Goal: Transaction & Acquisition: Book appointment/travel/reservation

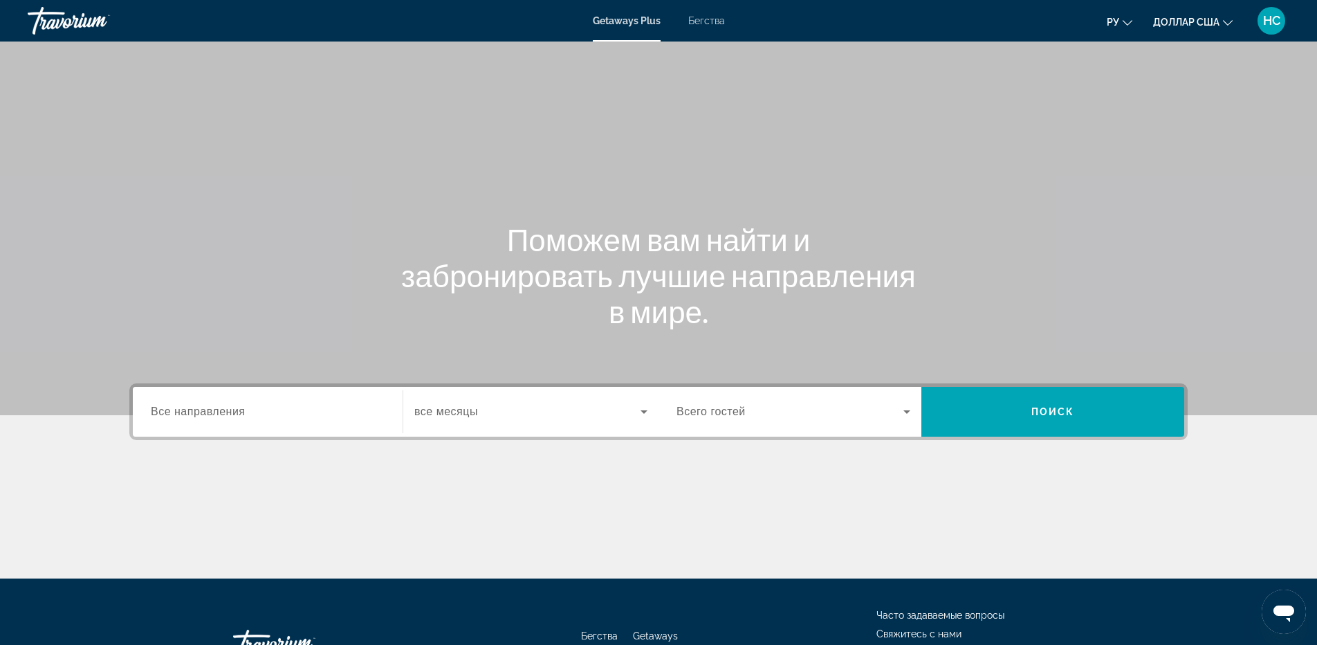
click at [279, 421] on div "Виджет поиска" at bounding box center [268, 411] width 234 height 39
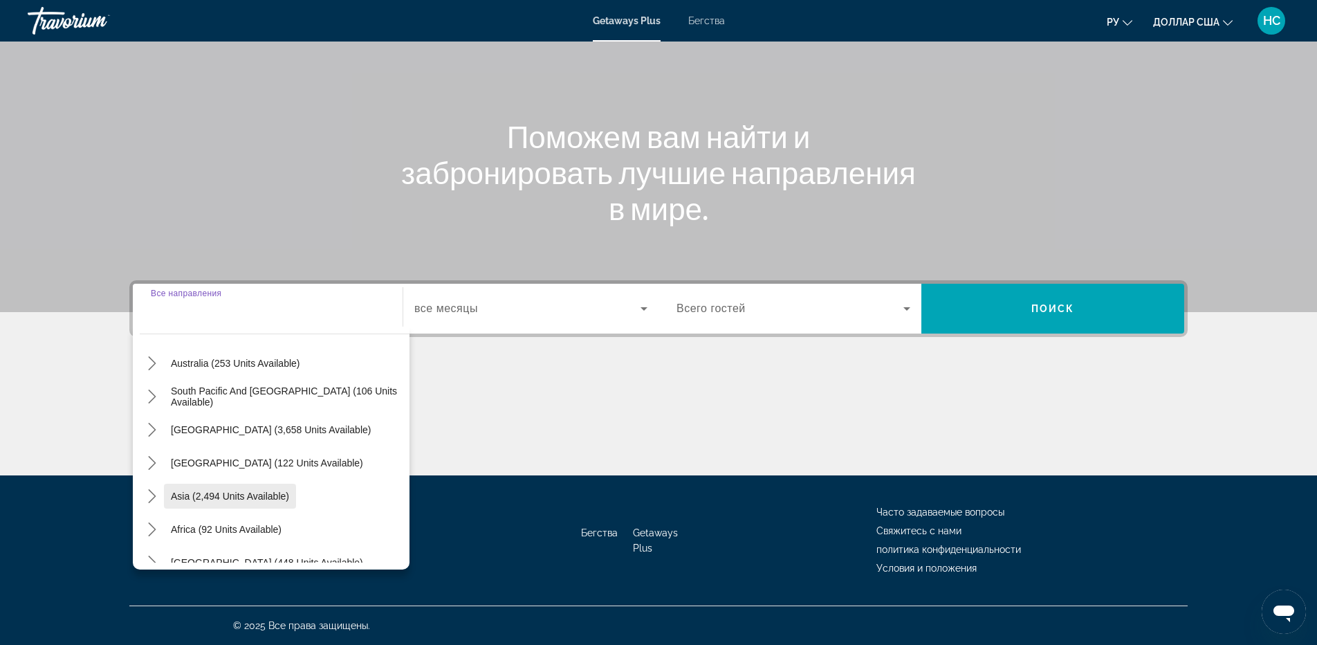
scroll to position [224, 0]
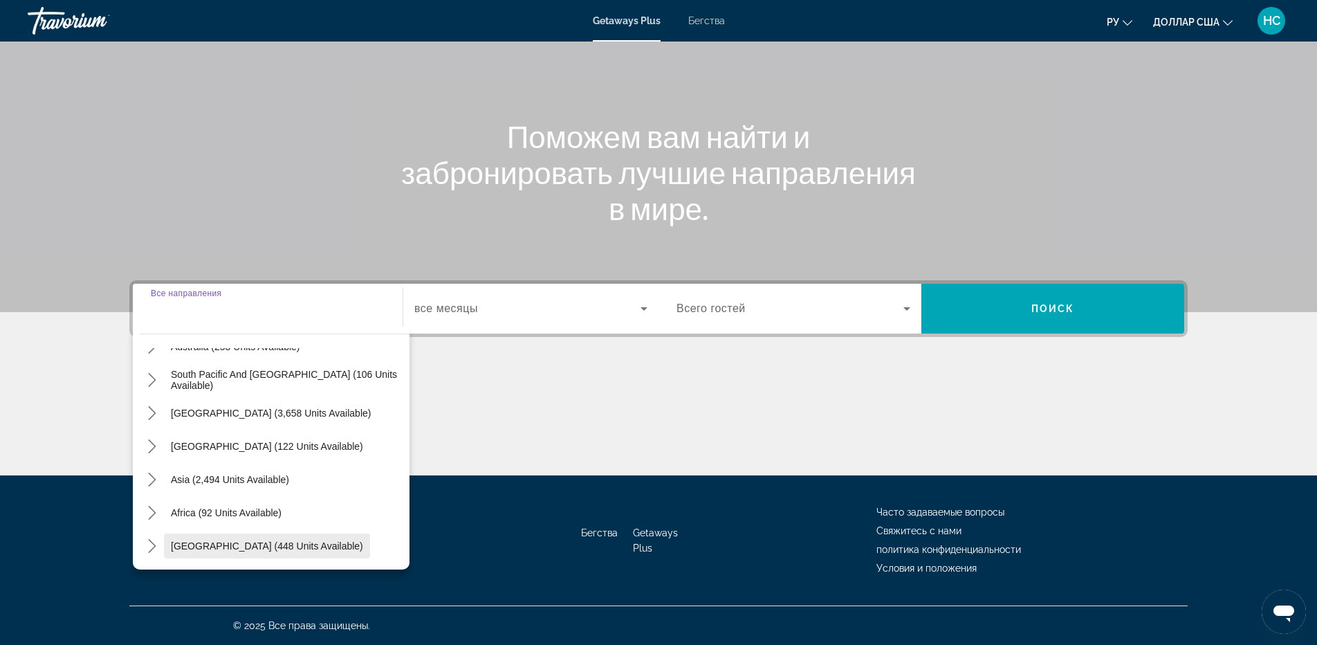
click at [245, 546] on span "[GEOGRAPHIC_DATA] (448 units available)" at bounding box center [267, 545] width 192 height 11
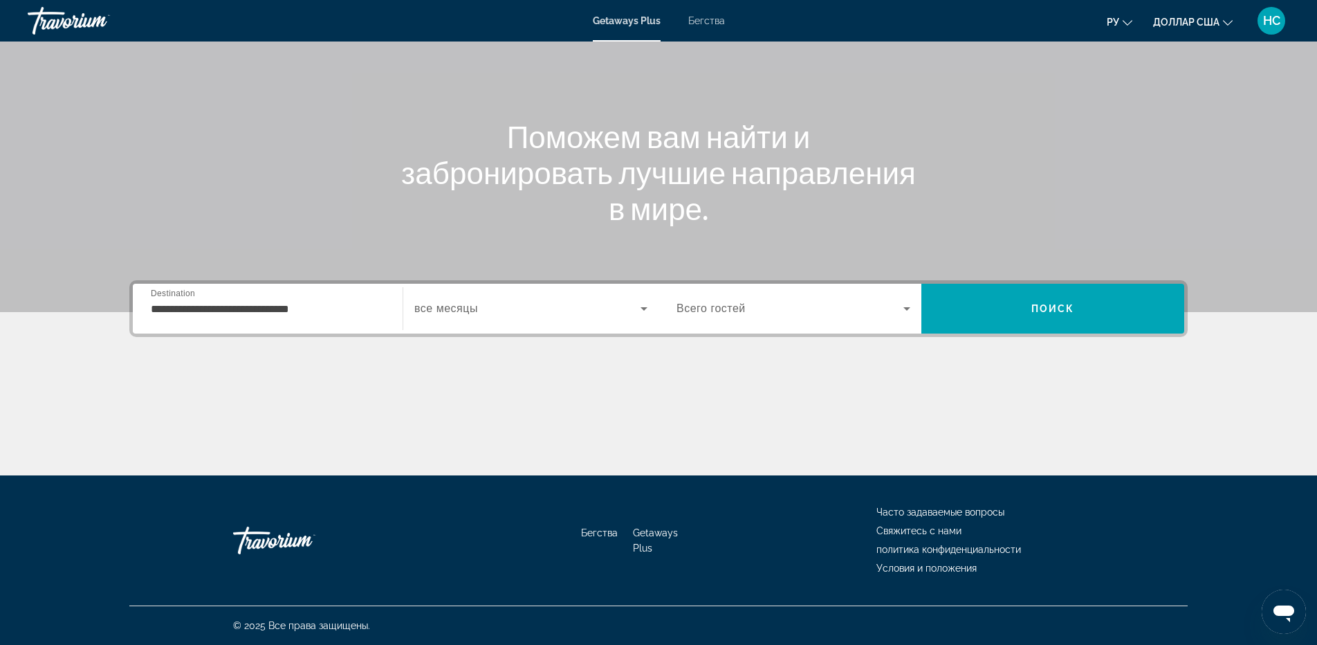
click at [299, 324] on div "**********" at bounding box center [268, 308] width 234 height 39
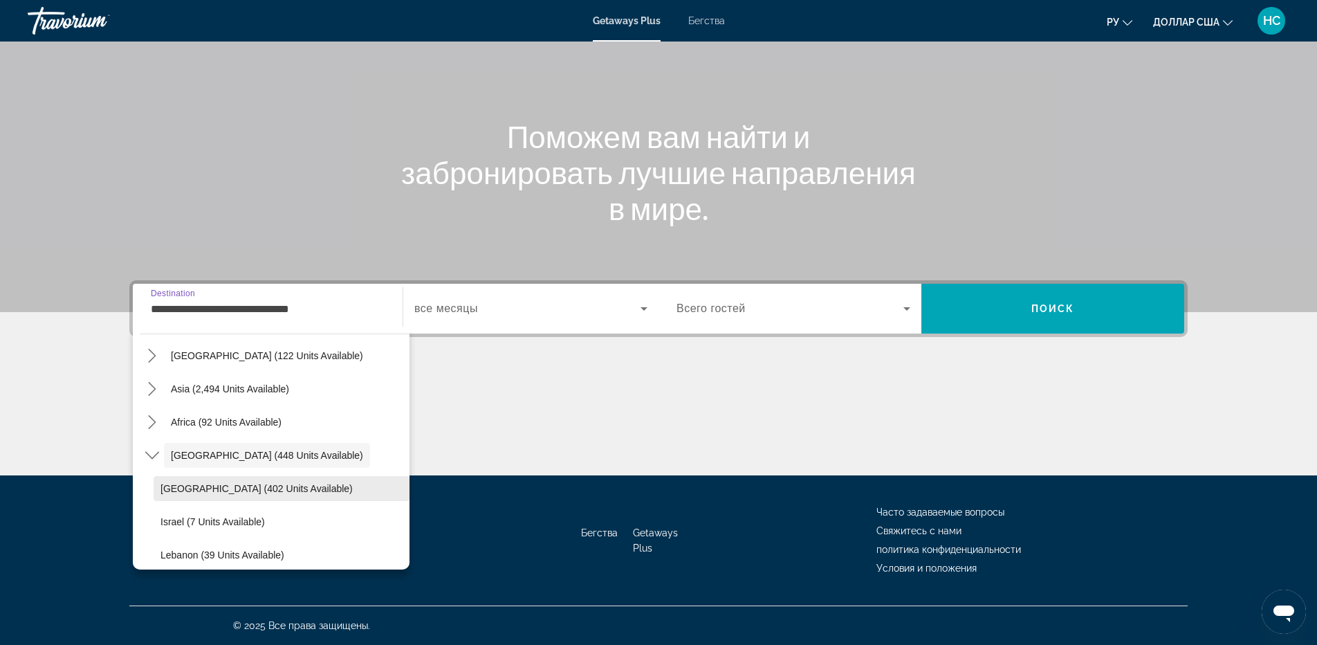
scroll to position [324, 0]
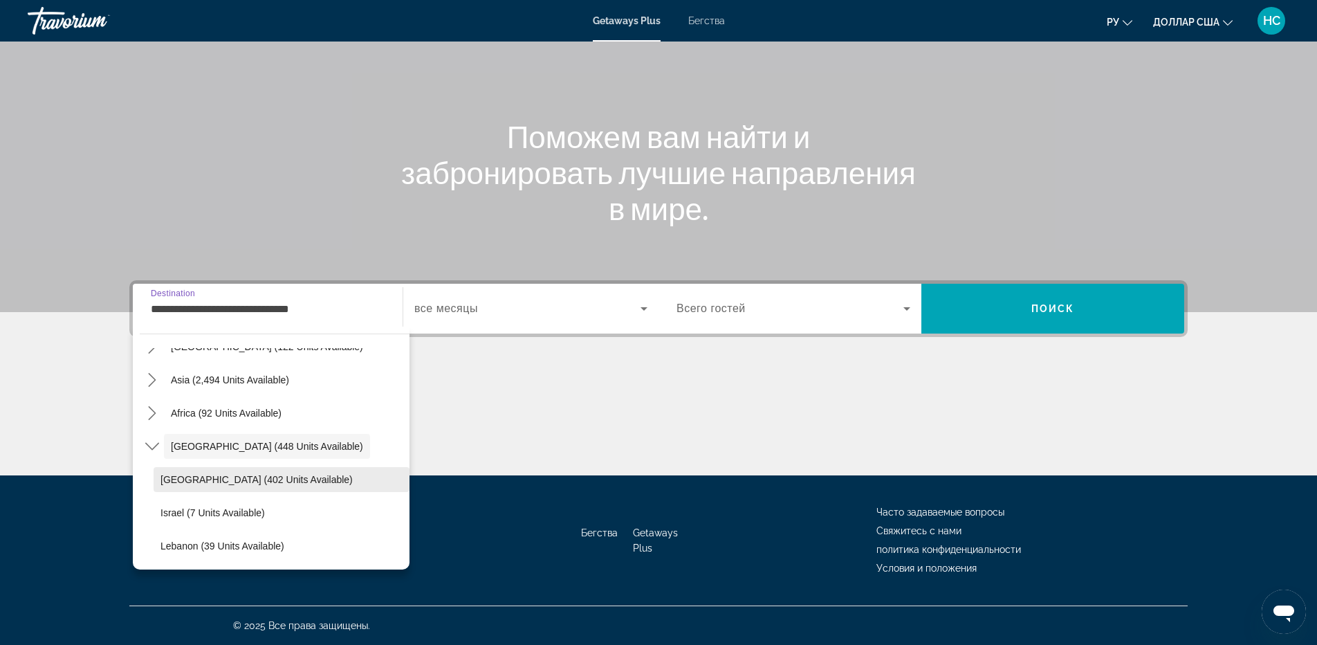
click at [252, 487] on span "Select destination: Egypt (402 units available)" at bounding box center [282, 479] width 256 height 33
type input "**********"
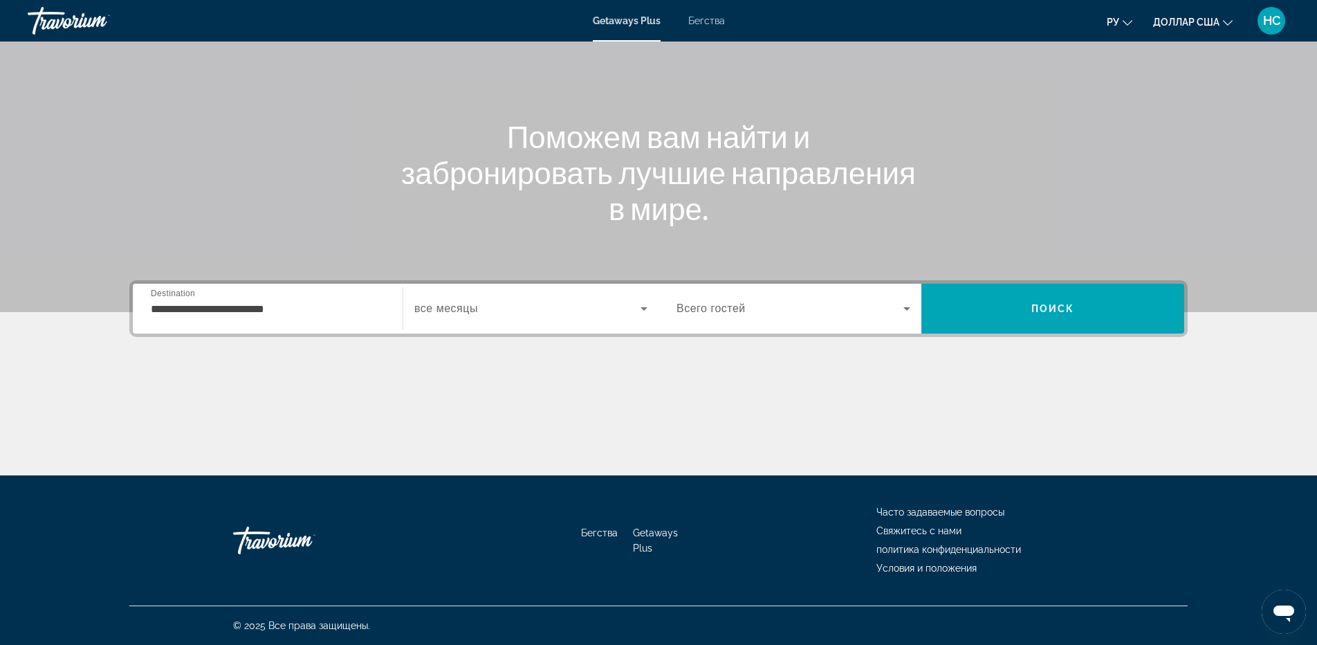
click at [521, 294] on div "Виджет поиска" at bounding box center [530, 308] width 233 height 39
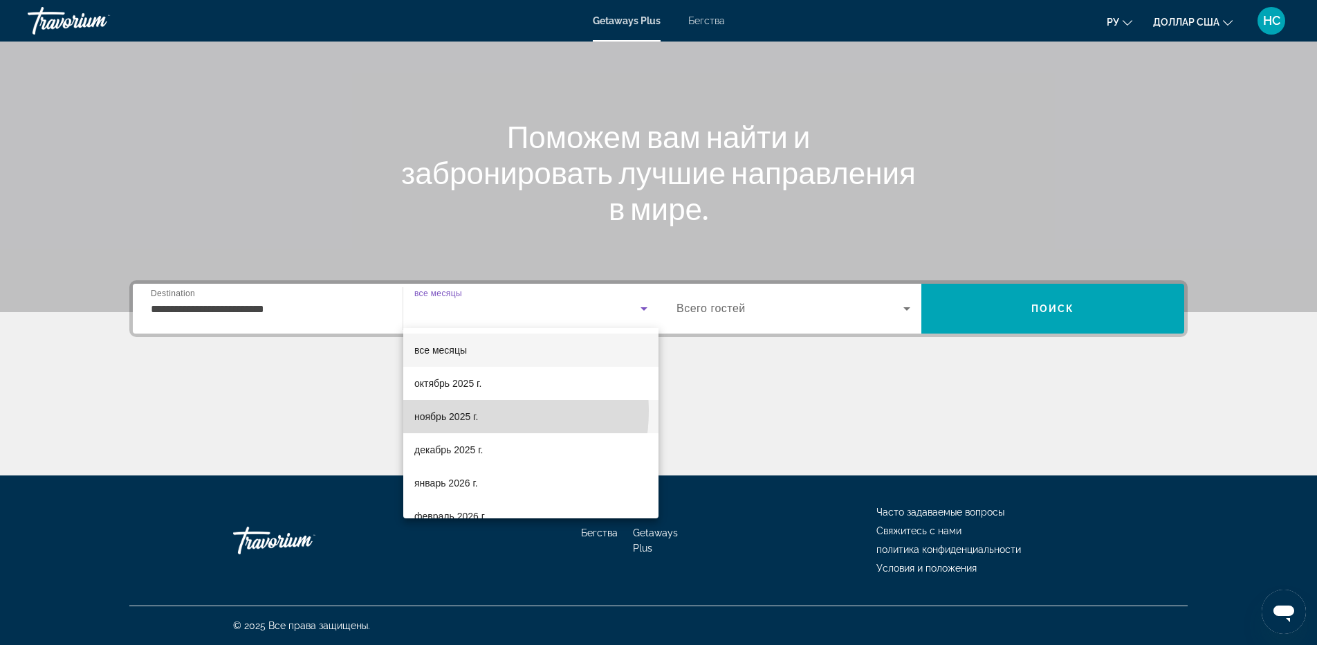
click at [469, 411] on font "ноябрь 2025 г." at bounding box center [446, 416] width 64 height 11
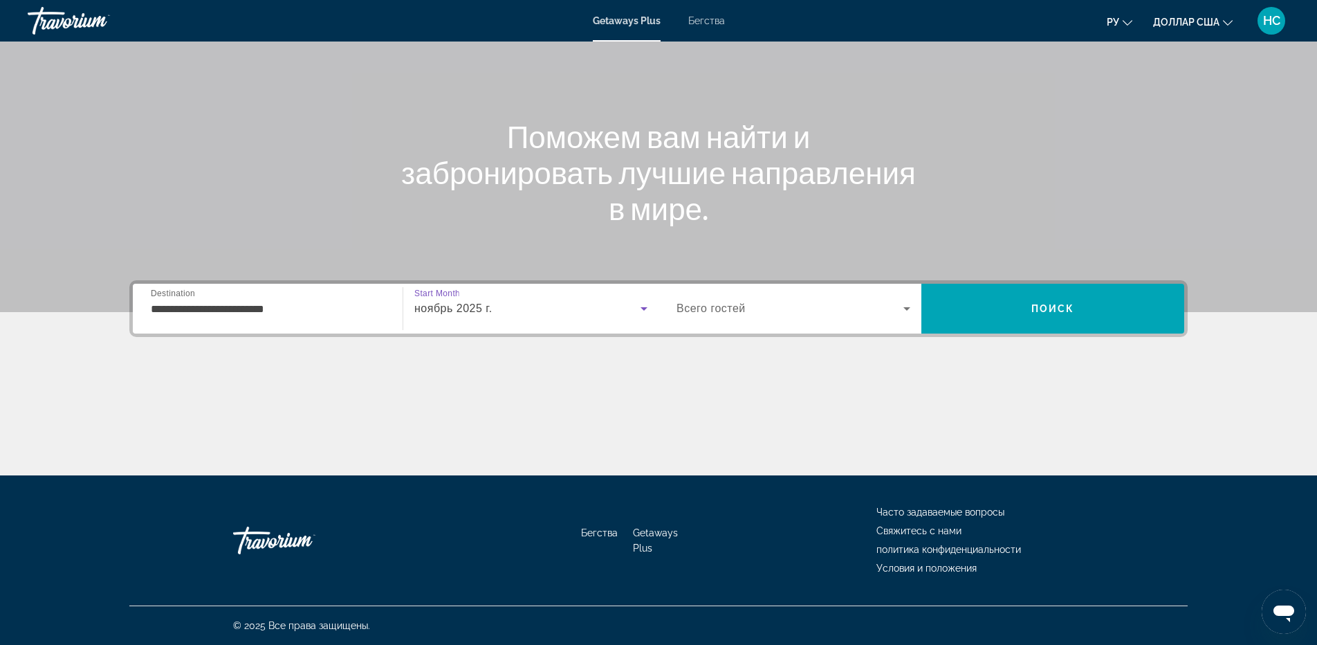
click at [777, 312] on span "Виджет поиска" at bounding box center [789, 308] width 227 height 17
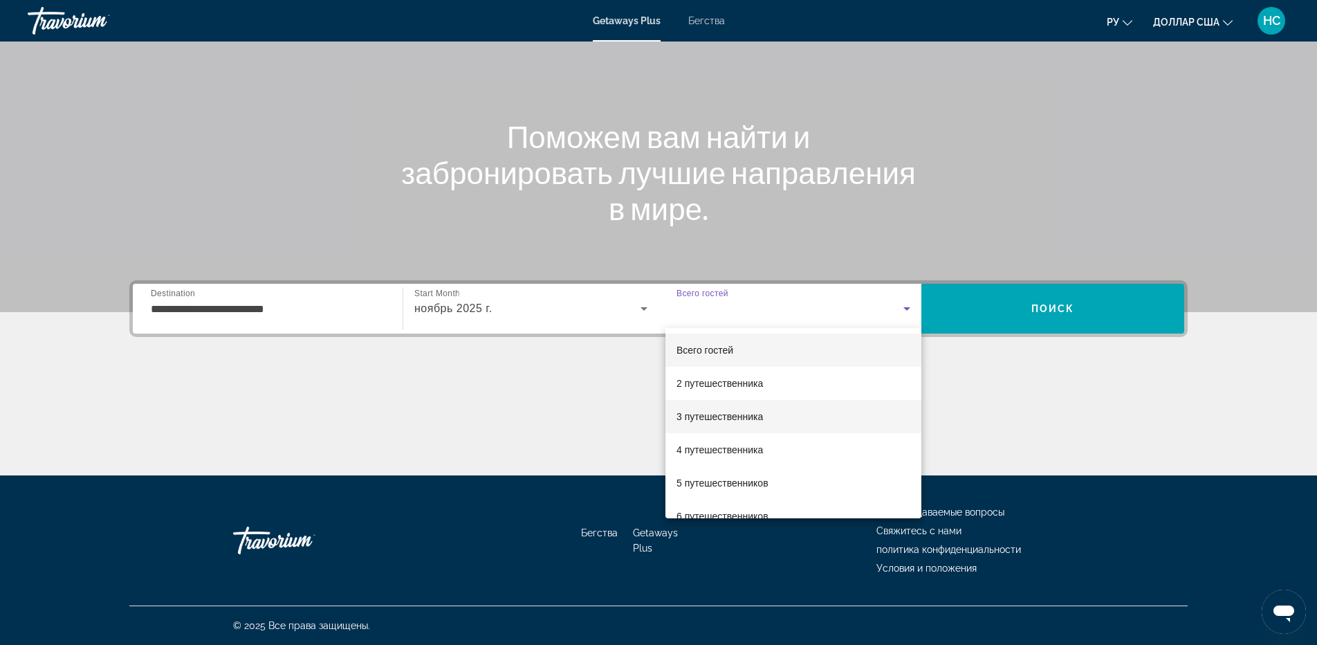
click at [753, 415] on font "3 путешественника" at bounding box center [719, 416] width 86 height 11
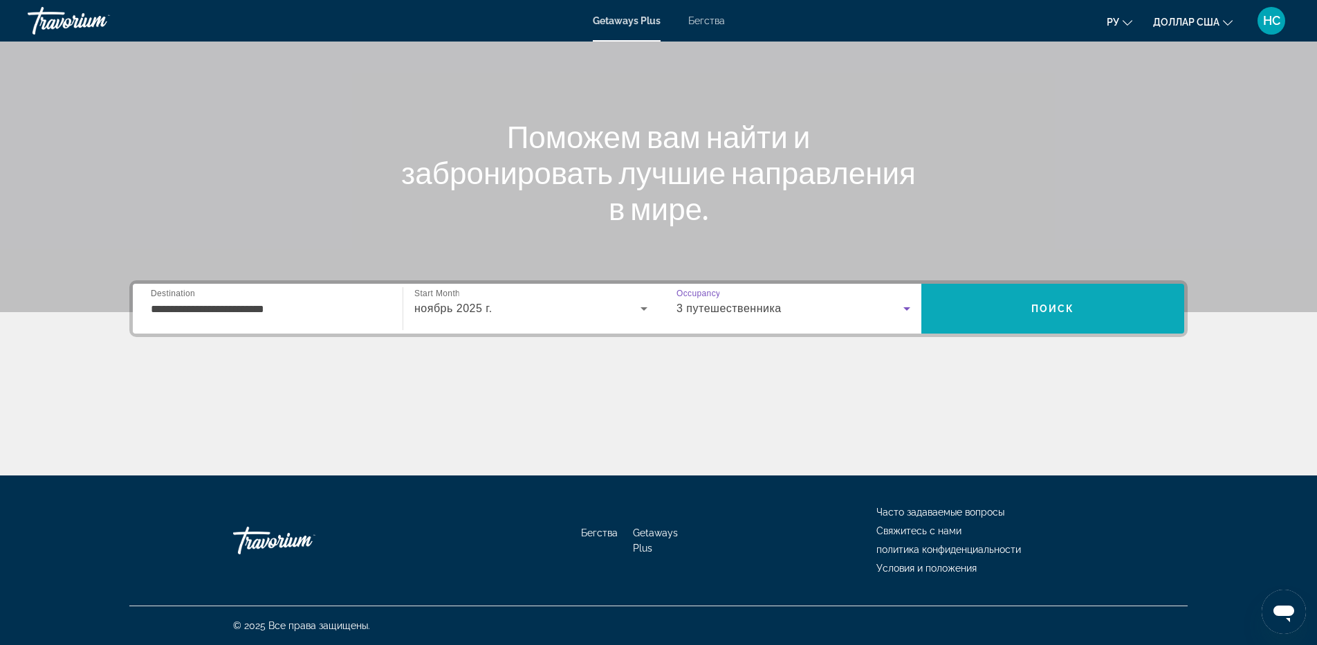
click at [1051, 317] on span "Поиск" at bounding box center [1052, 308] width 263 height 33
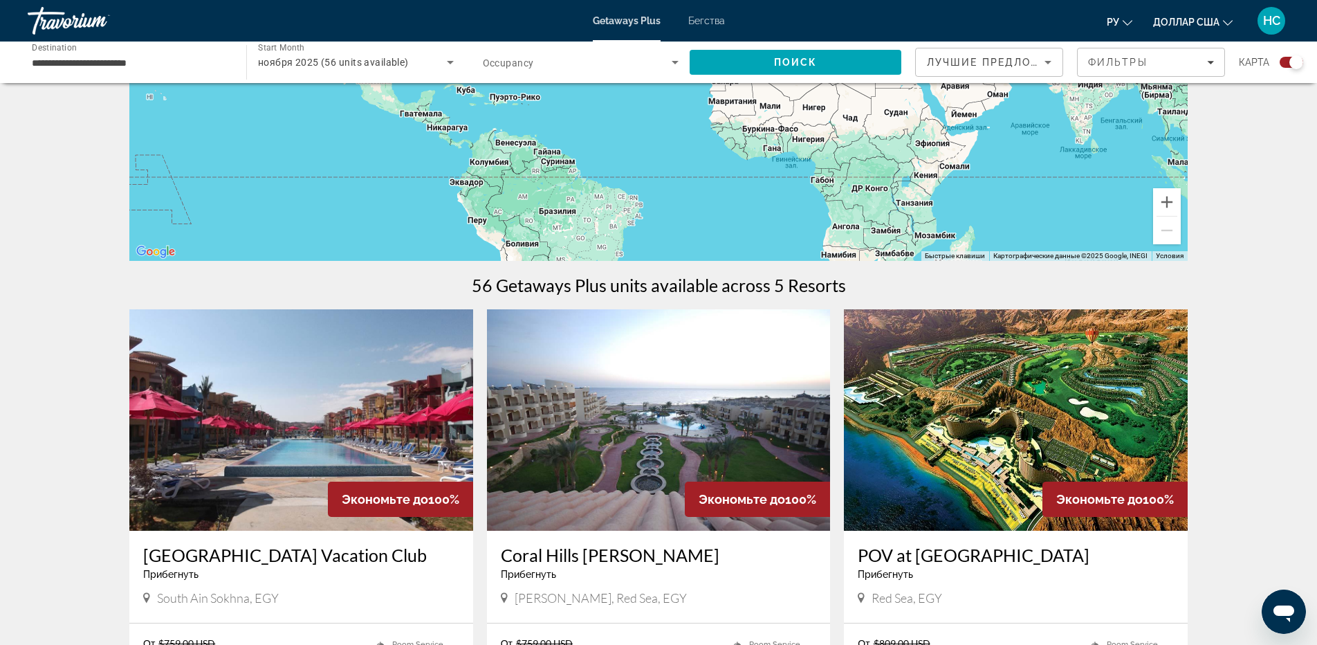
scroll to position [389, 0]
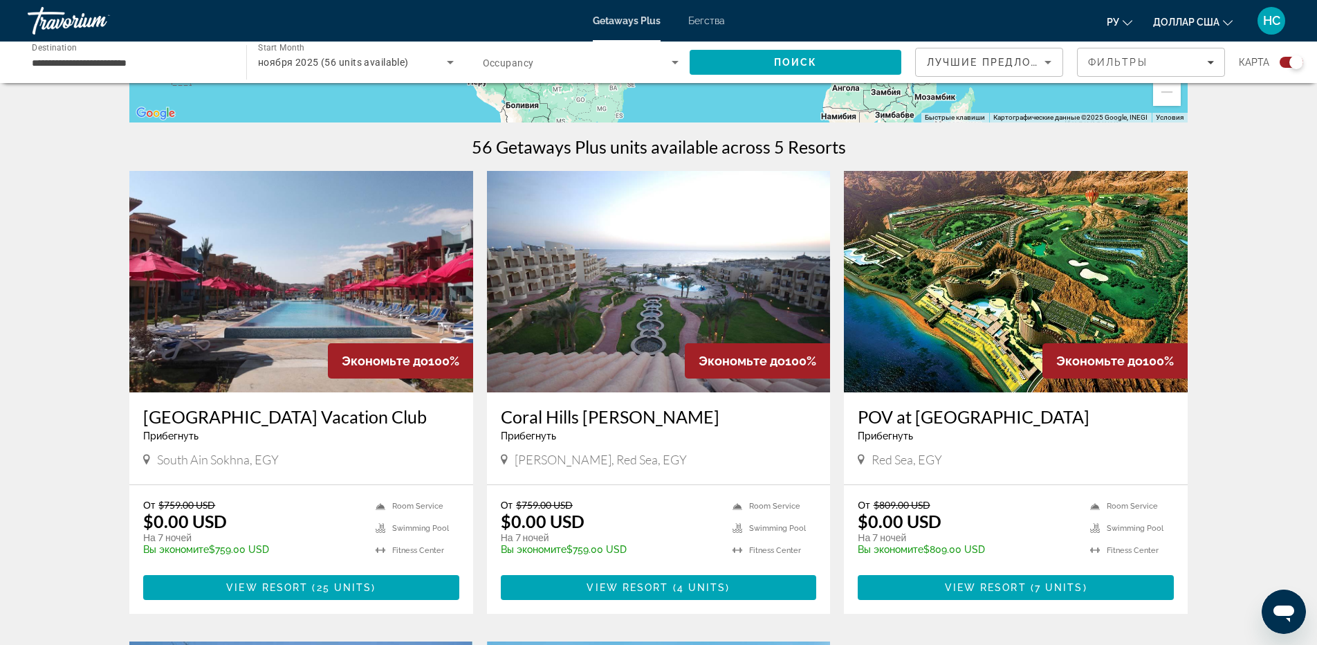
click at [720, 287] on img "Основное содержание" at bounding box center [659, 281] width 344 height 221
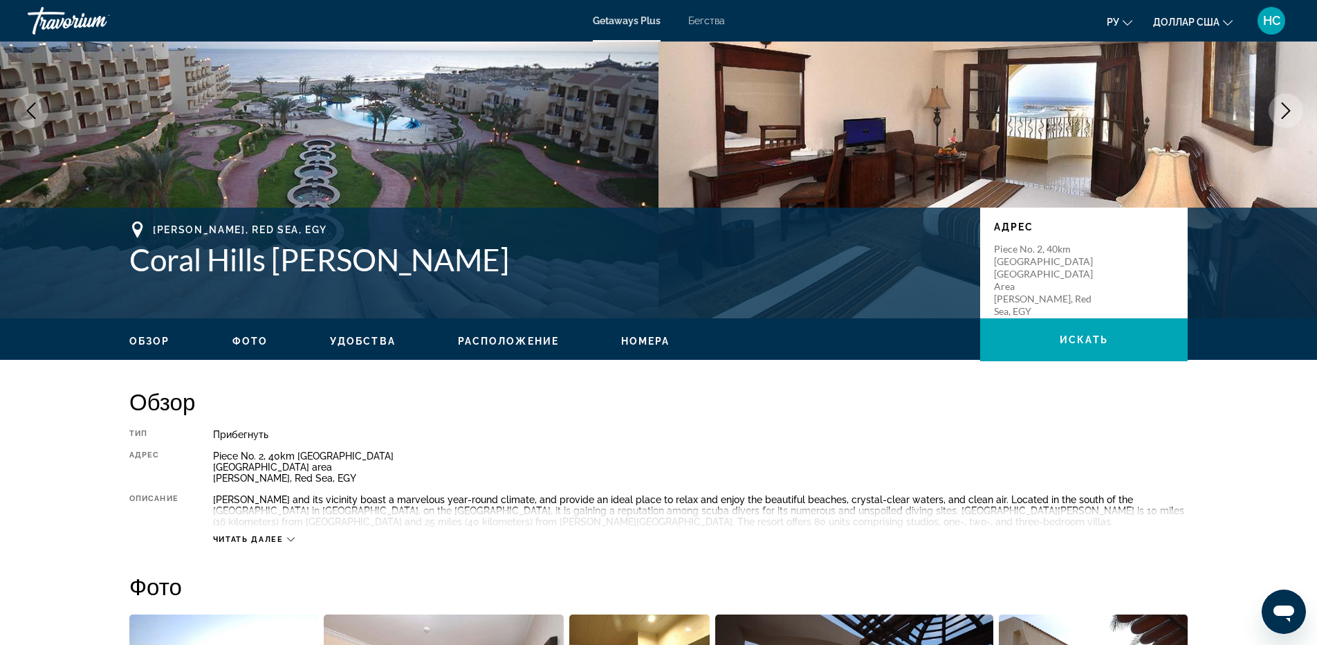
scroll to position [207, 0]
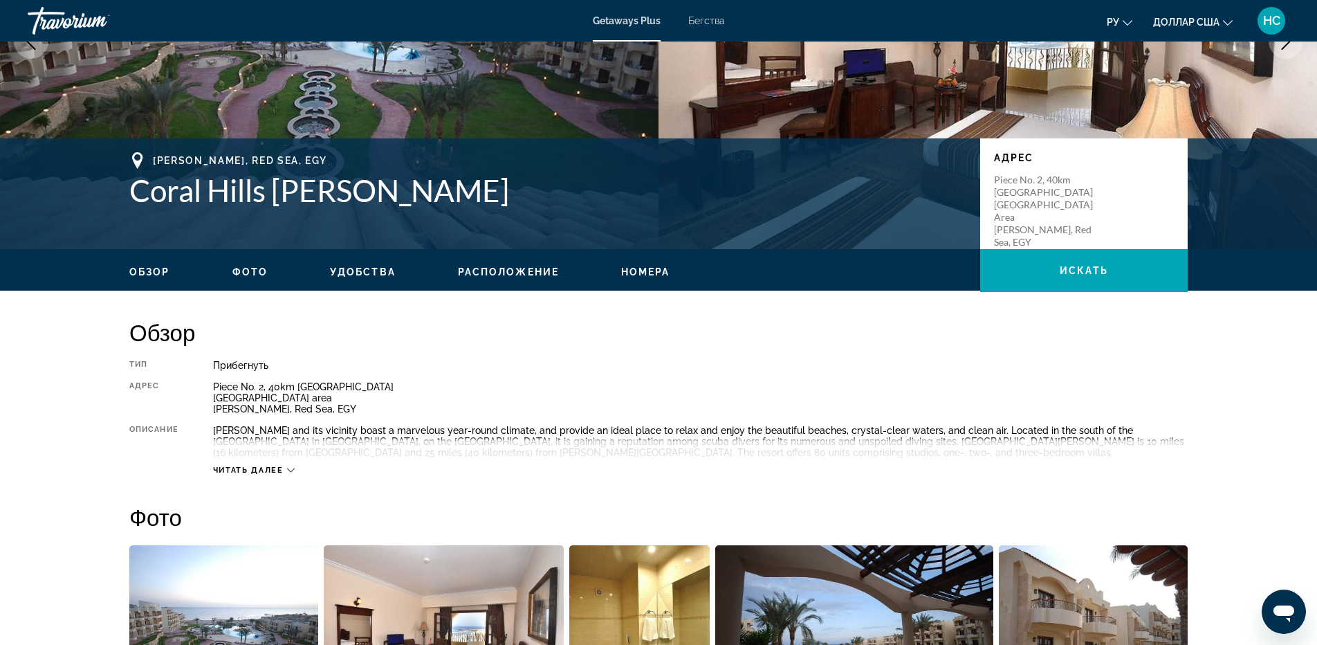
click at [275, 469] on span "Читать далее" at bounding box center [248, 469] width 71 height 9
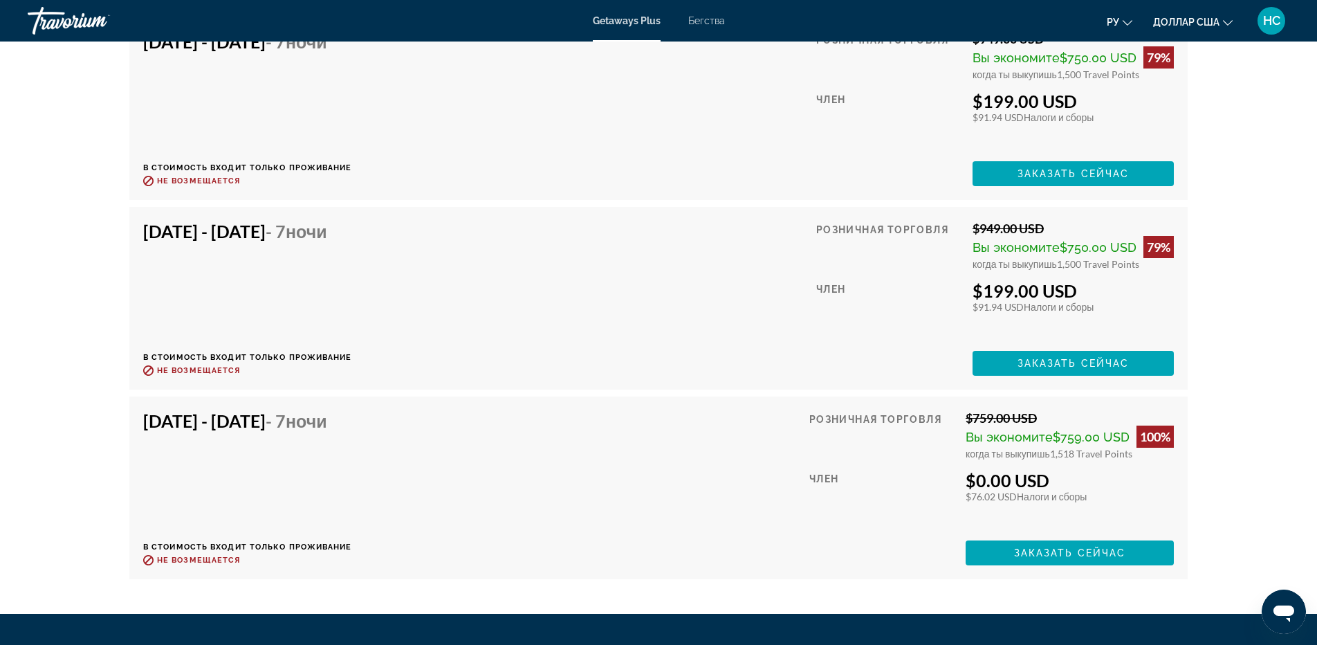
scroll to position [2641, 0]
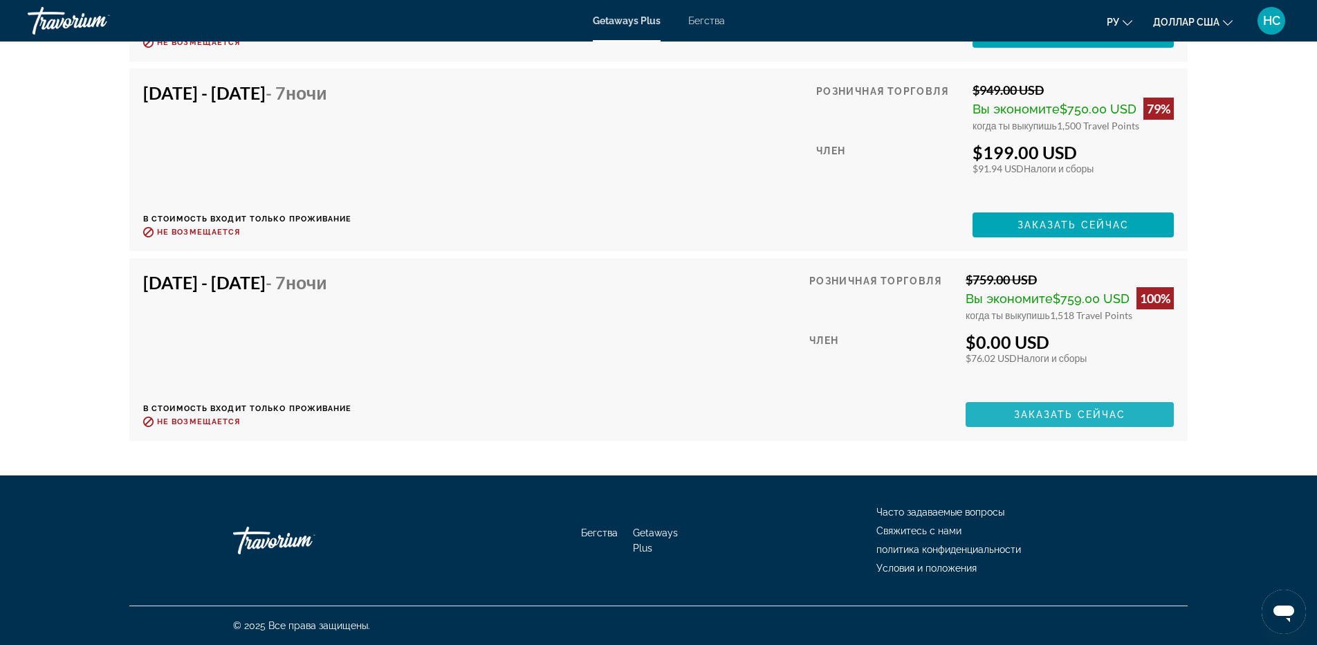
click at [1108, 423] on span "Основное содержание" at bounding box center [1069, 414] width 208 height 33
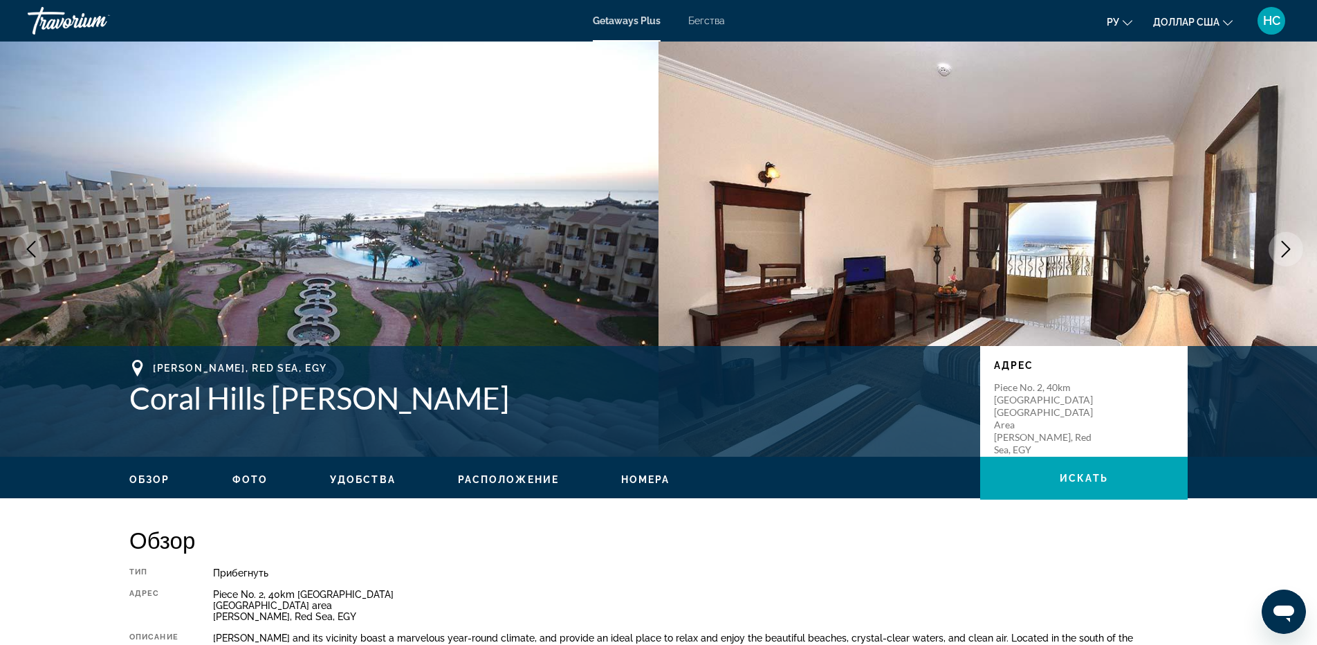
click at [700, 20] on font "Бегства" at bounding box center [706, 20] width 37 height 11
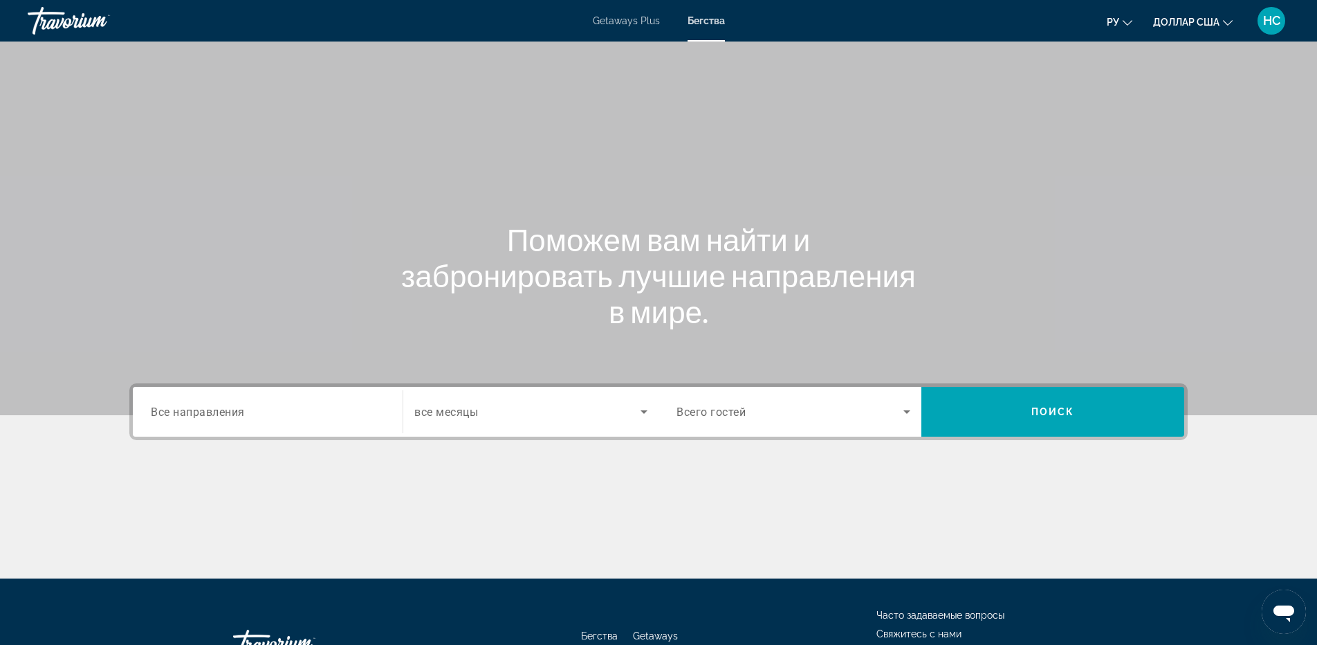
click at [255, 406] on input "Destination Все направления" at bounding box center [268, 412] width 234 height 17
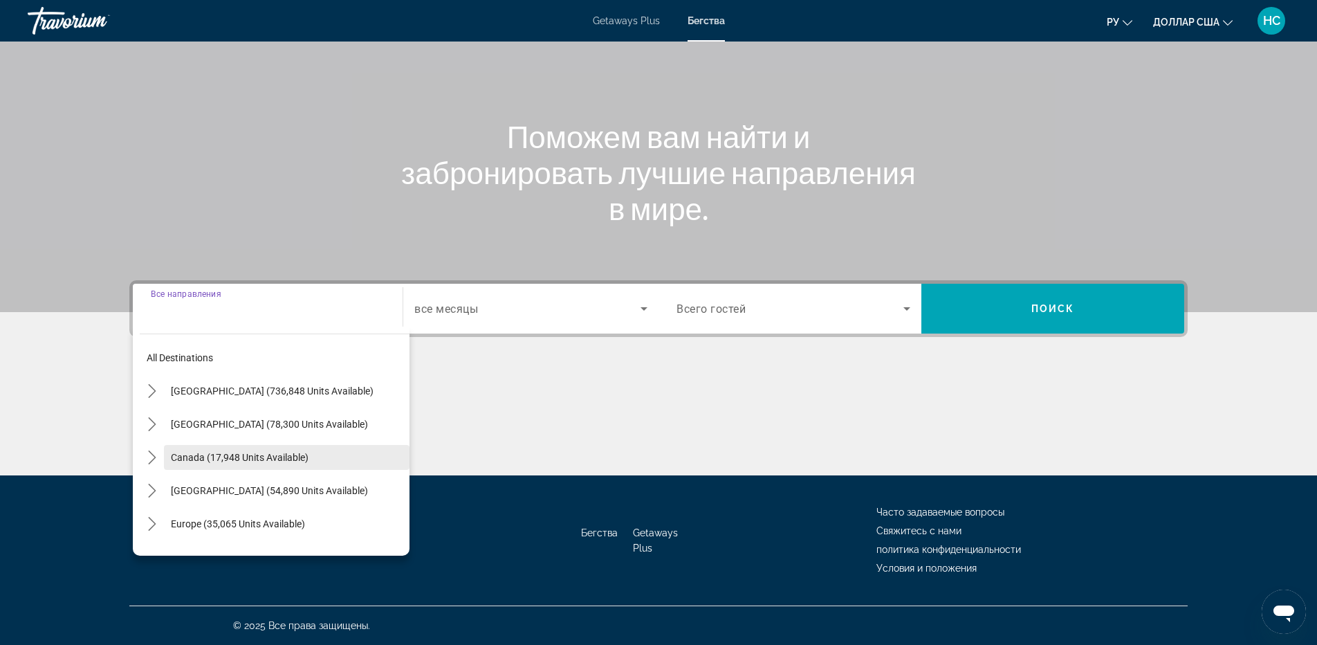
scroll to position [224, 0]
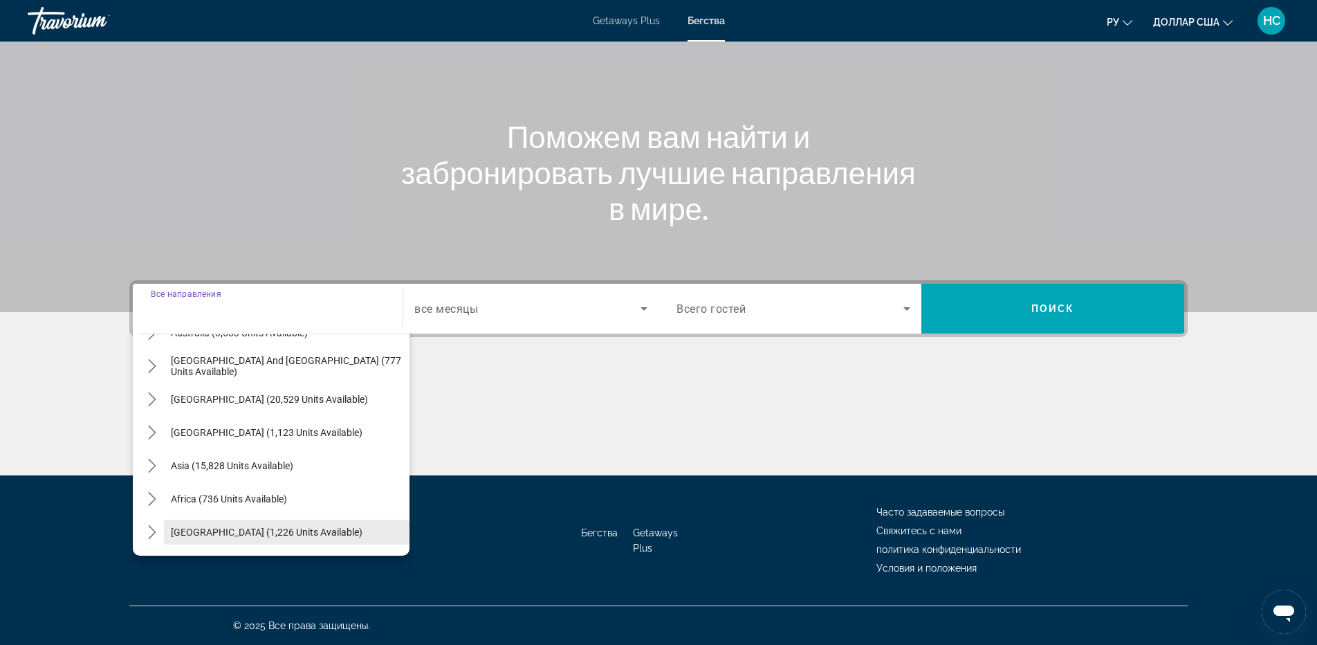
click at [242, 527] on span "[GEOGRAPHIC_DATA] (1,226 units available)" at bounding box center [267, 531] width 192 height 11
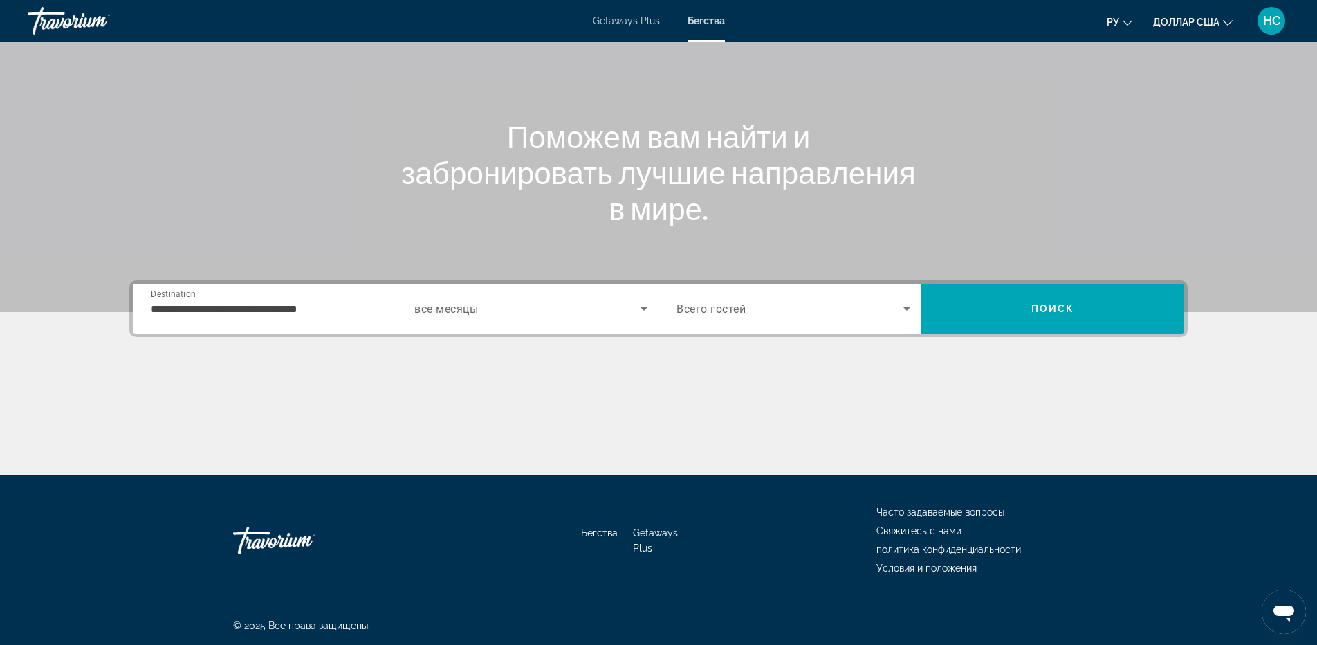
click at [260, 317] on div "**********" at bounding box center [268, 308] width 234 height 39
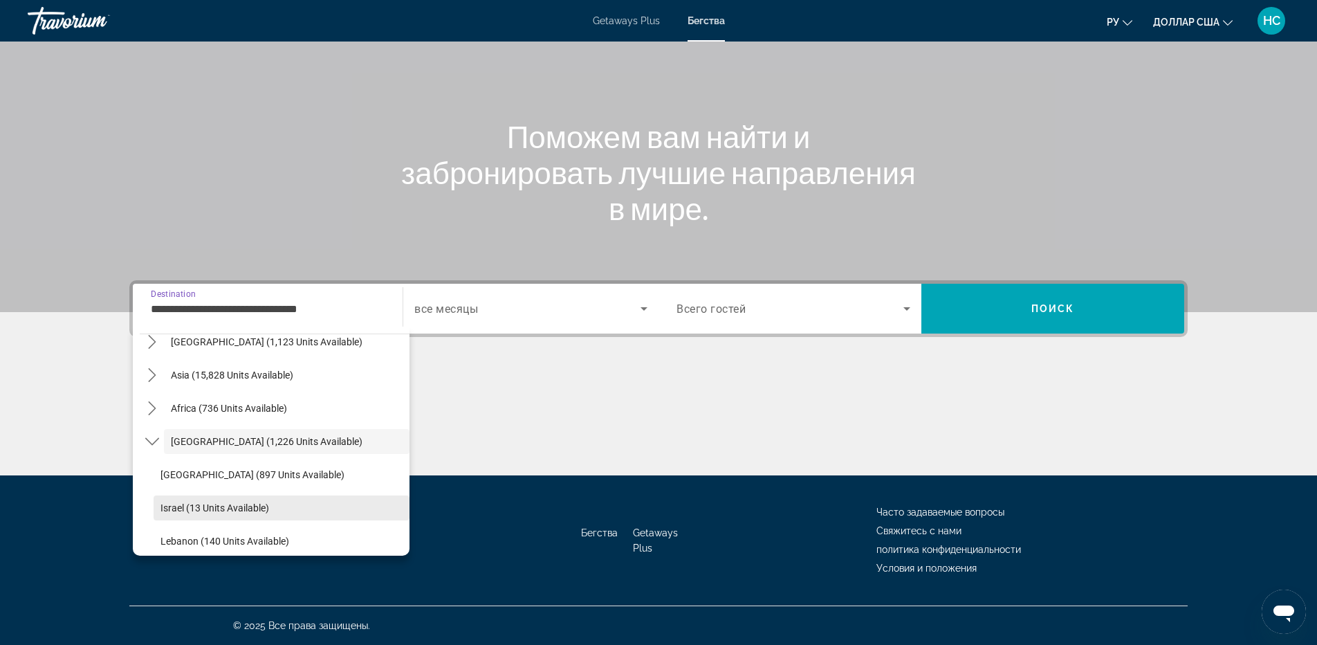
scroll to position [357, 0]
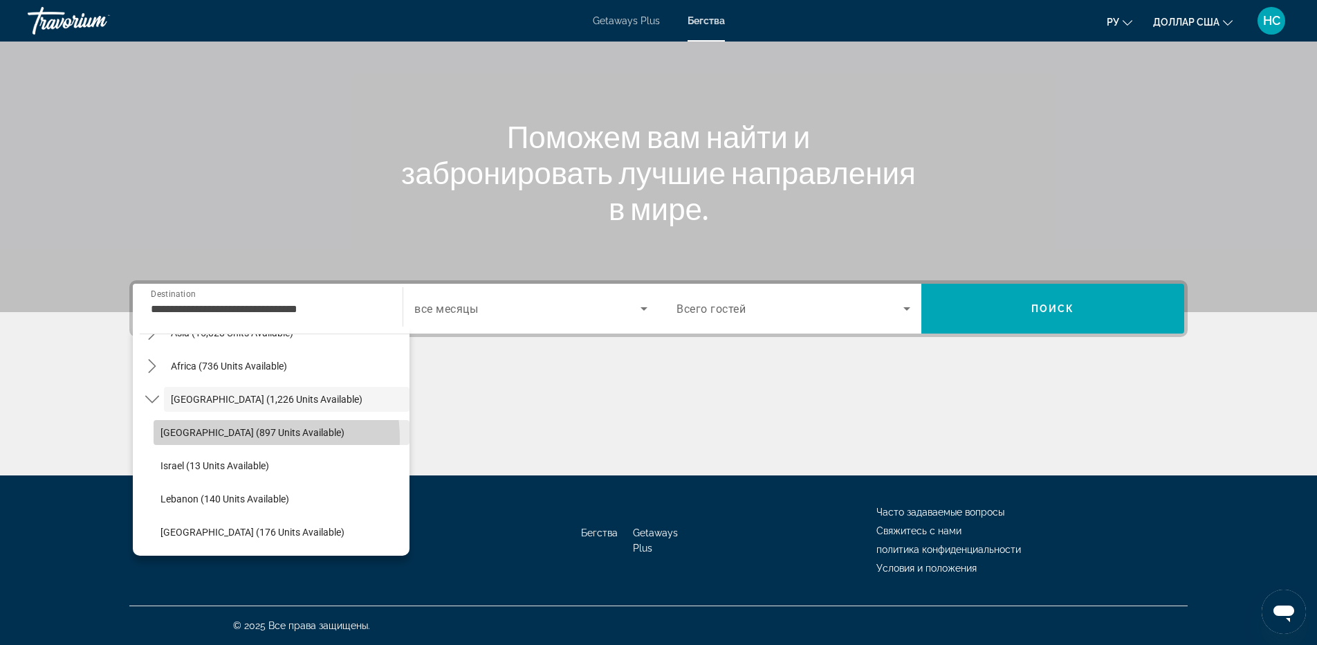
click at [231, 439] on span "Select destination: Egypt (897 units available)" at bounding box center [282, 432] width 256 height 33
type input "**********"
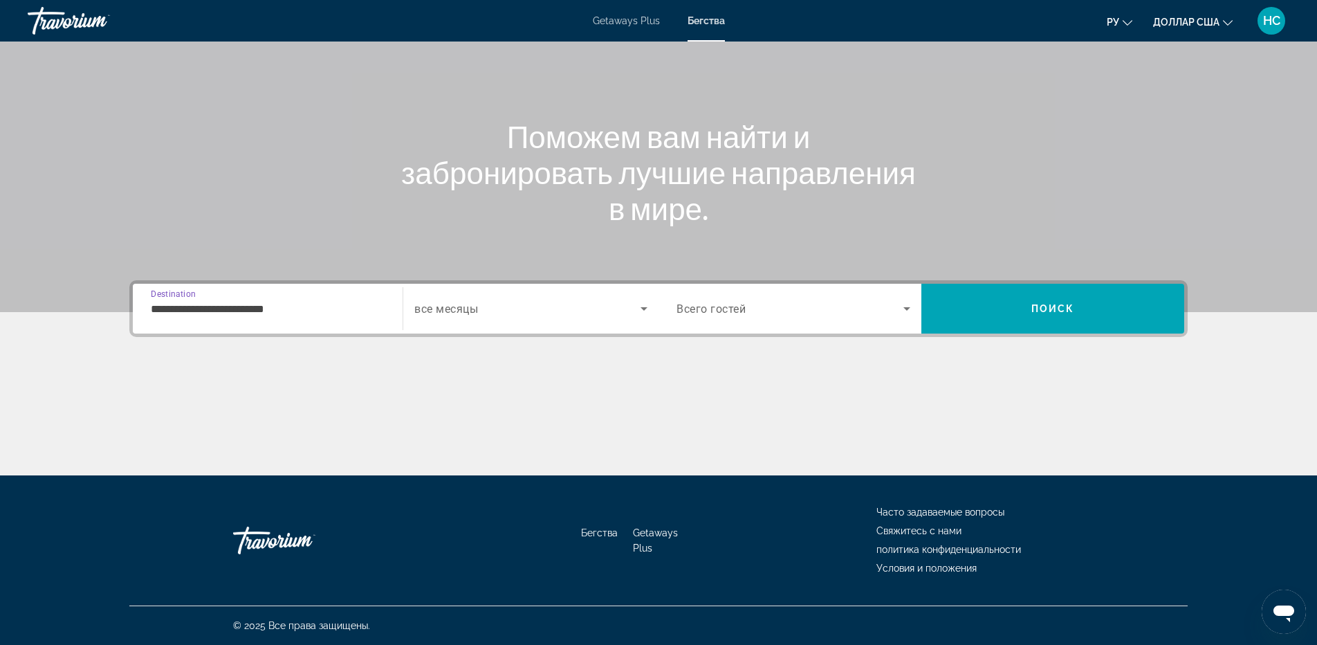
click at [546, 325] on div "Search widget" at bounding box center [530, 308] width 233 height 39
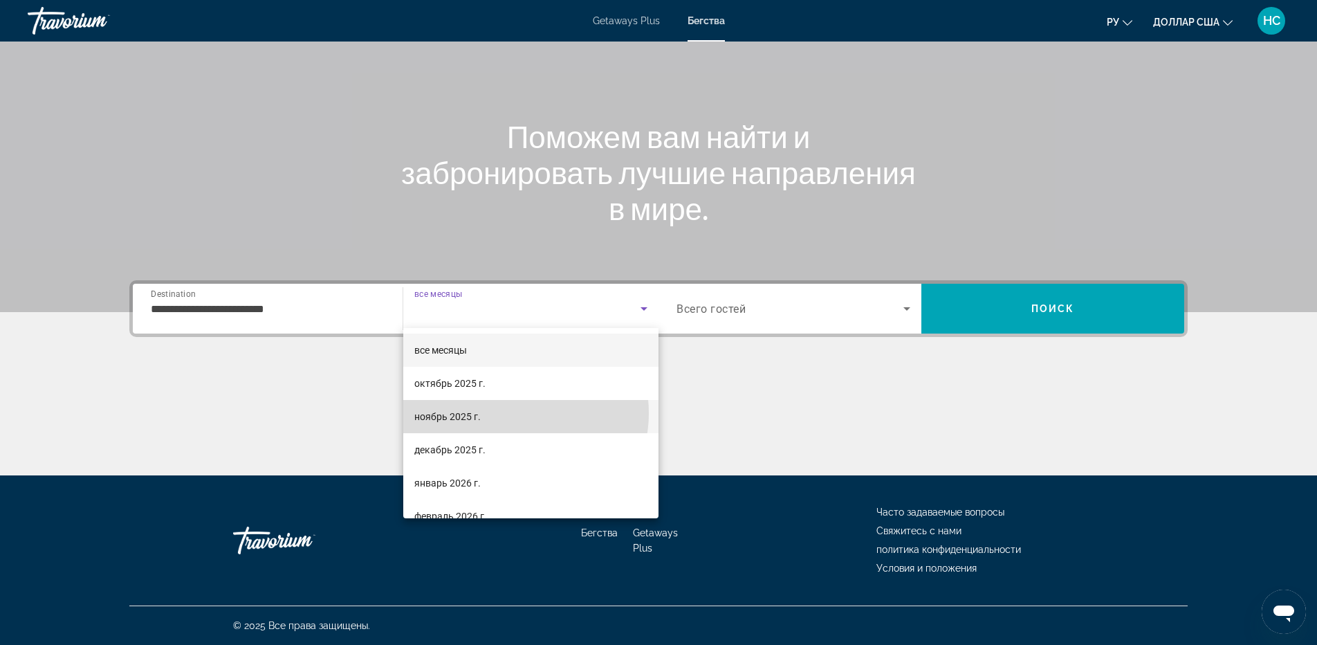
click at [512, 413] on mat-option "ноябрь 2025 г." at bounding box center [530, 416] width 255 height 33
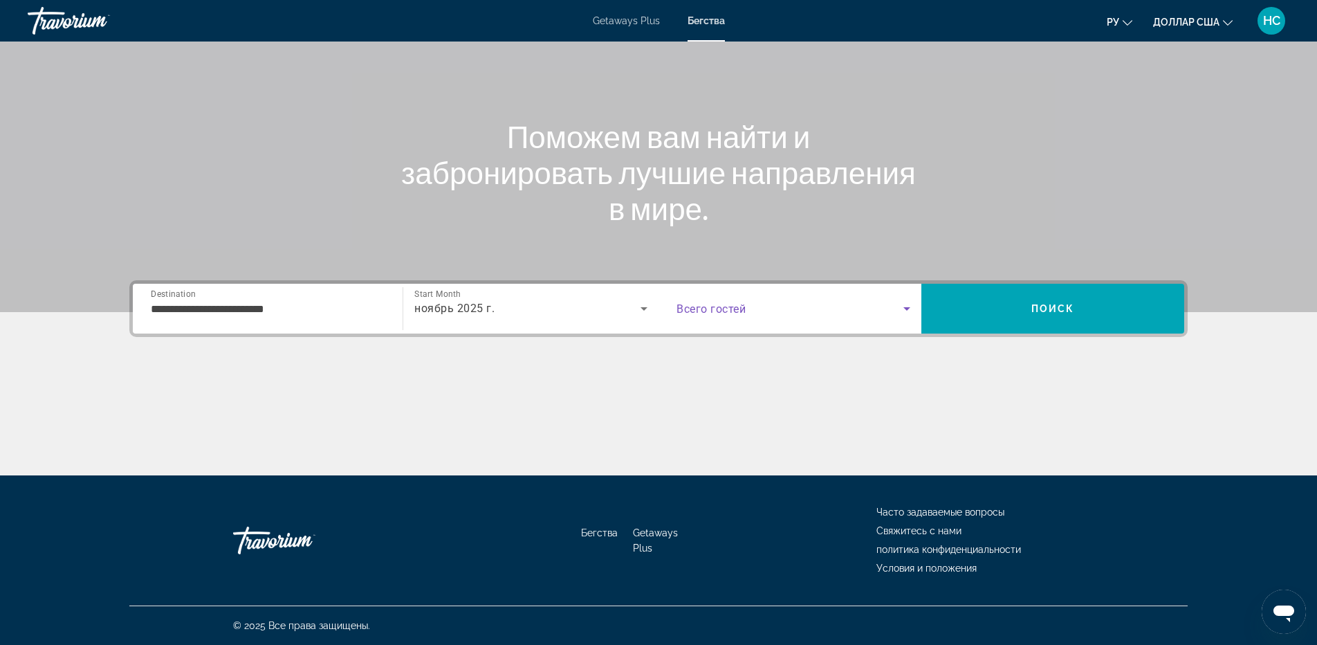
click at [818, 315] on span "Search widget" at bounding box center [789, 308] width 227 height 17
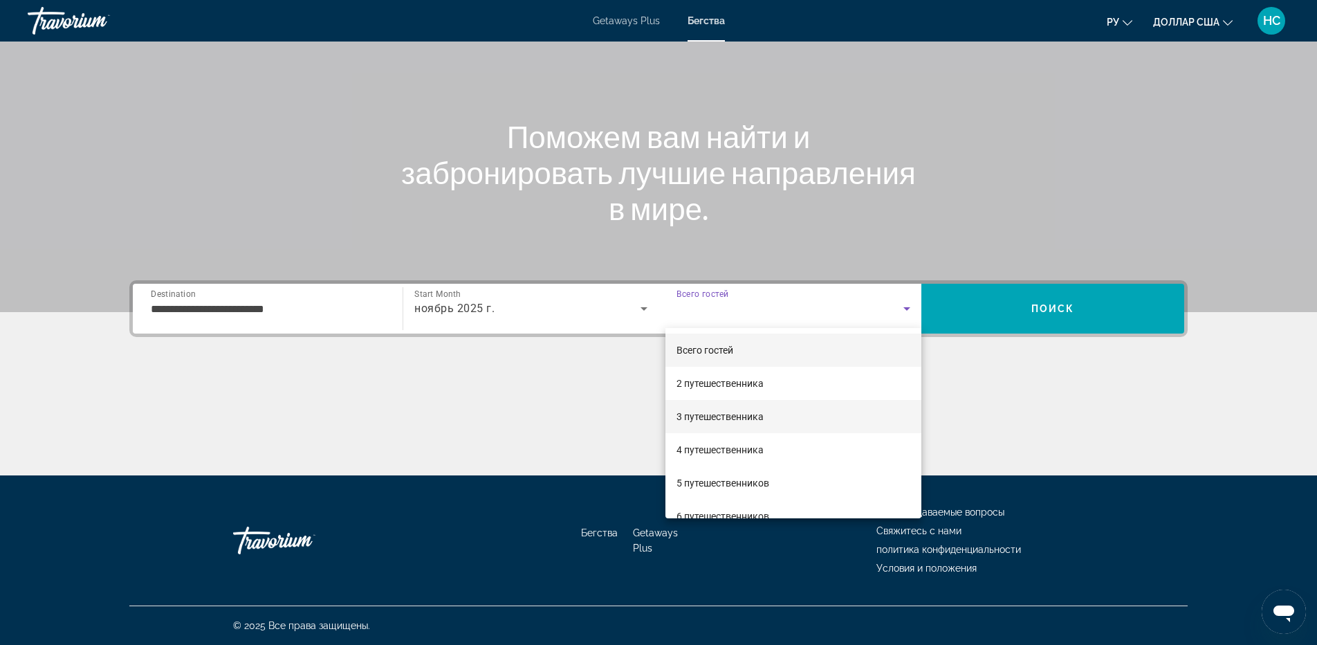
click at [753, 409] on span "3 путешественника" at bounding box center [719, 416] width 87 height 17
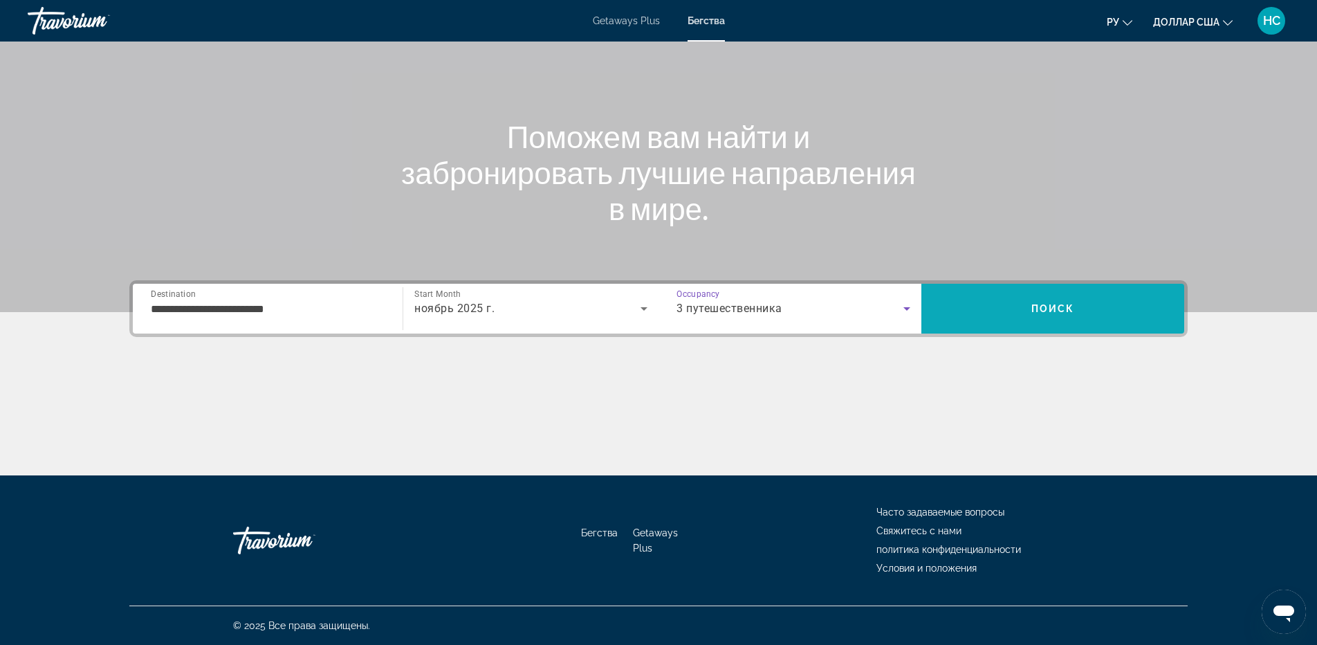
click at [1000, 316] on span "Search" at bounding box center [1052, 308] width 263 height 33
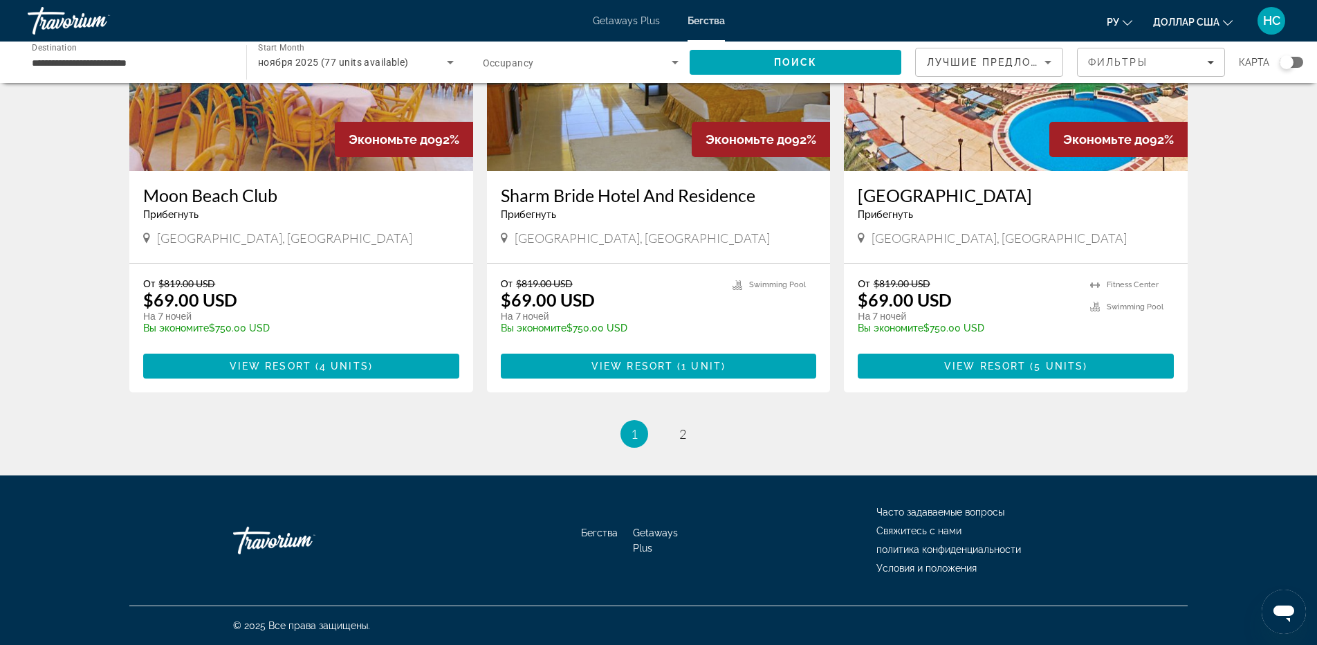
scroll to position [1385, 0]
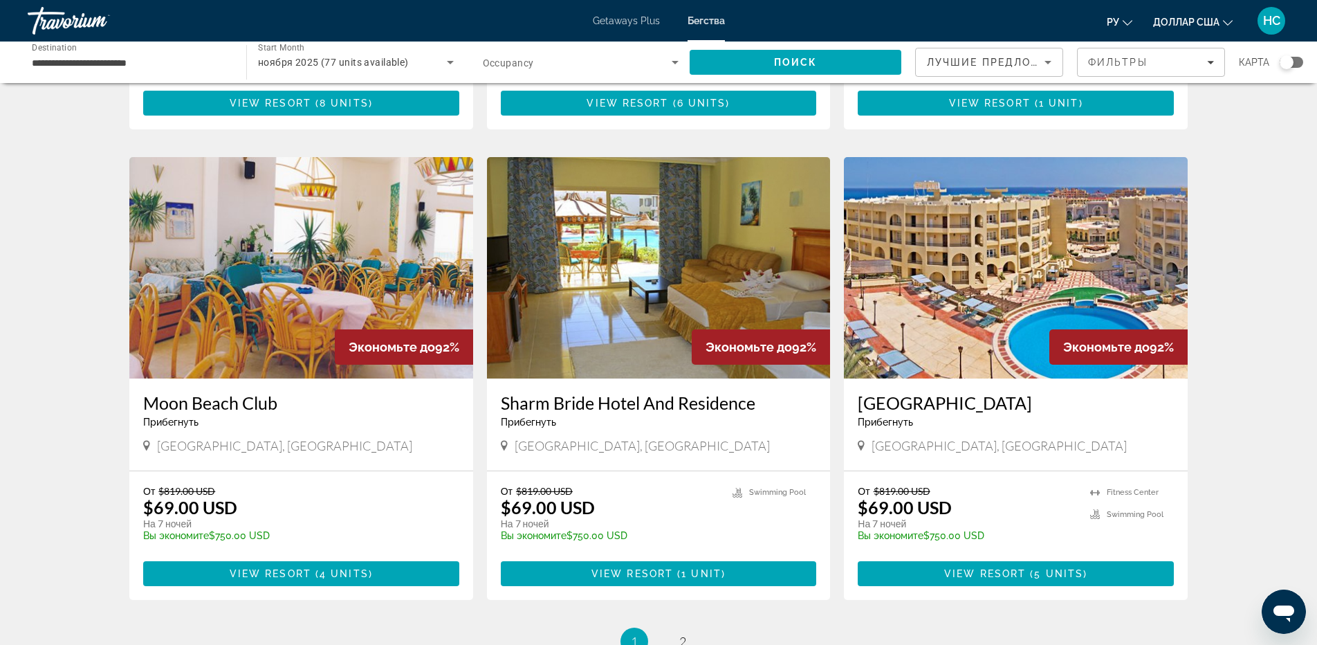
click at [680, 241] on img "Основное содержание" at bounding box center [659, 267] width 344 height 221
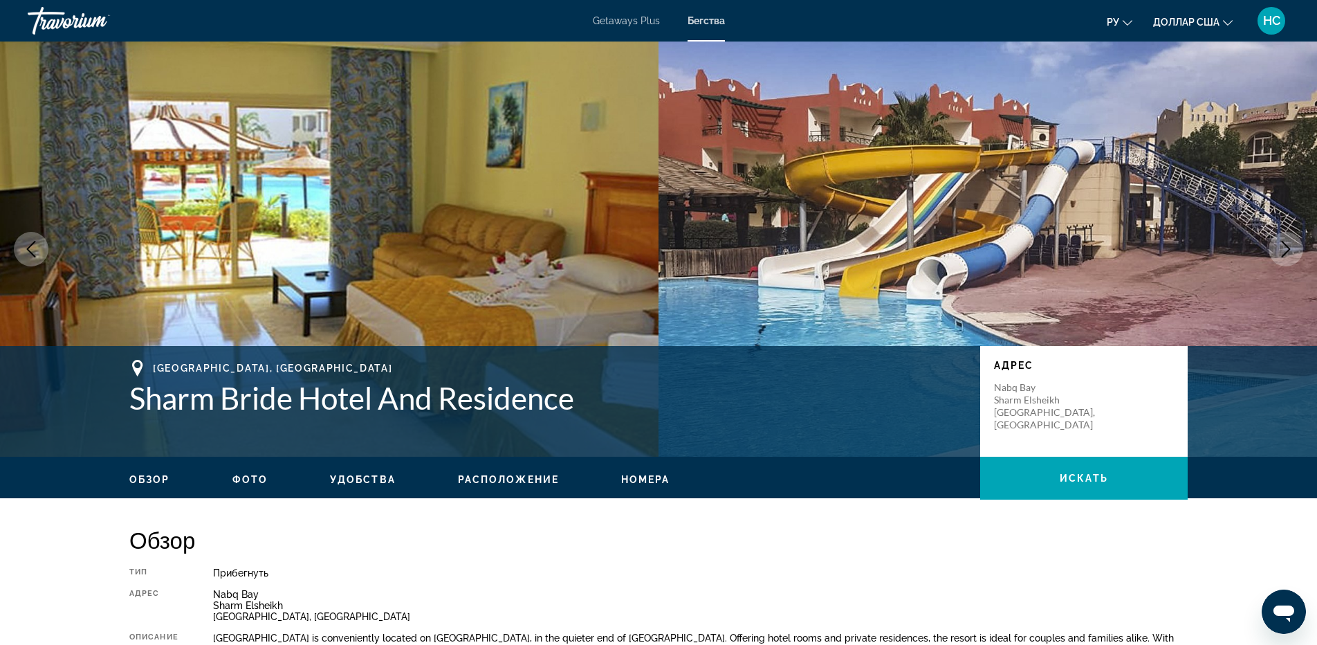
click at [1284, 243] on icon "Next image" at bounding box center [1285, 249] width 9 height 17
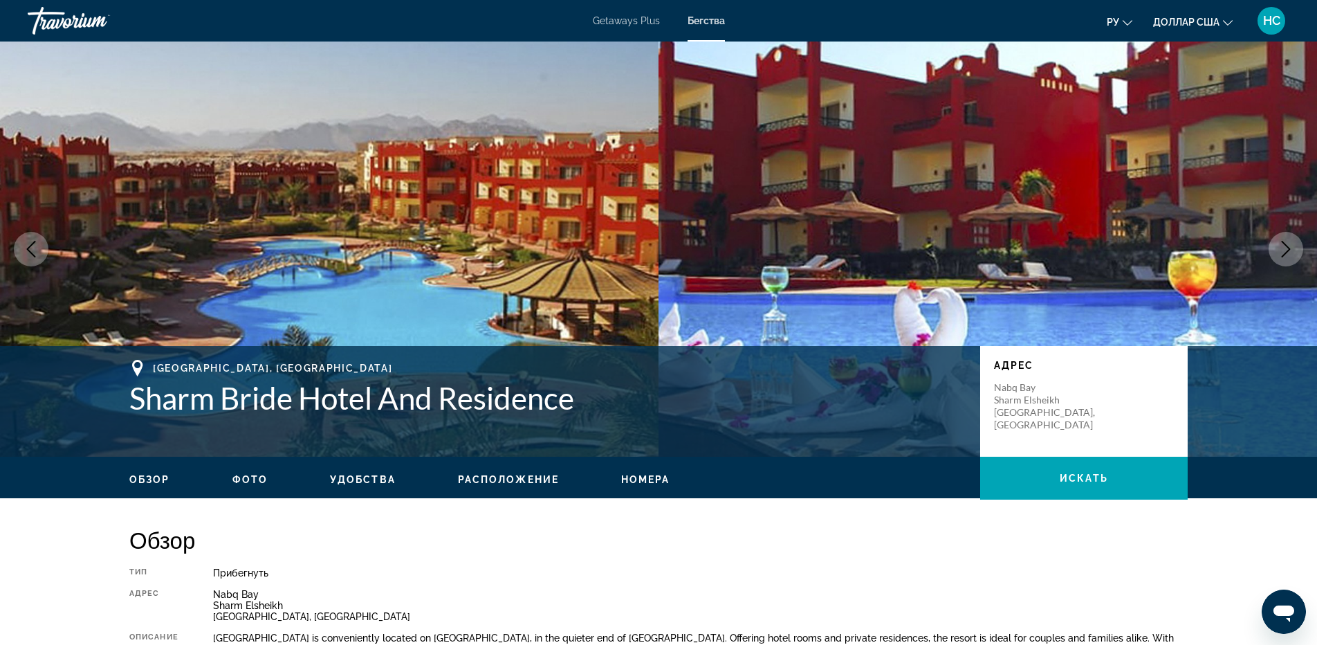
click at [1284, 243] on icon "Next image" at bounding box center [1285, 249] width 9 height 17
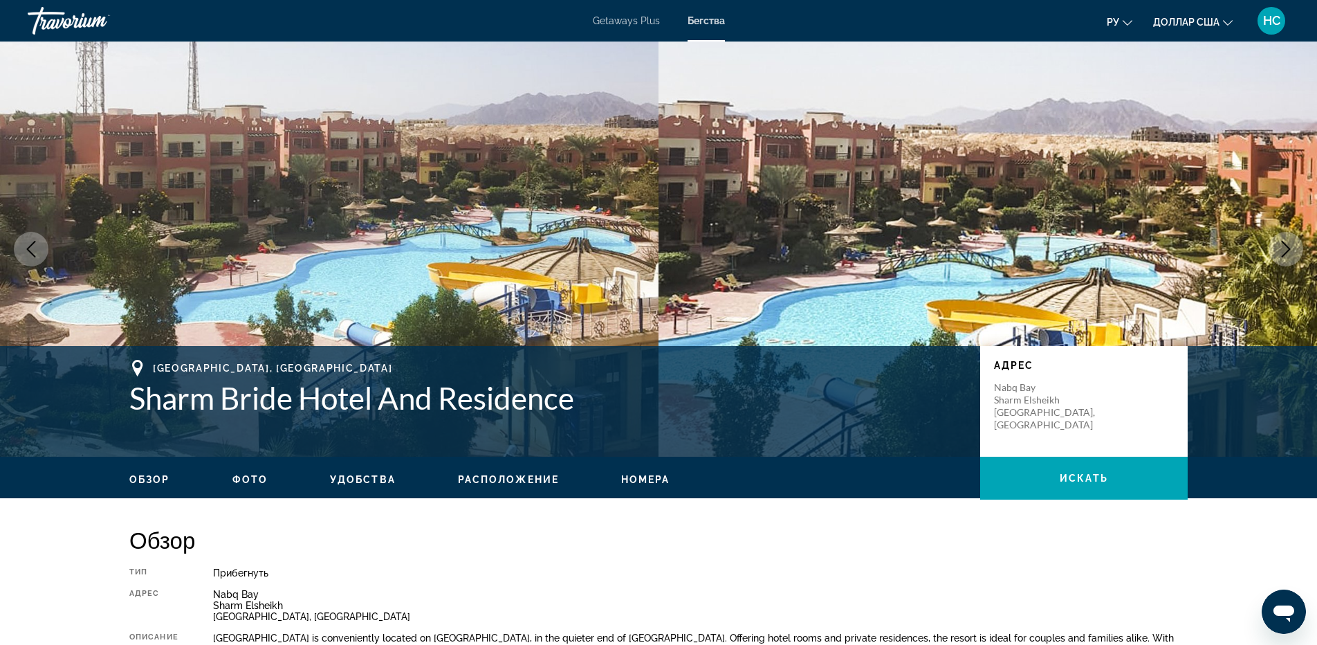
click at [1284, 243] on icon "Next image" at bounding box center [1285, 249] width 9 height 17
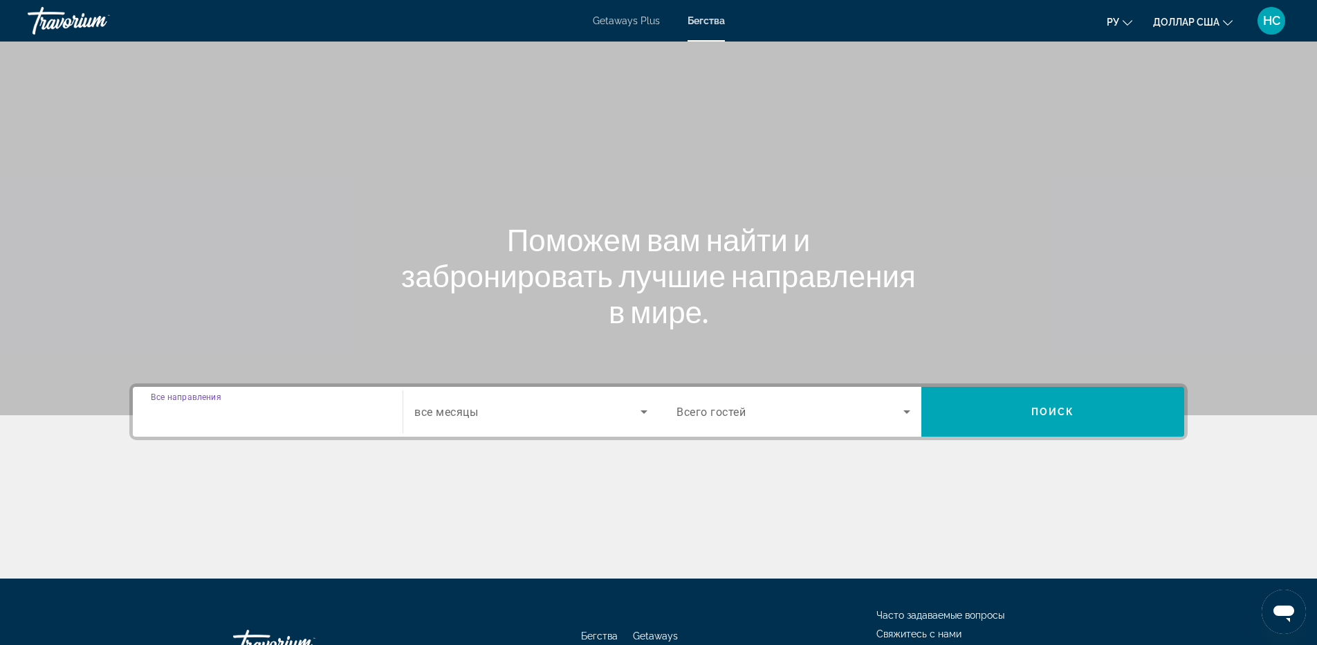
click at [282, 415] on input "Destination Все направления" at bounding box center [268, 412] width 234 height 17
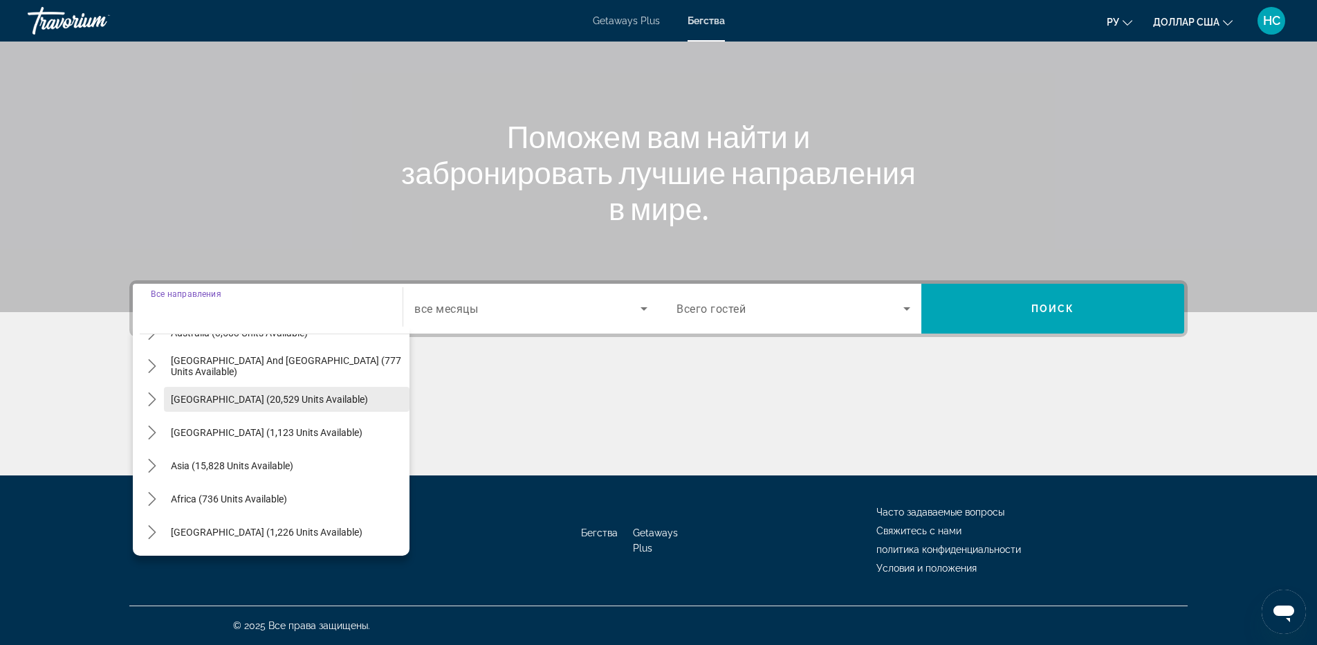
scroll to position [86, 0]
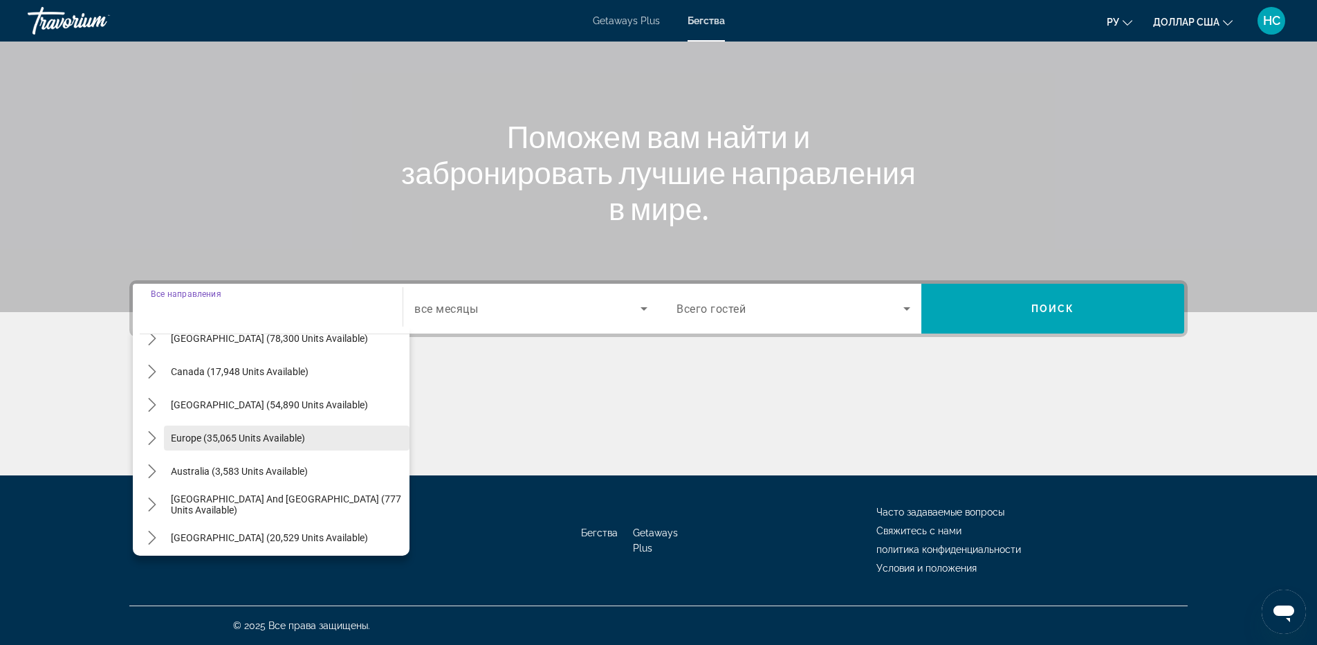
click at [216, 436] on span "Europe (35,065 units available)" at bounding box center [238, 437] width 134 height 11
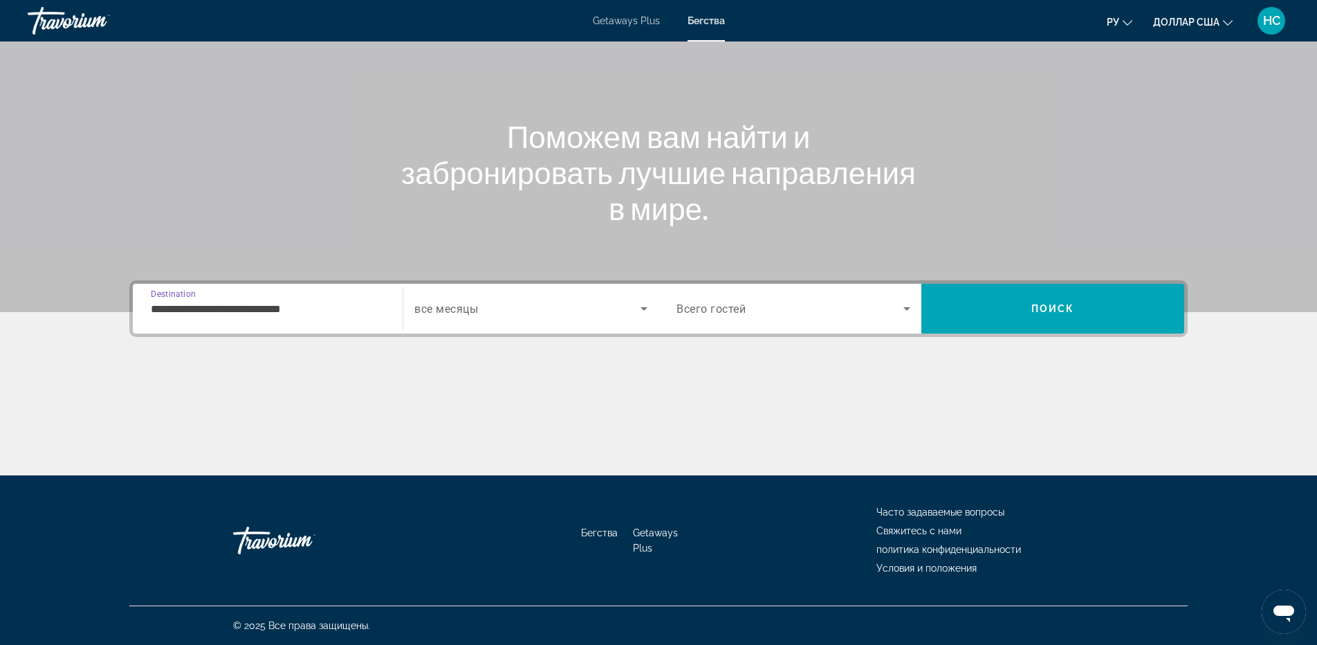
click at [270, 311] on input "**********" at bounding box center [268, 309] width 234 height 17
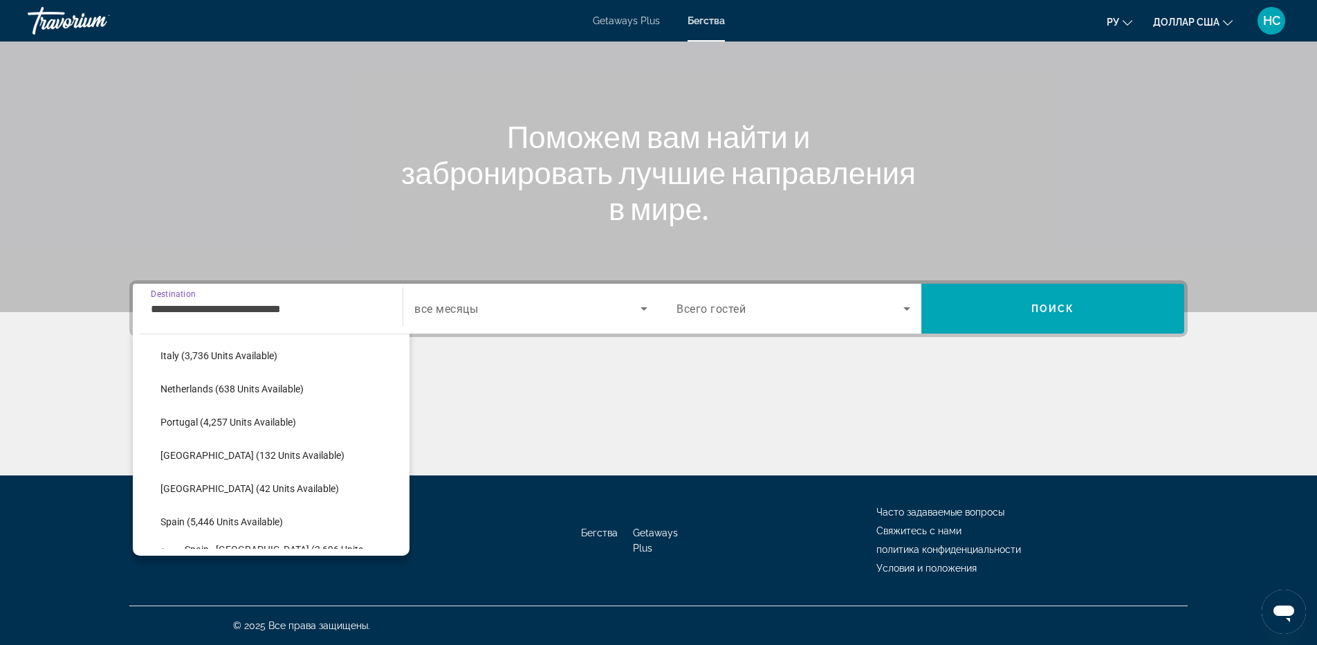
scroll to position [774, 0]
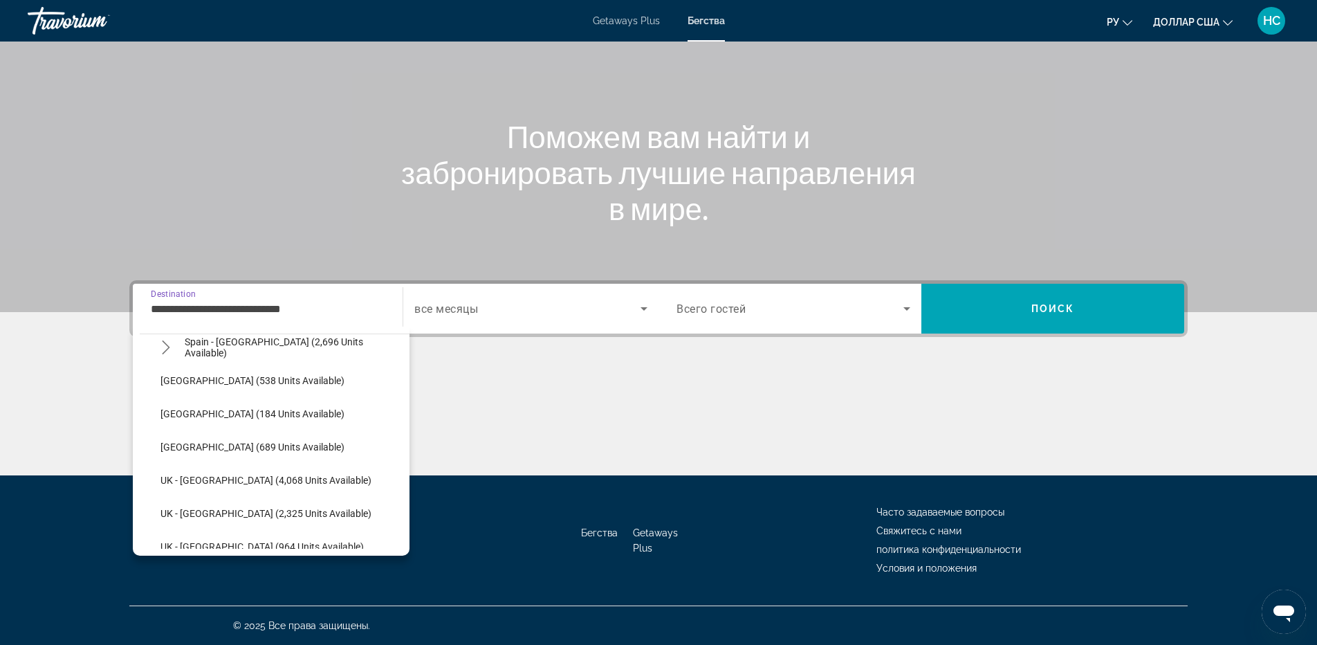
click at [246, 441] on span "Select destination: Turkey (689 units available)" at bounding box center [282, 446] width 256 height 33
type input "**********"
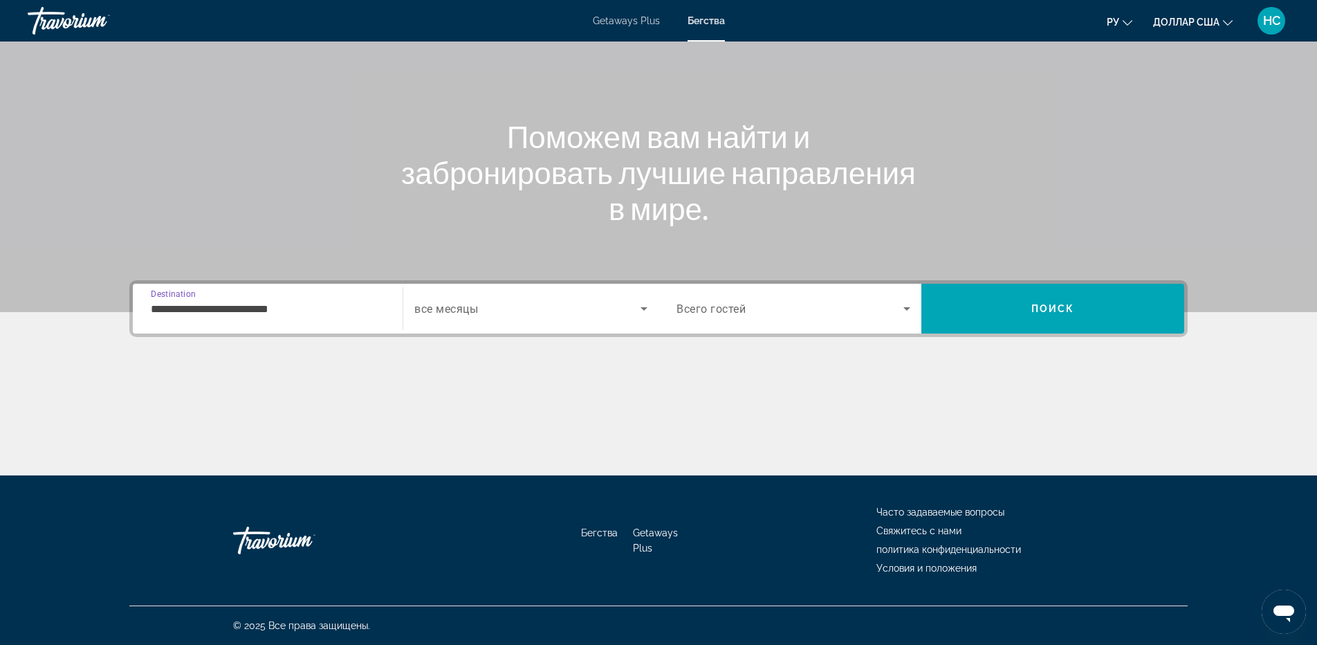
click at [486, 314] on span "Search widget" at bounding box center [527, 308] width 226 height 17
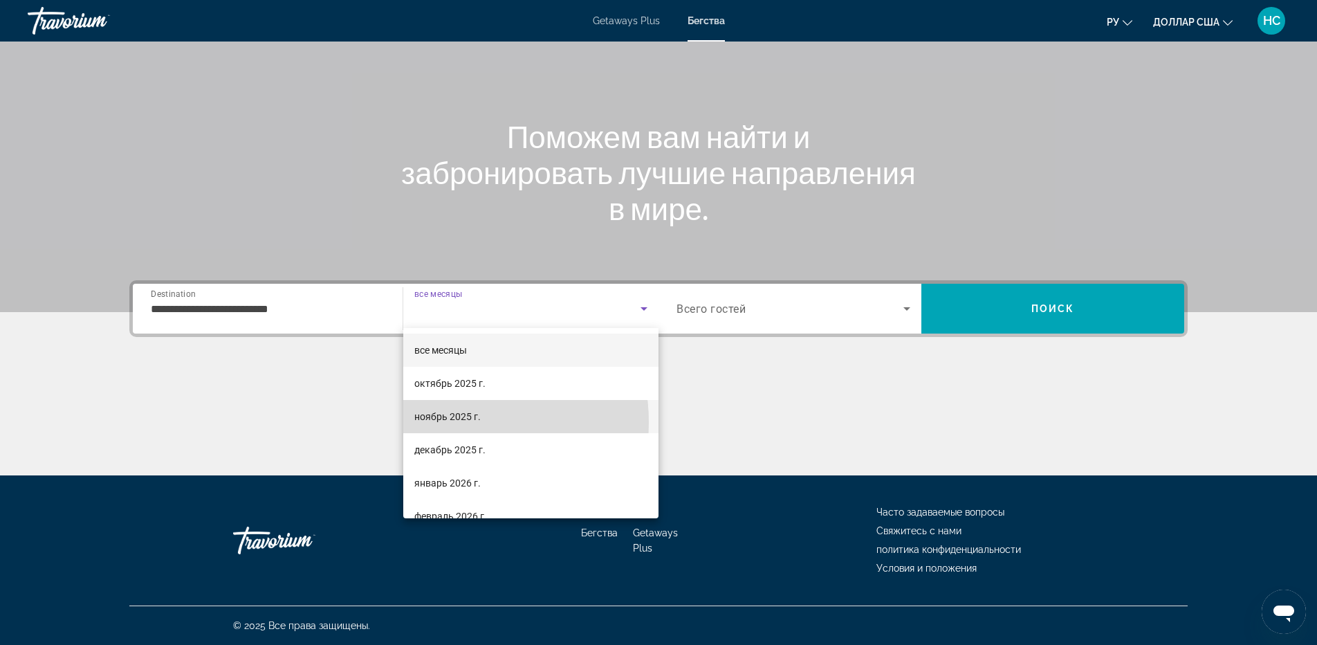
click at [451, 422] on span "ноябрь 2025 г." at bounding box center [447, 416] width 66 height 17
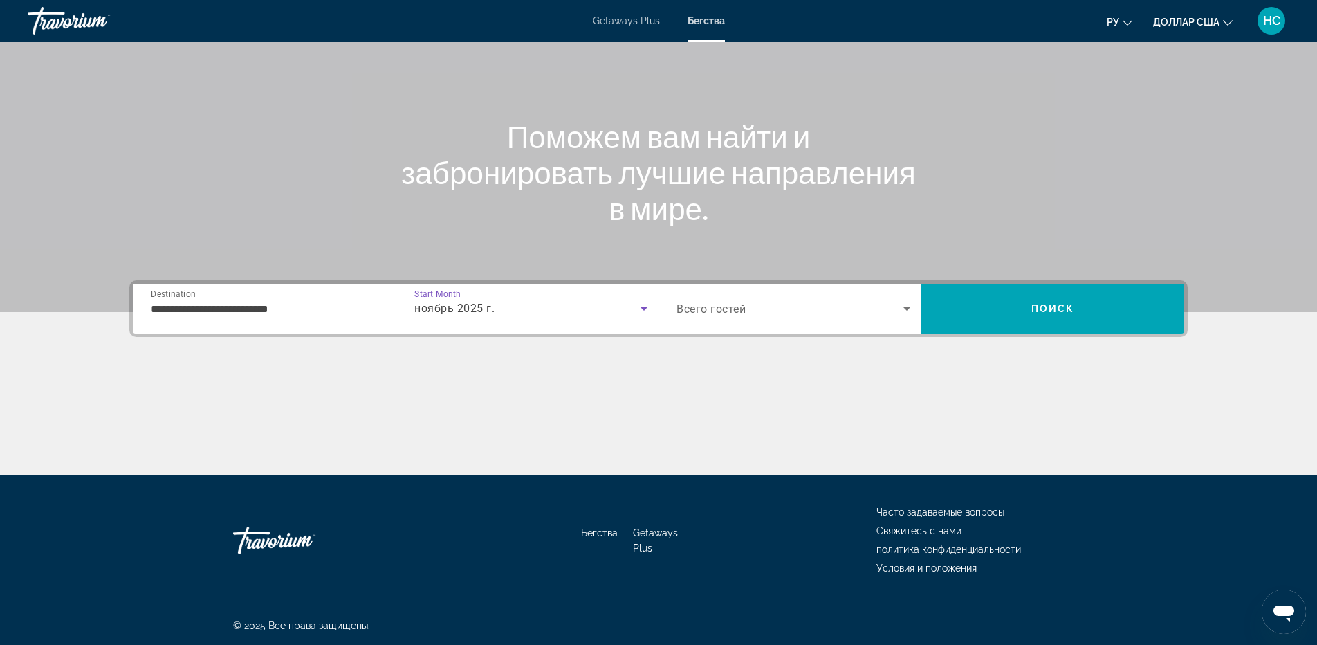
click at [849, 309] on span "Search widget" at bounding box center [789, 308] width 227 height 17
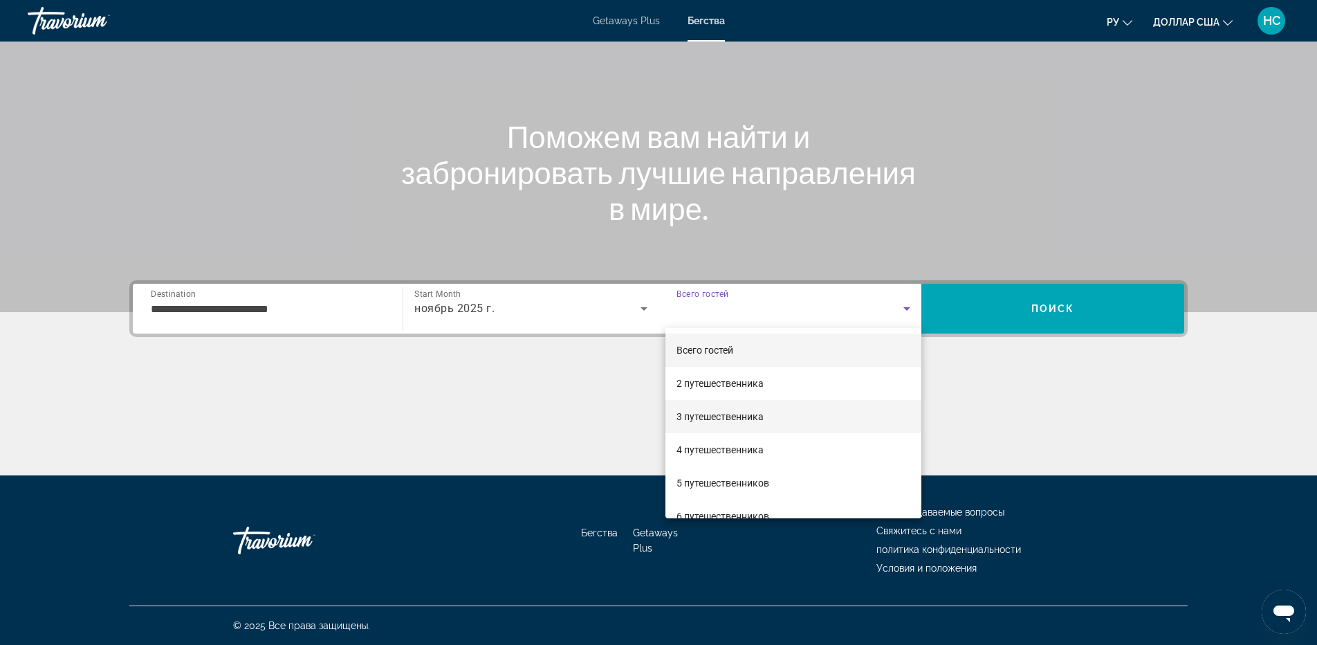
click at [744, 412] on font "3 путешественника" at bounding box center [719, 416] width 87 height 11
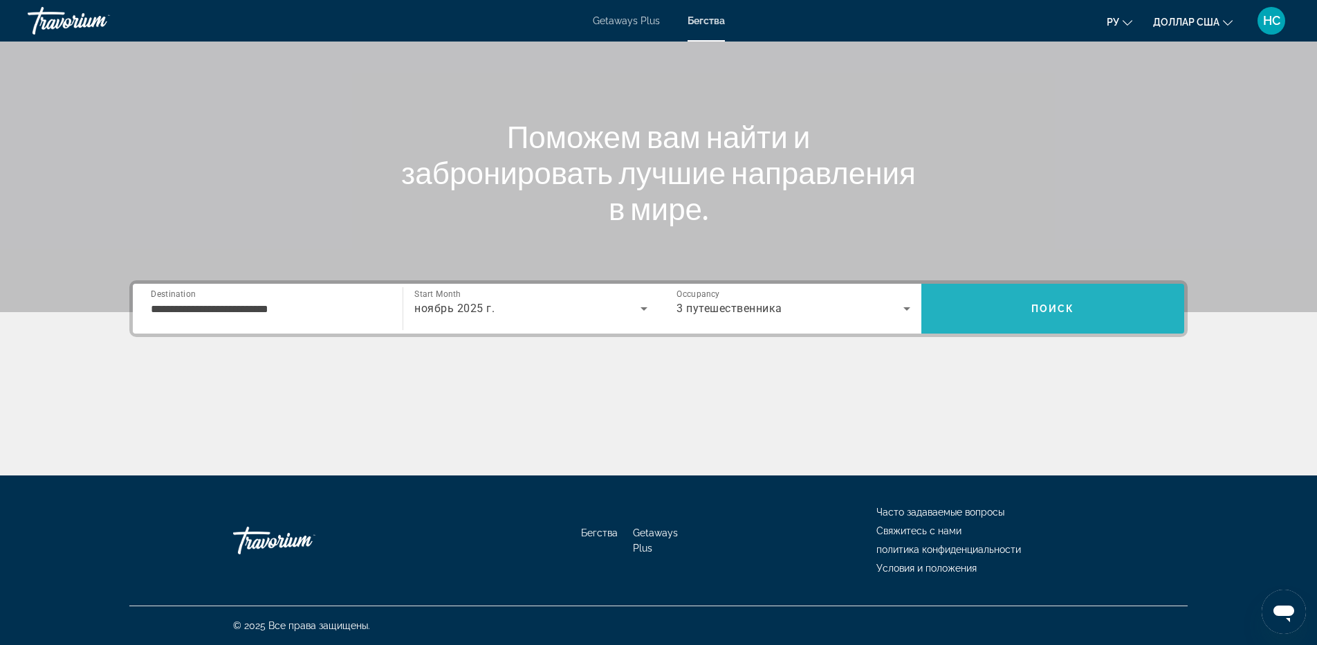
click at [1044, 308] on span "Поиск" at bounding box center [1053, 308] width 44 height 11
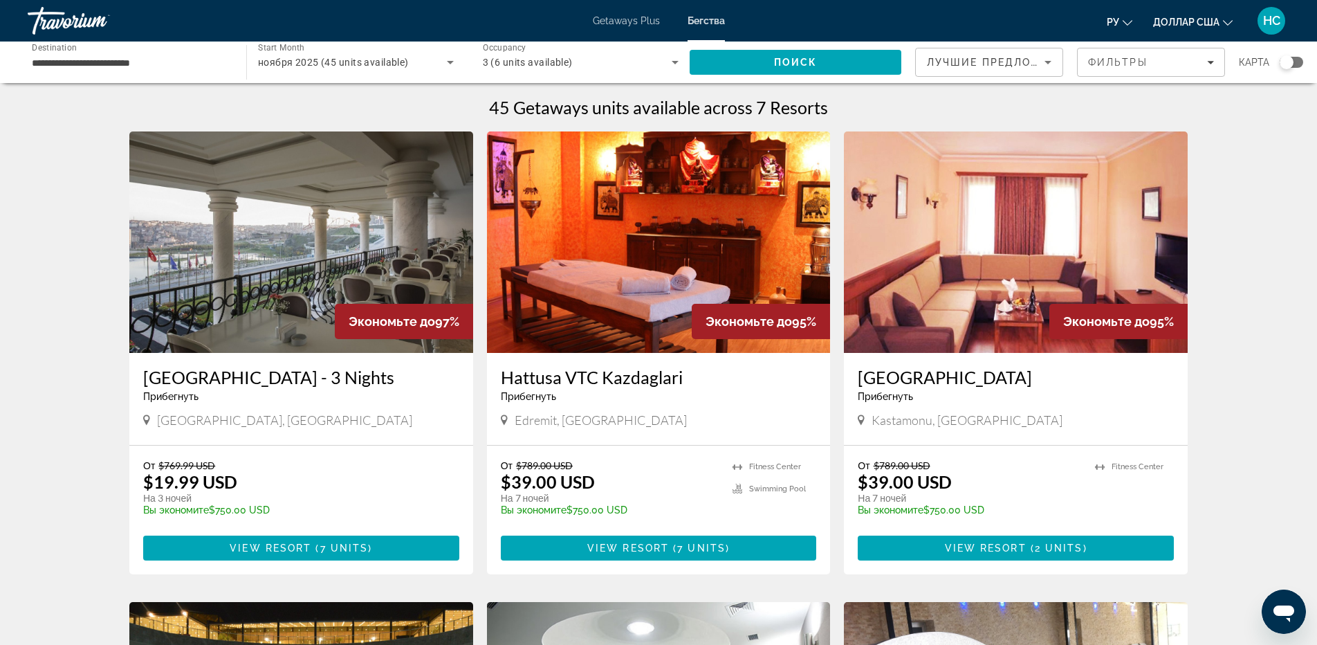
click at [594, 55] on div "3 (6 units available)" at bounding box center [577, 62] width 189 height 17
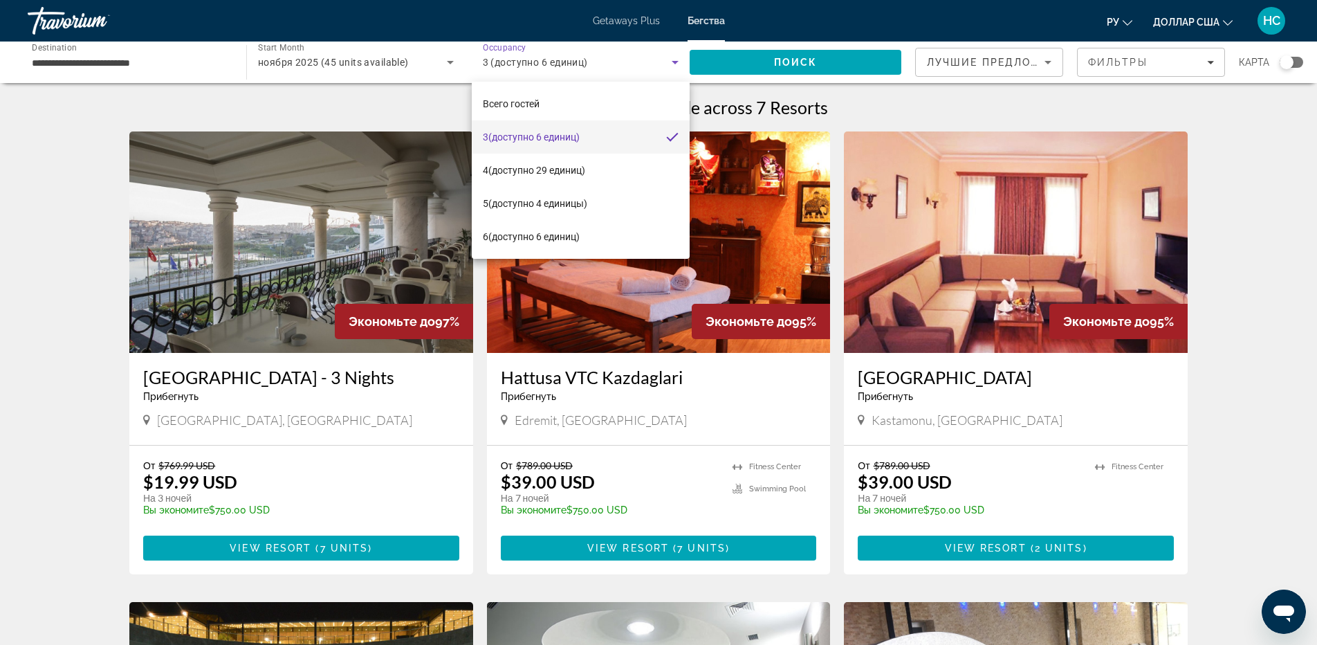
click at [324, 56] on div at bounding box center [658, 322] width 1317 height 645
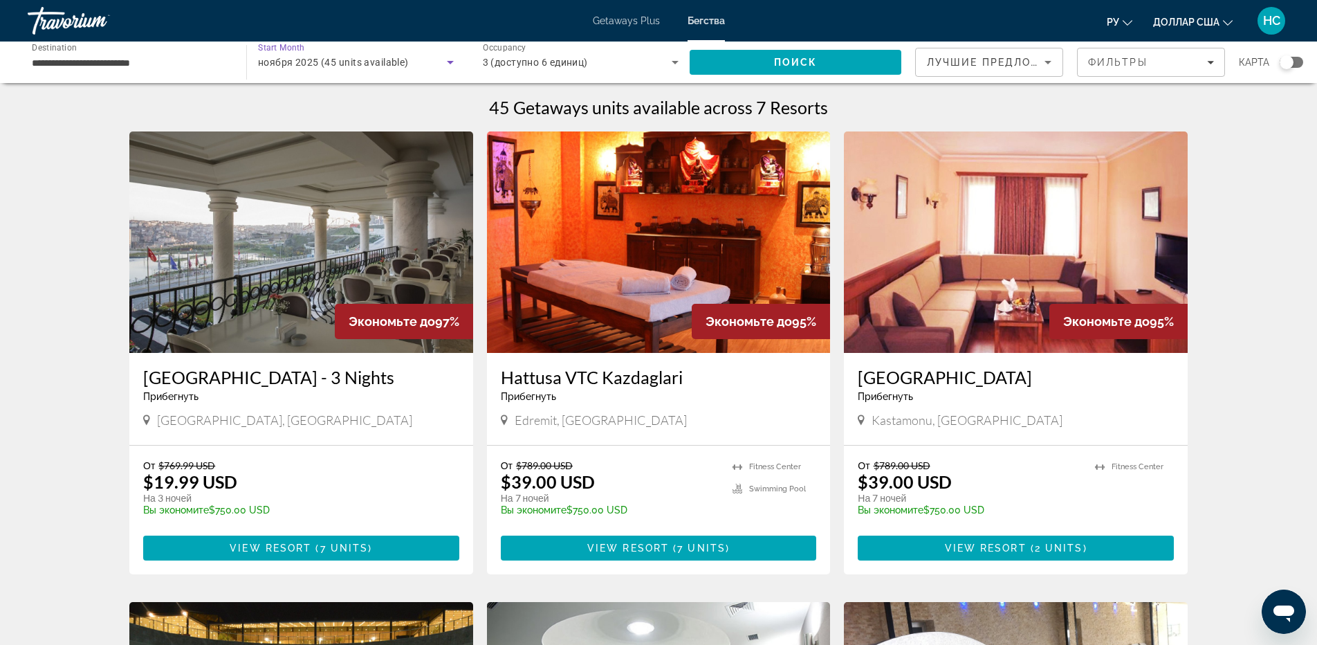
click at [324, 56] on div "ноября 2025 (45 units available)" at bounding box center [352, 62] width 189 height 17
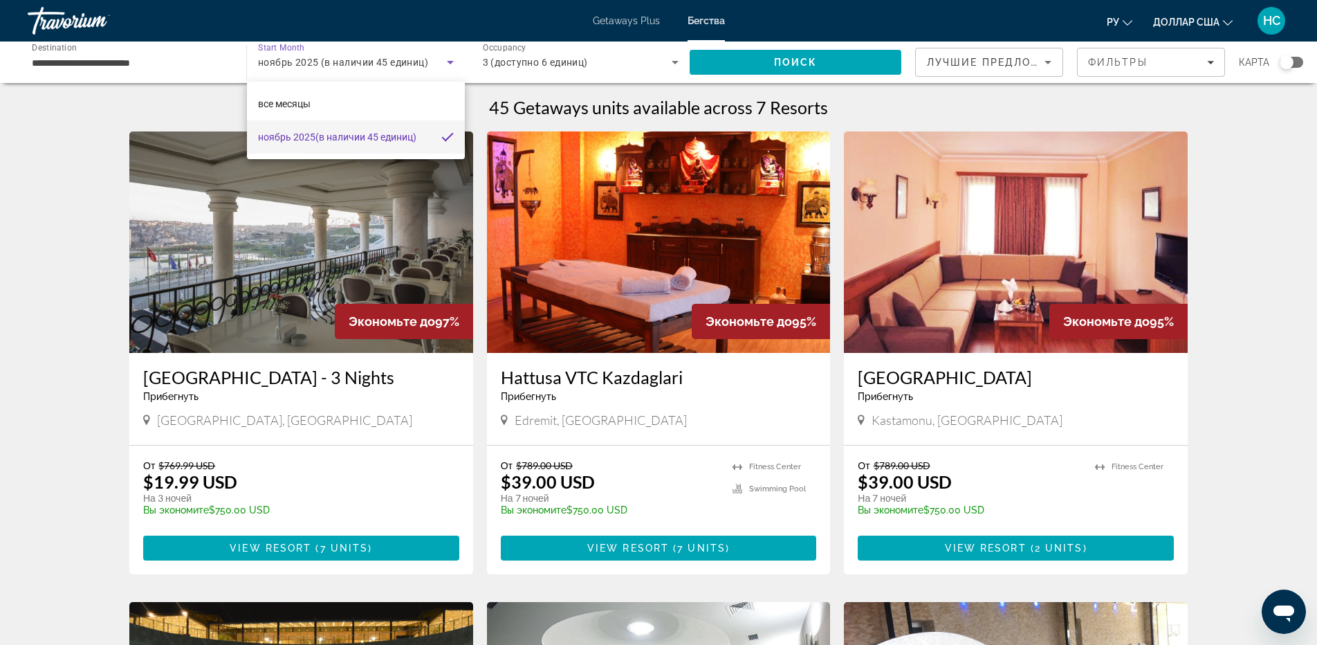
click at [157, 58] on div at bounding box center [658, 322] width 1317 height 645
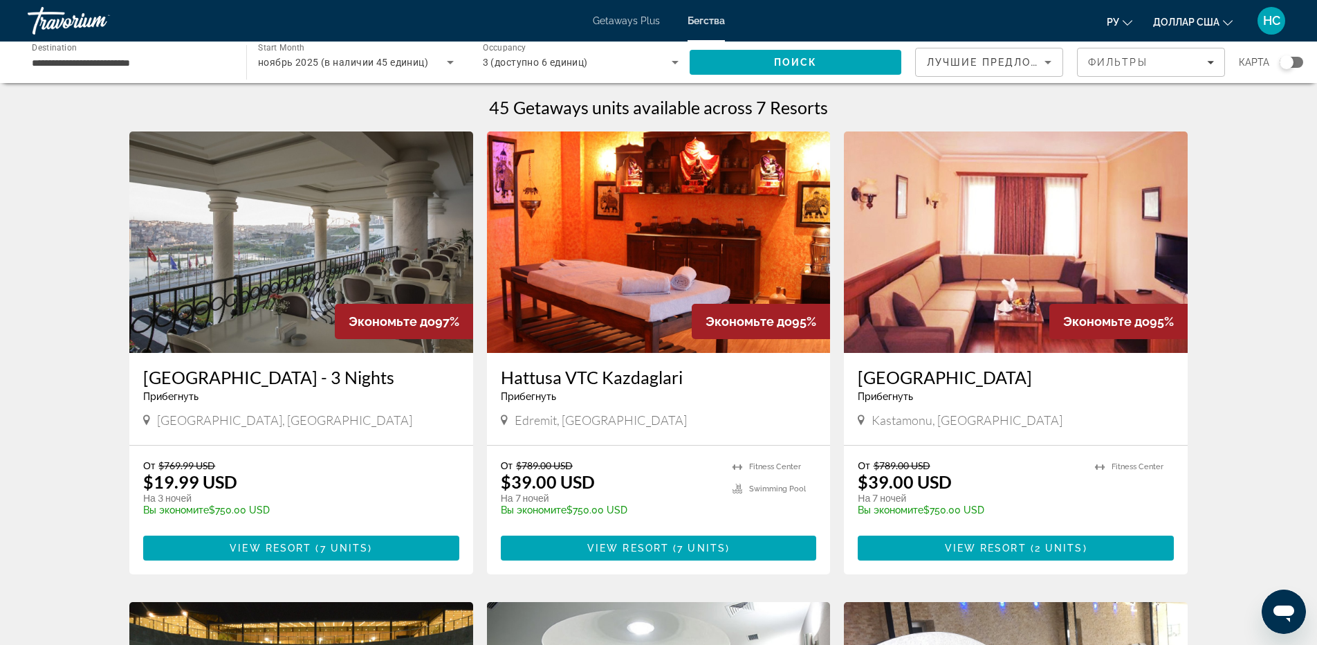
click at [627, 17] on font "Getaways Plus" at bounding box center [626, 20] width 67 height 11
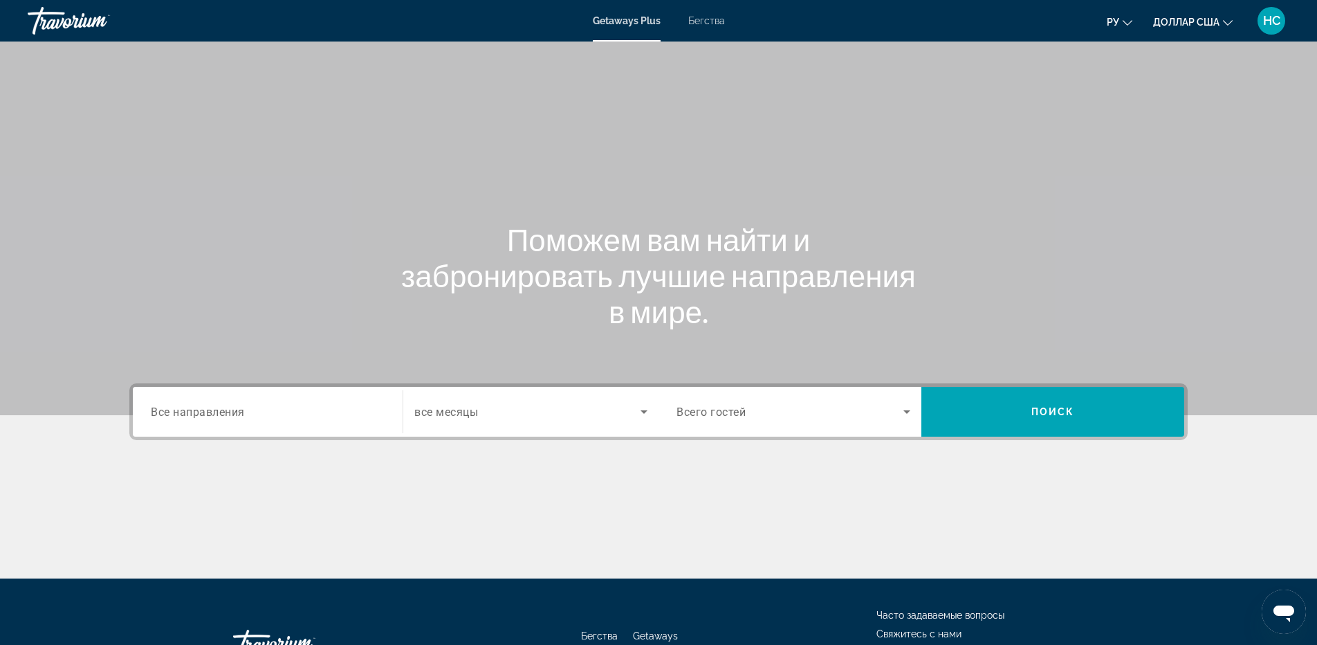
click at [206, 407] on span "Все направления" at bounding box center [198, 411] width 94 height 13
click at [206, 407] on input "Destination Все направления" at bounding box center [268, 412] width 234 height 17
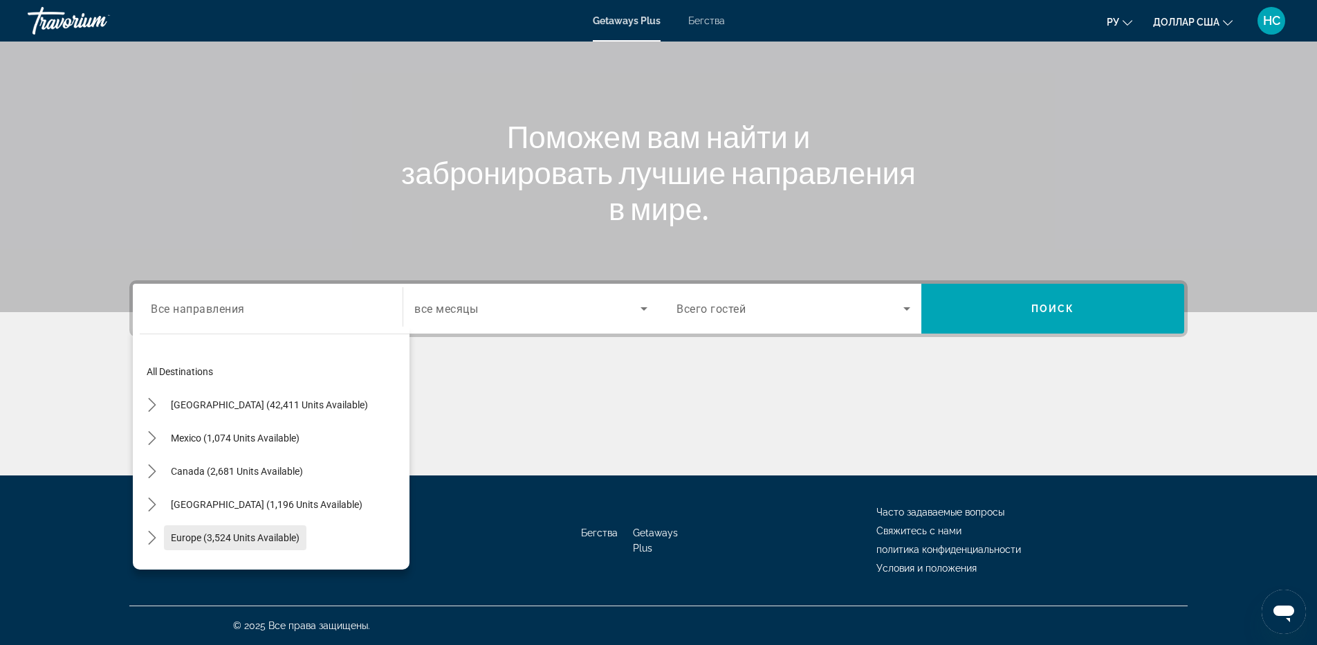
drag, startPoint x: 190, startPoint y: 467, endPoint x: 196, endPoint y: 523, distance: 56.4
click at [196, 523] on mat-tree "All destinations United States (42,411 units available) Mexico (1,074 units ava…" at bounding box center [275, 571] width 270 height 432
click at [198, 542] on span "Europe (3,524 units available)" at bounding box center [235, 537] width 129 height 11
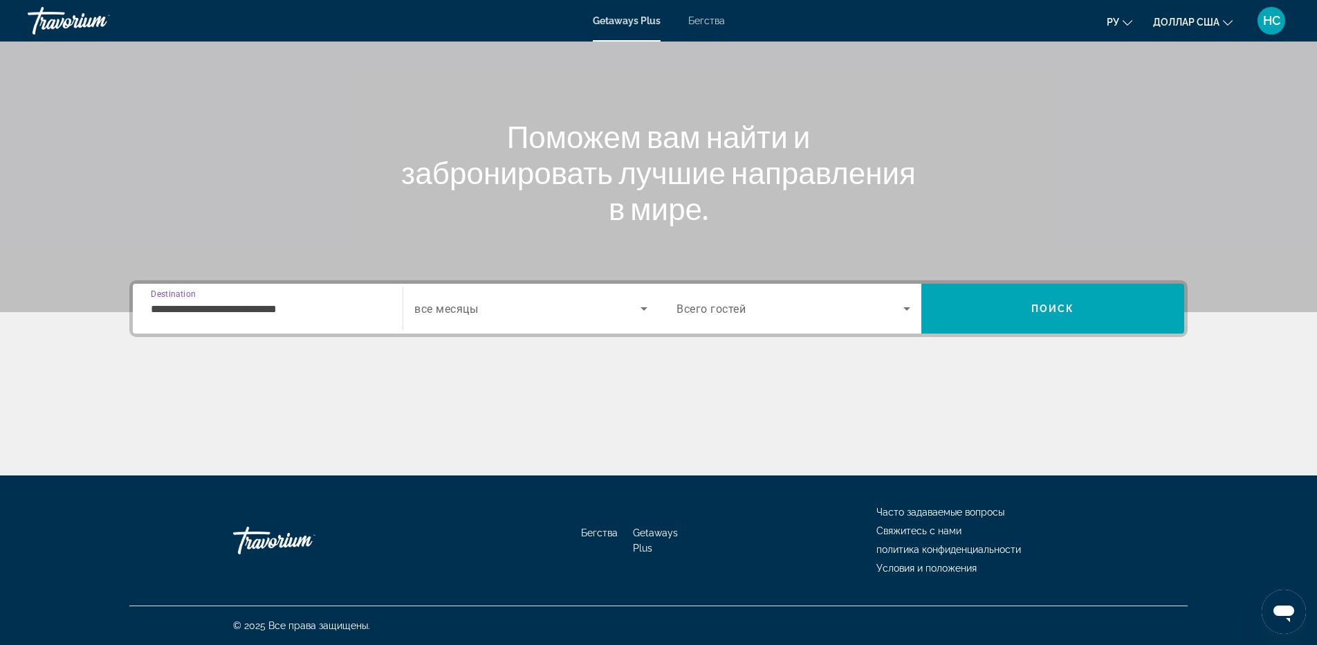
click at [270, 320] on div "**********" at bounding box center [268, 308] width 234 height 39
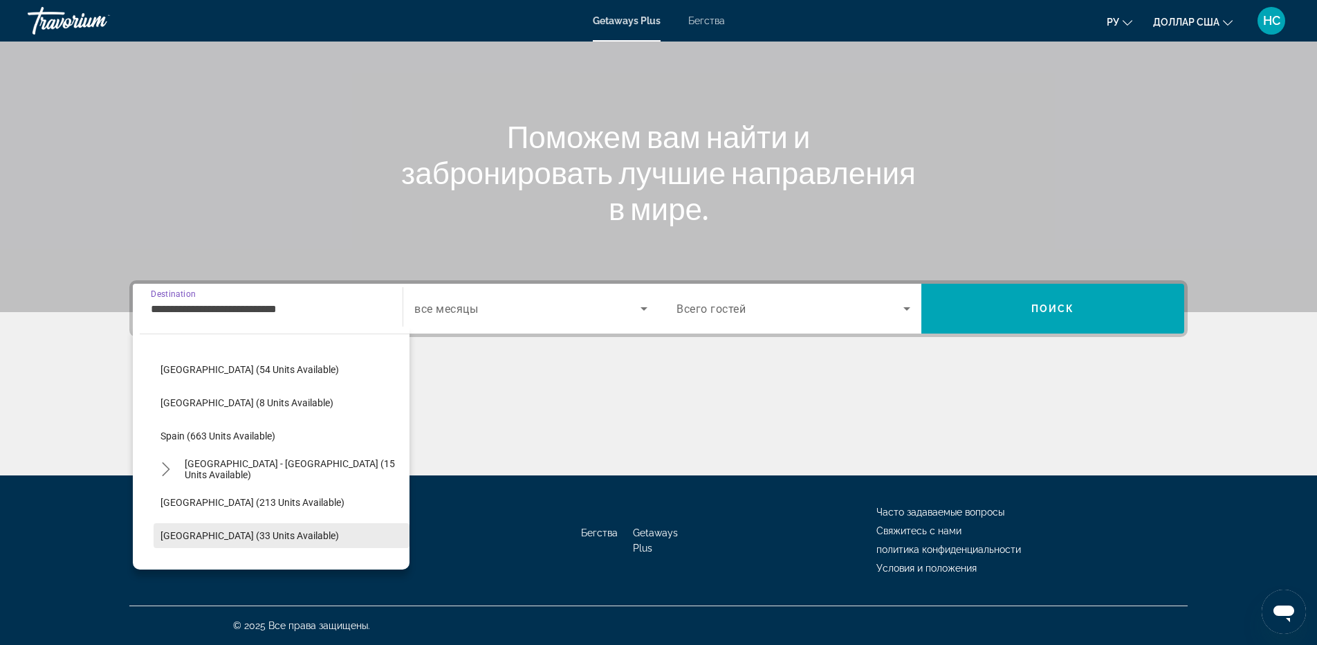
scroll to position [636, 0]
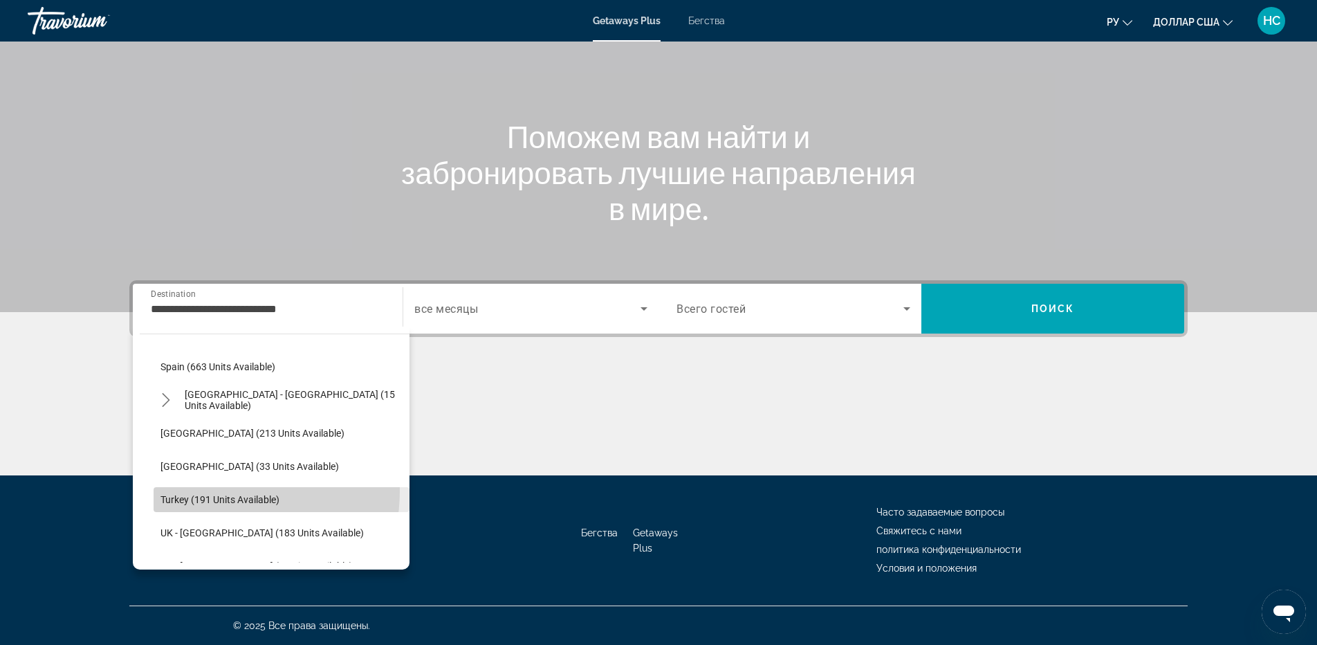
click at [213, 490] on span "Select destination: Turkey (191 units available)" at bounding box center [282, 499] width 256 height 33
type input "**********"
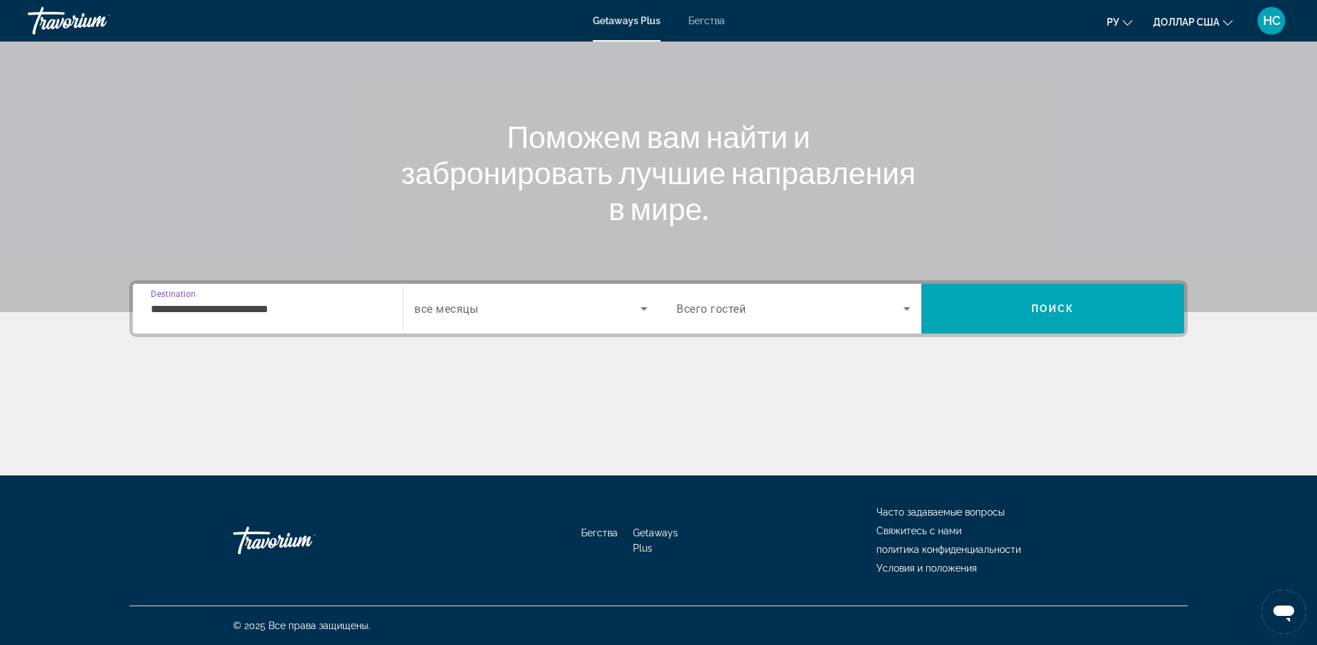
click at [448, 314] on span "все месяцы" at bounding box center [446, 308] width 64 height 13
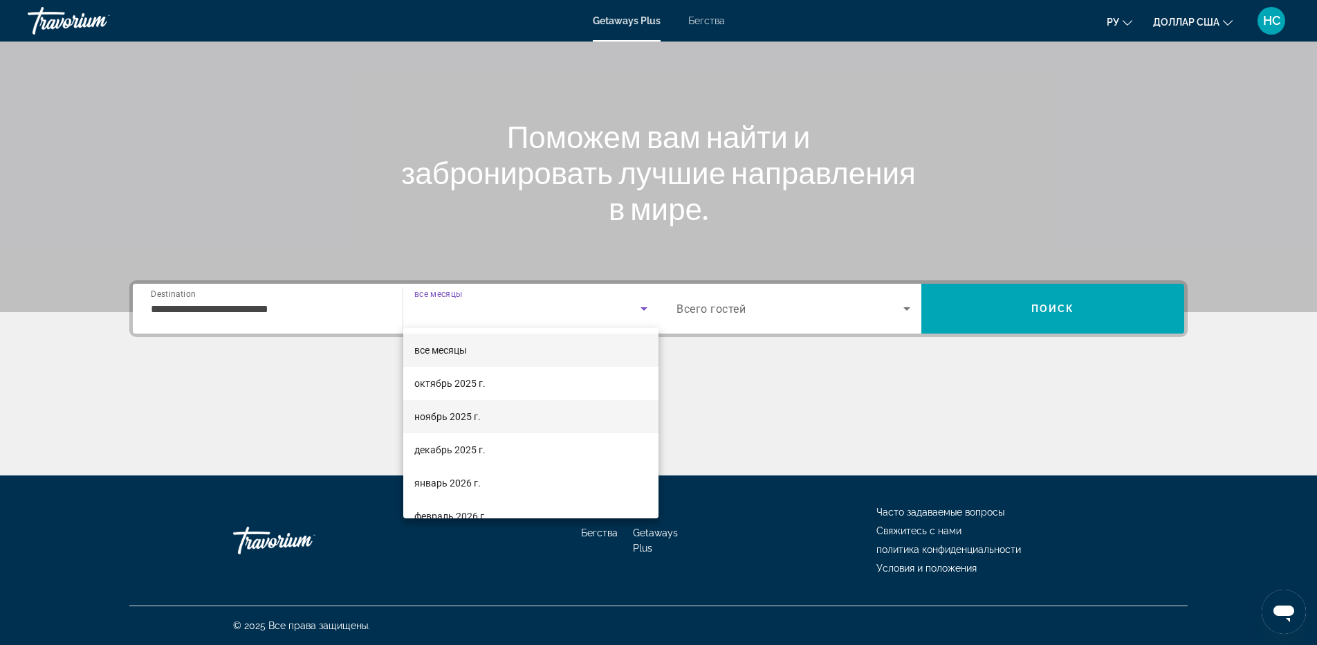
click at [456, 418] on font "ноябрь 2025 г." at bounding box center [447, 416] width 66 height 11
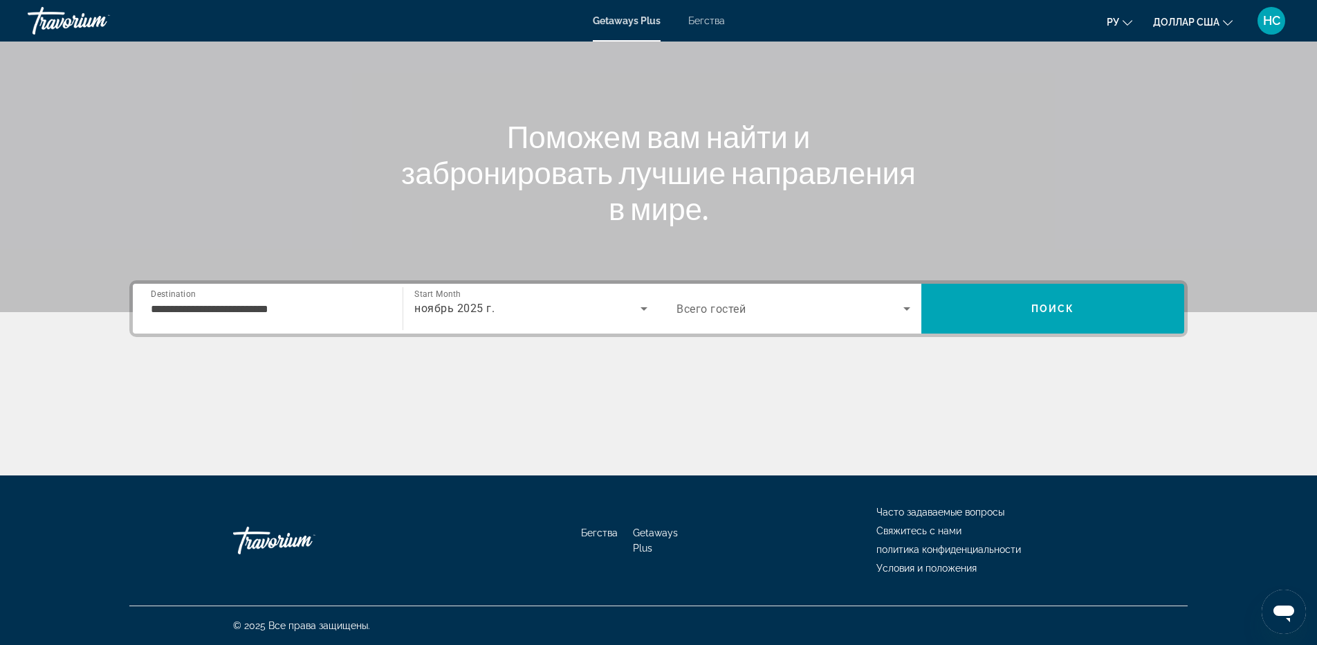
click at [786, 323] on div "Search widget" at bounding box center [793, 308] width 234 height 39
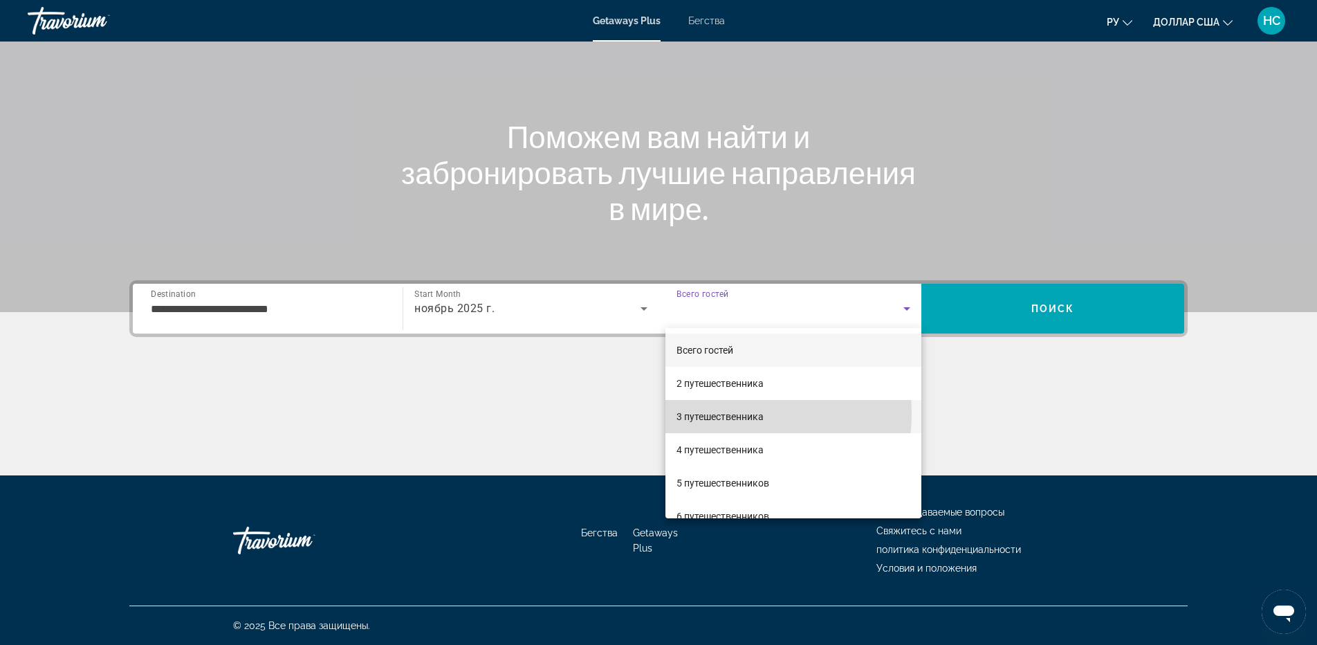
click at [732, 413] on font "3 путешественника" at bounding box center [719, 416] width 87 height 11
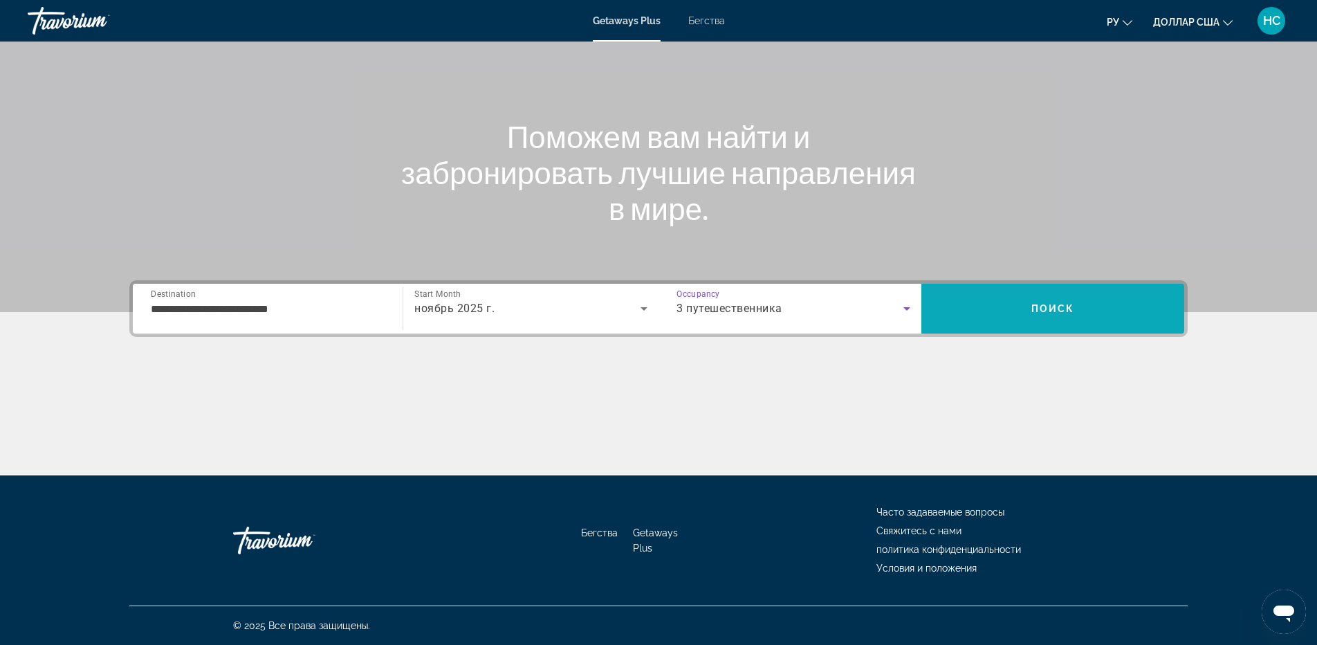
click at [1024, 322] on span "Search" at bounding box center [1052, 308] width 263 height 33
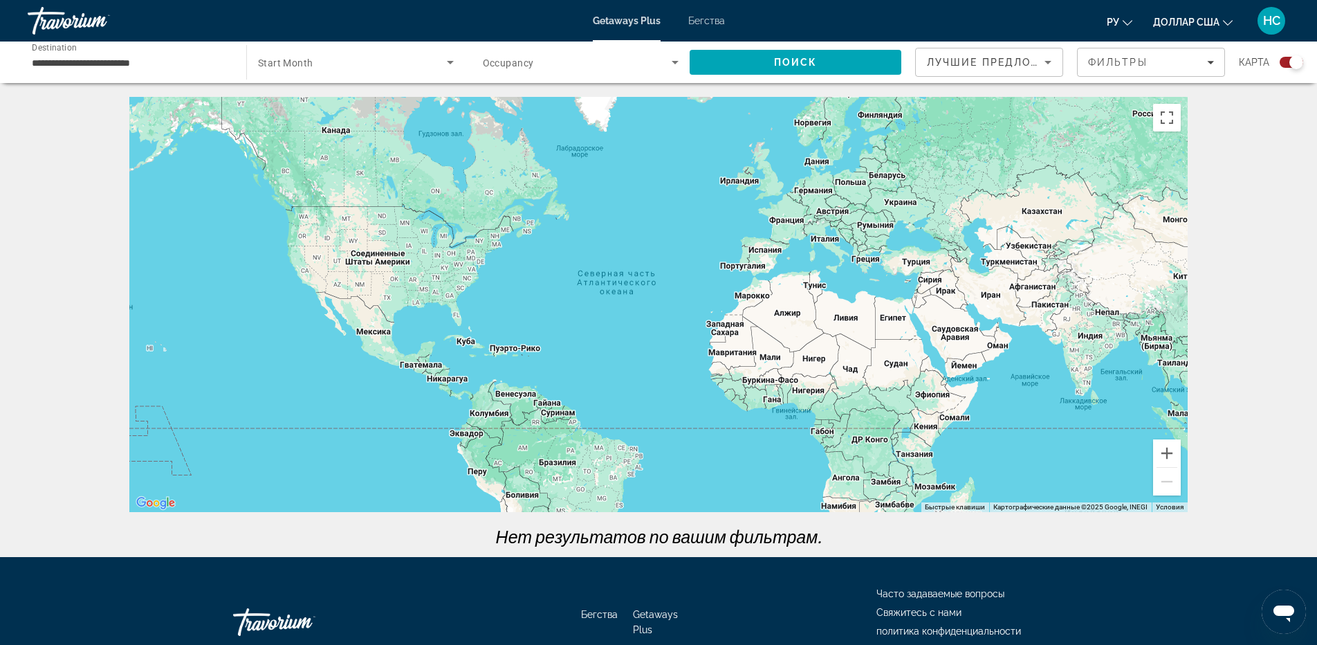
click at [68, 18] on div "Травориум" at bounding box center [97, 21] width 138 height 36
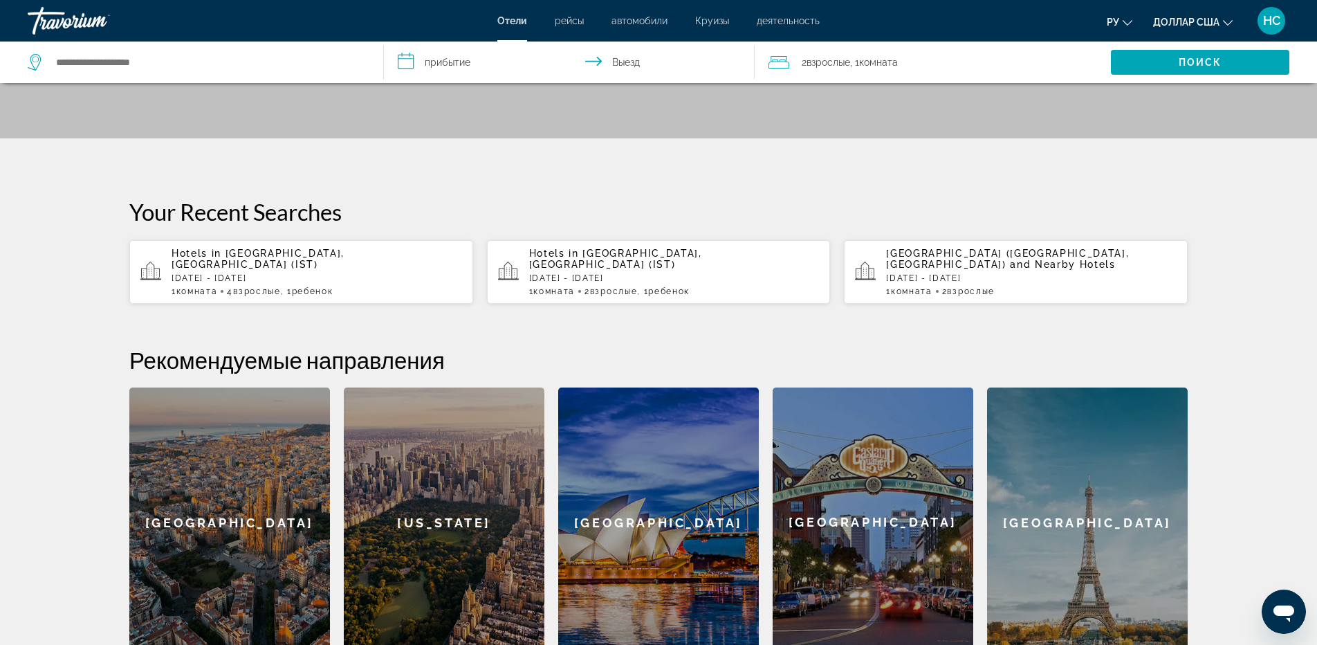
scroll to position [69, 0]
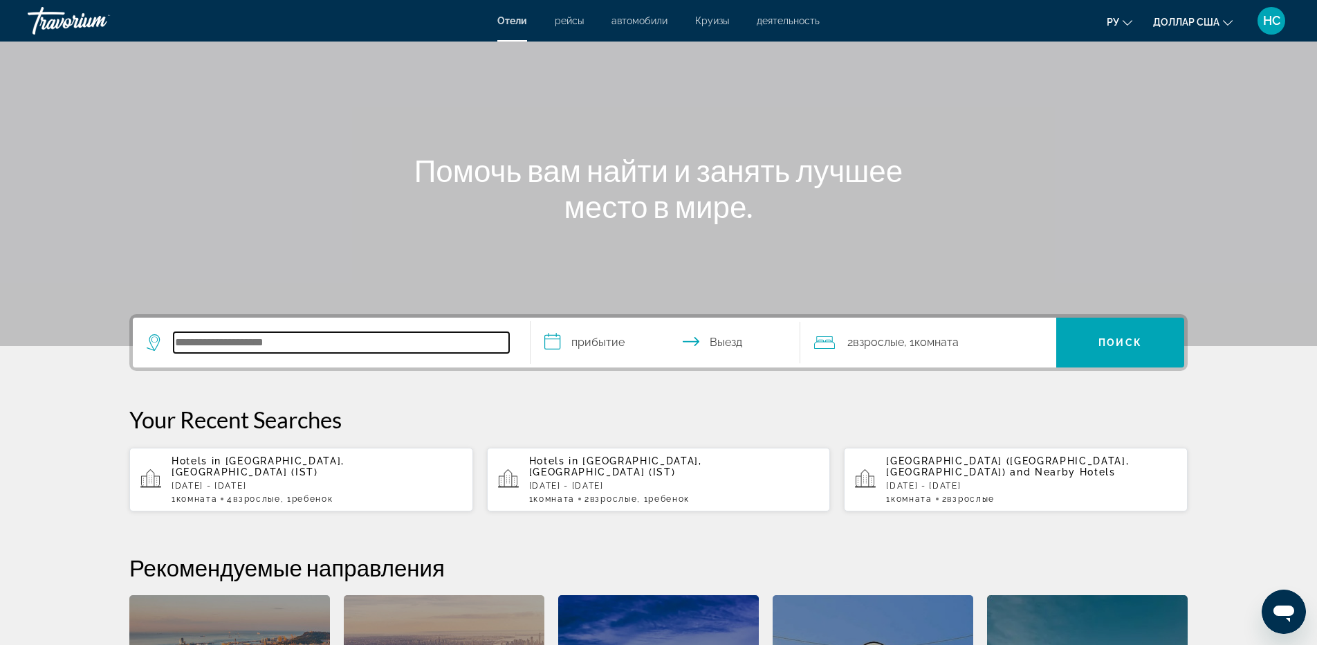
click at [321, 336] on input "Поиск отеля" at bounding box center [341, 342] width 335 height 21
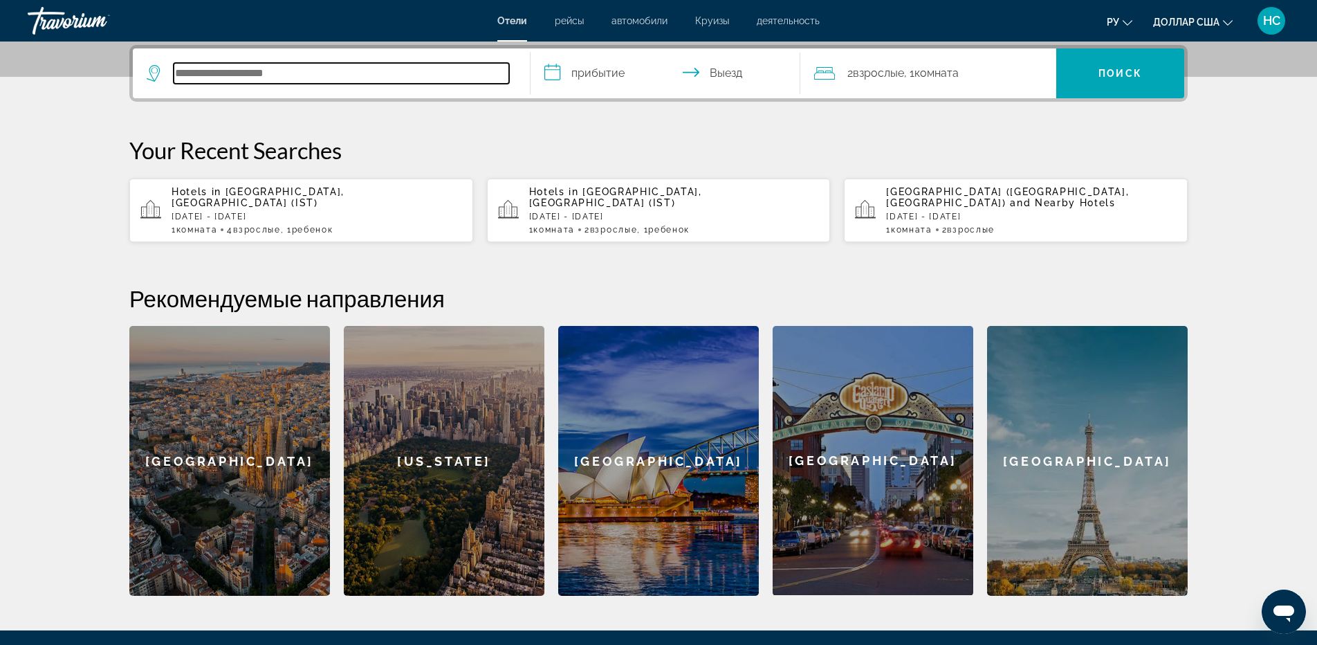
scroll to position [62, 0]
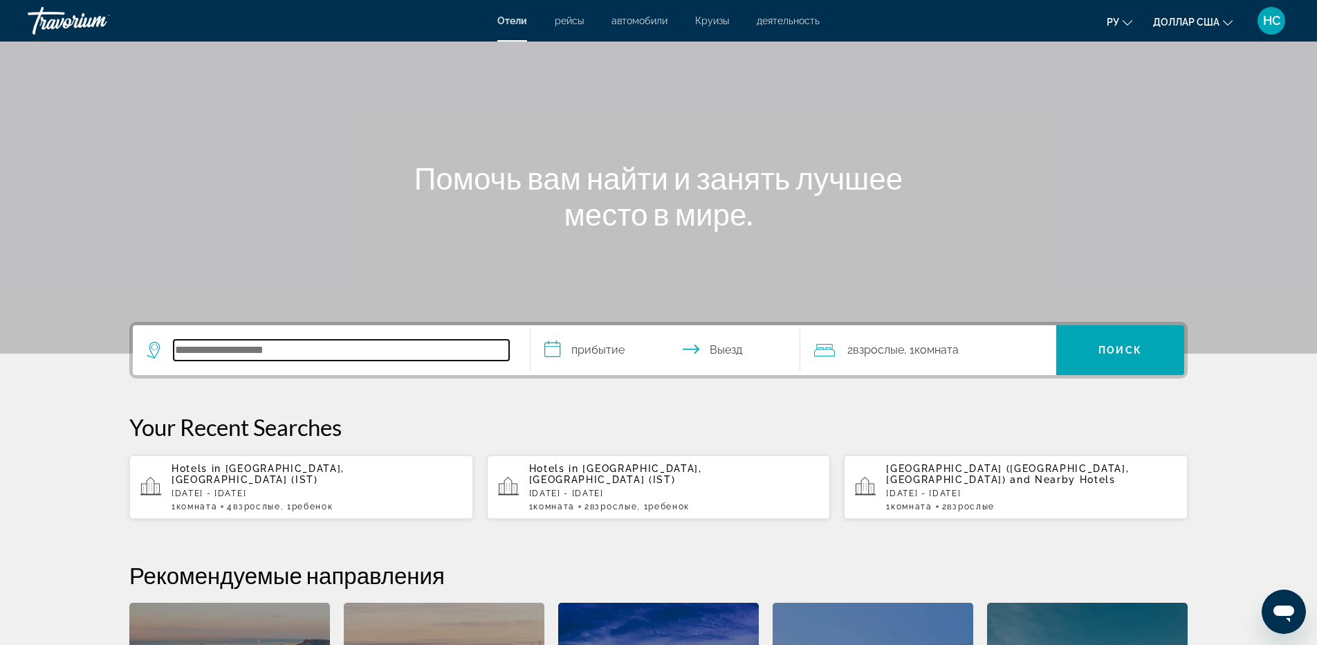
click at [387, 354] on input "Поиск отеля" at bounding box center [341, 350] width 335 height 21
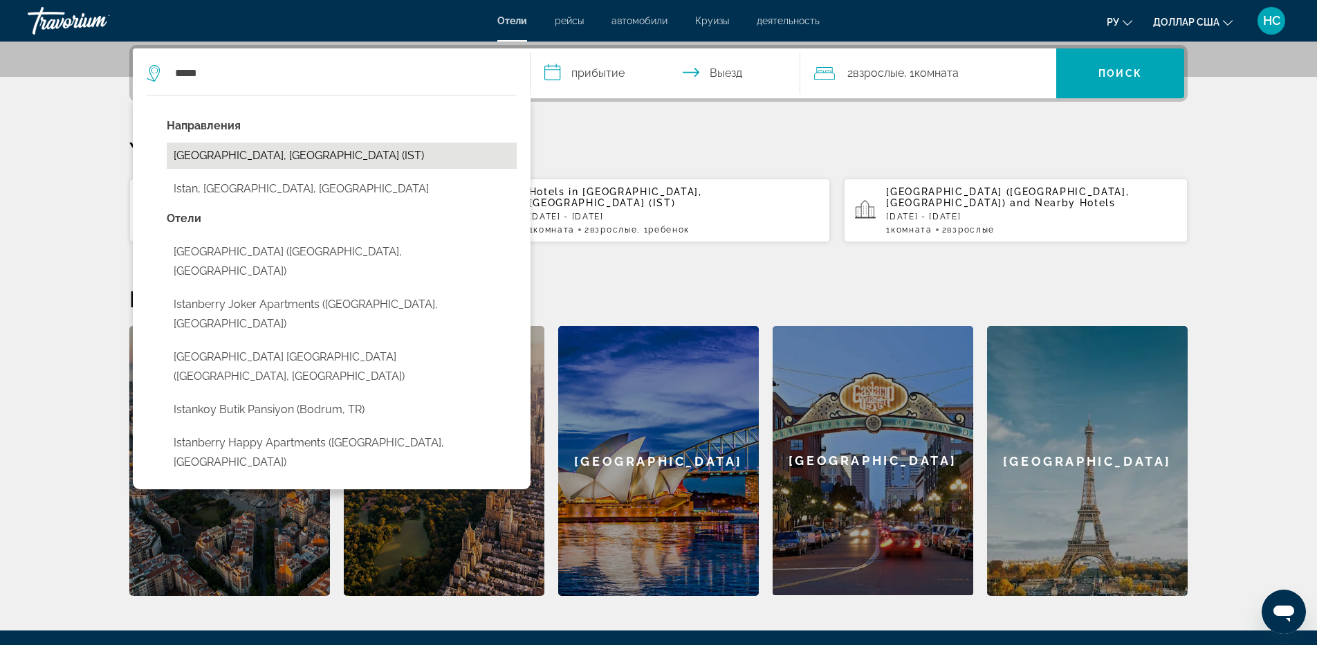
click at [331, 161] on button "Istanbul, Turkey (IST)" at bounding box center [342, 155] width 350 height 26
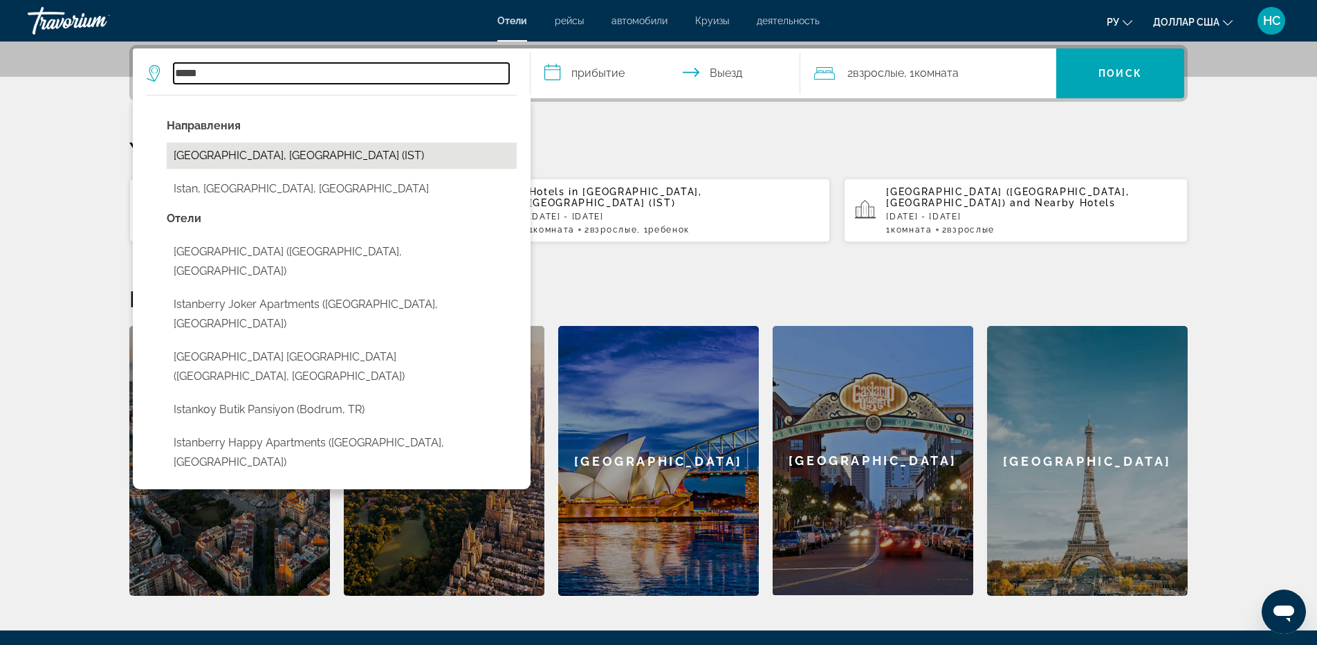
type input "**********"
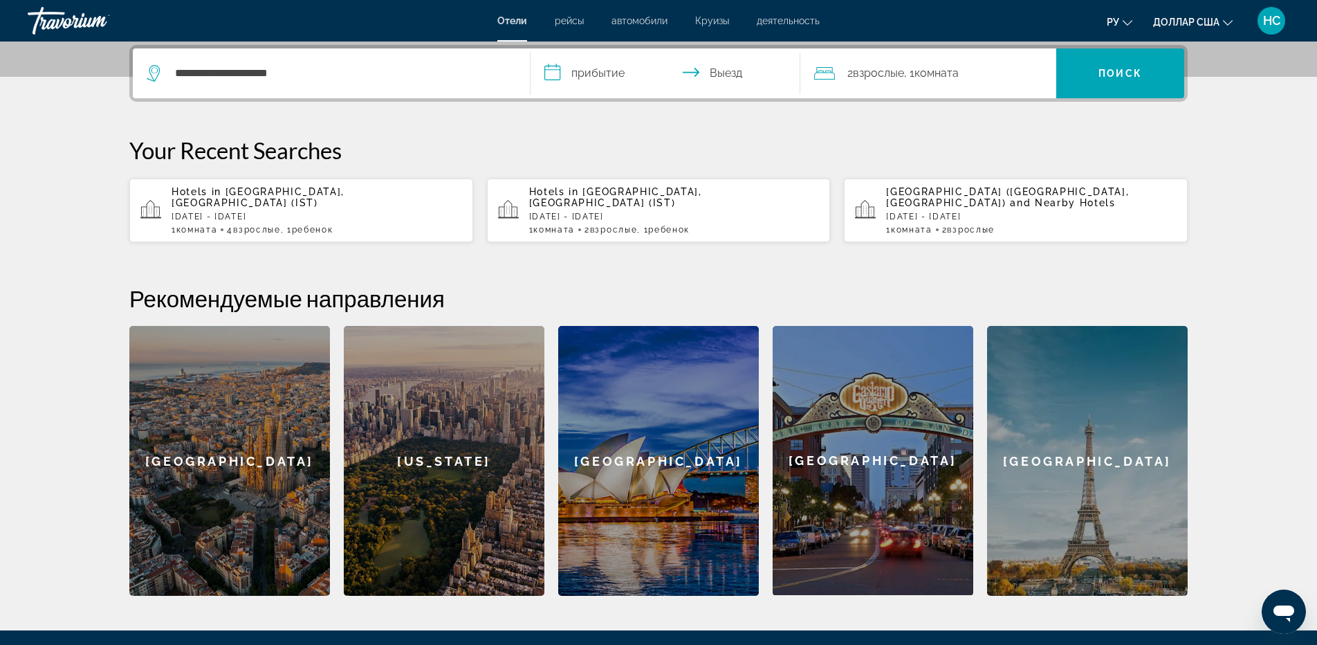
click at [617, 77] on input "**********" at bounding box center [667, 75] width 275 height 54
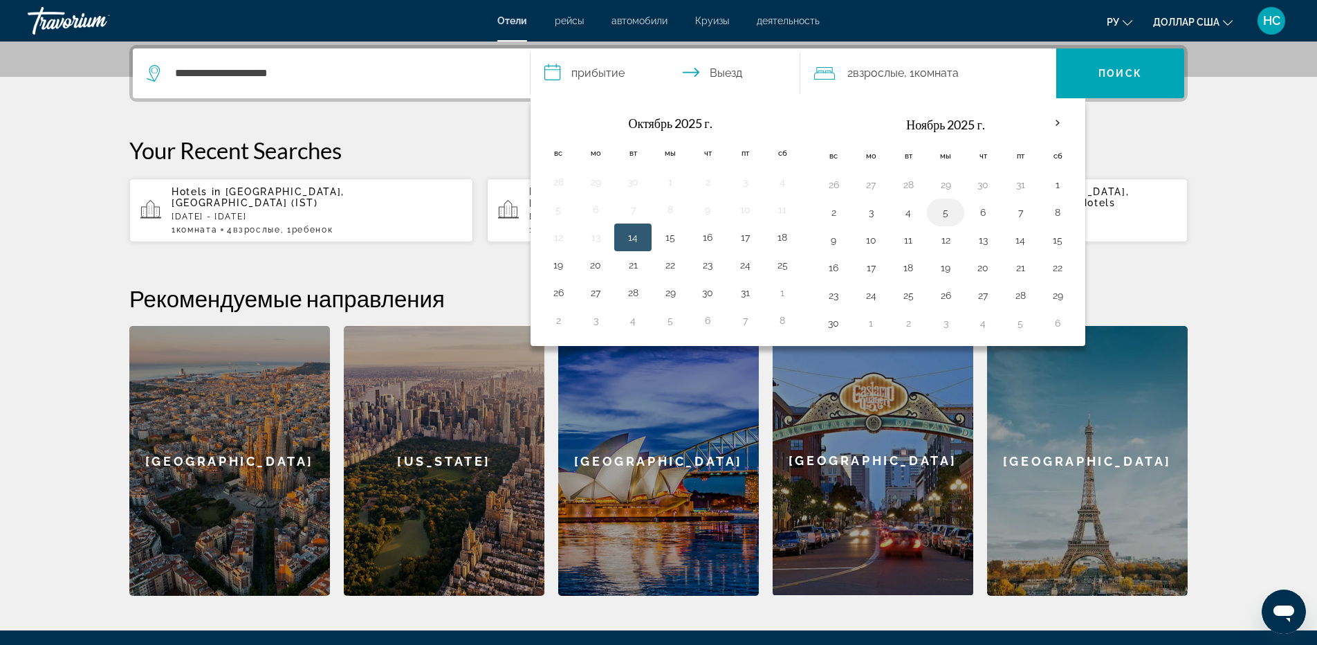
click at [954, 216] on button "5" at bounding box center [945, 212] width 22 height 19
click at [877, 241] on button "10" at bounding box center [871, 239] width 22 height 19
type input "**********"
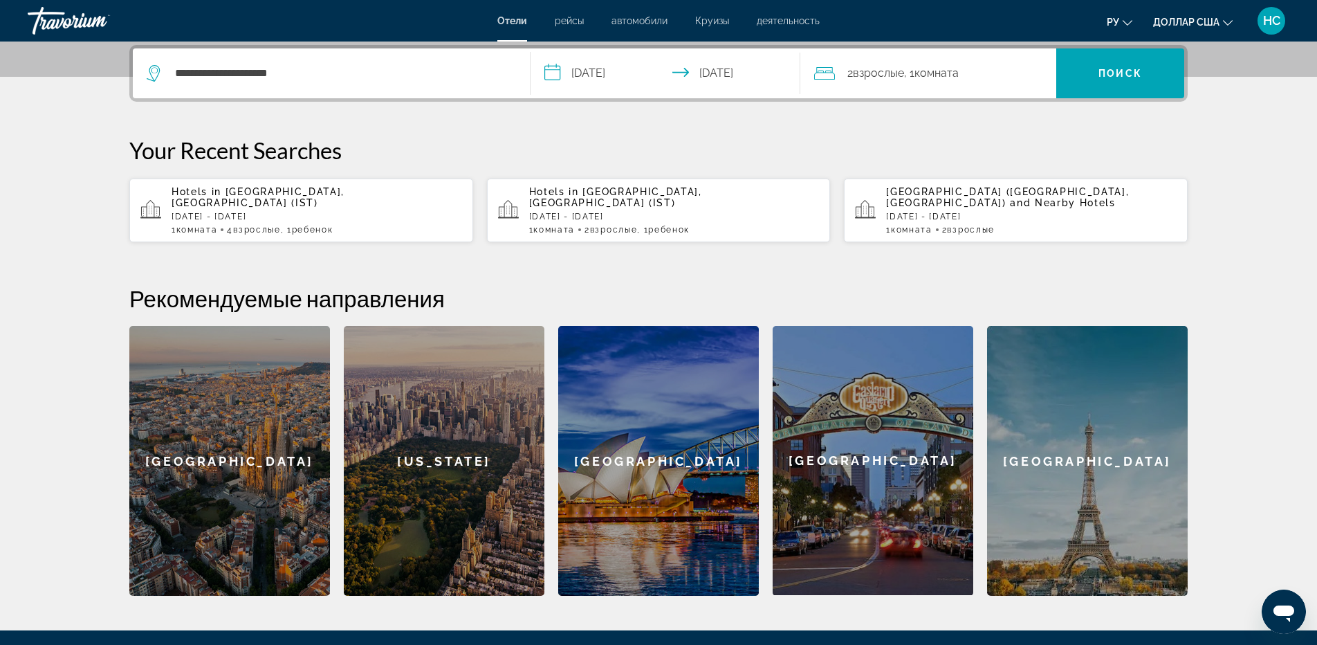
click at [944, 72] on font "Комната" at bounding box center [936, 72] width 44 height 13
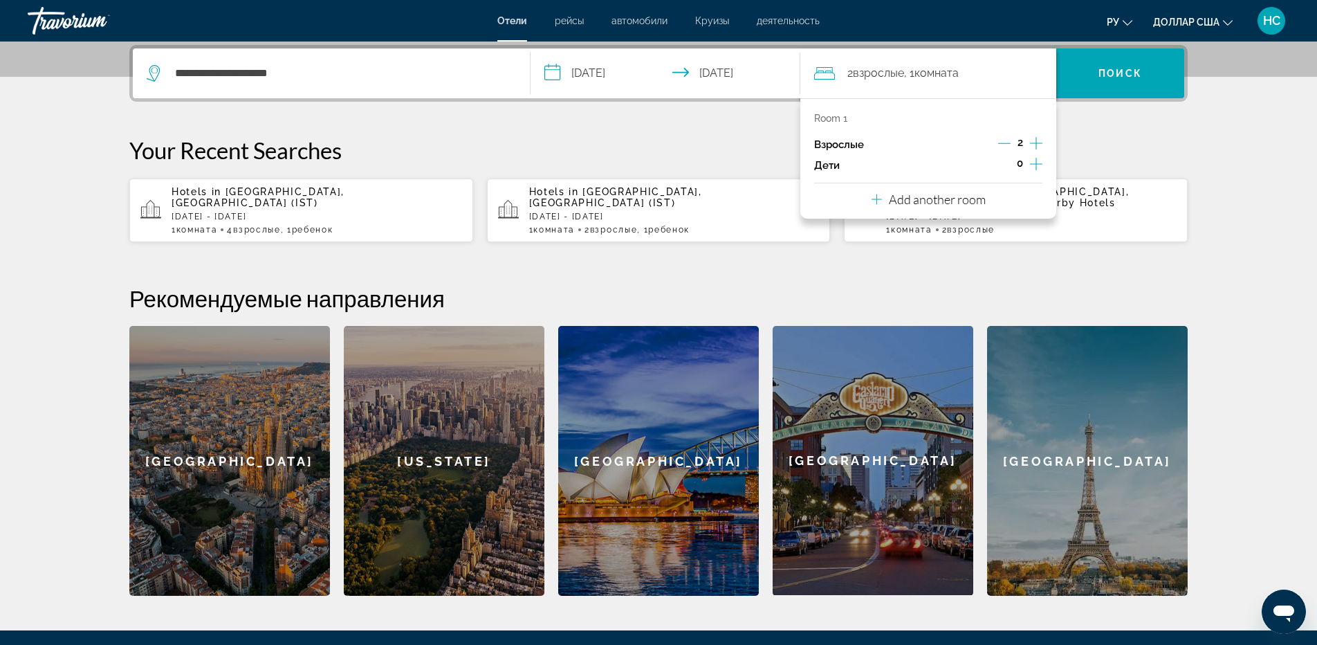
click at [1035, 165] on icon "Increment children" at bounding box center [1036, 164] width 12 height 17
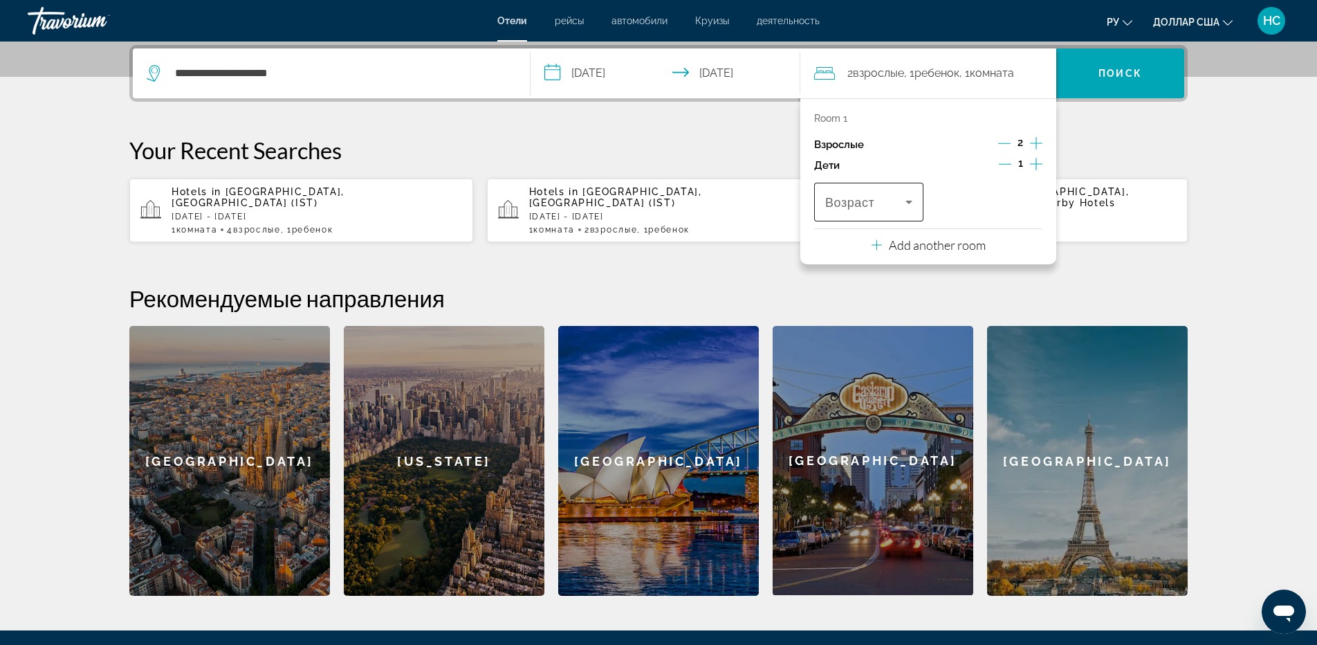
click at [898, 207] on span "Travelers: 2 adults, 1 child" at bounding box center [865, 202] width 80 height 17
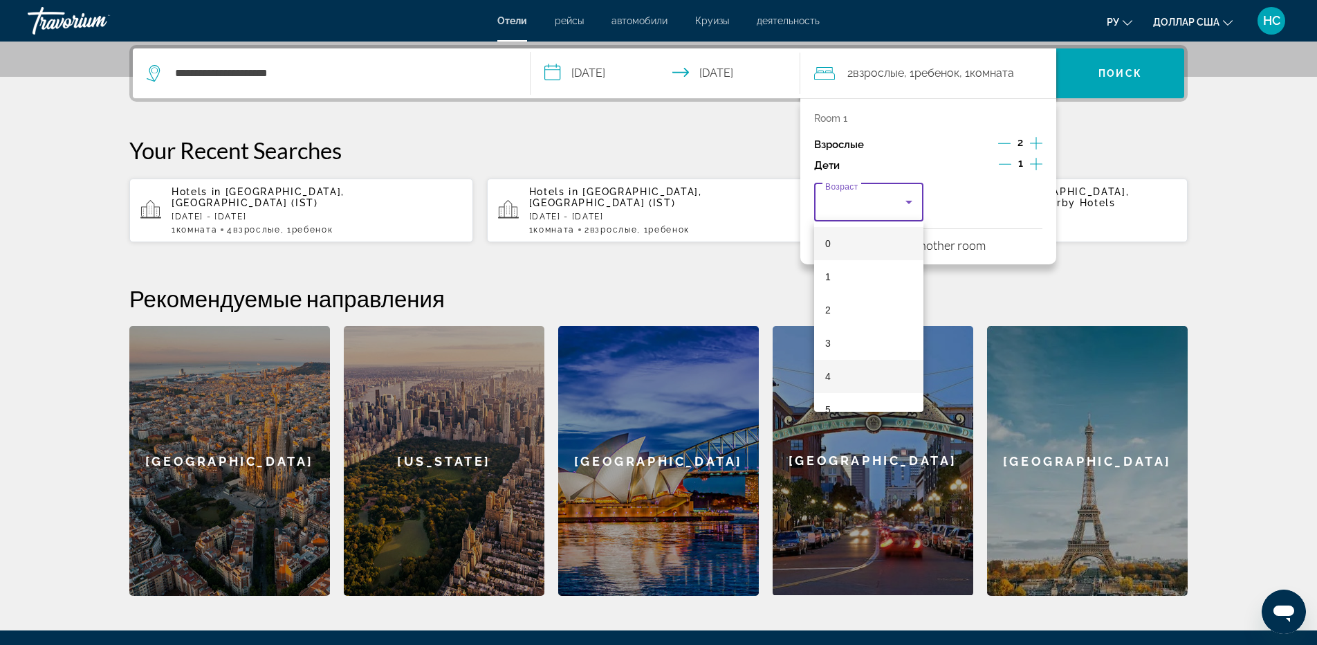
scroll to position [207, 0]
click at [842, 299] on mat-option "8" at bounding box center [868, 301] width 109 height 33
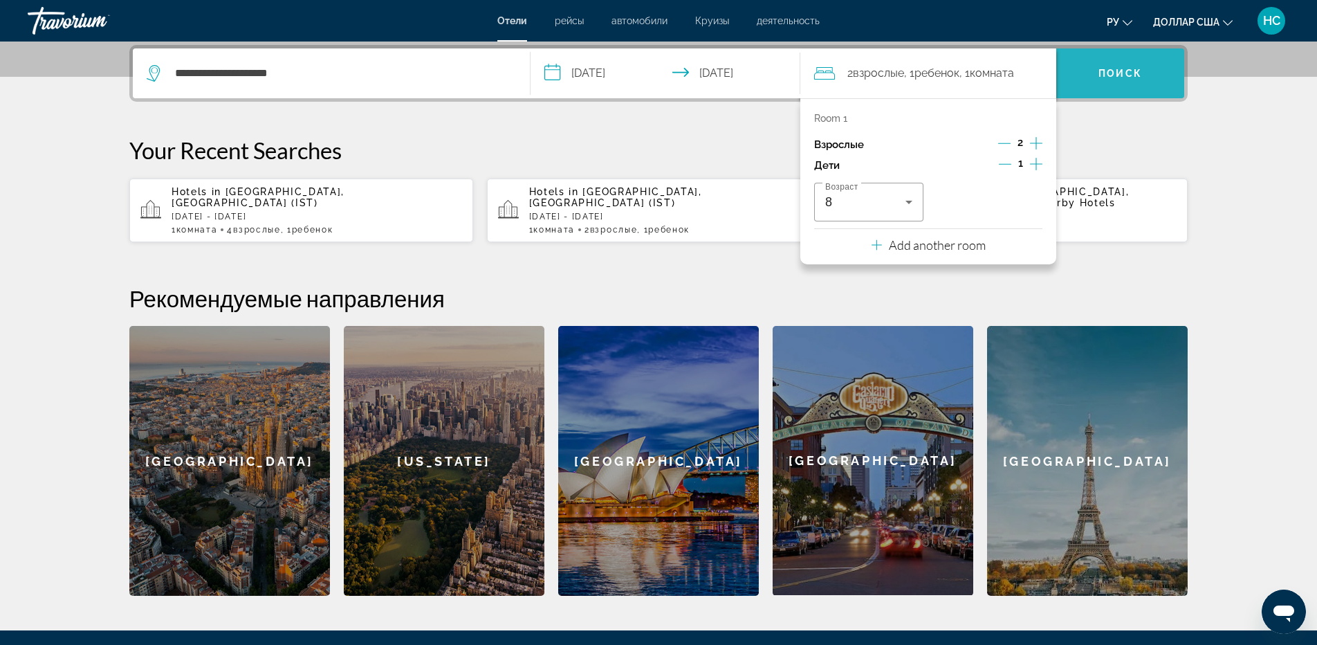
click at [1116, 66] on span "Поиск" at bounding box center [1120, 73] width 128 height 33
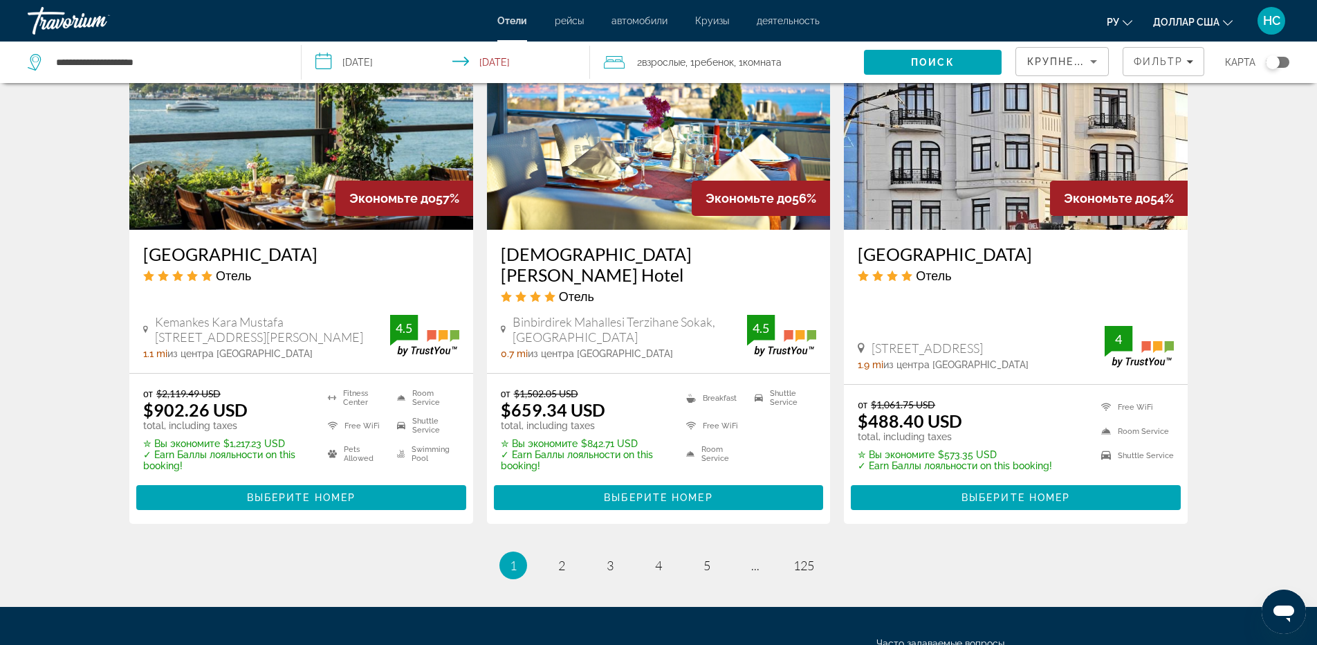
scroll to position [1814, 0]
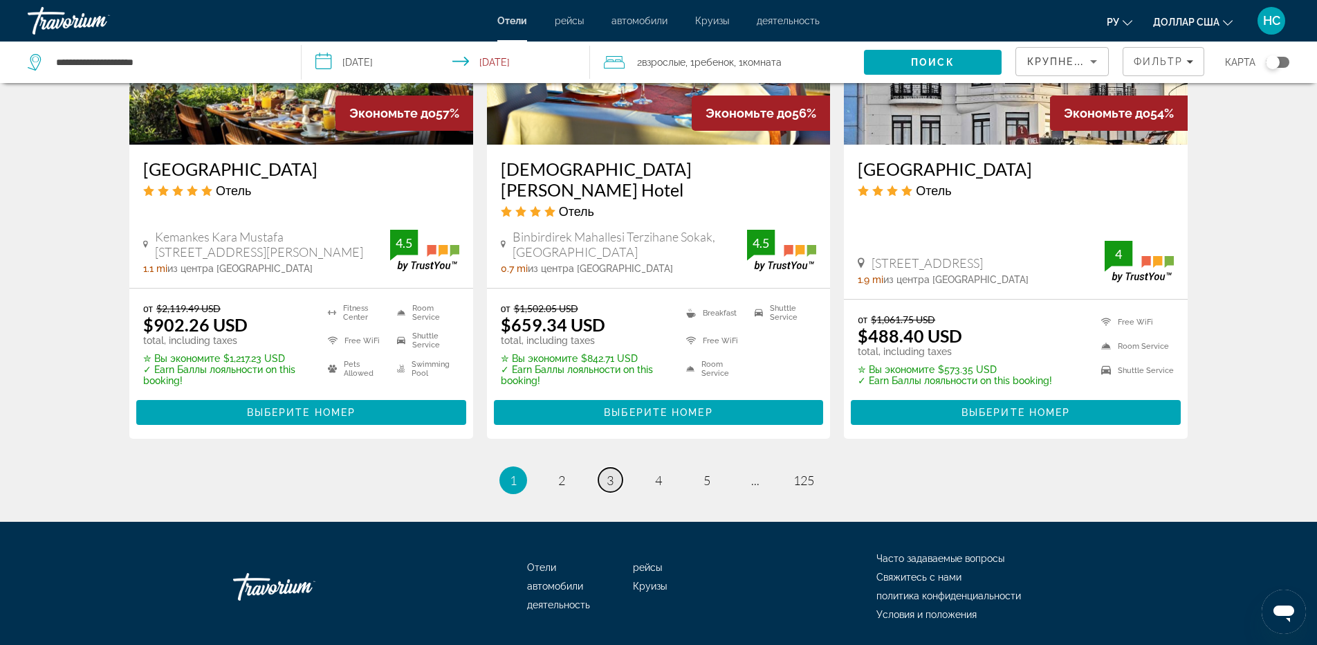
click at [618, 468] on link "page 3" at bounding box center [610, 480] width 24 height 24
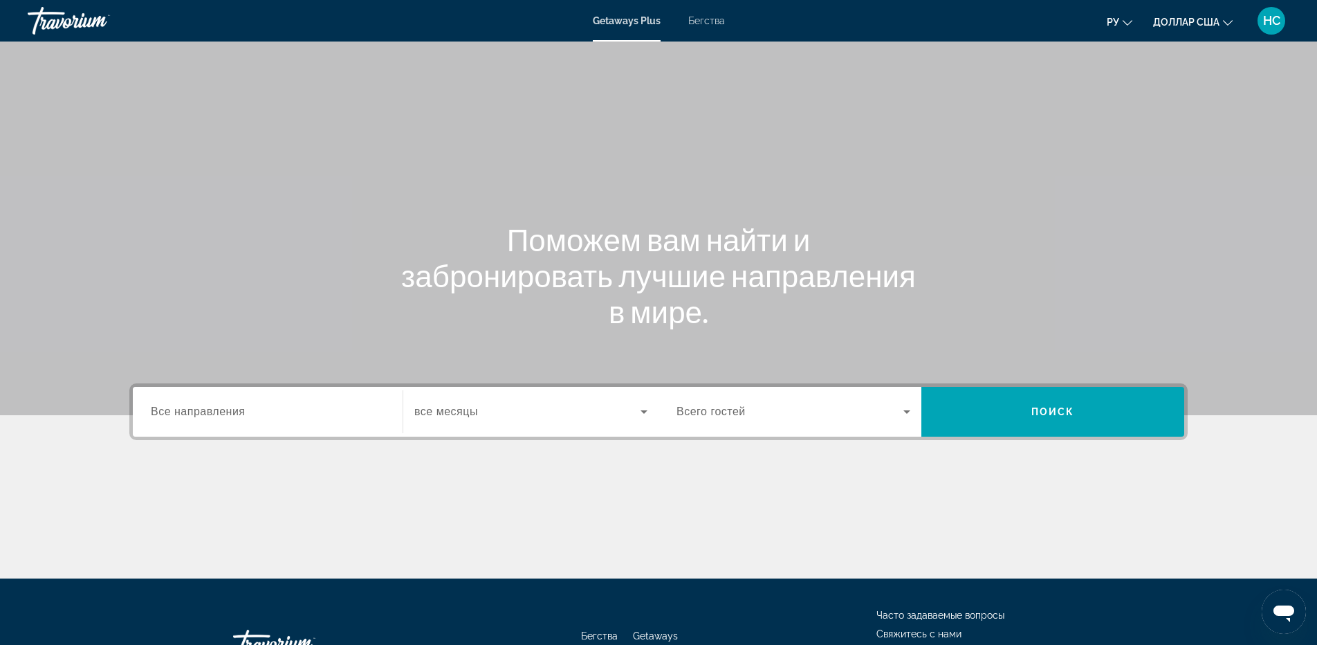
scroll to position [103, 0]
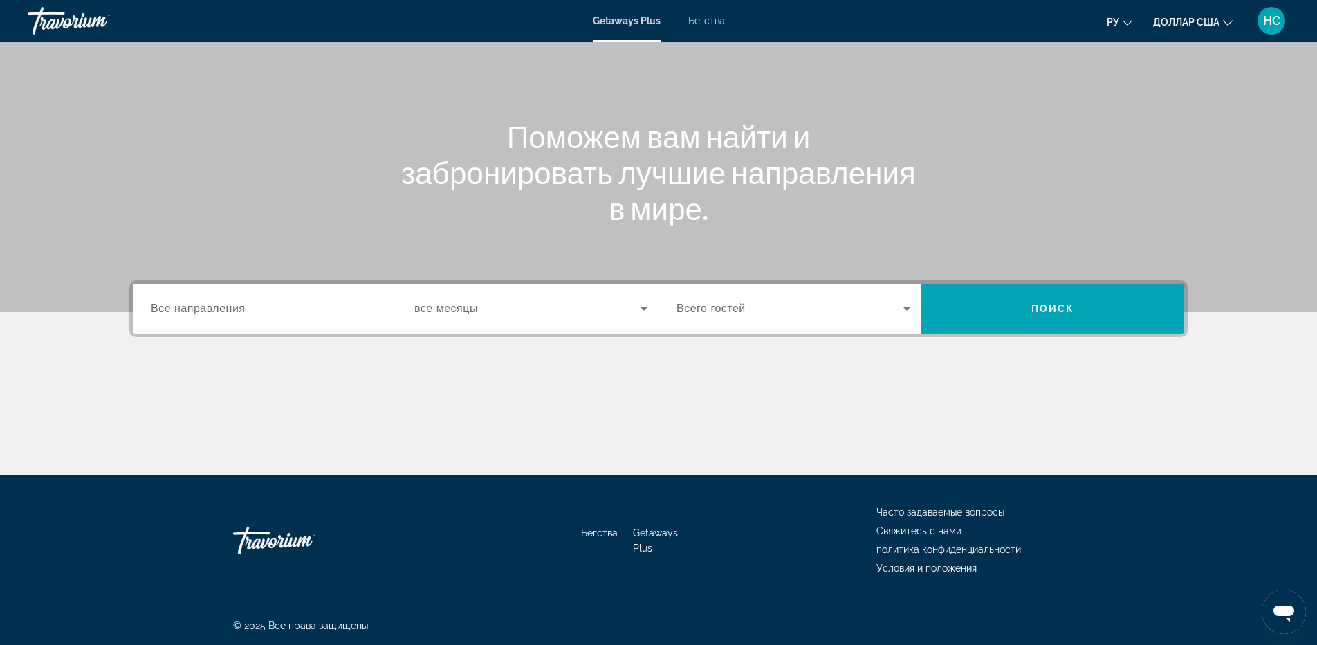
click at [250, 314] on input "Destination Все направления" at bounding box center [268, 309] width 234 height 17
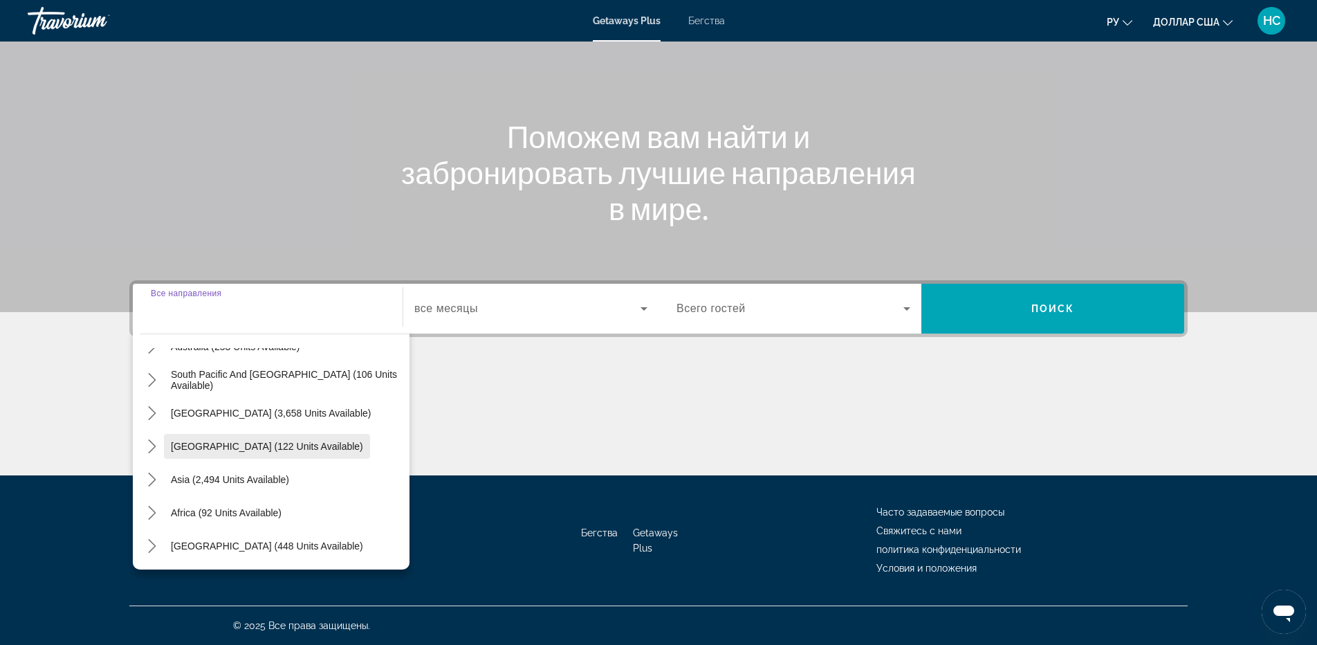
scroll to position [155, 0]
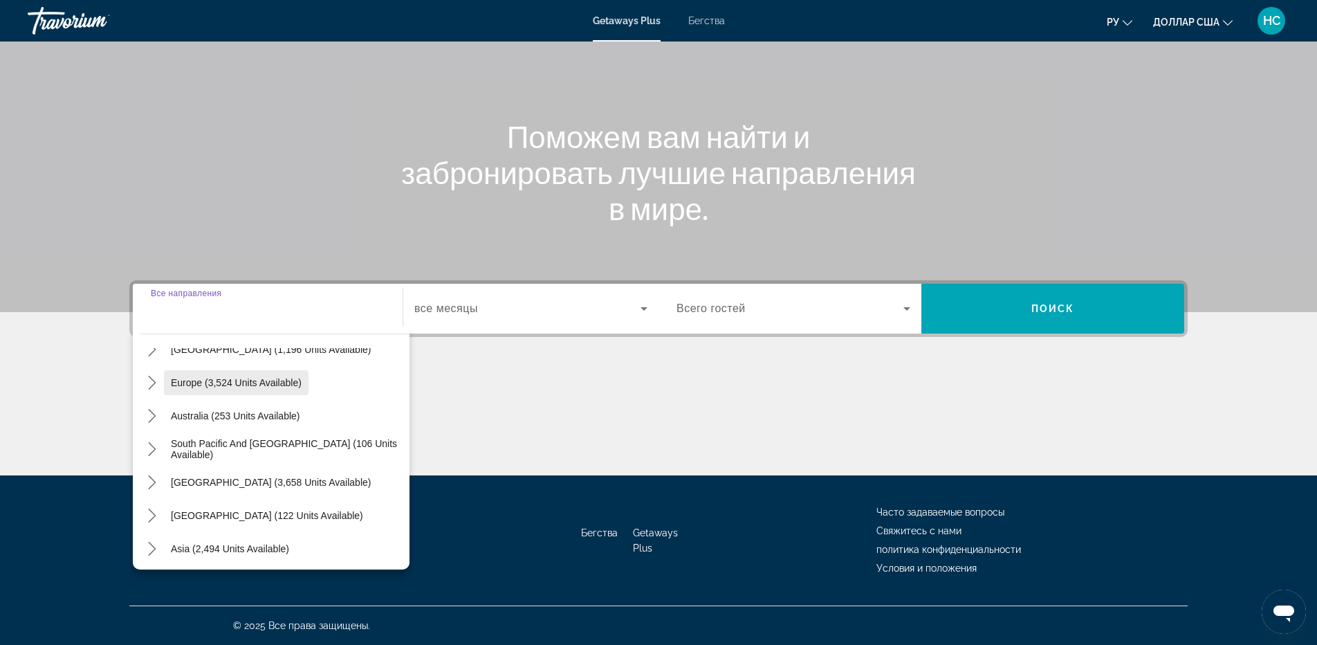
click at [236, 374] on span "Select destination: Europe (3,524 units available)" at bounding box center [236, 382] width 145 height 33
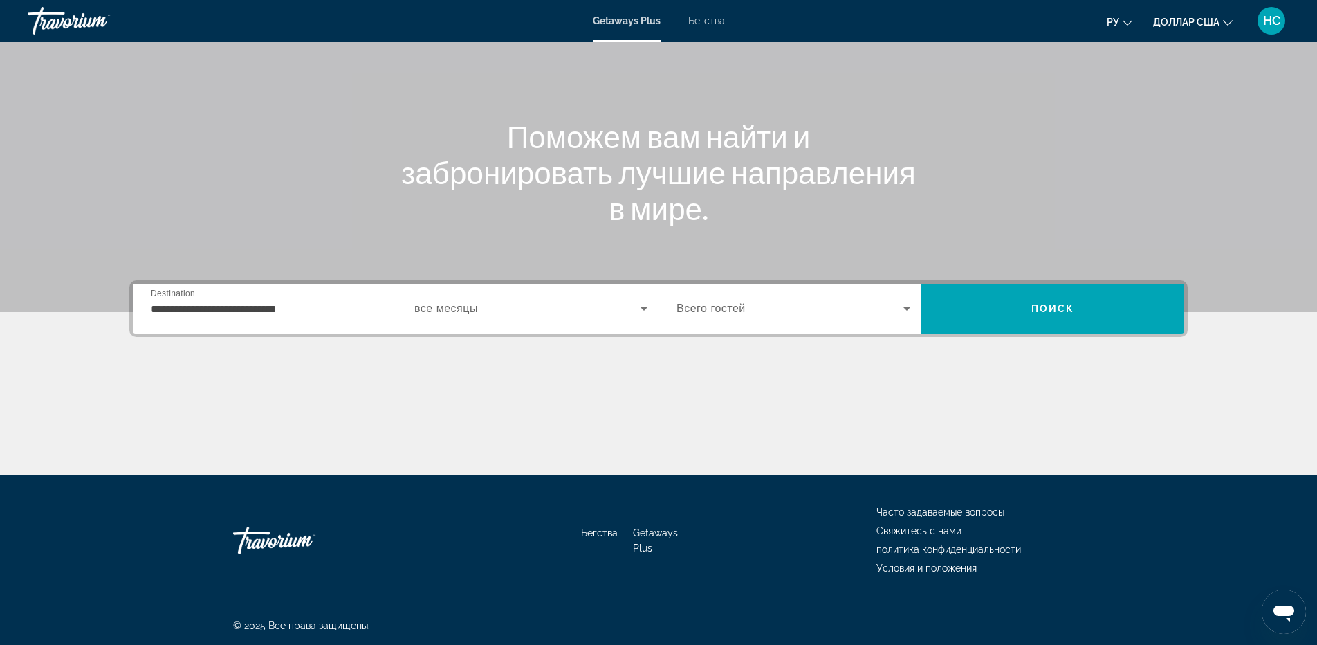
click at [459, 304] on span "все месяцы" at bounding box center [446, 308] width 64 height 12
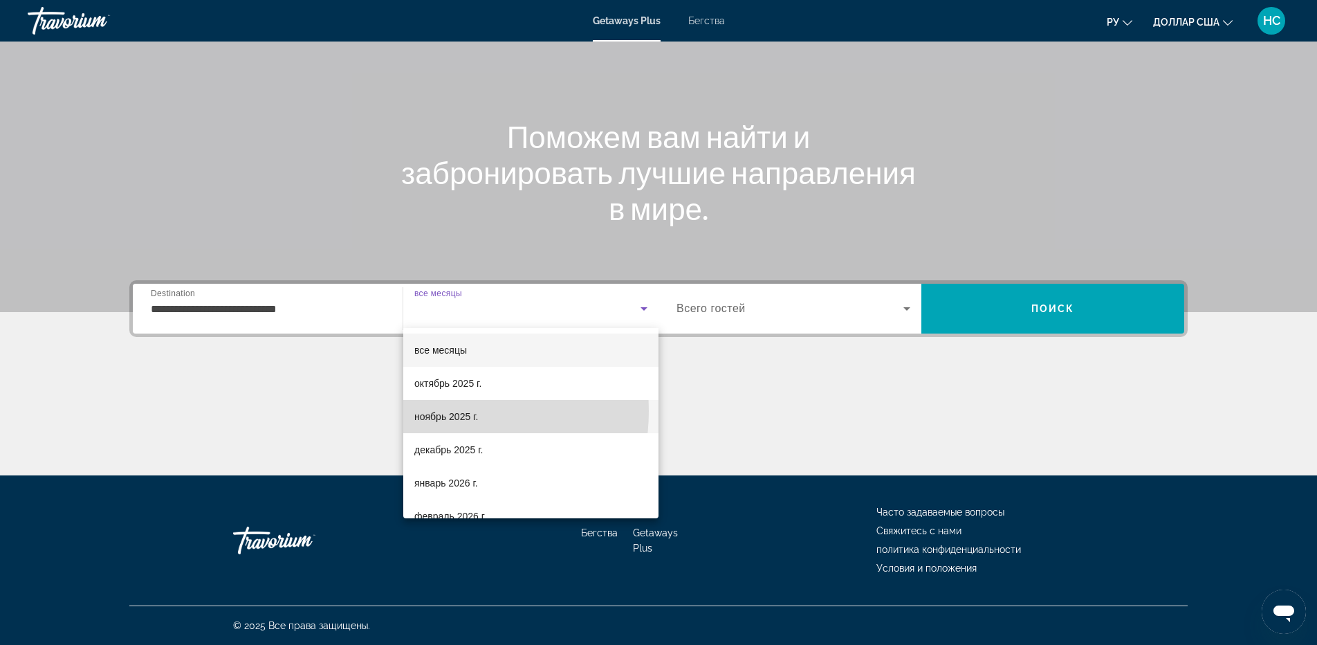
click at [443, 411] on font "ноябрь 2025 г." at bounding box center [446, 416] width 64 height 11
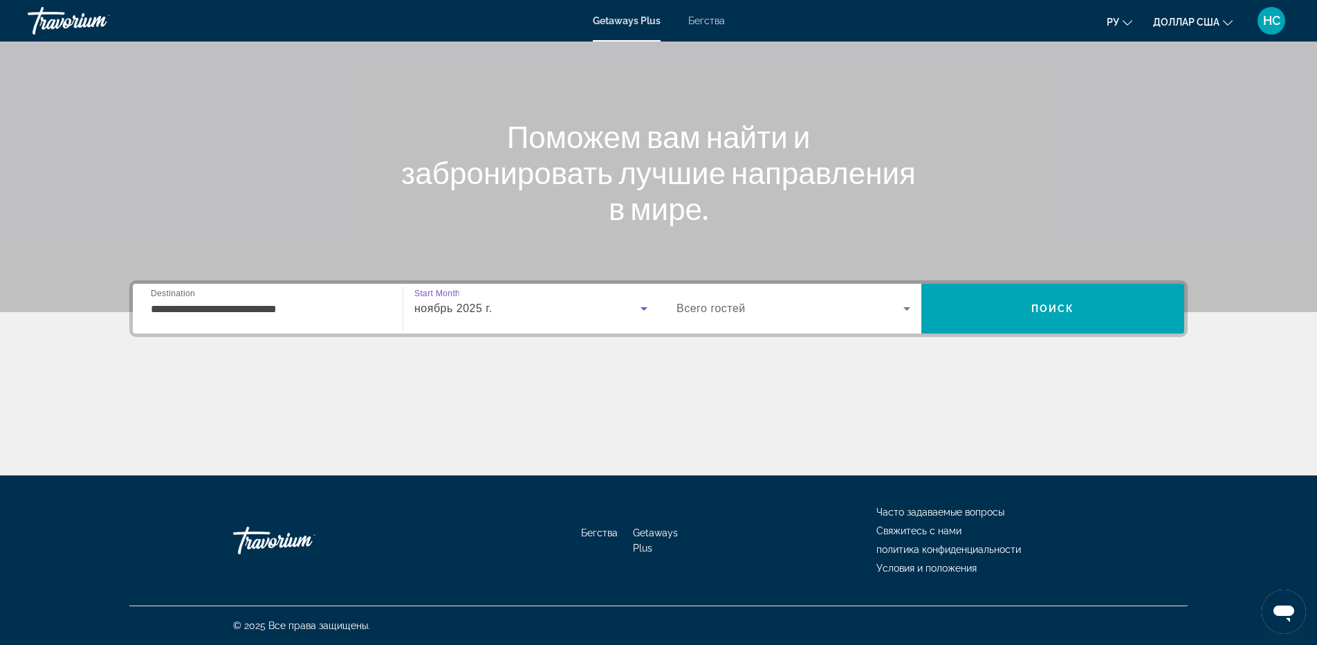
click at [262, 317] on div "**********" at bounding box center [268, 308] width 234 height 39
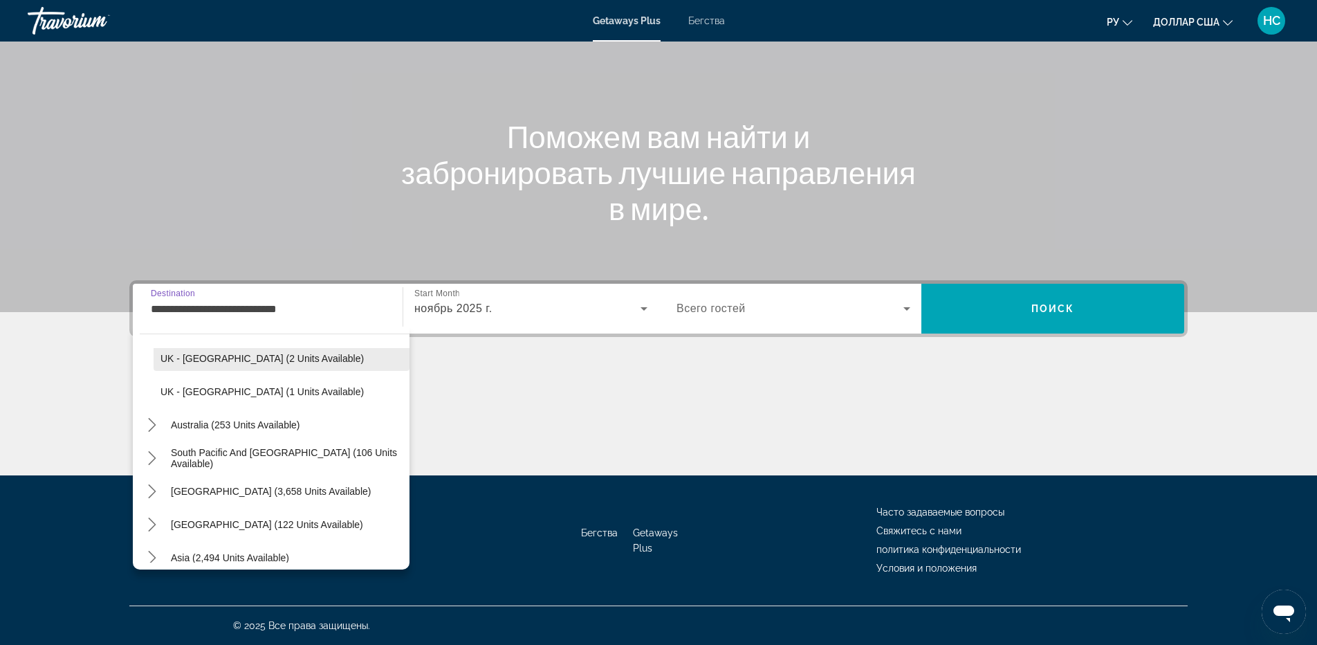
scroll to position [921, 0]
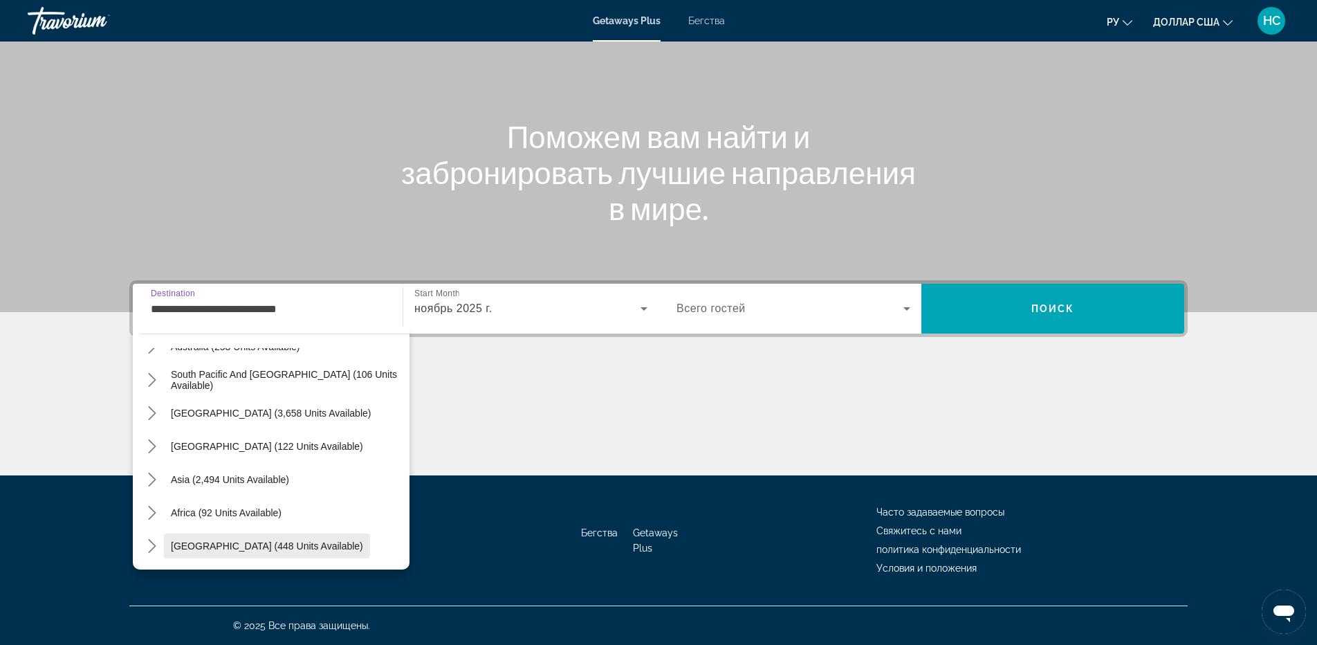
click at [210, 555] on span "Select destination: Middle East (448 units available)" at bounding box center [267, 545] width 206 height 33
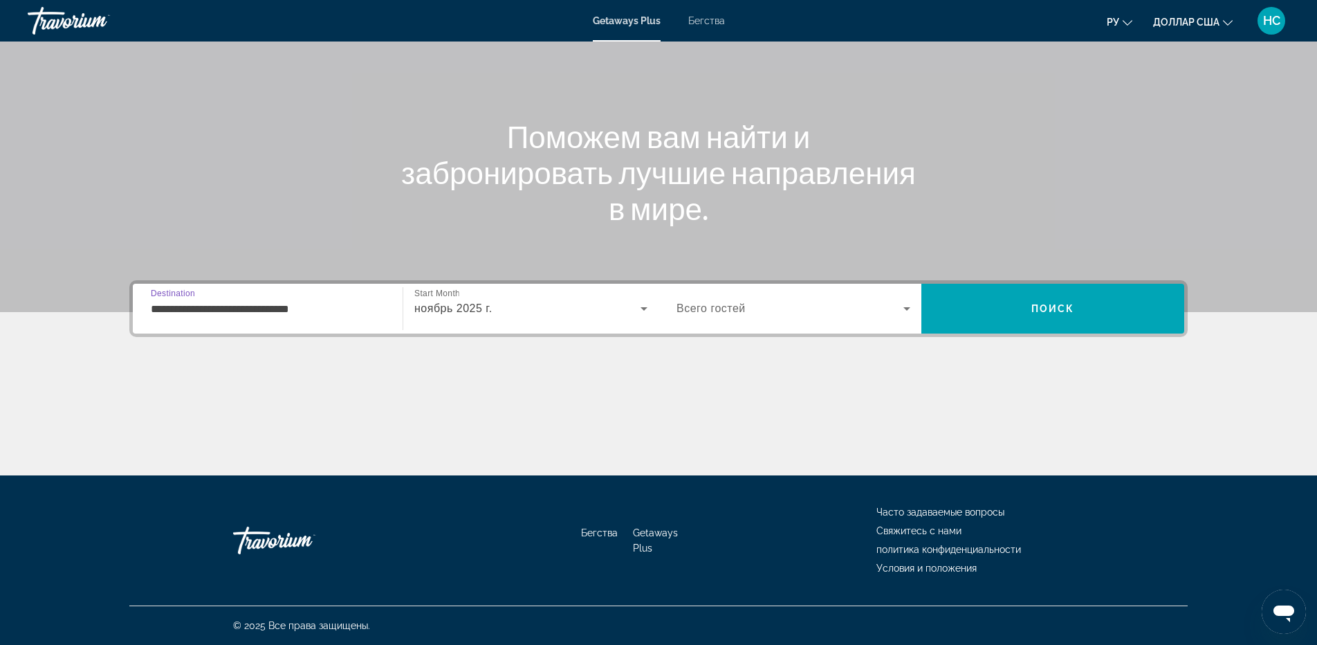
click at [301, 306] on input "**********" at bounding box center [268, 309] width 234 height 17
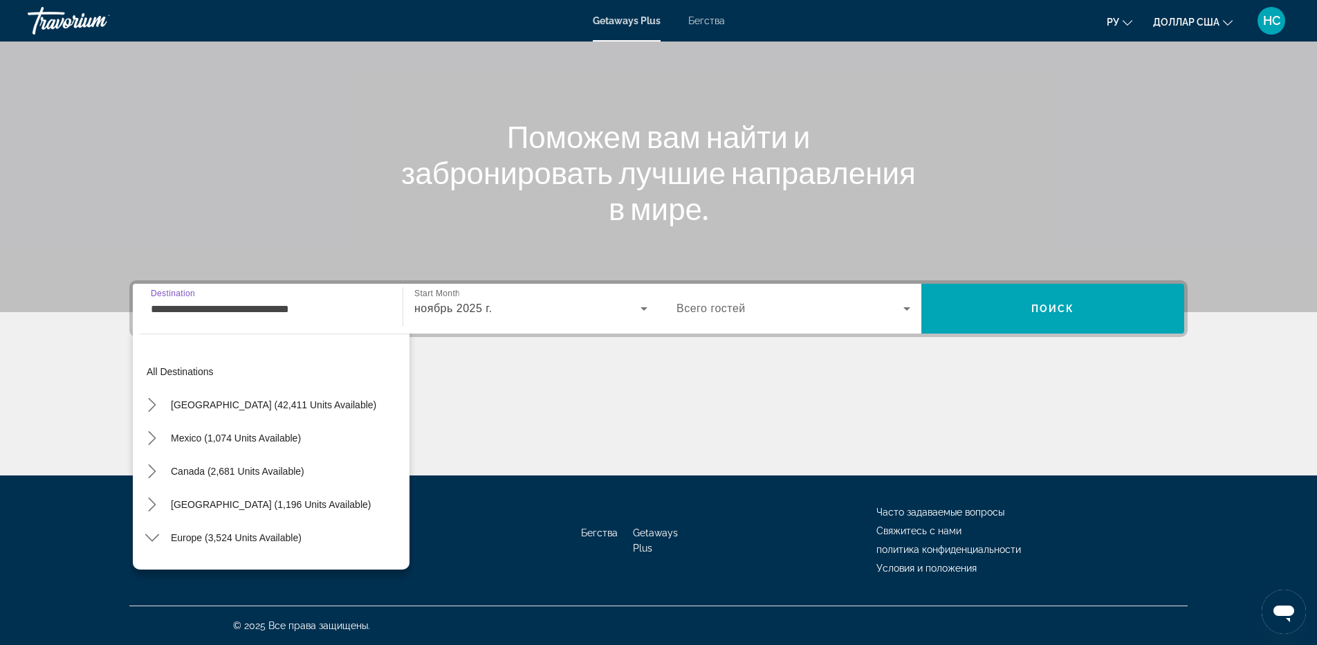
scroll to position [1012, 0]
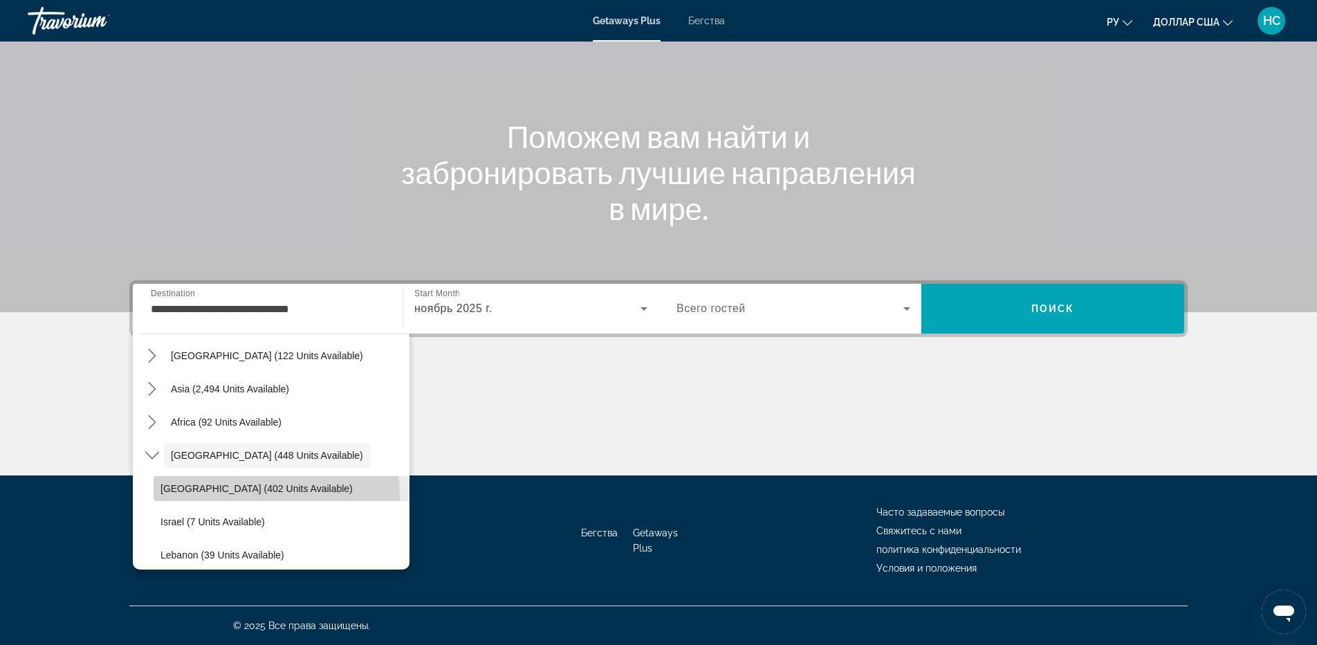
click at [240, 498] on span "Select destination: Egypt (402 units available)" at bounding box center [282, 488] width 256 height 33
type input "**********"
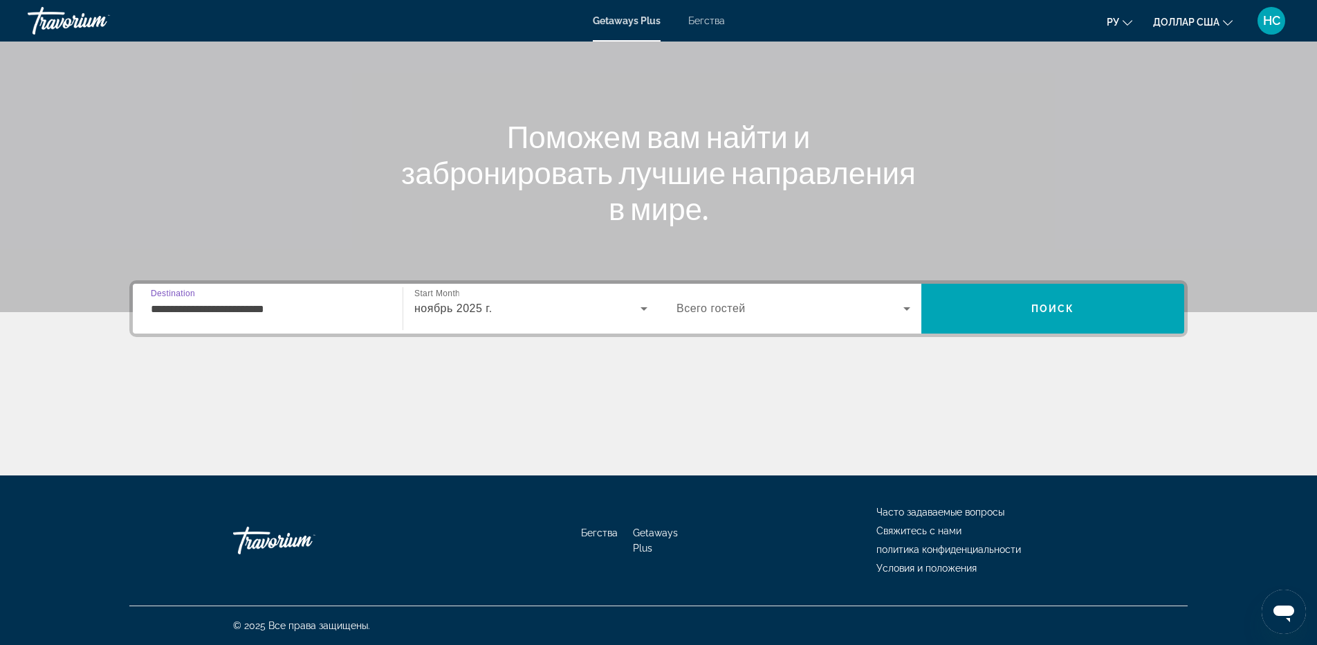
click at [814, 299] on div "Виджет поиска" at bounding box center [793, 308] width 234 height 39
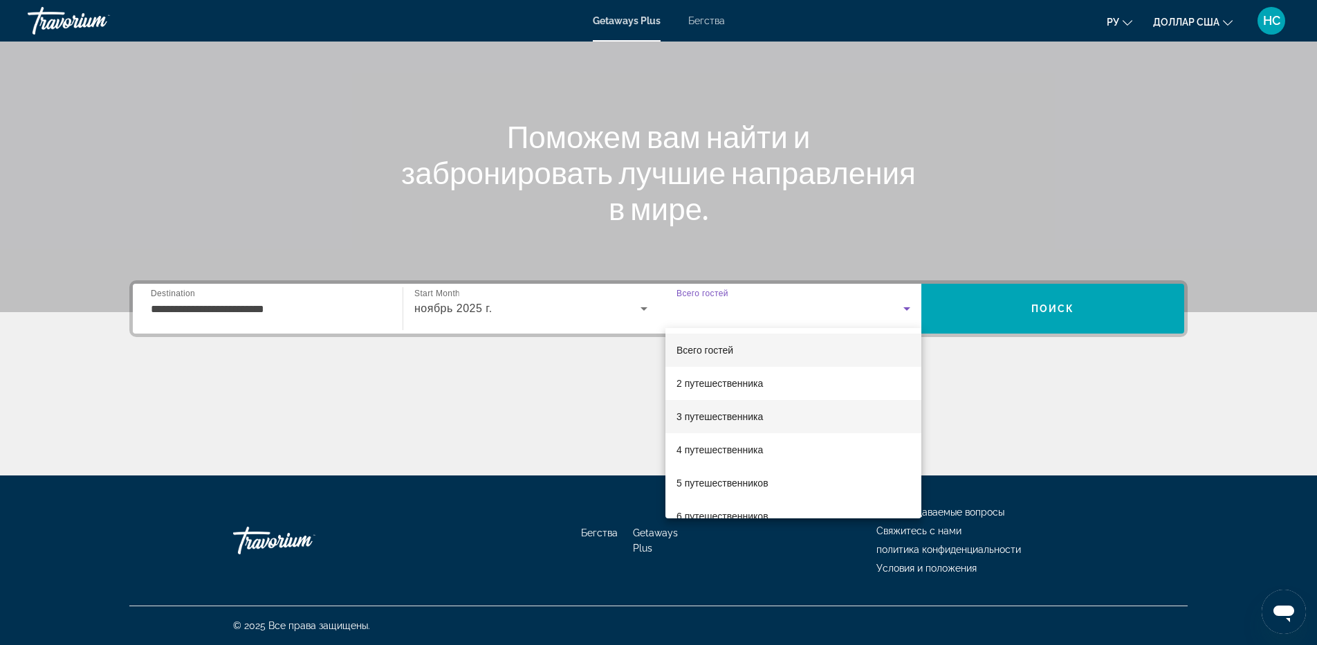
click at [732, 419] on font "3 путешественника" at bounding box center [719, 416] width 86 height 11
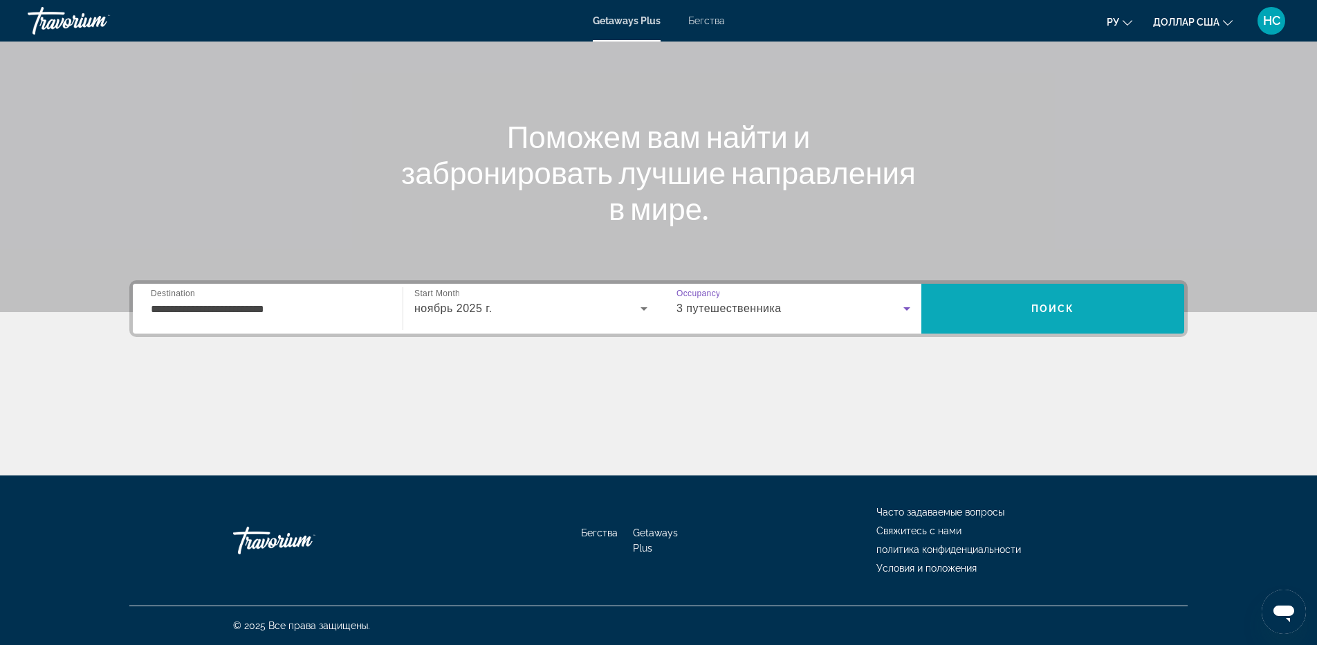
click at [1065, 309] on span "Поиск" at bounding box center [1053, 308] width 44 height 11
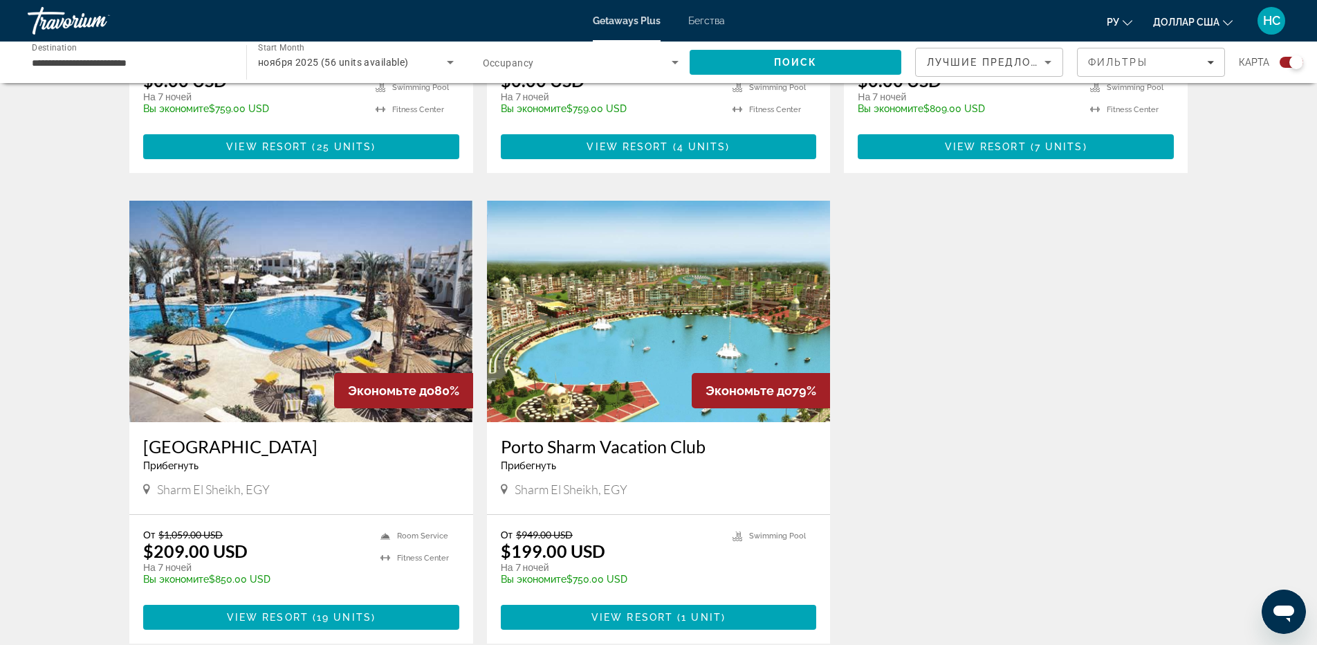
scroll to position [1037, 0]
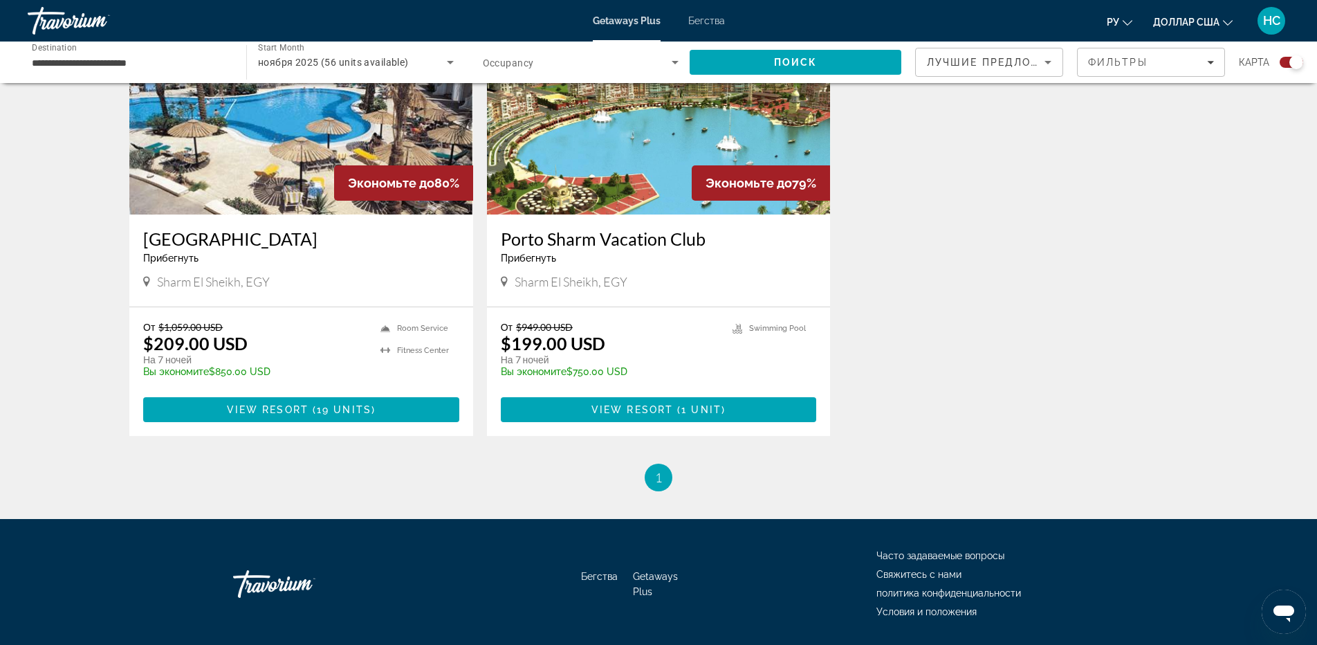
click at [651, 154] on img "Основное содержание" at bounding box center [659, 103] width 344 height 221
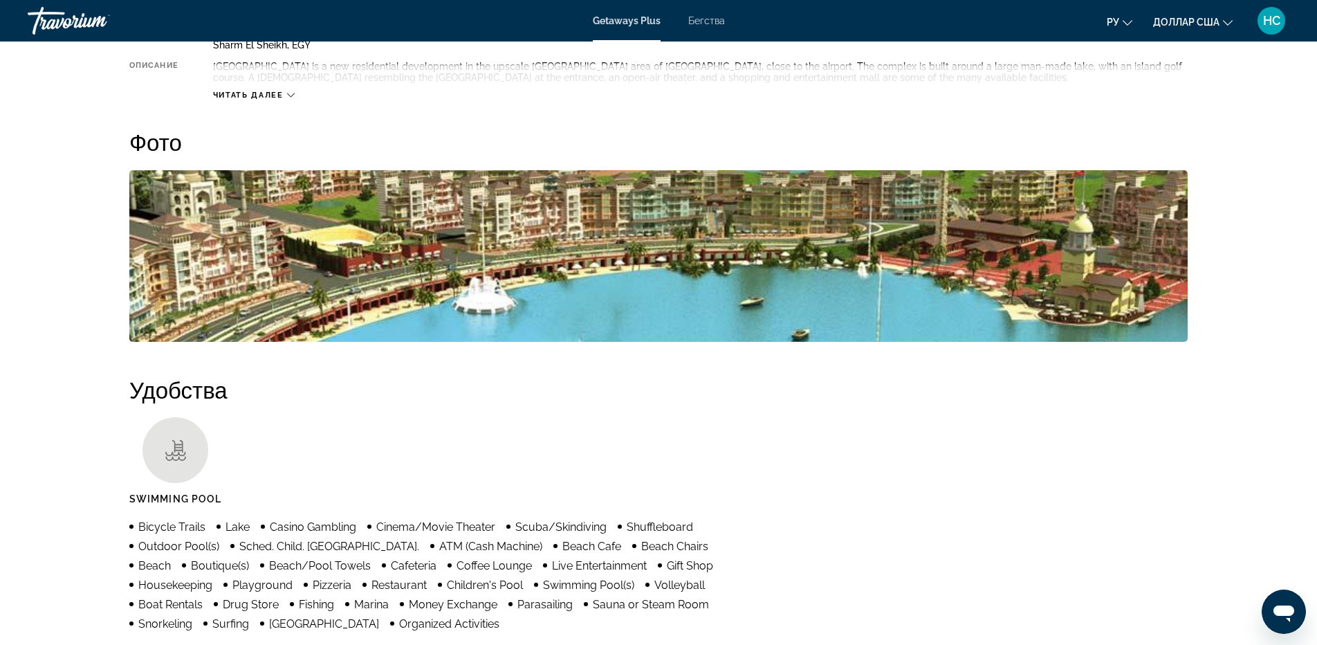
scroll to position [284, 0]
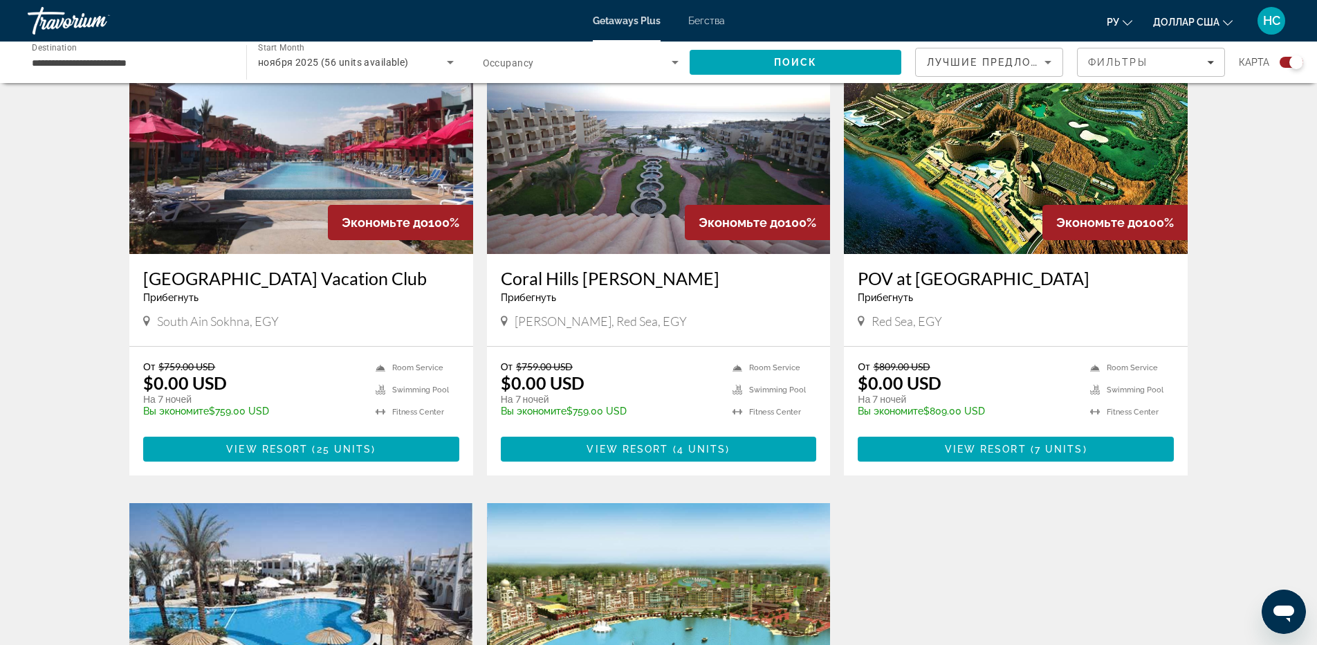
scroll to position [389, 0]
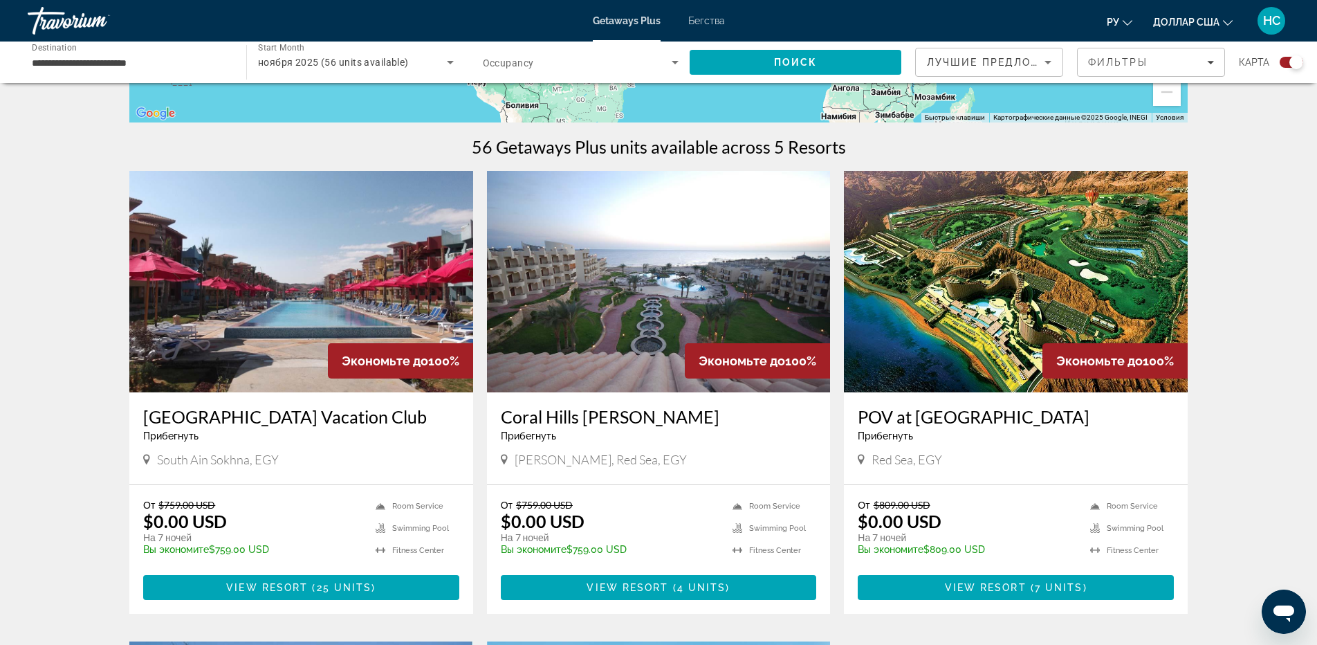
click at [707, 16] on font "Бегства" at bounding box center [706, 20] width 37 height 11
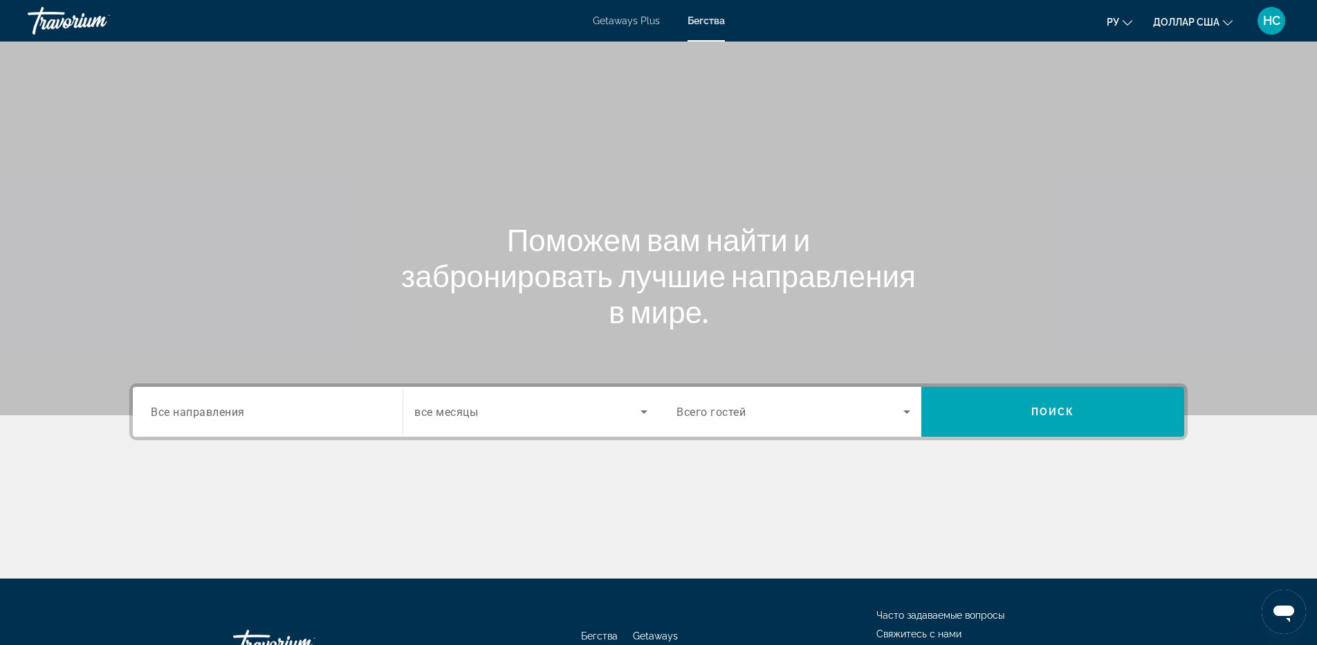
click at [281, 423] on div "Search widget" at bounding box center [268, 411] width 234 height 39
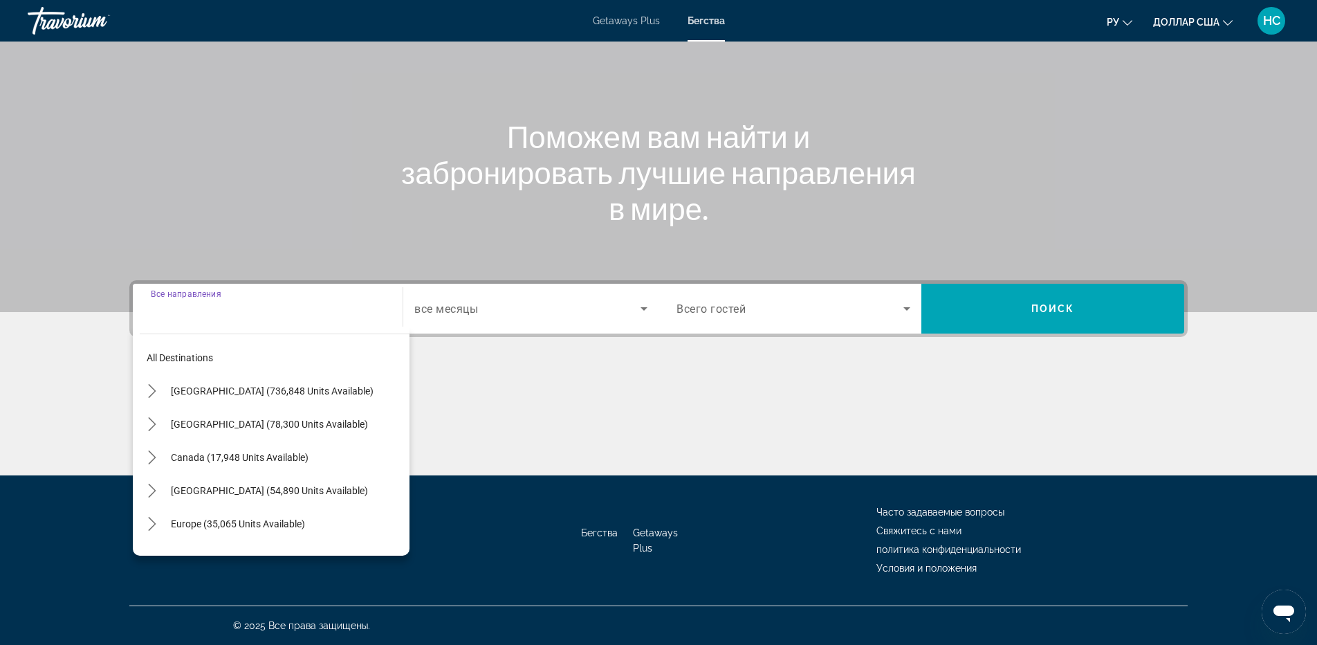
scroll to position [224, 0]
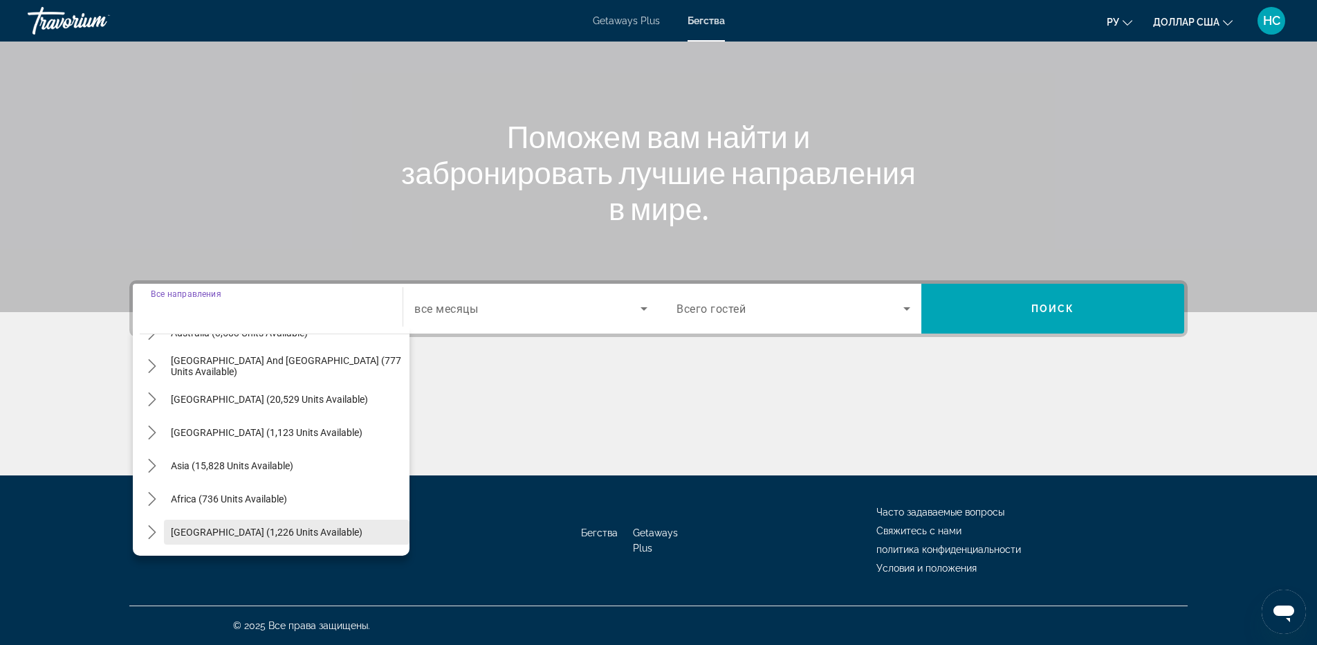
click at [260, 522] on span "Select destination: Middle East (1,226 units available)" at bounding box center [287, 531] width 246 height 33
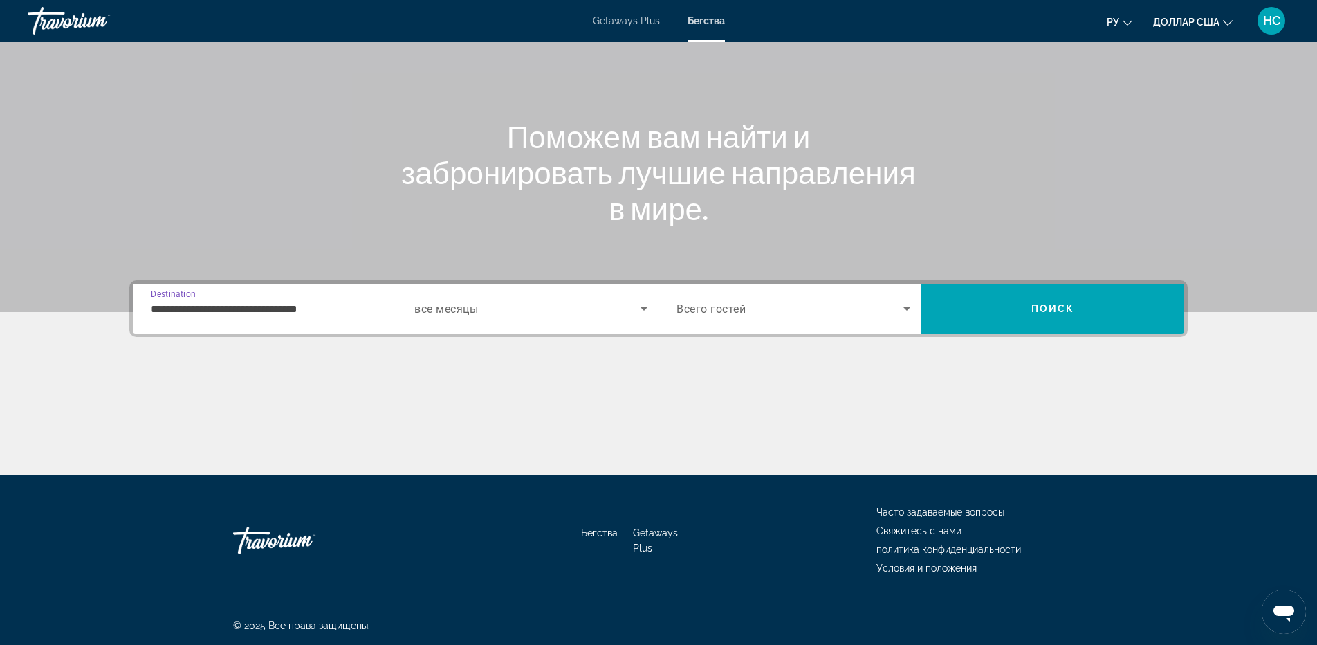
click at [325, 320] on div "**********" at bounding box center [268, 308] width 234 height 39
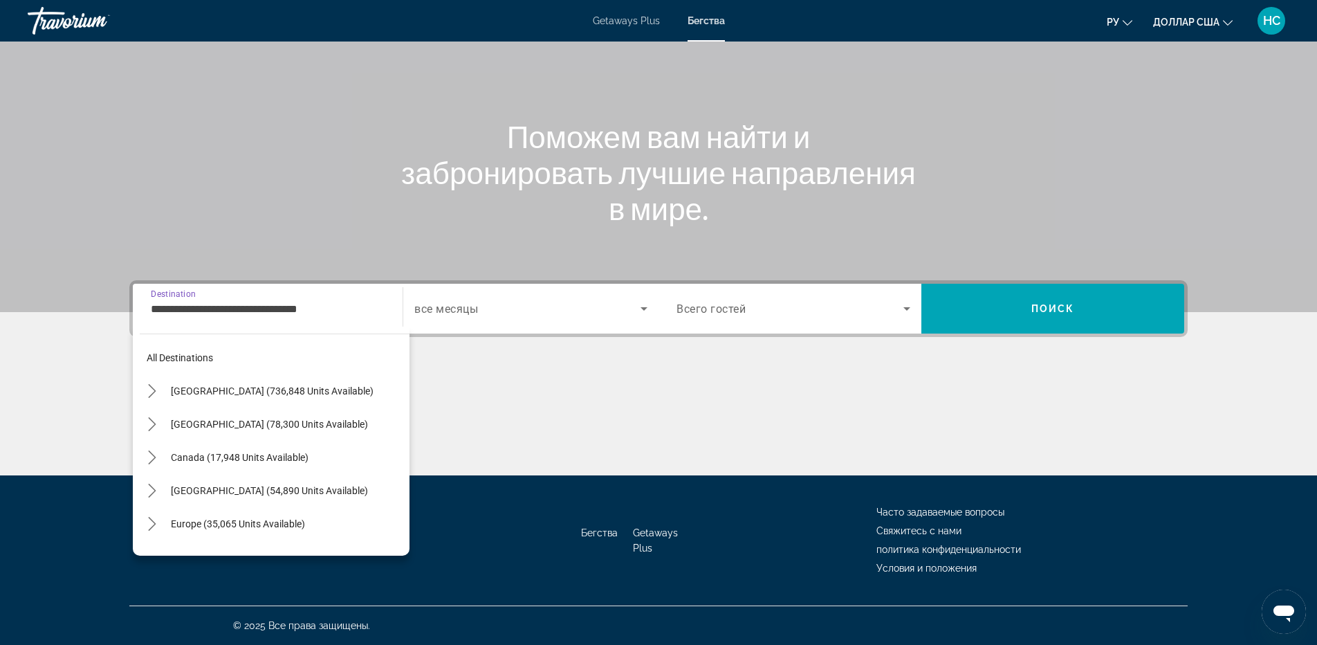
scroll to position [315, 0]
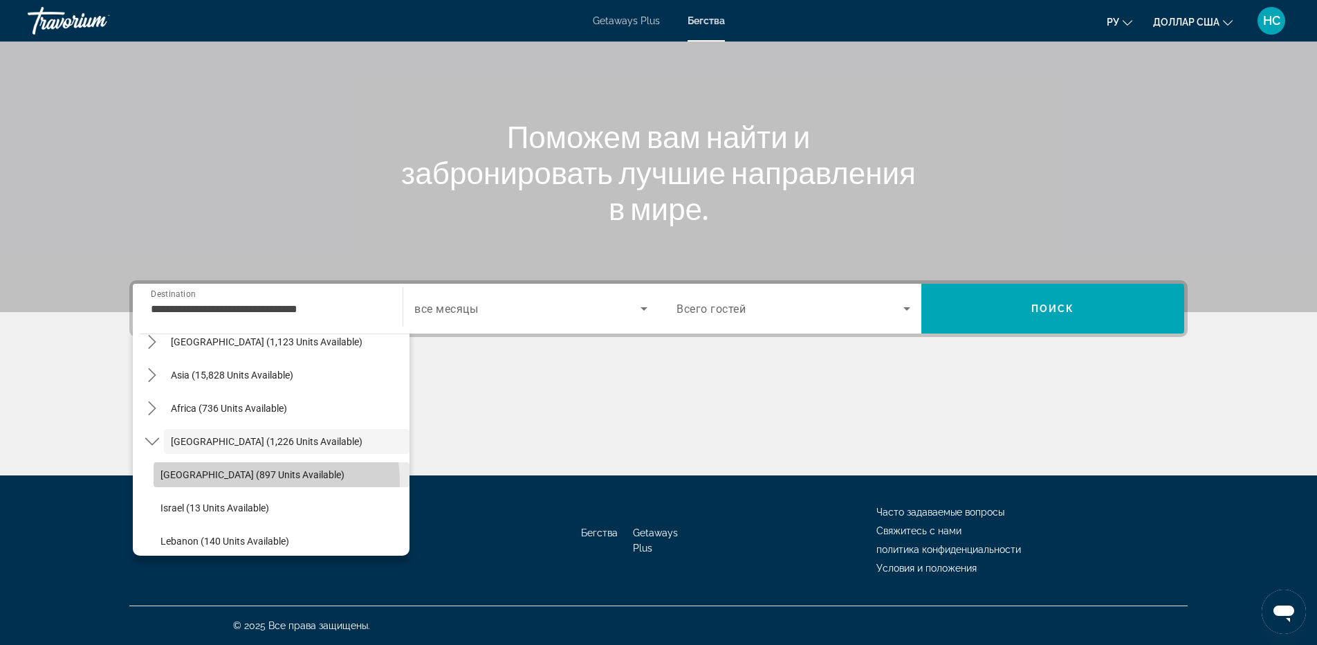
click at [232, 483] on span "Select destination: Egypt (897 units available)" at bounding box center [282, 474] width 256 height 33
type input "**********"
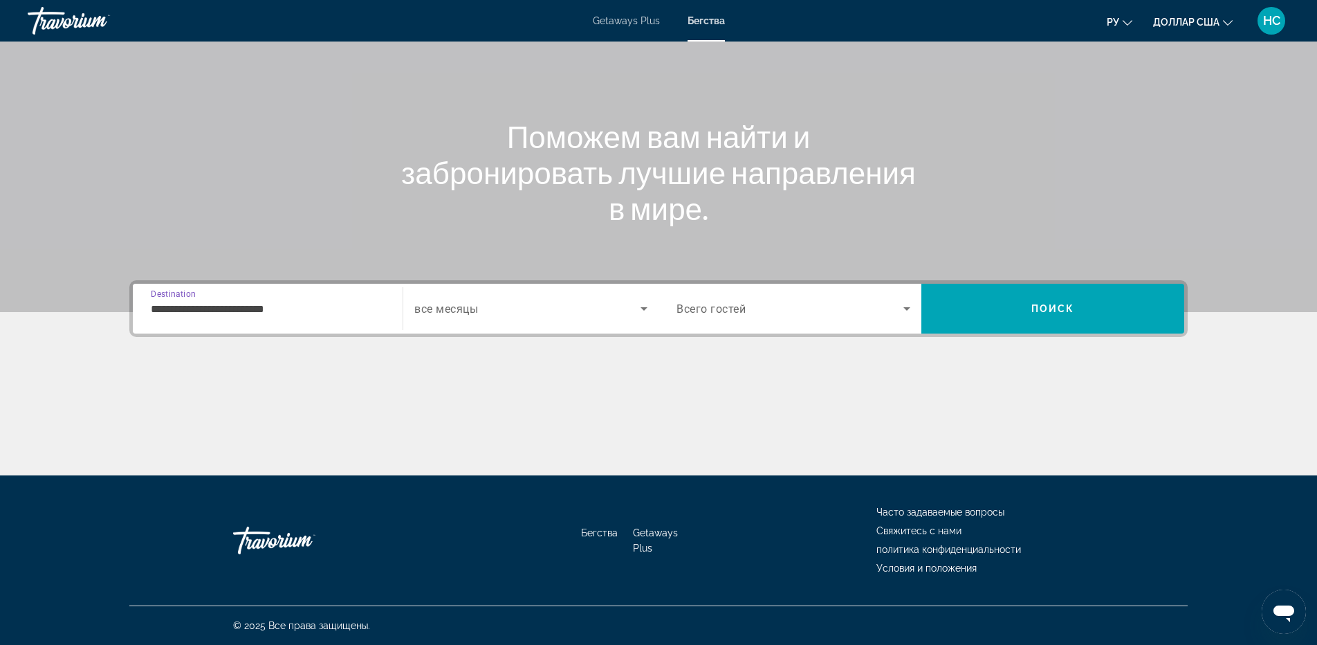
click at [475, 319] on div "Search widget" at bounding box center [530, 308] width 233 height 39
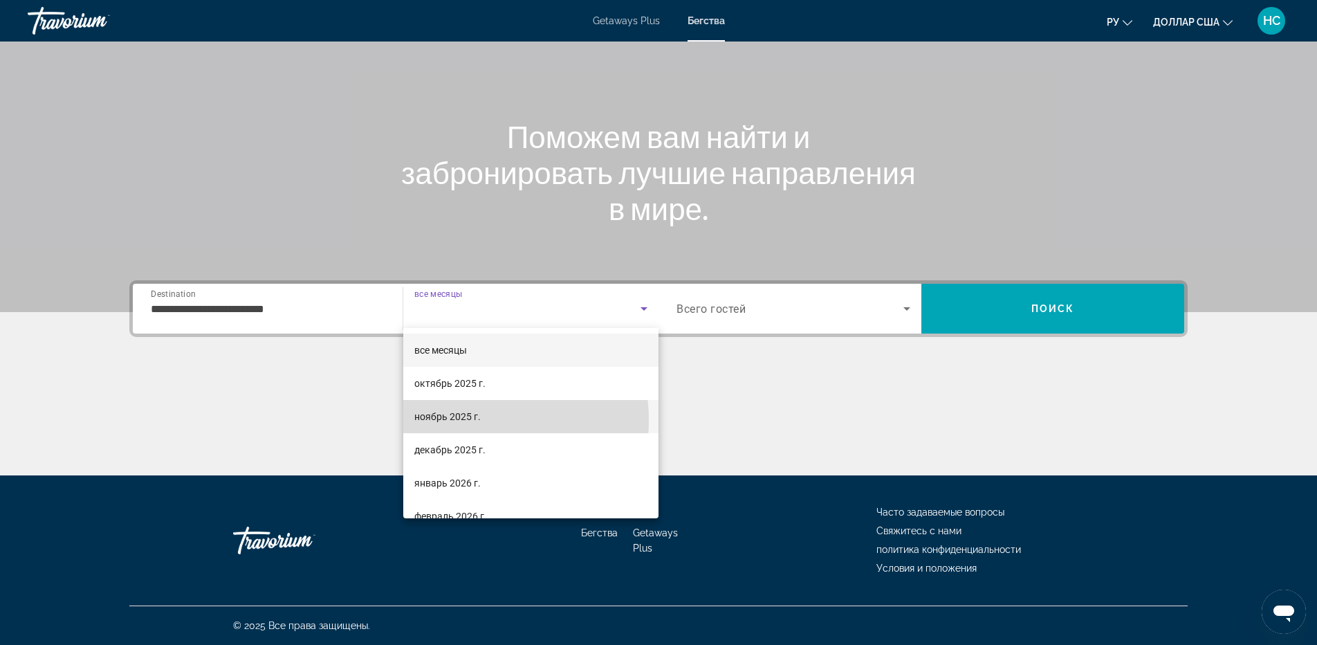
click at [465, 420] on font "ноябрь 2025 г." at bounding box center [447, 416] width 66 height 11
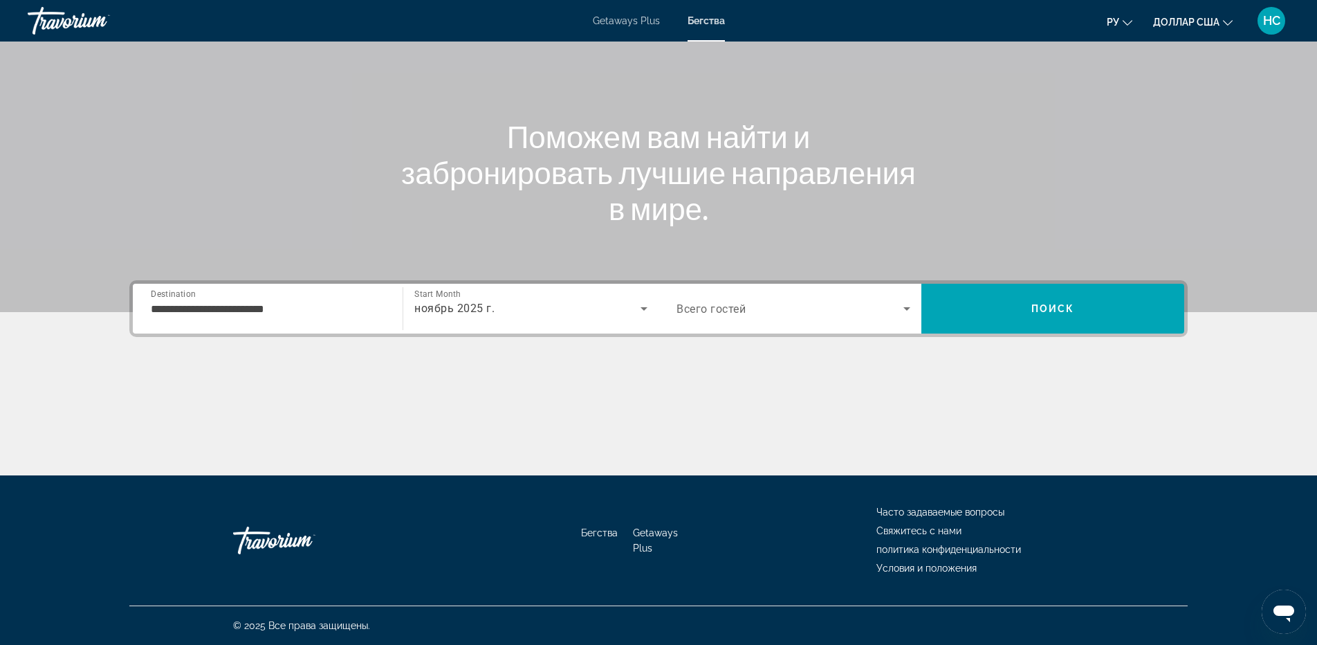
click at [803, 317] on div "Search widget" at bounding box center [793, 308] width 234 height 39
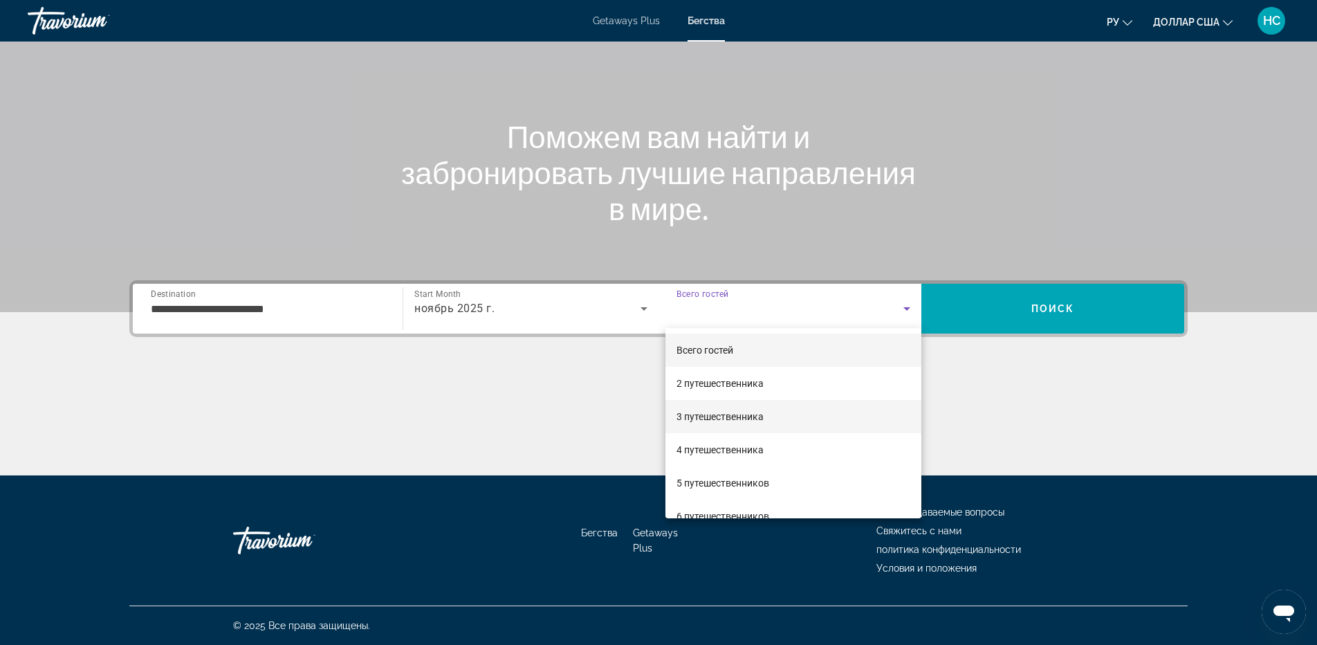
click at [754, 418] on font "3 путешественника" at bounding box center [719, 416] width 87 height 11
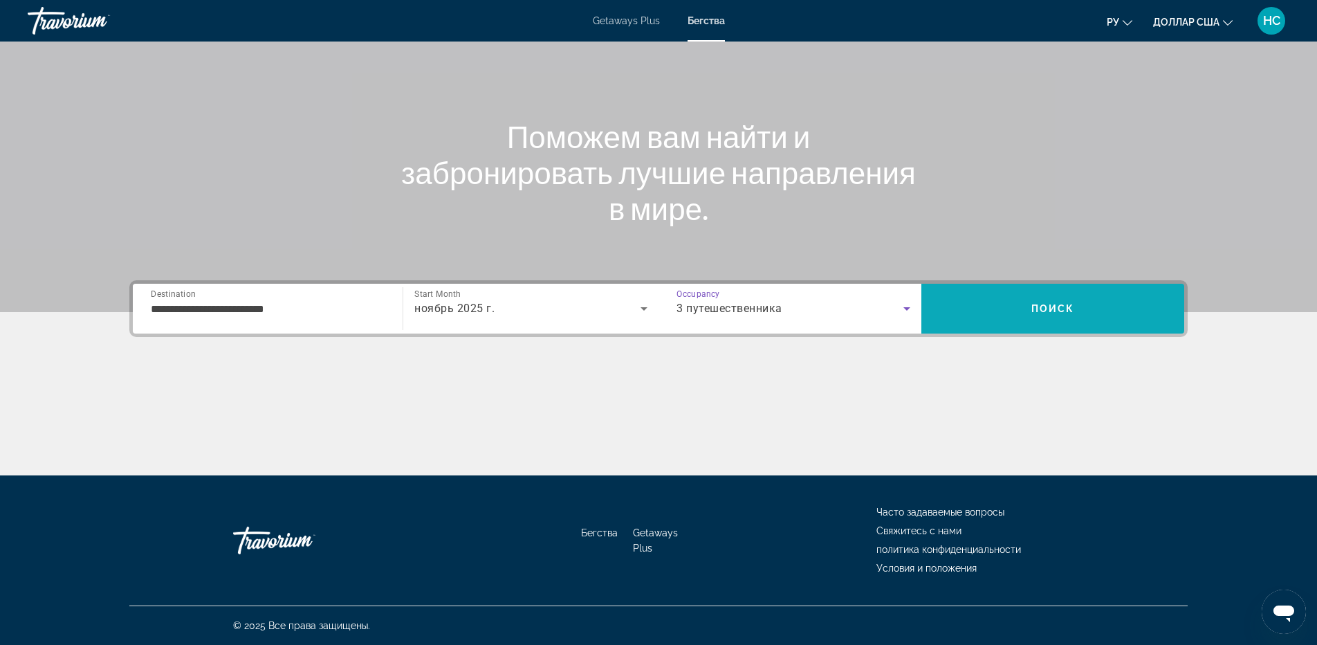
click at [1077, 302] on span "Search" at bounding box center [1052, 308] width 263 height 33
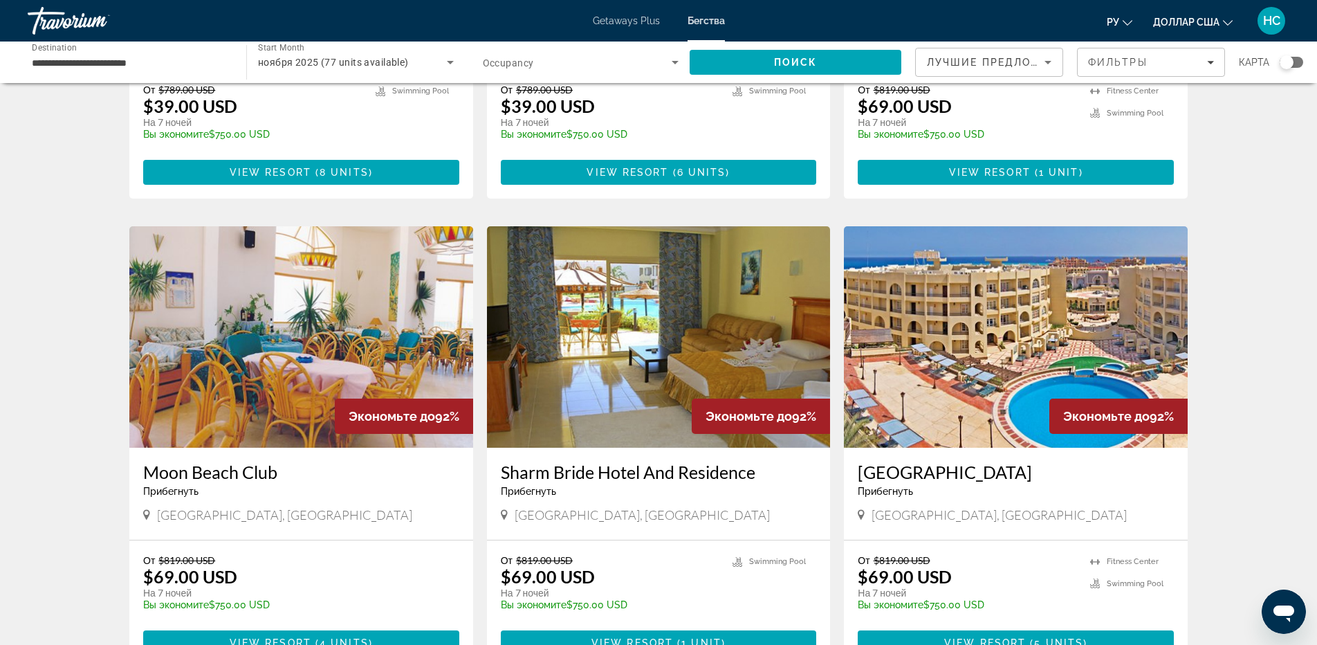
scroll to position [1593, 0]
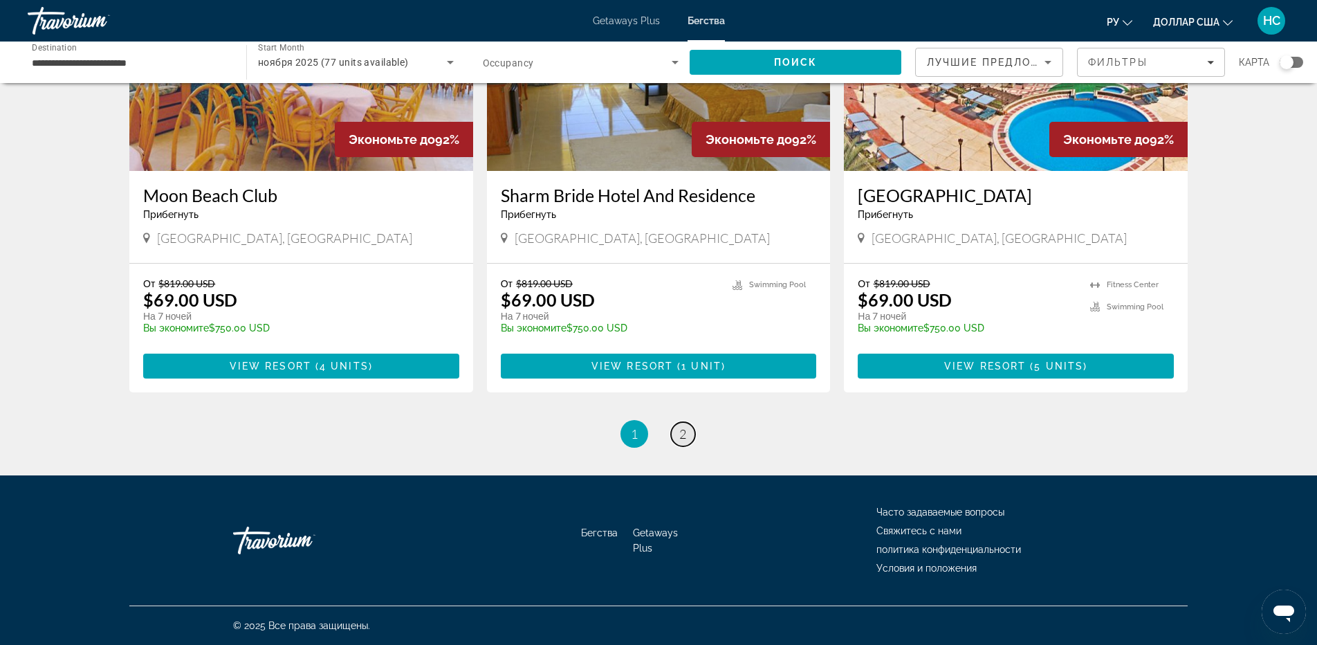
click at [681, 433] on span "2" at bounding box center [682, 433] width 7 height 15
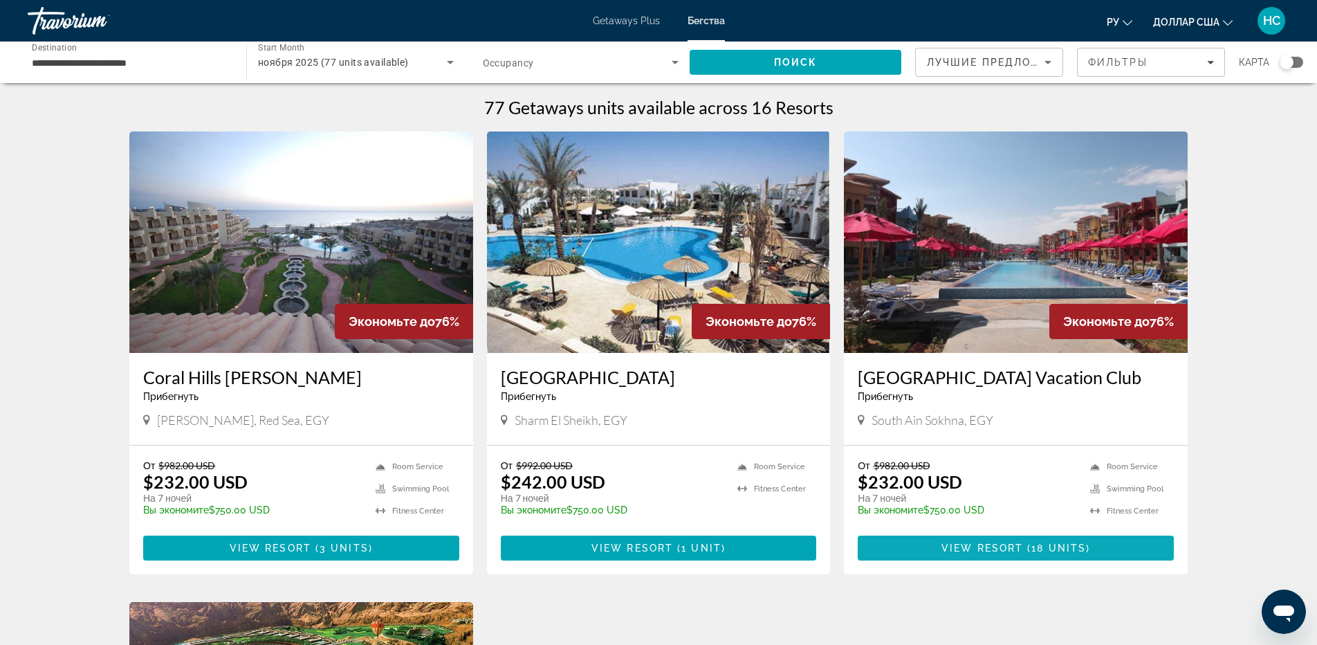
scroll to position [484, 0]
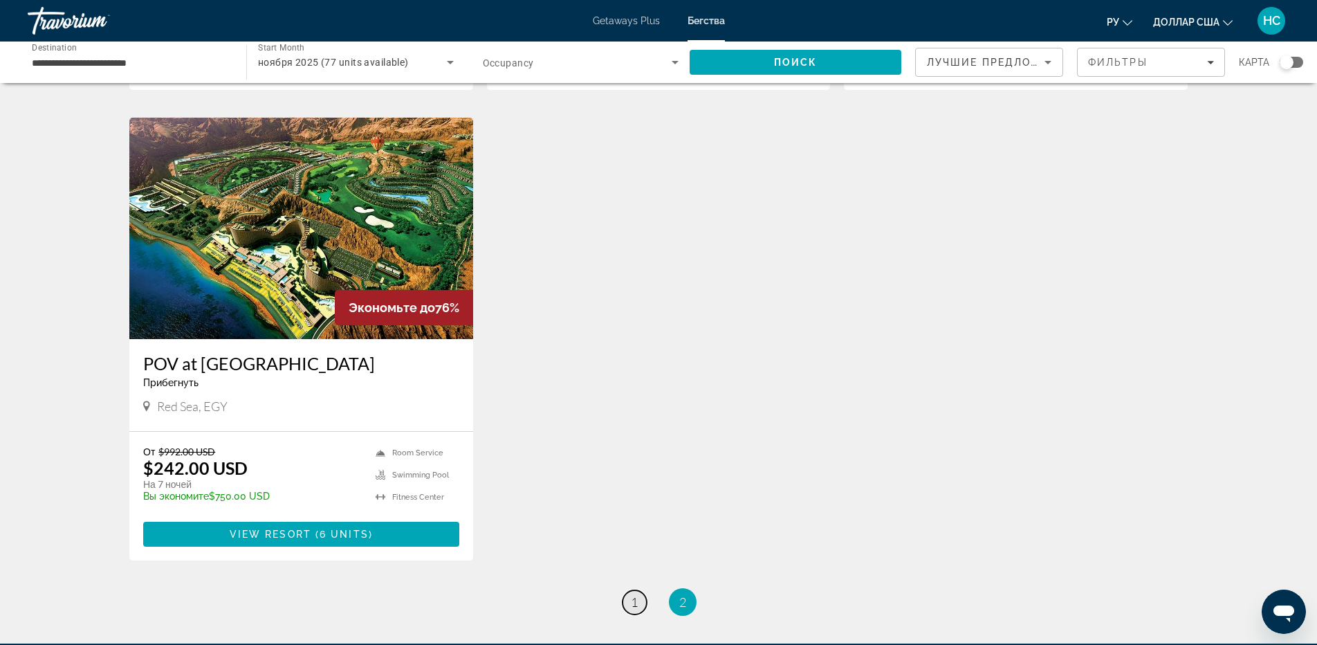
click at [628, 609] on link "page 1" at bounding box center [634, 602] width 24 height 24
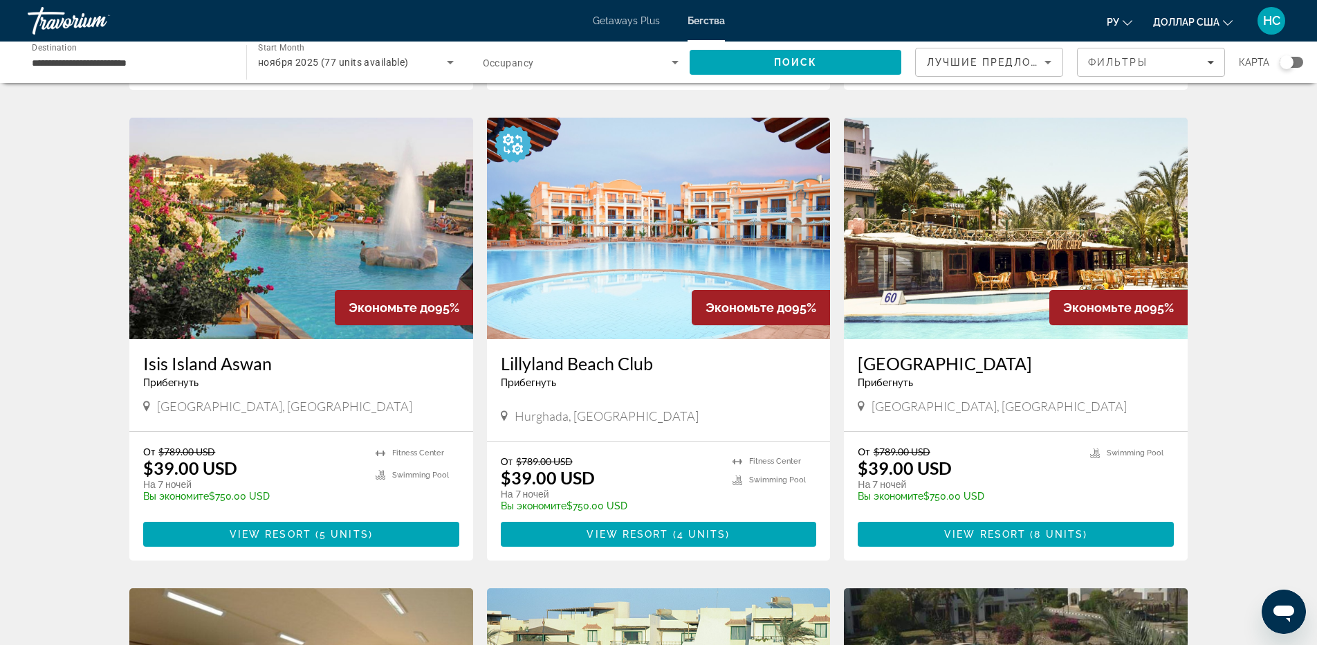
scroll to position [415, 0]
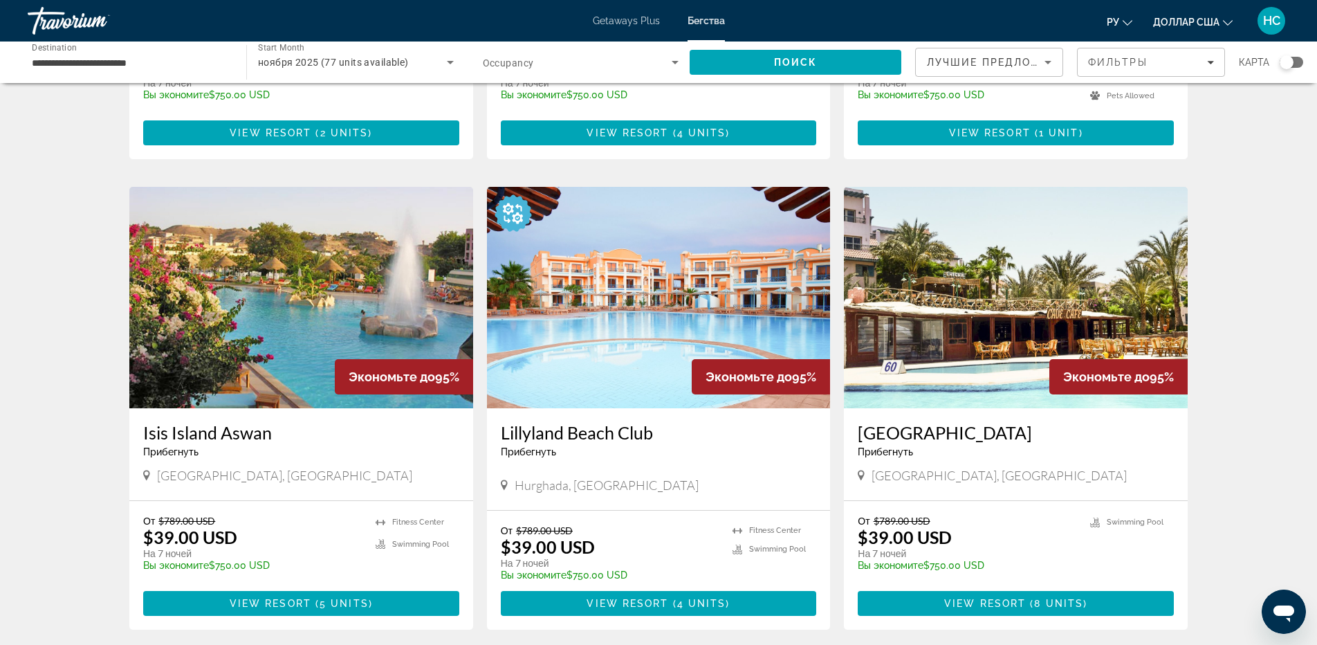
click at [660, 236] on div "Эта цена ТОЛЬКО ПРОЖИВАНИЕ. У вас будет возможность оплатить сборы «все включен…" at bounding box center [655, 248] width 323 height 33
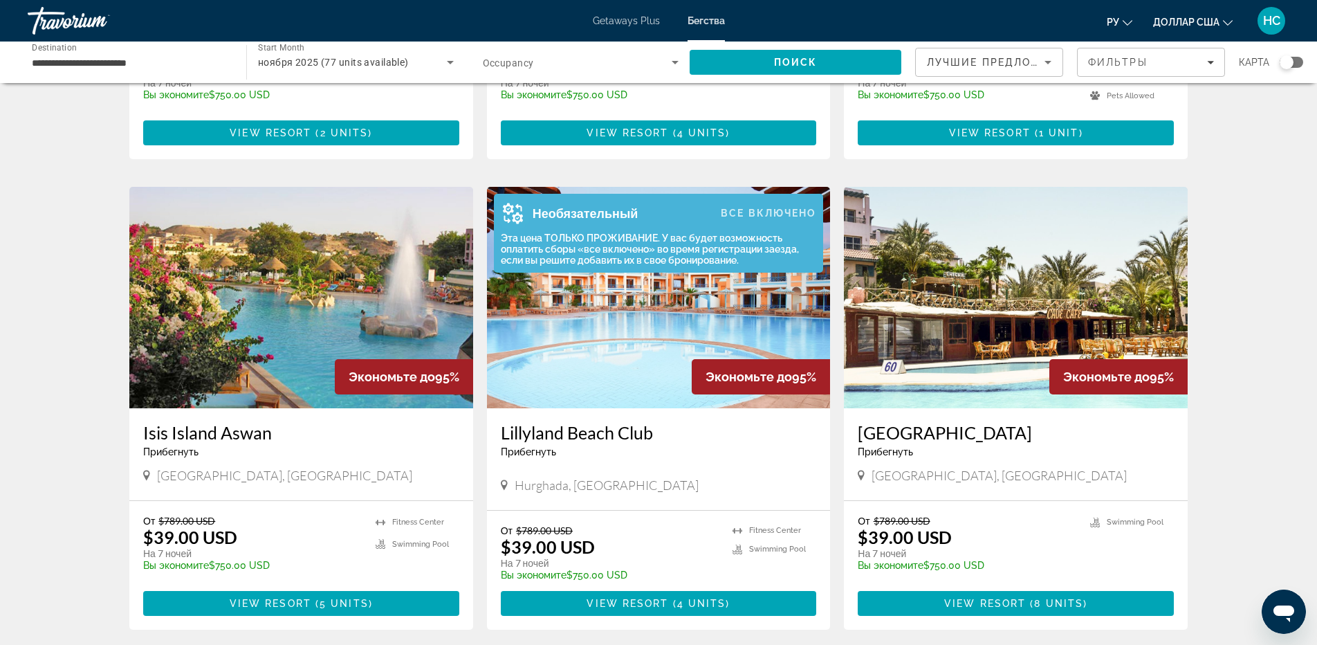
click at [512, 212] on img "Основное содержание" at bounding box center [513, 213] width 39 height 39
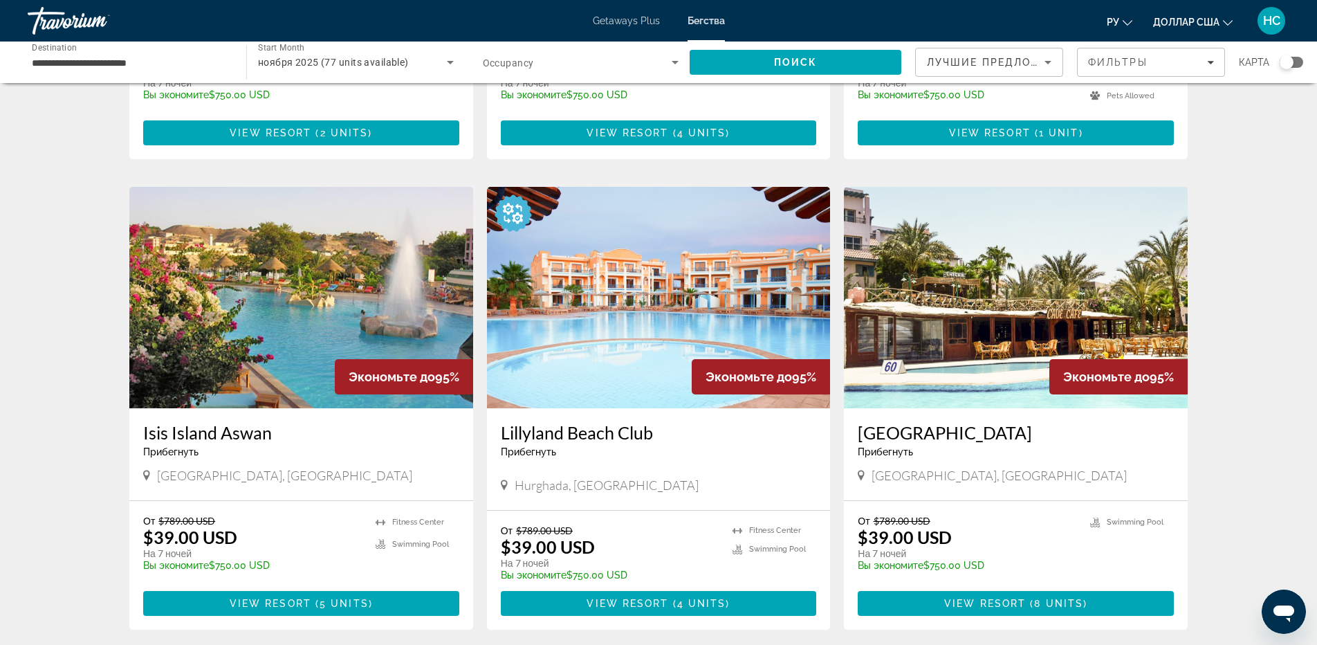
click at [655, 332] on img "Основное содержание" at bounding box center [659, 297] width 344 height 221
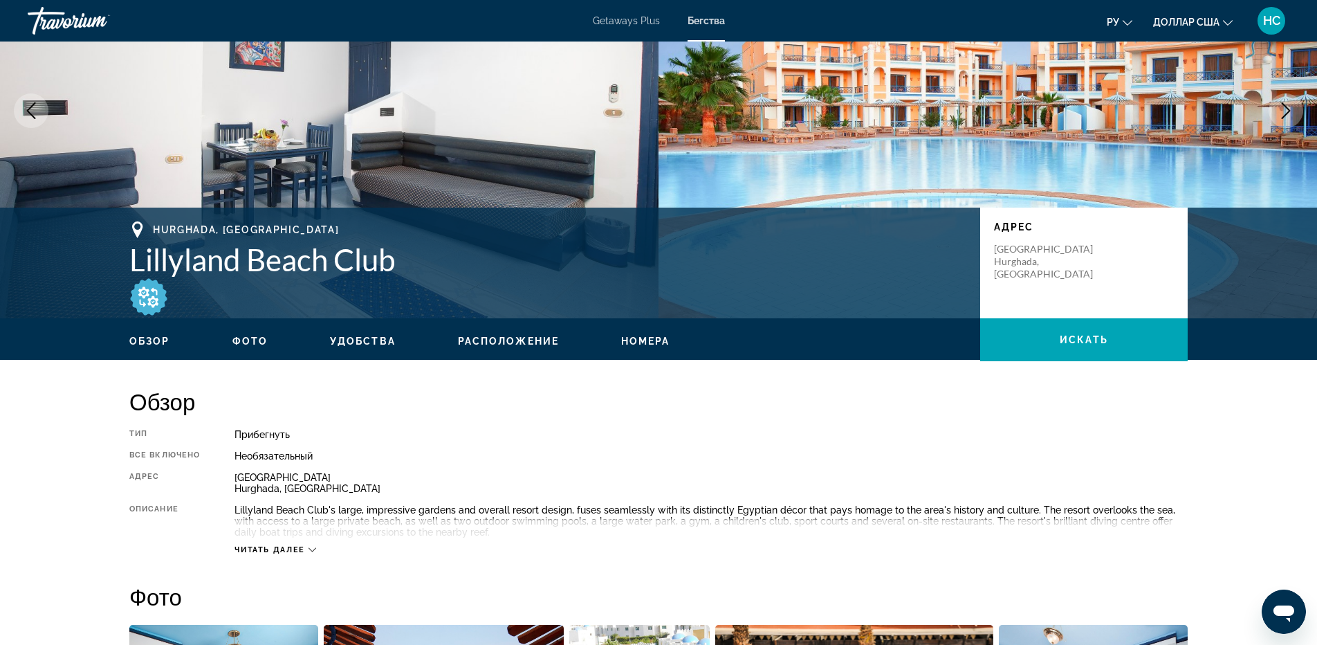
scroll to position [207, 0]
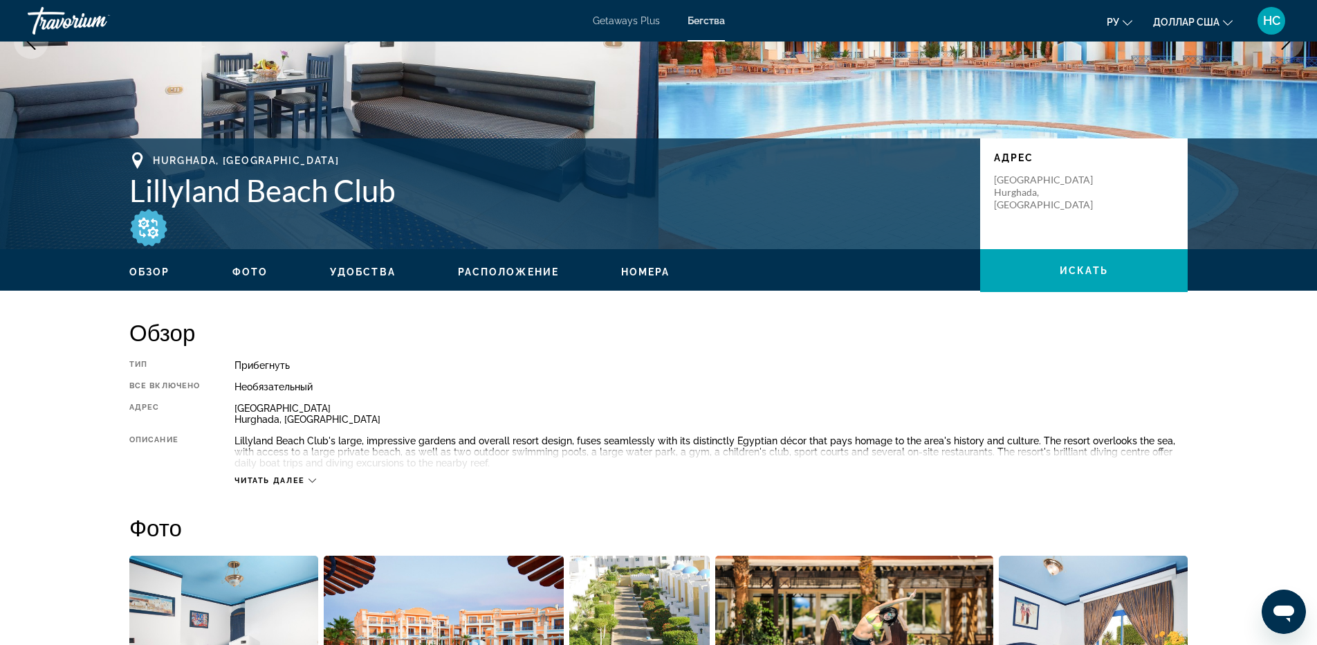
click at [297, 476] on span "Читать далее" at bounding box center [269, 480] width 71 height 9
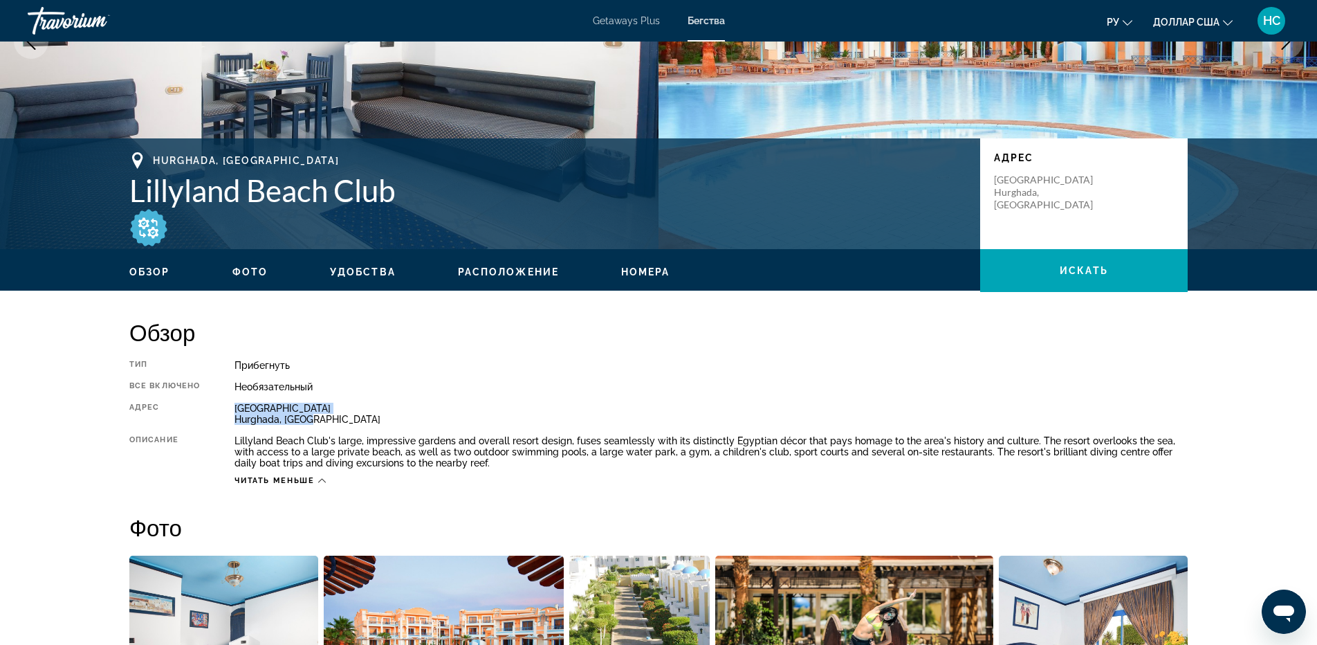
drag, startPoint x: 235, startPoint y: 407, endPoint x: 322, endPoint y: 416, distance: 87.0
click at [322, 416] on div "Safaga Road Hurghada, Egypt" at bounding box center [710, 413] width 953 height 22
copy div "Safaga Road Hurghada, Egypt"
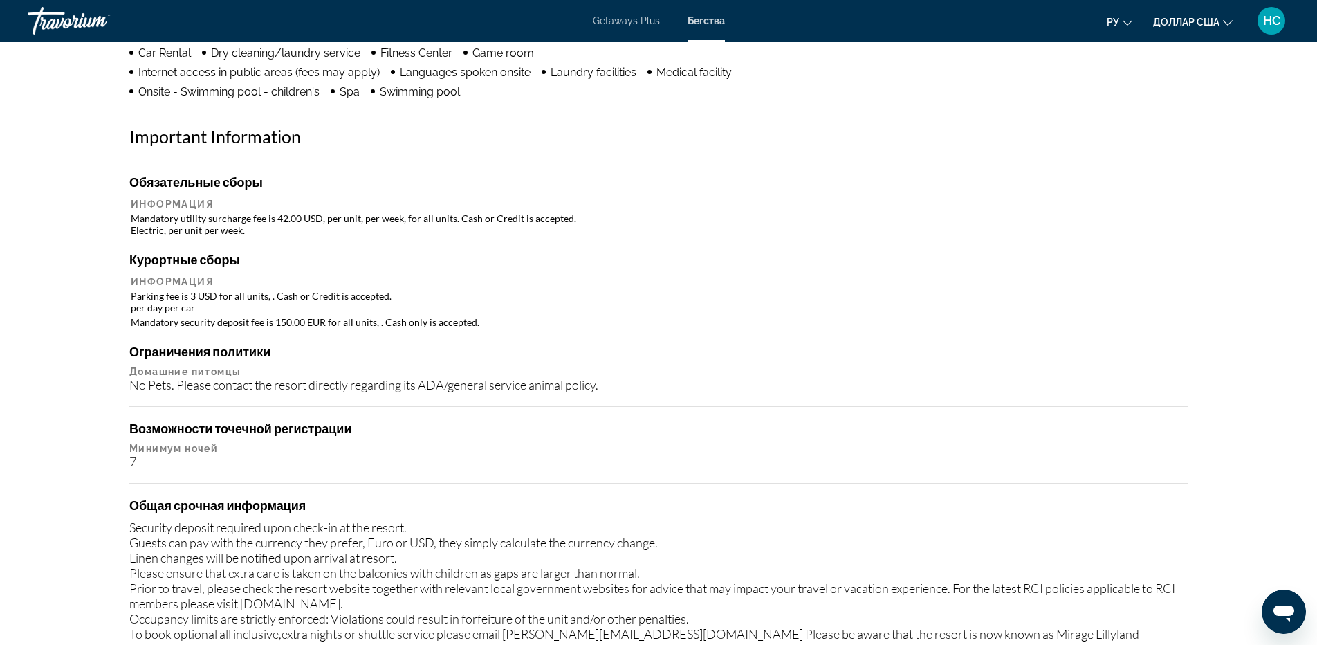
scroll to position [1176, 0]
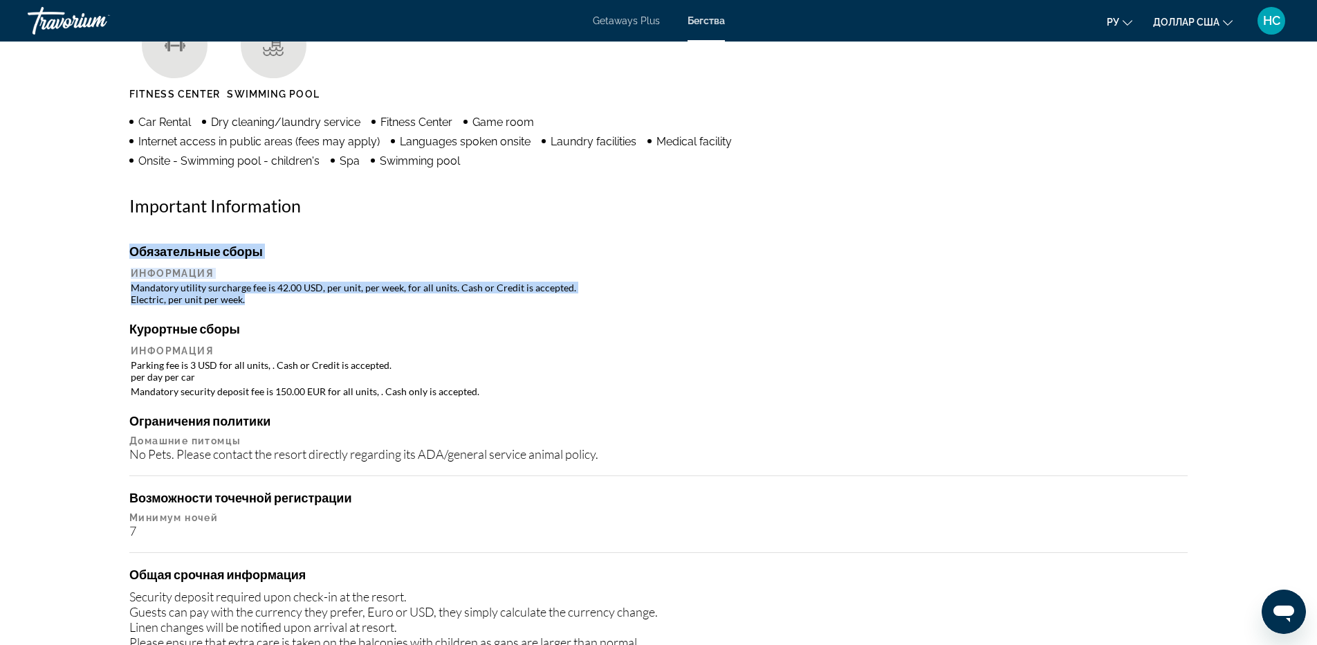
drag, startPoint x: 126, startPoint y: 280, endPoint x: 275, endPoint y: 306, distance: 151.7
copy div "Обязательные сборы Информация Mandatory utility surcharge fee is 42.00 USD, per…"
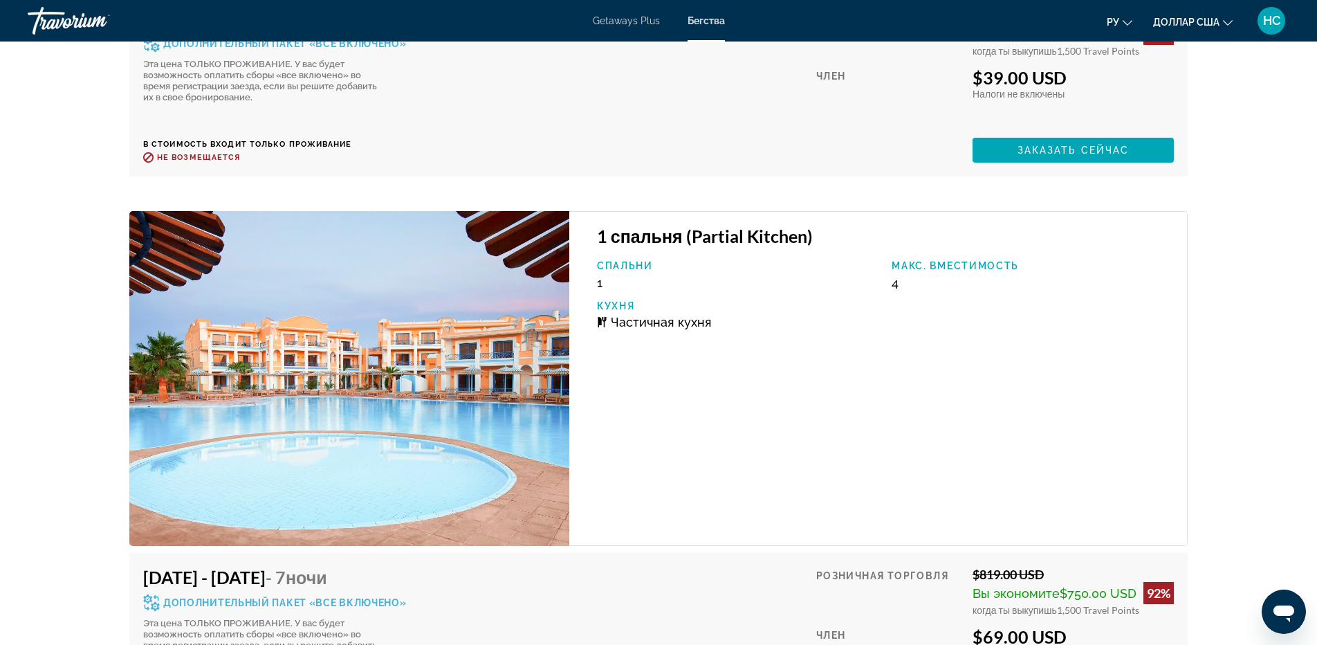
scroll to position [2645, 0]
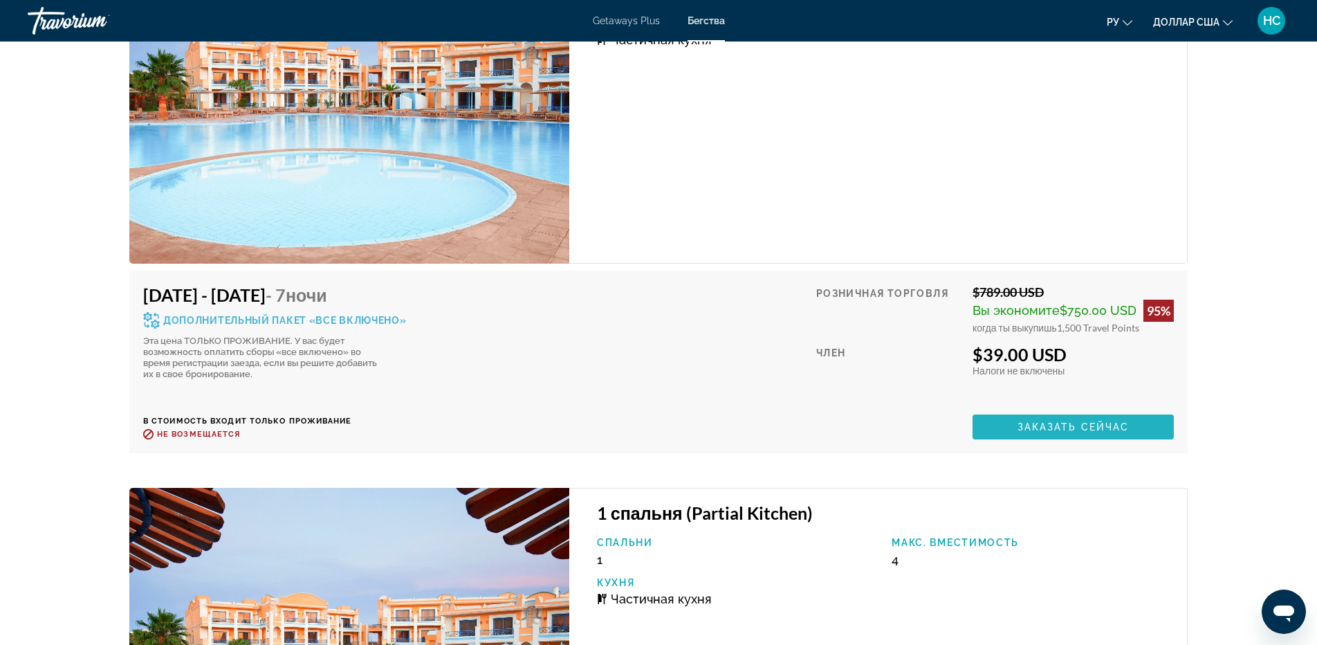
click at [1080, 423] on span "Заказать сейчас" at bounding box center [1073, 426] width 112 height 11
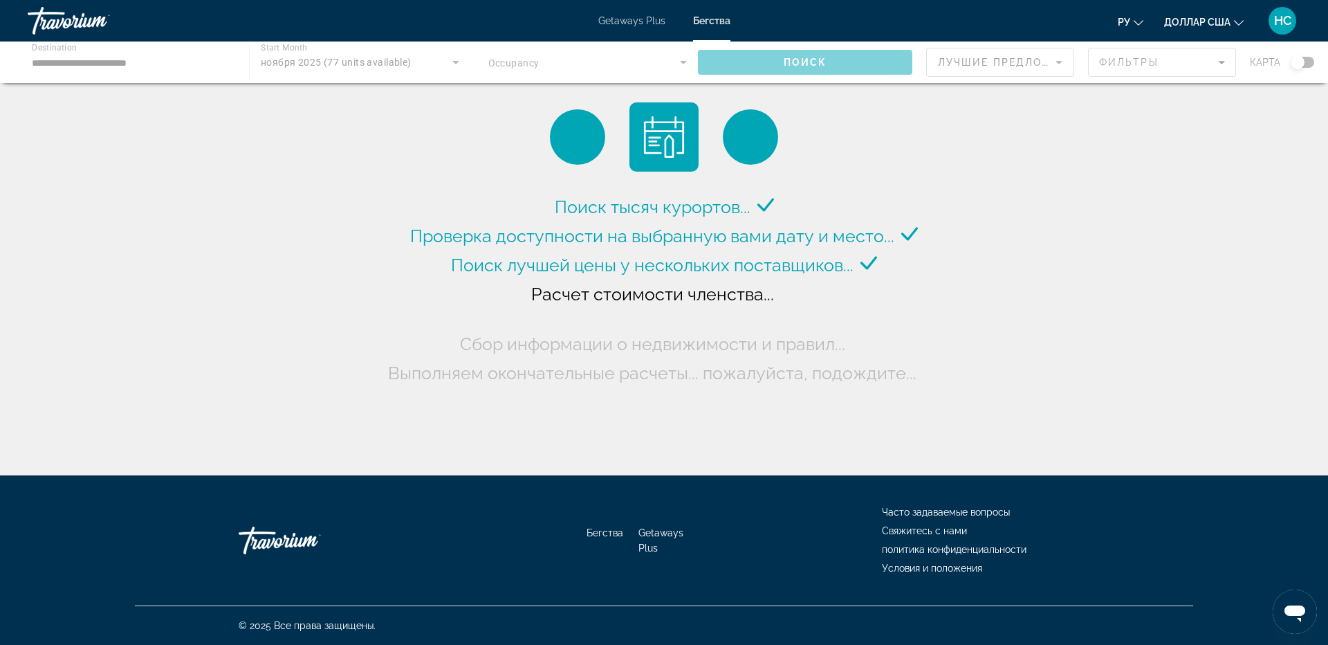
click at [649, 60] on div "Основное содержание" at bounding box center [664, 61] width 1328 height 41
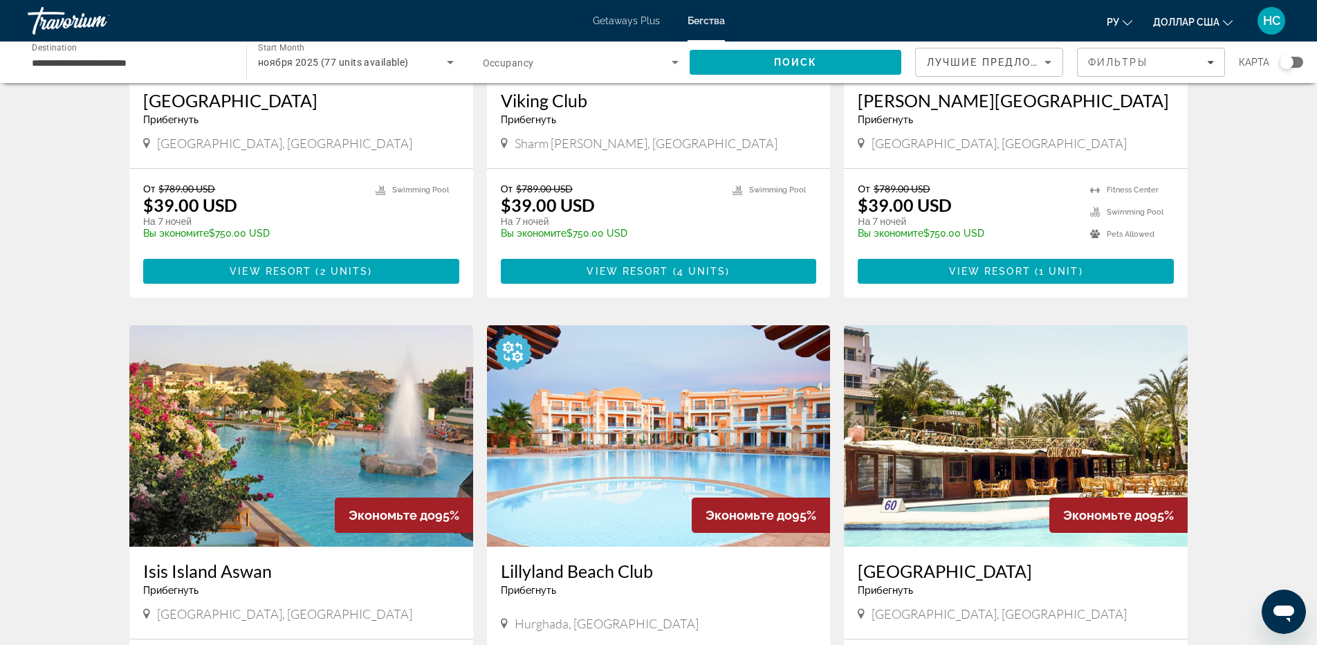
scroll to position [346, 0]
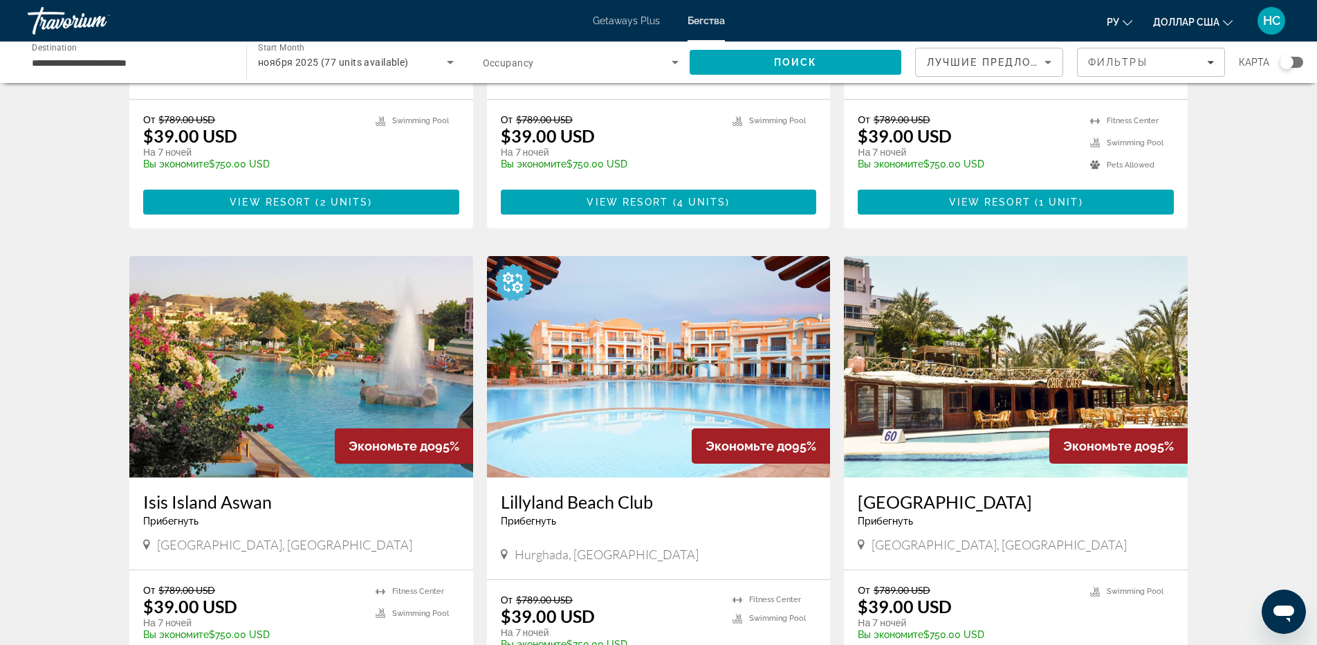
click at [257, 321] on img "Основное содержание" at bounding box center [301, 366] width 344 height 221
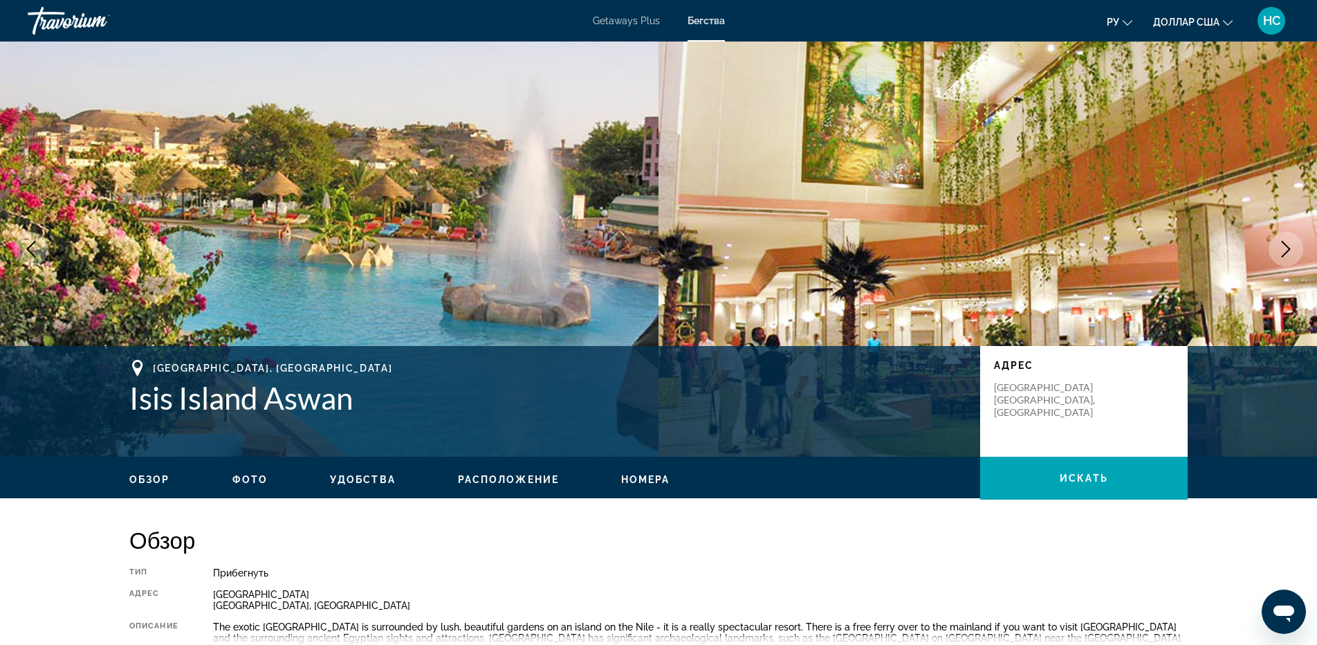
click at [1287, 256] on icon "Next image" at bounding box center [1285, 249] width 17 height 17
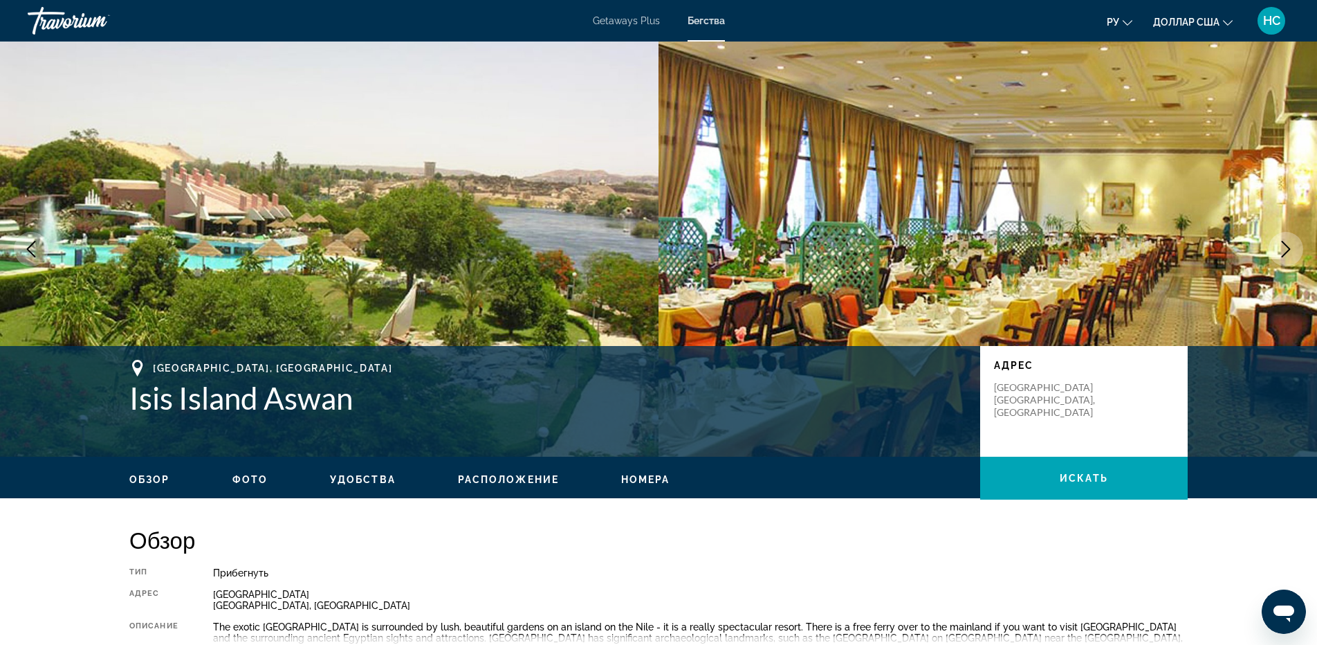
click at [1287, 256] on icon "Next image" at bounding box center [1285, 249] width 17 height 17
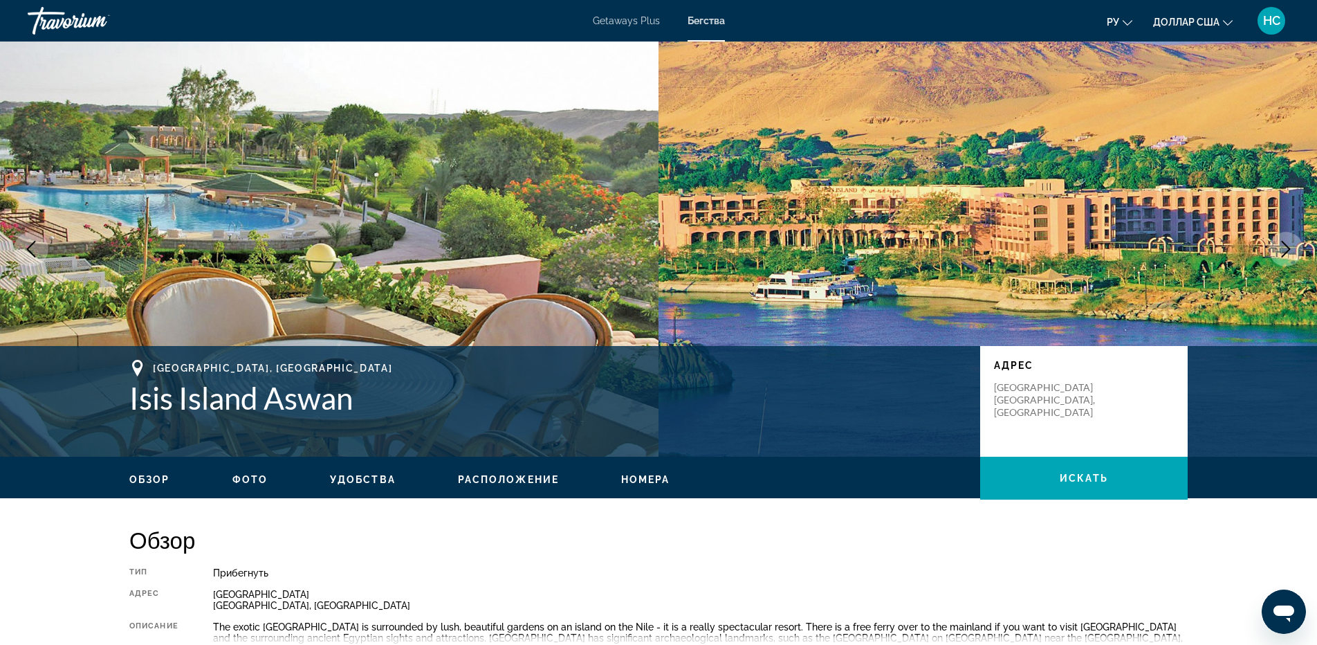
click at [1287, 256] on icon "Next image" at bounding box center [1285, 249] width 17 height 17
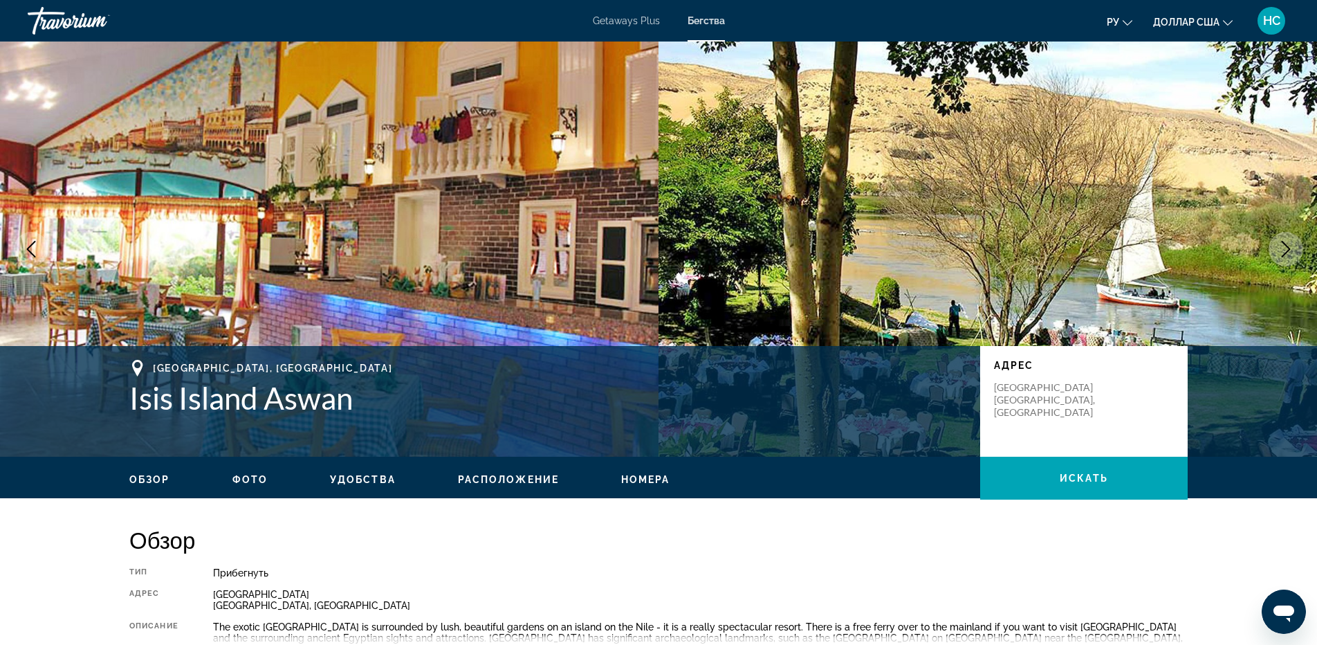
click at [1287, 256] on icon "Next image" at bounding box center [1285, 249] width 17 height 17
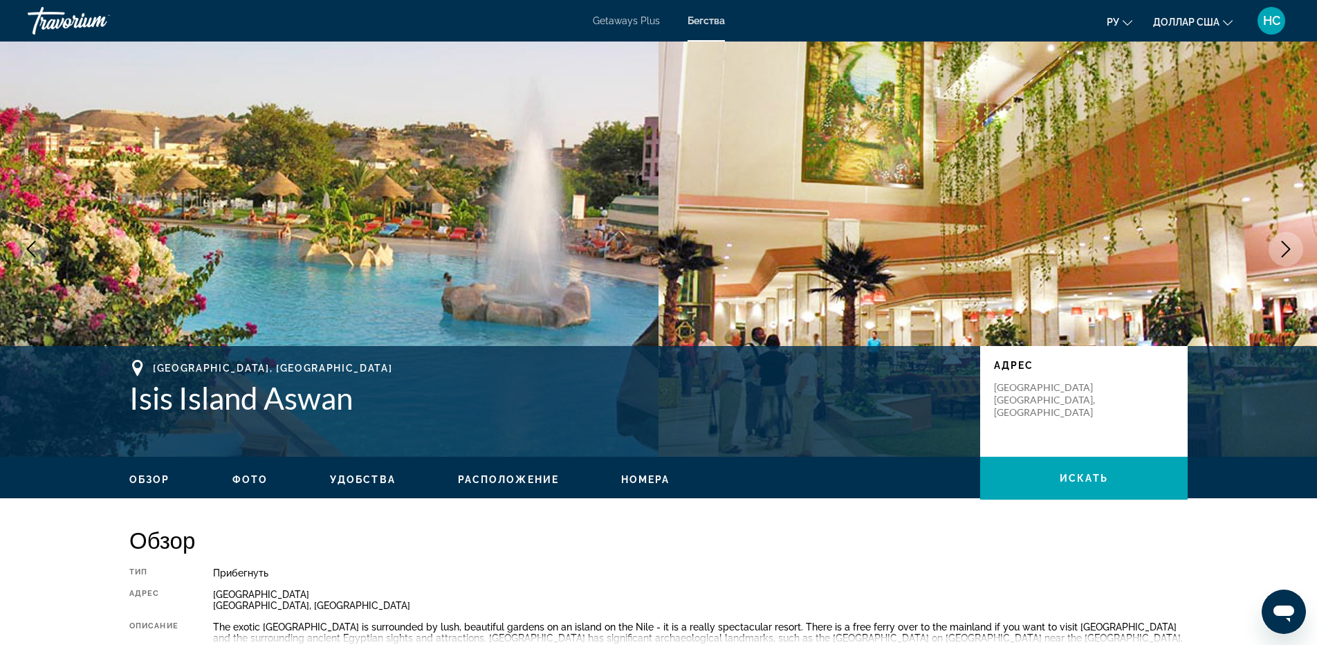
click at [1287, 256] on icon "Next image" at bounding box center [1285, 249] width 17 height 17
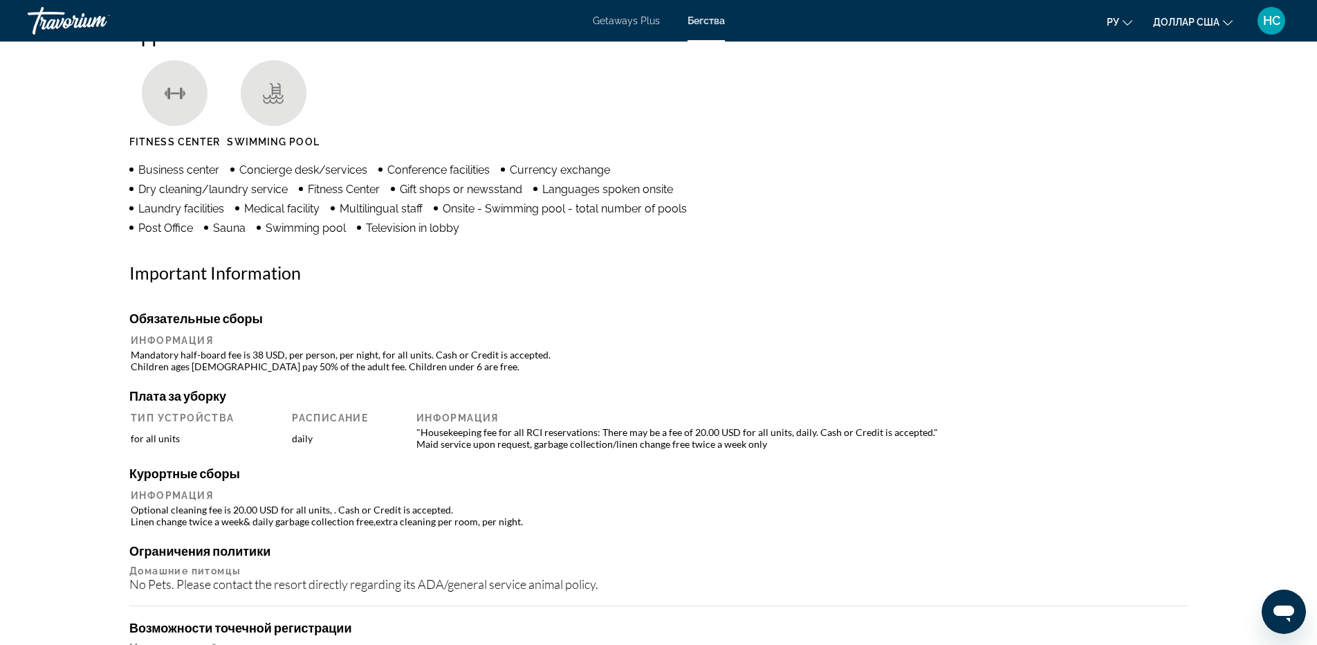
scroll to position [1176, 0]
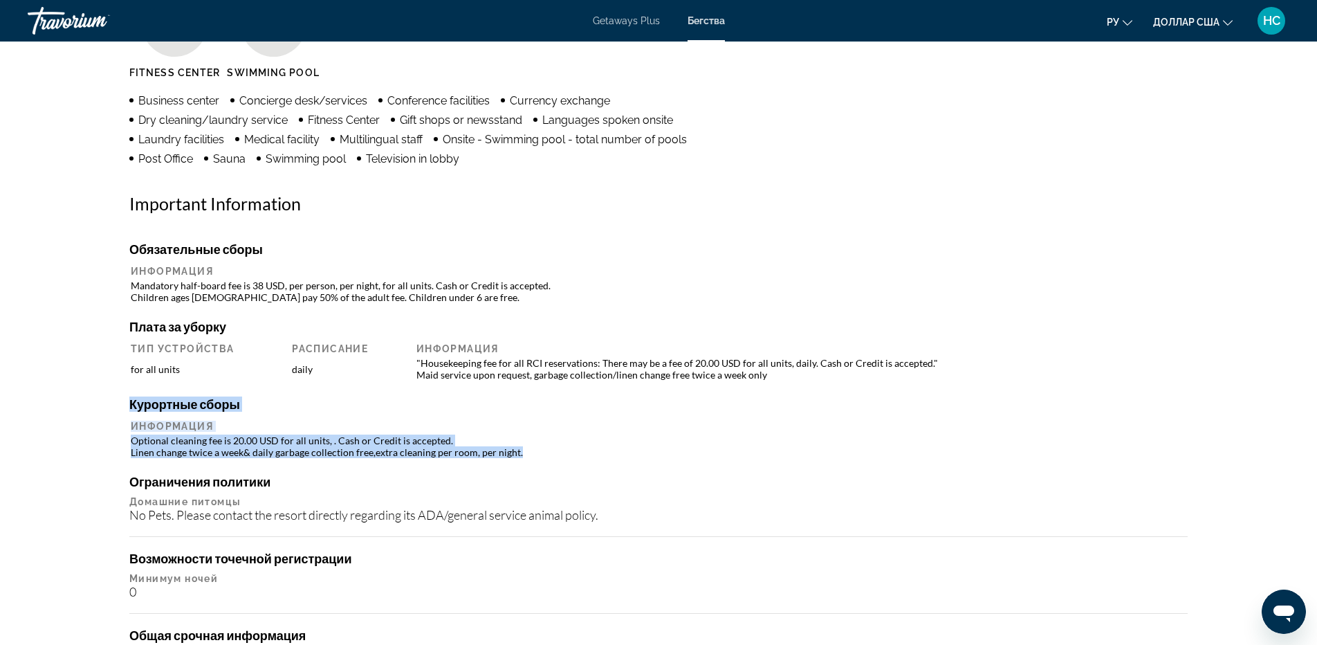
drag, startPoint x: 128, startPoint y: 438, endPoint x: 535, endPoint y: 458, distance: 407.1
copy div "Курортные сборы Информация Optional cleaning fee is 20.00 USD for all units, . …"
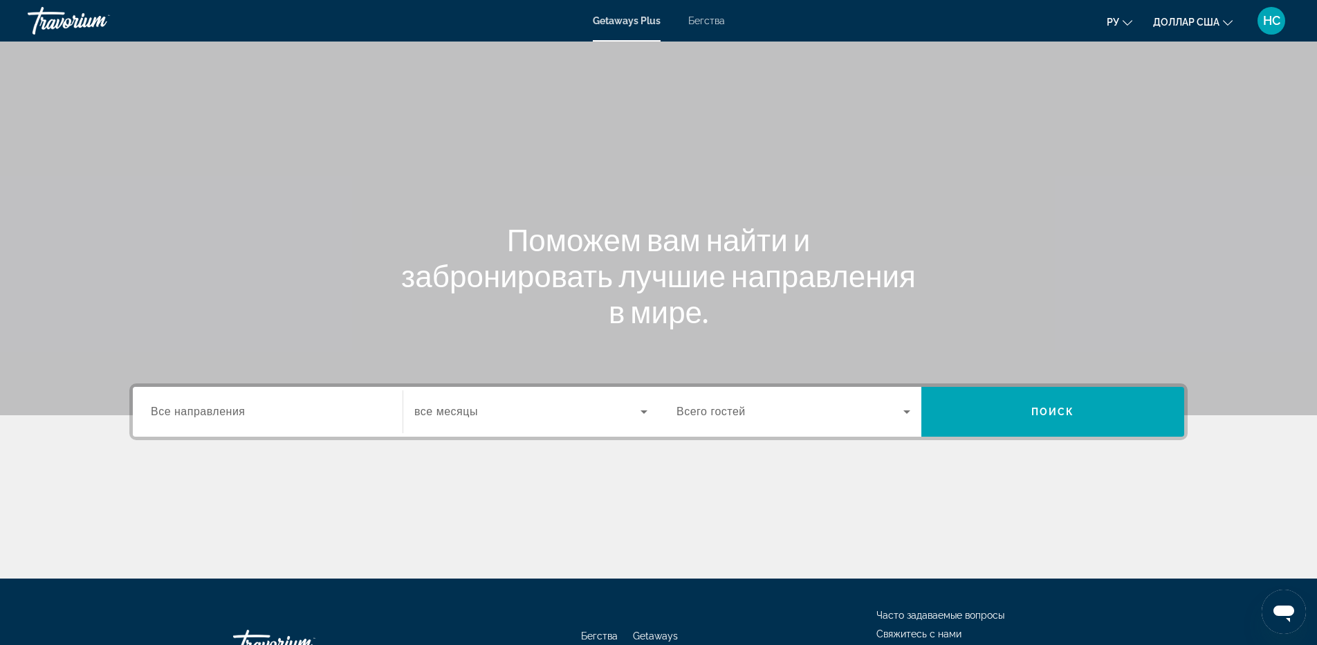
click at [216, 417] on span "Все направления" at bounding box center [198, 411] width 95 height 12
click at [216, 417] on input "Destination Все направления" at bounding box center [268, 412] width 234 height 17
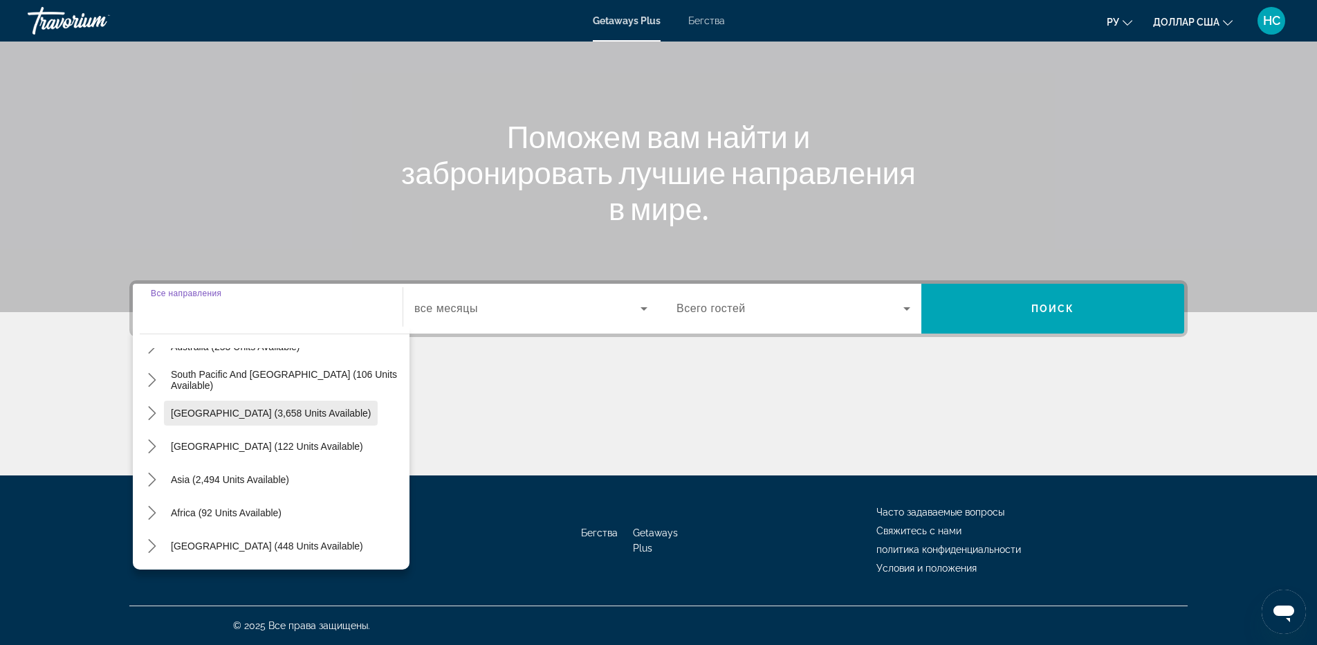
scroll to position [86, 0]
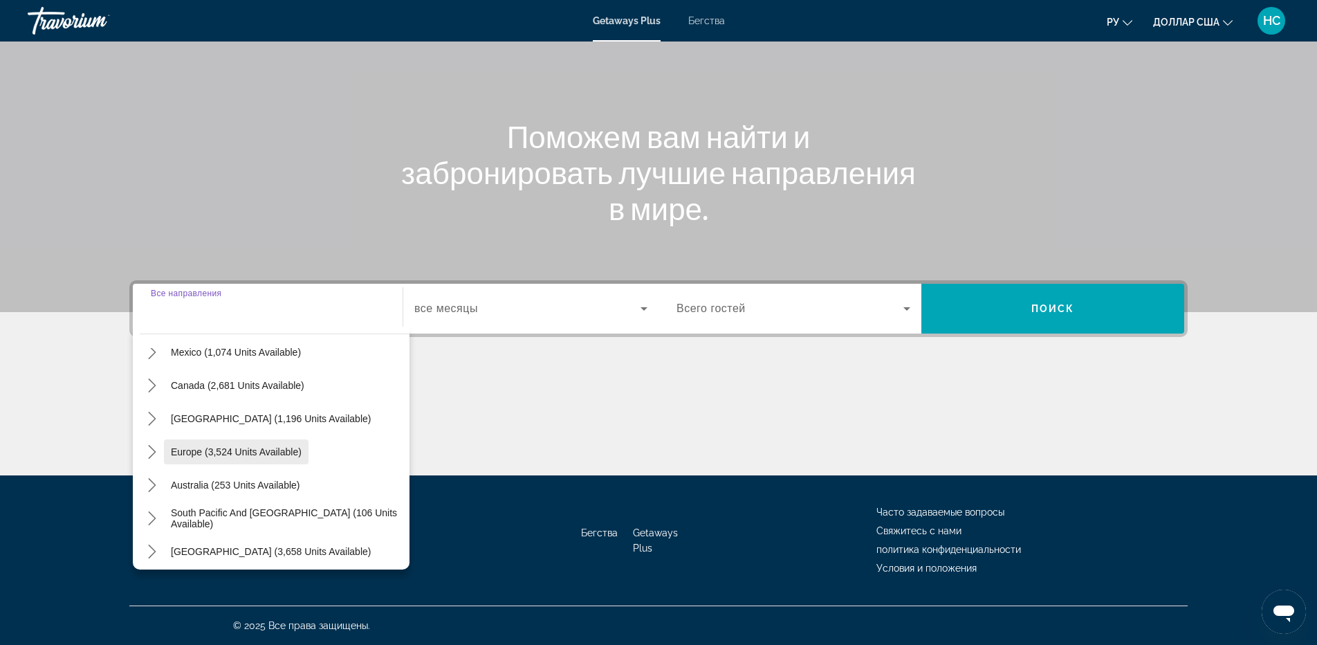
click at [230, 453] on span "Europe (3,524 units available)" at bounding box center [236, 451] width 131 height 11
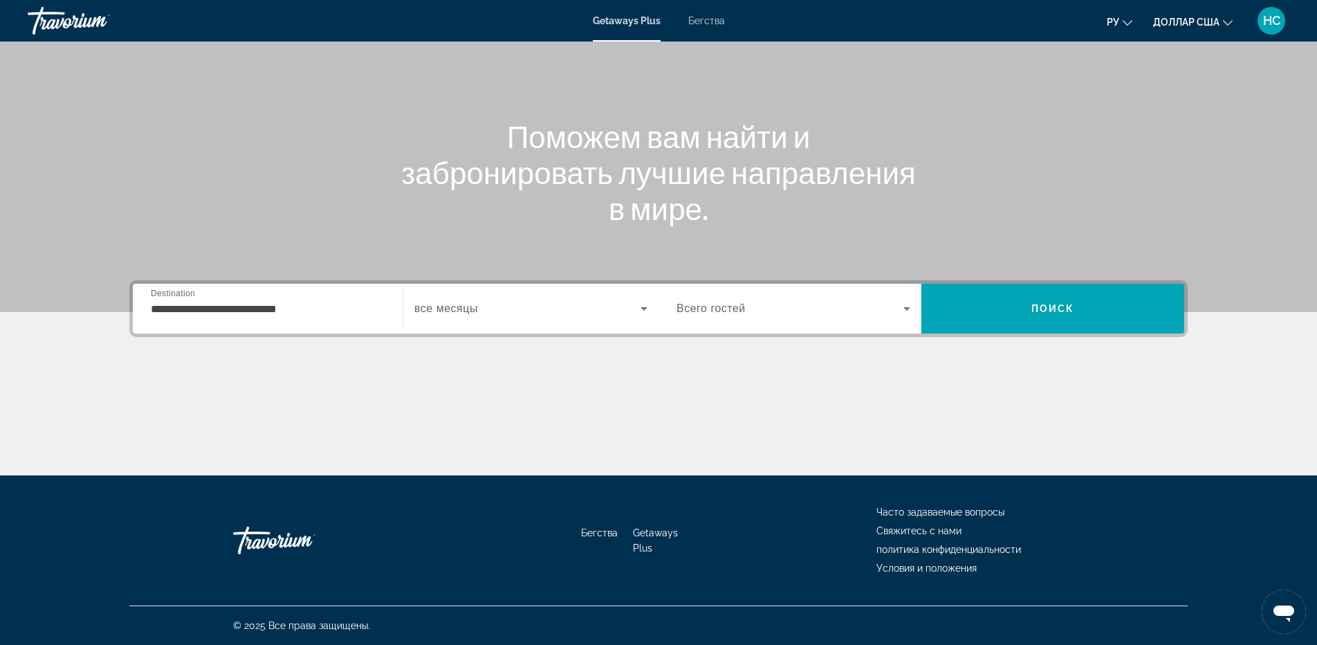
click at [513, 322] on div "Виджет поиска" at bounding box center [530, 308] width 233 height 39
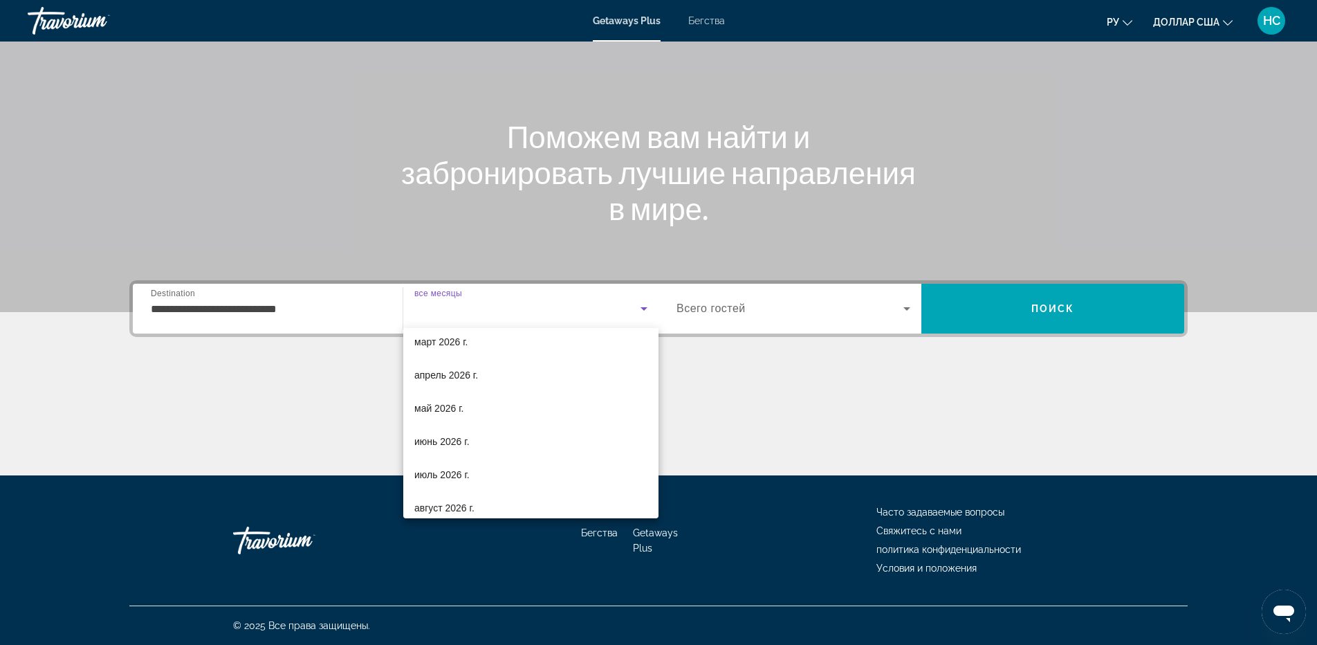
scroll to position [0, 0]
click at [471, 417] on font "ноябрь 2025 г." at bounding box center [446, 416] width 64 height 11
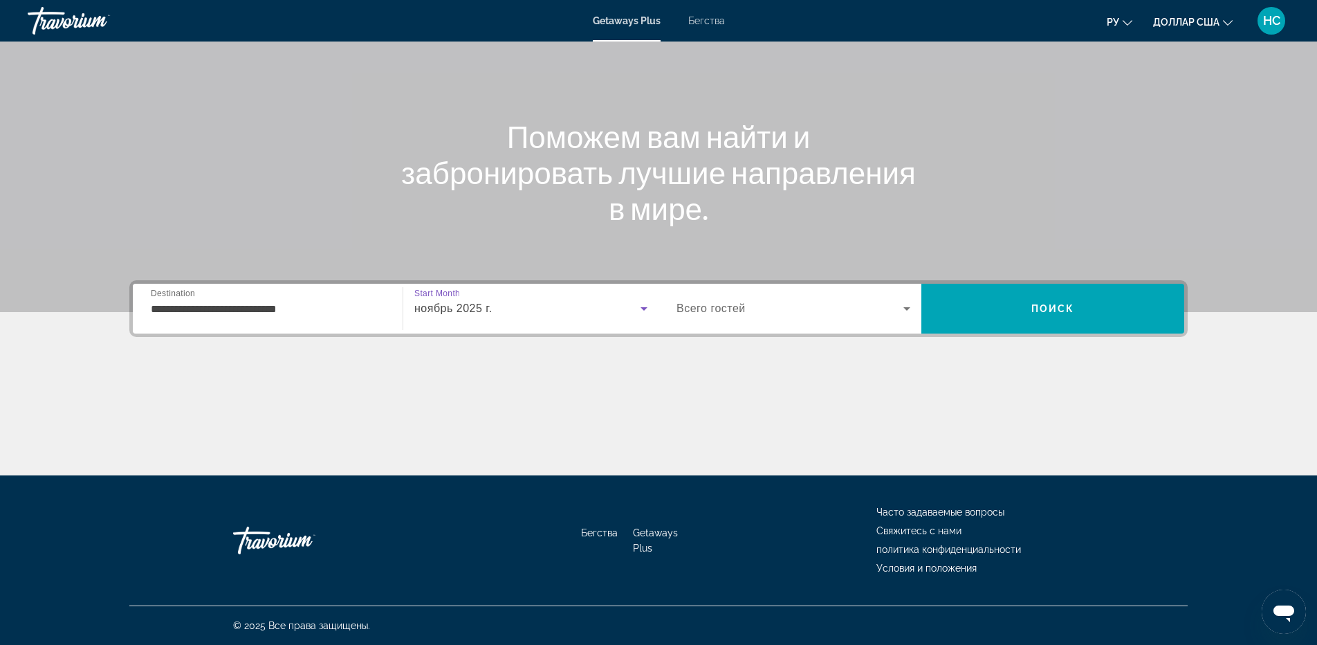
click at [769, 319] on div "Виджет поиска" at bounding box center [793, 308] width 234 height 39
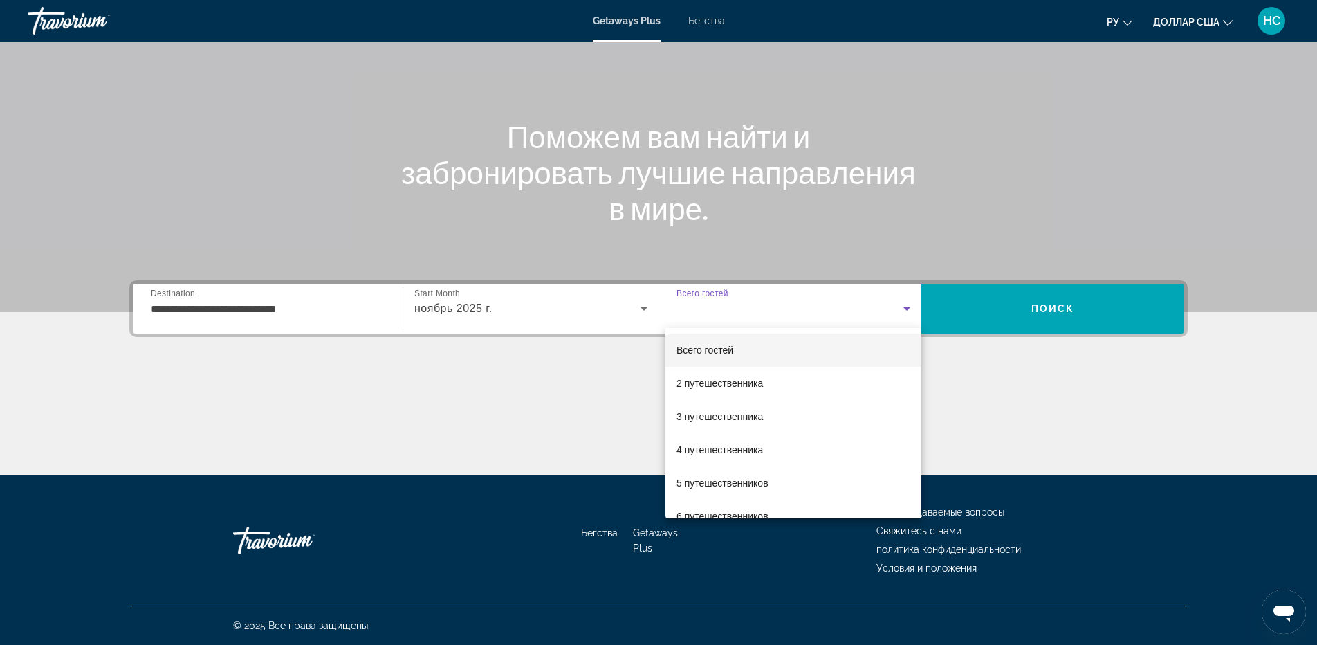
click at [232, 310] on div at bounding box center [658, 322] width 1317 height 645
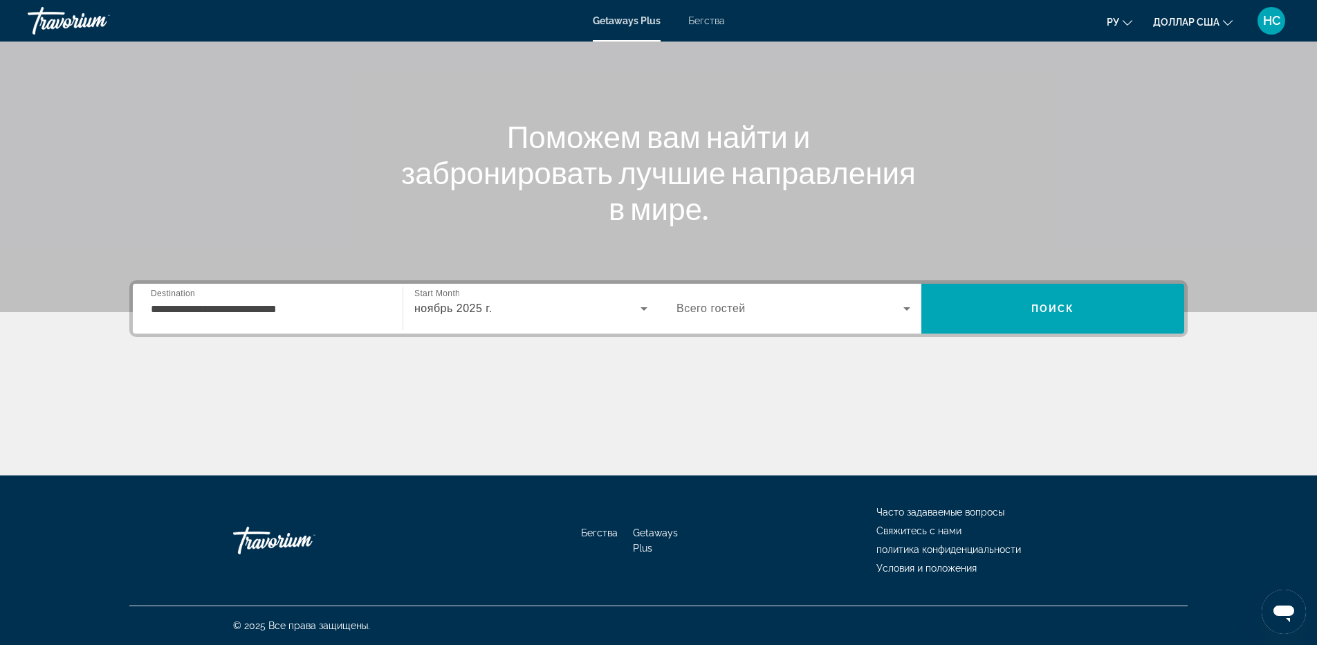
click at [232, 310] on input "**********" at bounding box center [268, 309] width 234 height 17
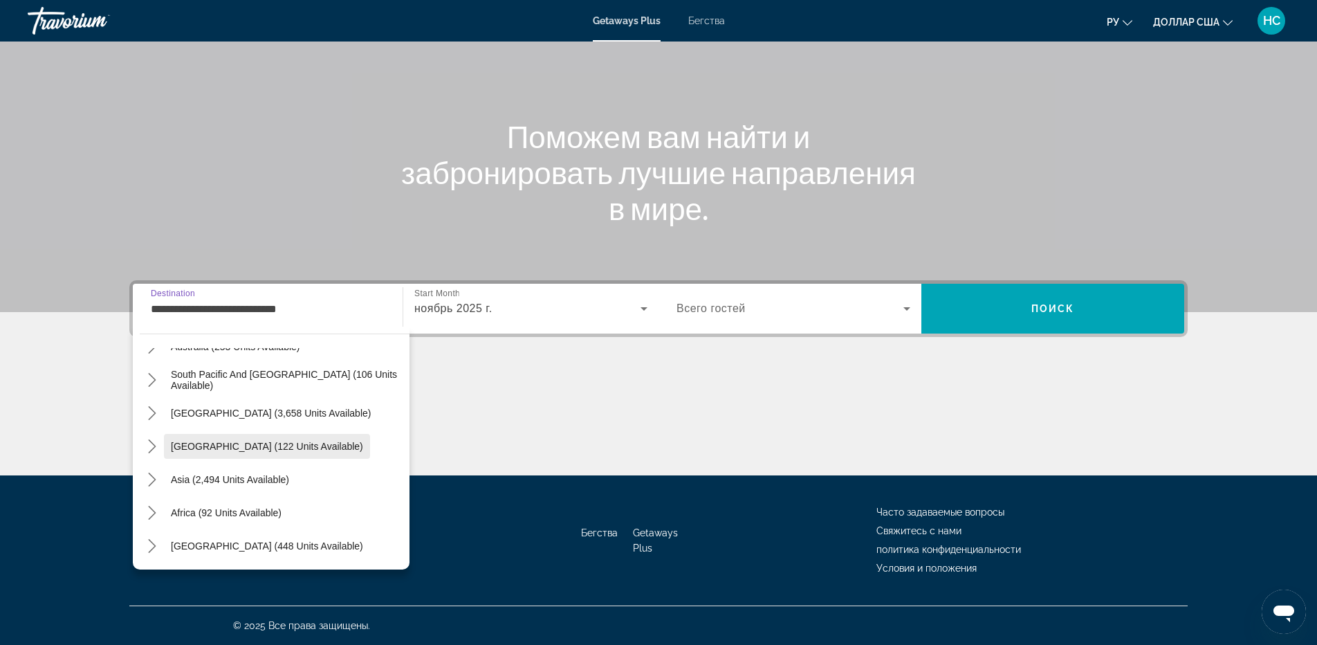
scroll to position [645, 0]
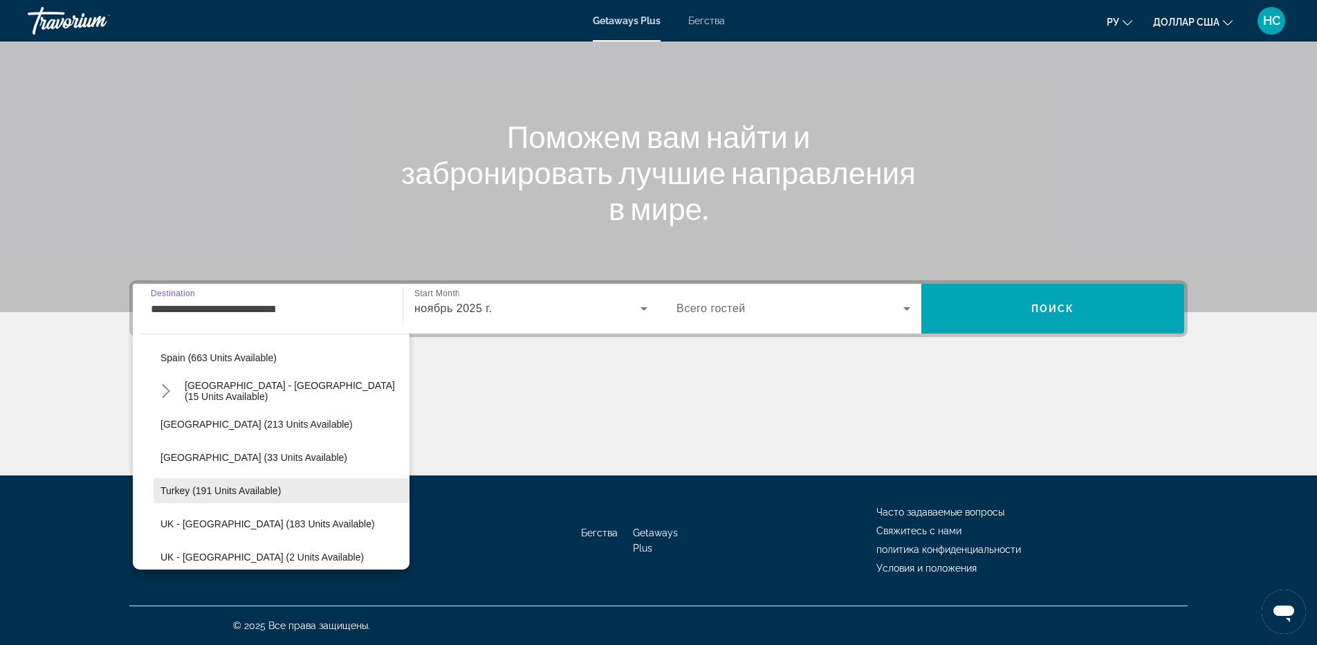
click at [243, 493] on span "Turkey (191 units available)" at bounding box center [220, 490] width 120 height 11
type input "**********"
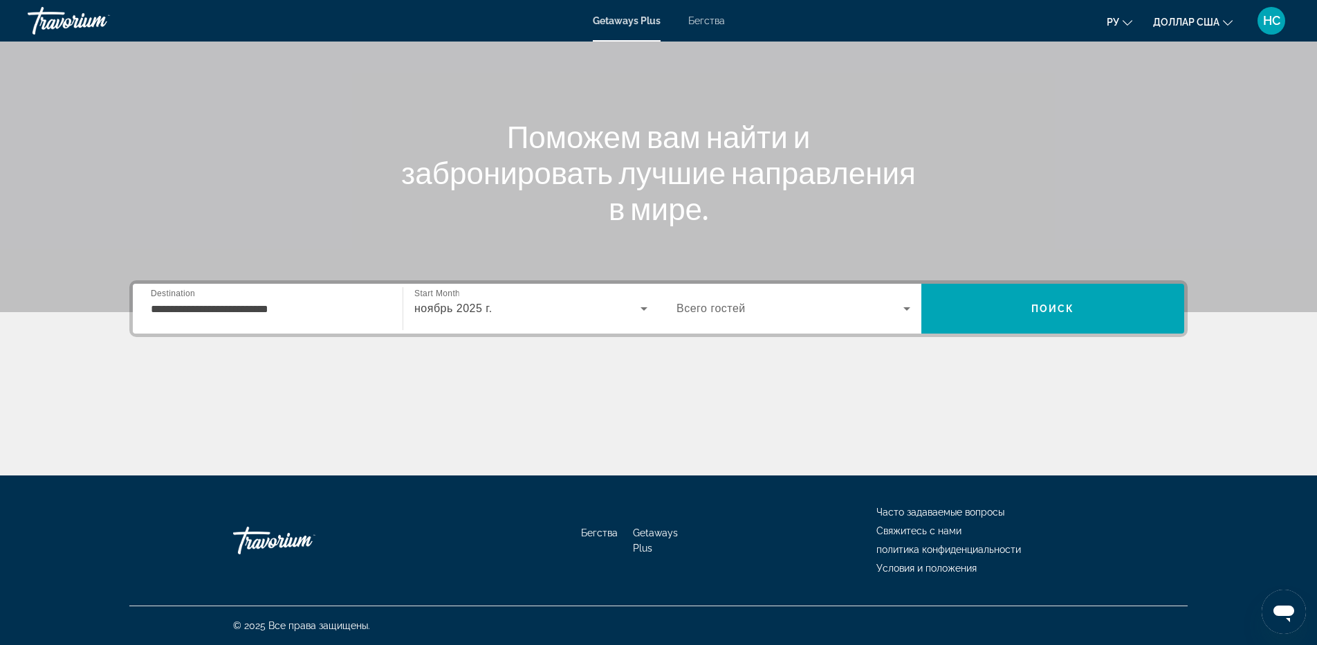
click at [734, 295] on div "Виджет поиска" at bounding box center [793, 308] width 234 height 39
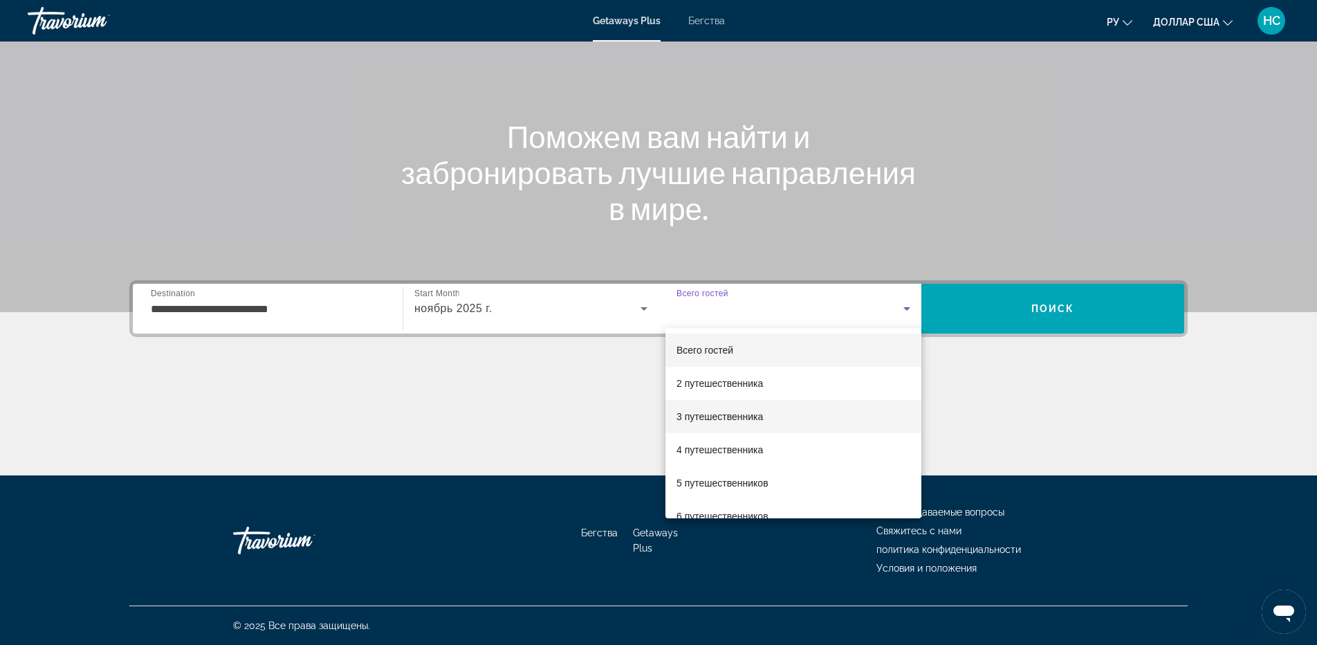
click at [703, 423] on span "3 путешественника" at bounding box center [719, 416] width 86 height 17
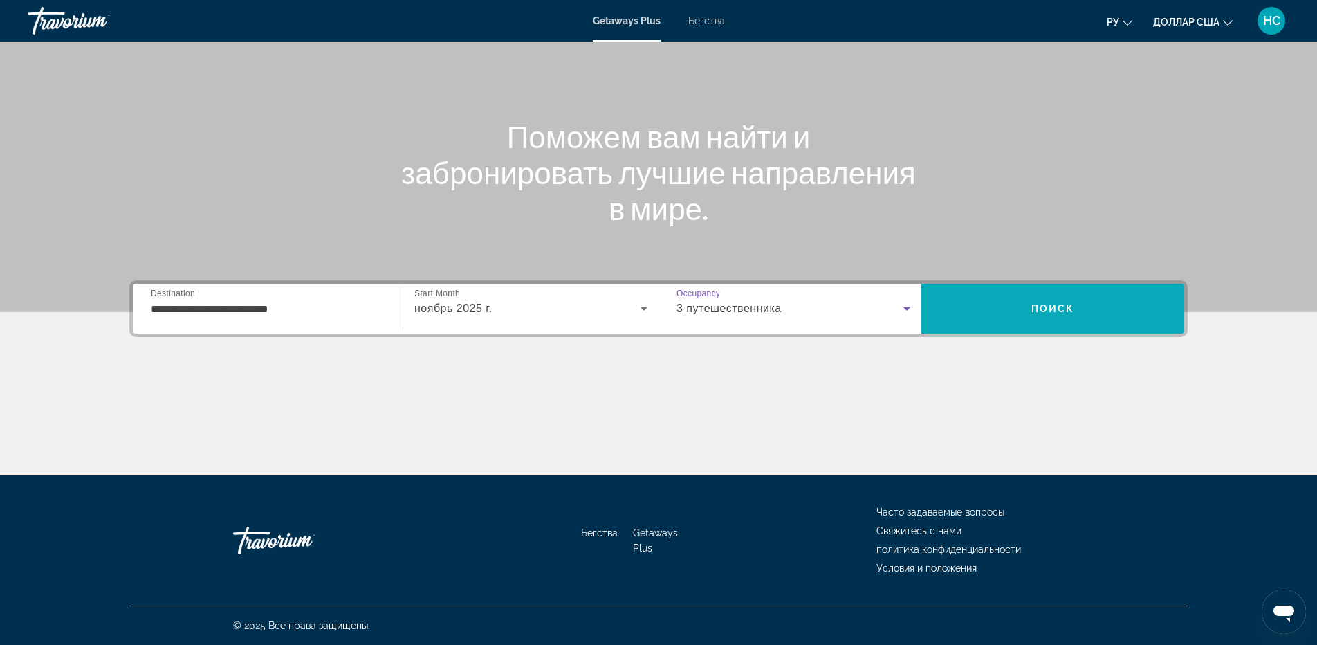
click at [1091, 316] on span "Поиск" at bounding box center [1052, 308] width 263 height 33
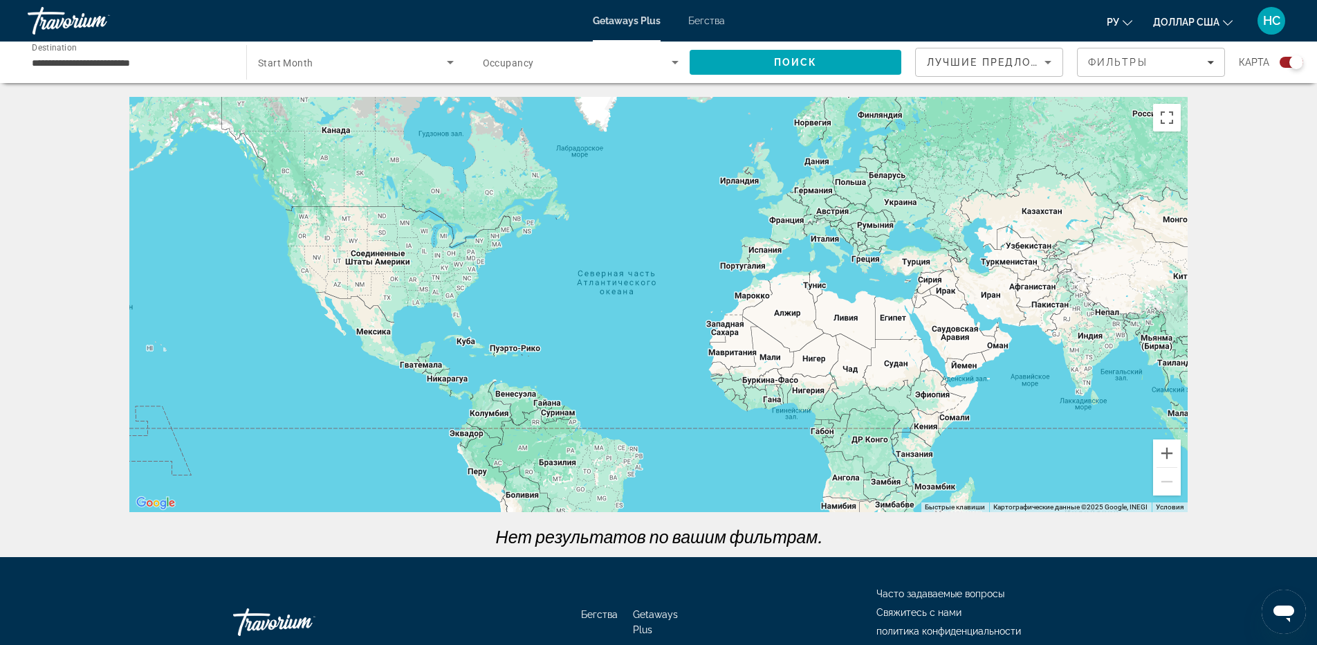
click at [698, 21] on font "Бегства" at bounding box center [706, 20] width 37 height 11
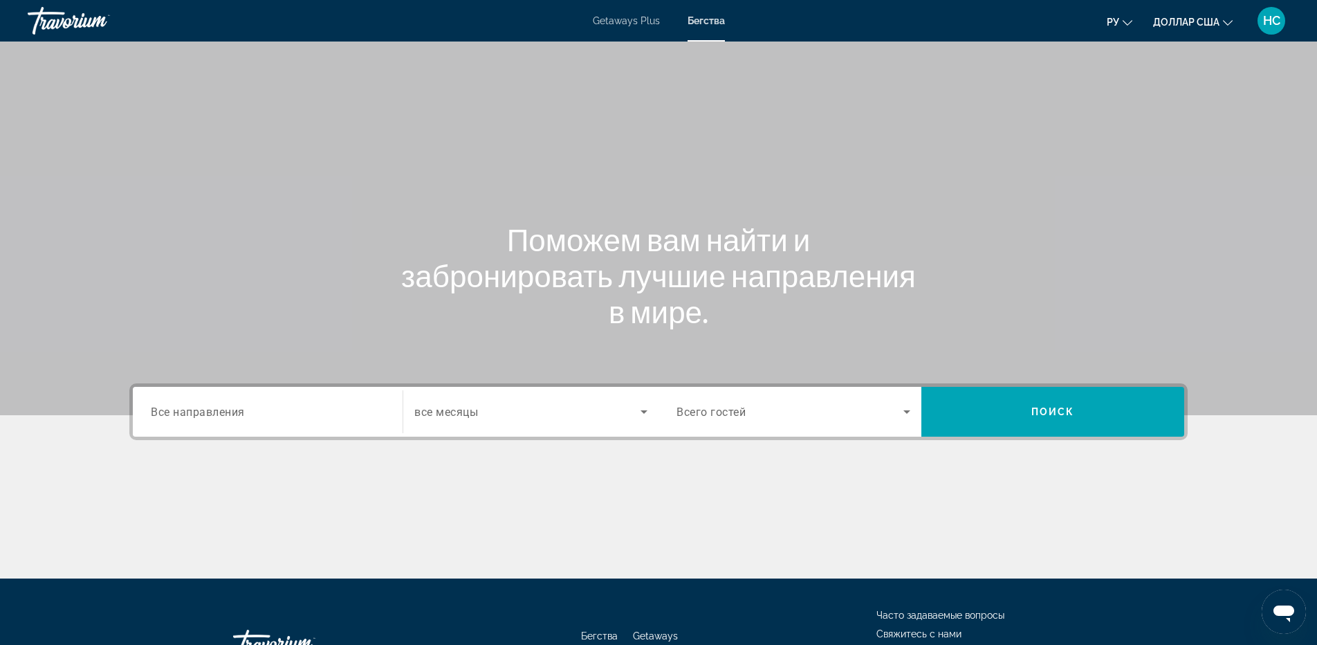
click at [277, 407] on input "Destination Все направления" at bounding box center [268, 412] width 234 height 17
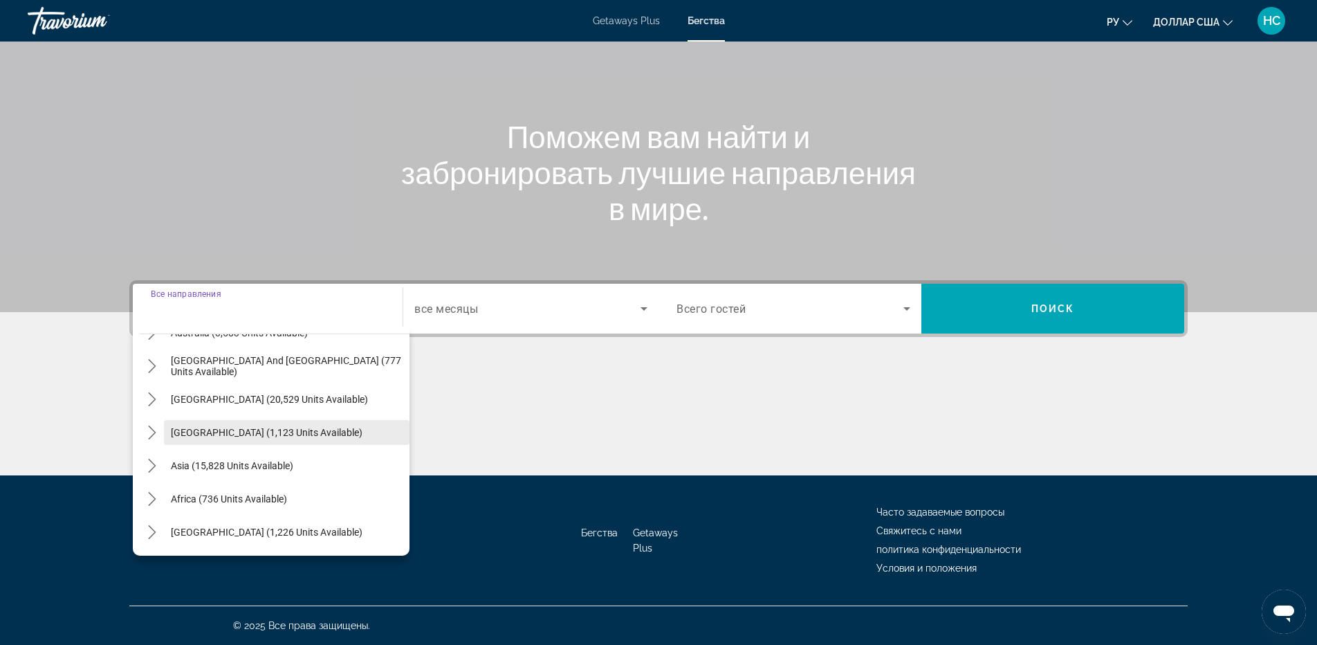
scroll to position [17, 0]
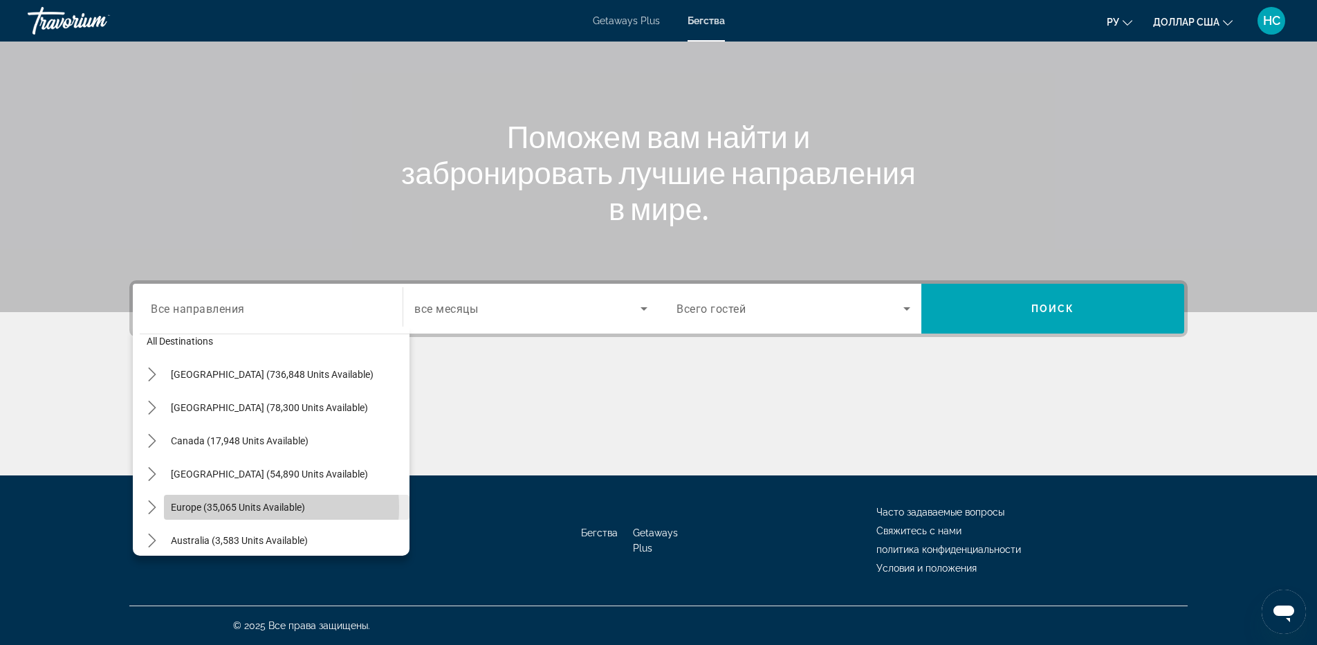
click at [252, 507] on span "Europe (35,065 units available)" at bounding box center [238, 506] width 134 height 11
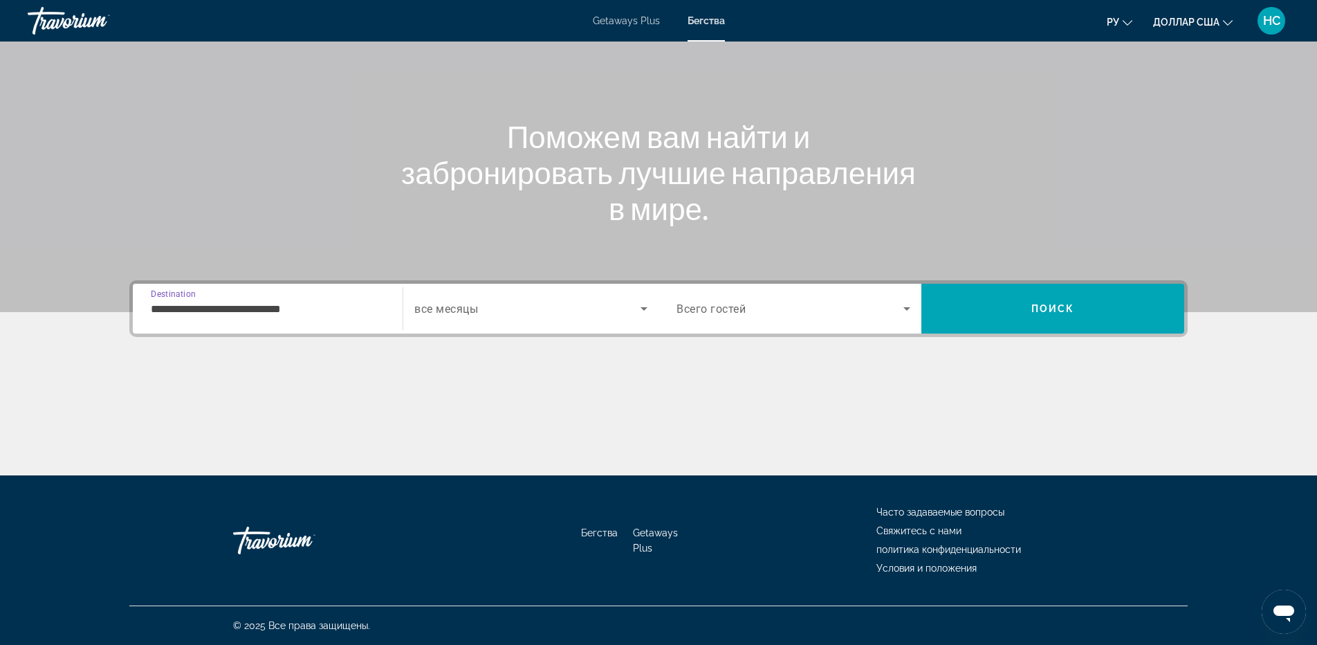
click at [322, 314] on input "**********" at bounding box center [268, 309] width 234 height 17
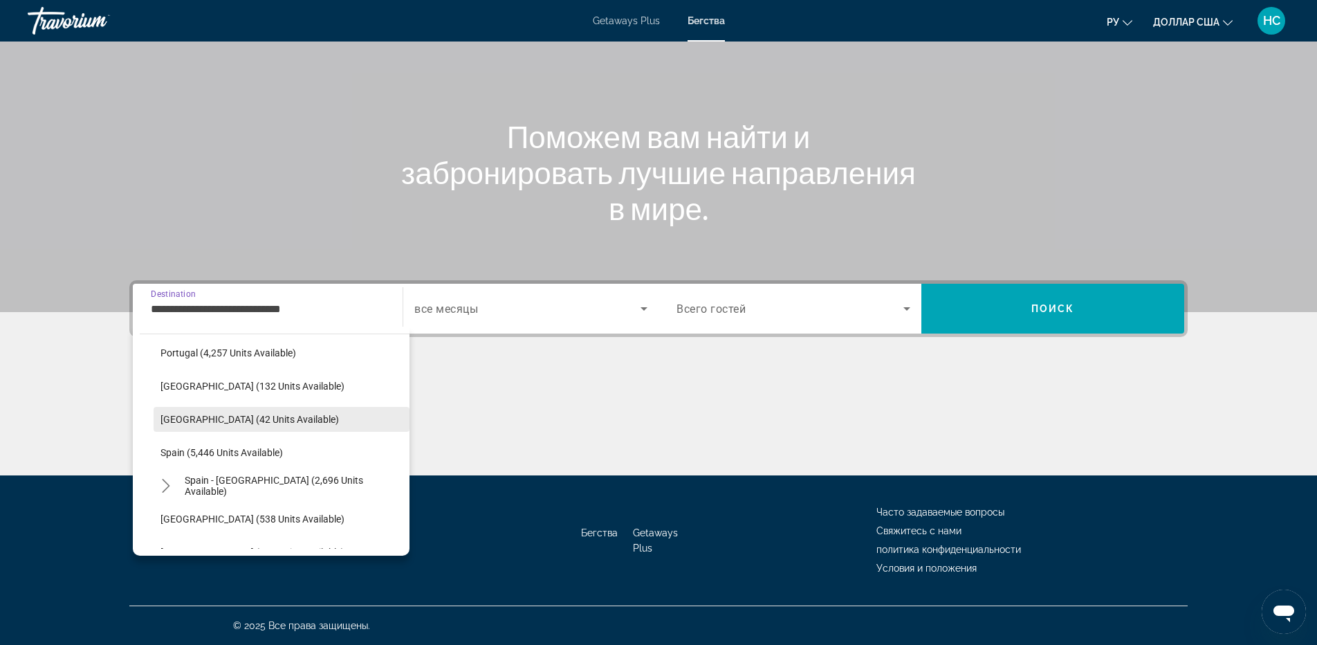
scroll to position [705, 0]
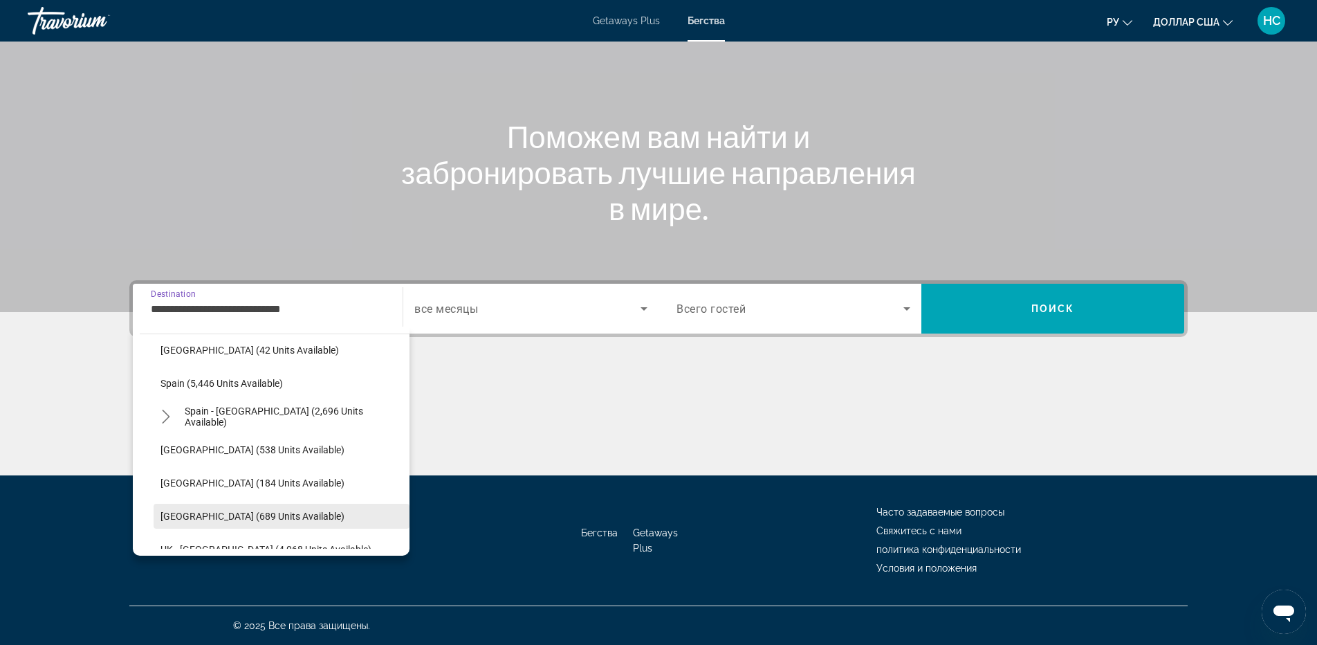
click at [213, 519] on span "[GEOGRAPHIC_DATA] (689 units available)" at bounding box center [252, 515] width 184 height 11
type input "**********"
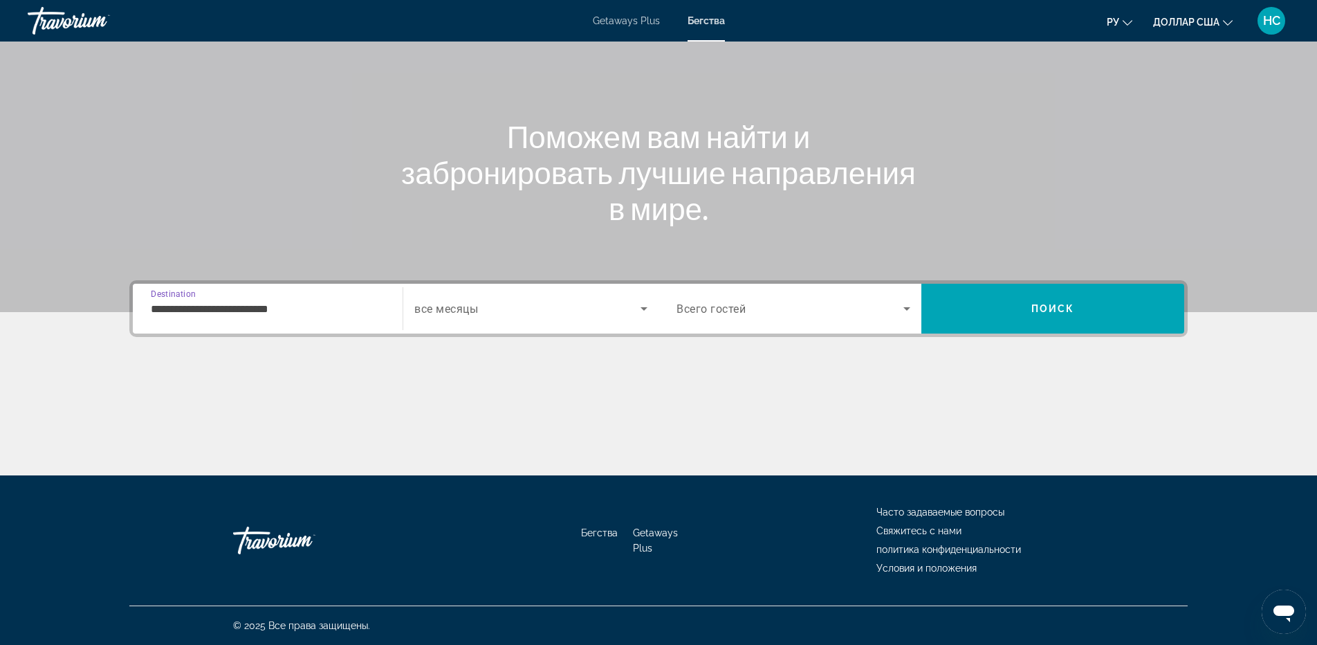
click at [517, 308] on span "Search widget" at bounding box center [527, 308] width 226 height 17
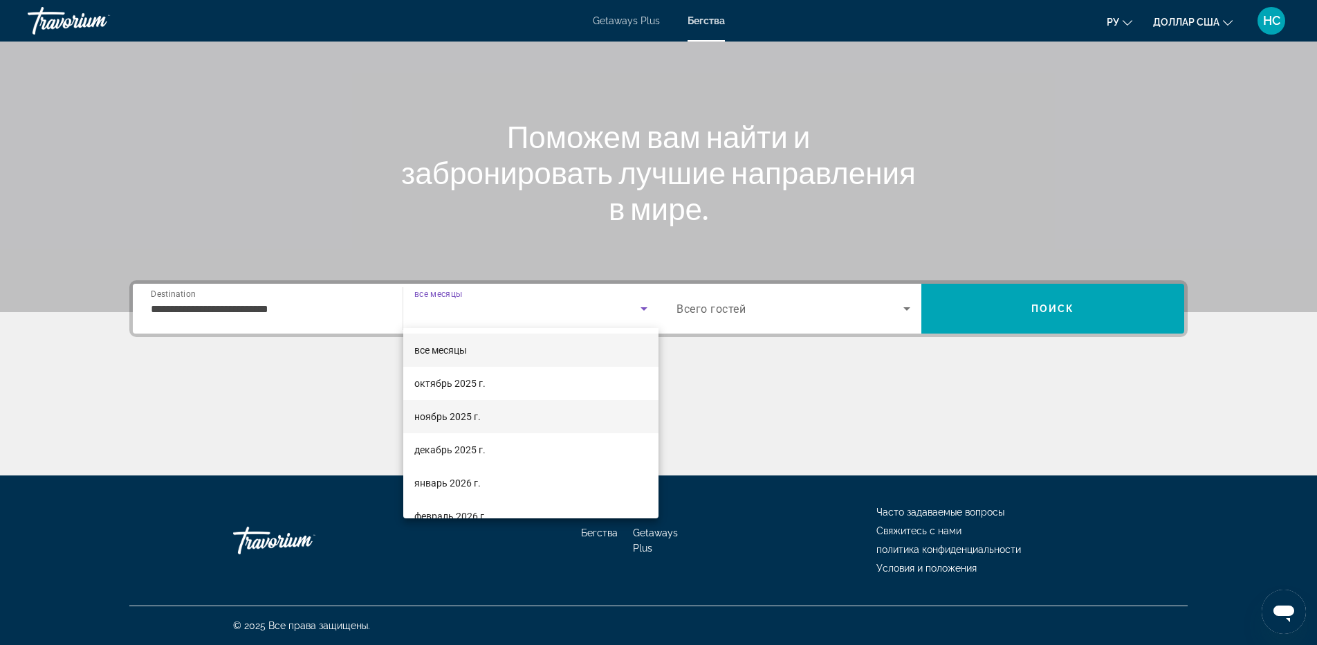
click at [484, 415] on mat-option "ноябрь 2025 г." at bounding box center [530, 416] width 255 height 33
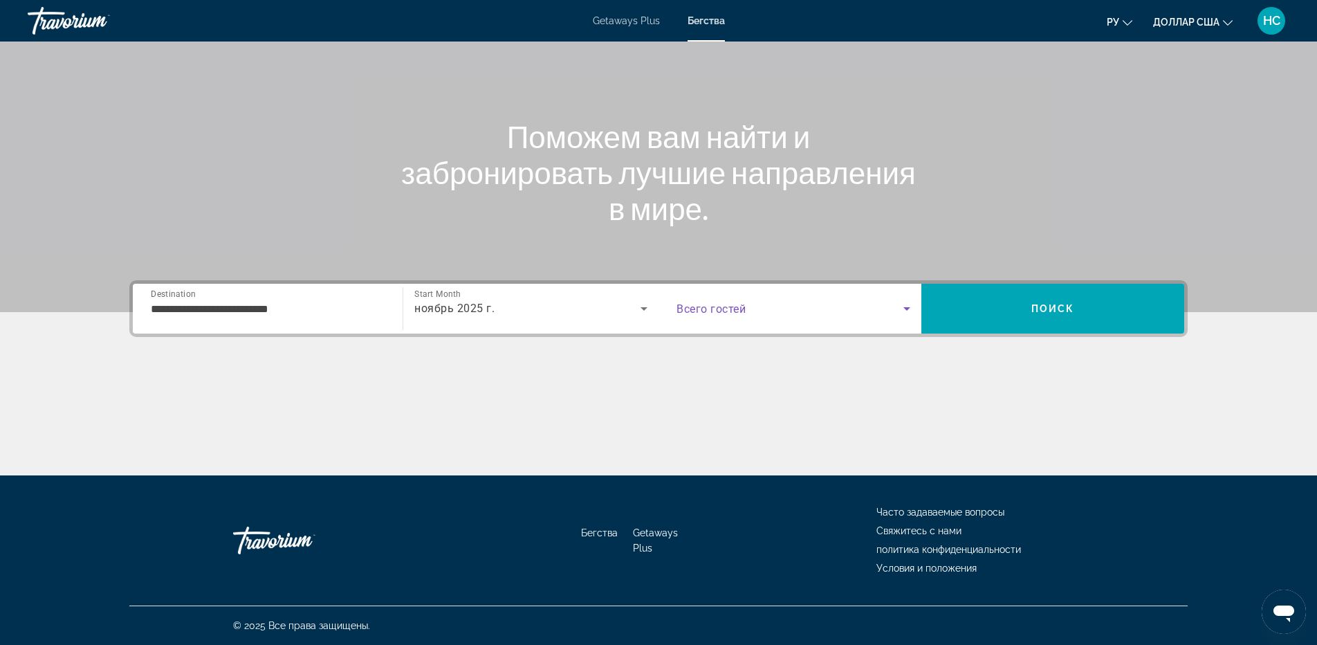
click at [746, 315] on span "Search widget" at bounding box center [789, 308] width 227 height 17
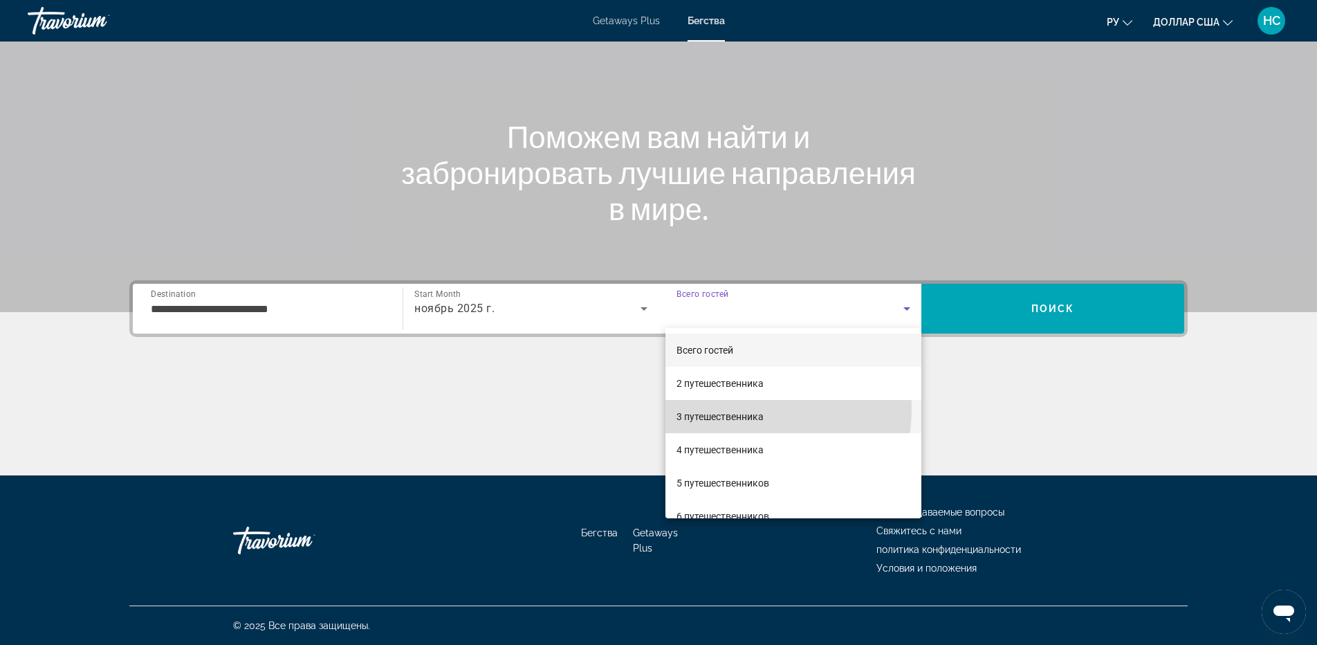
click at [726, 408] on span "3 путешественника" at bounding box center [719, 416] width 87 height 17
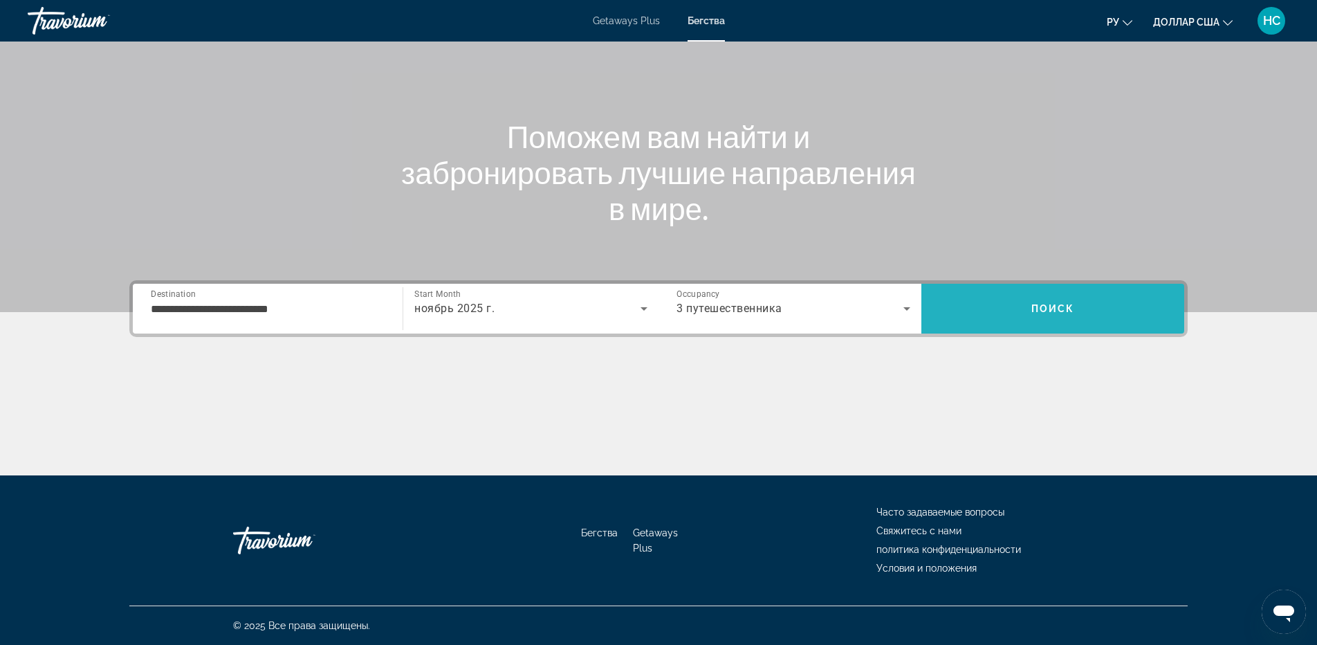
click at [1051, 313] on span "Поиск" at bounding box center [1053, 308] width 44 height 11
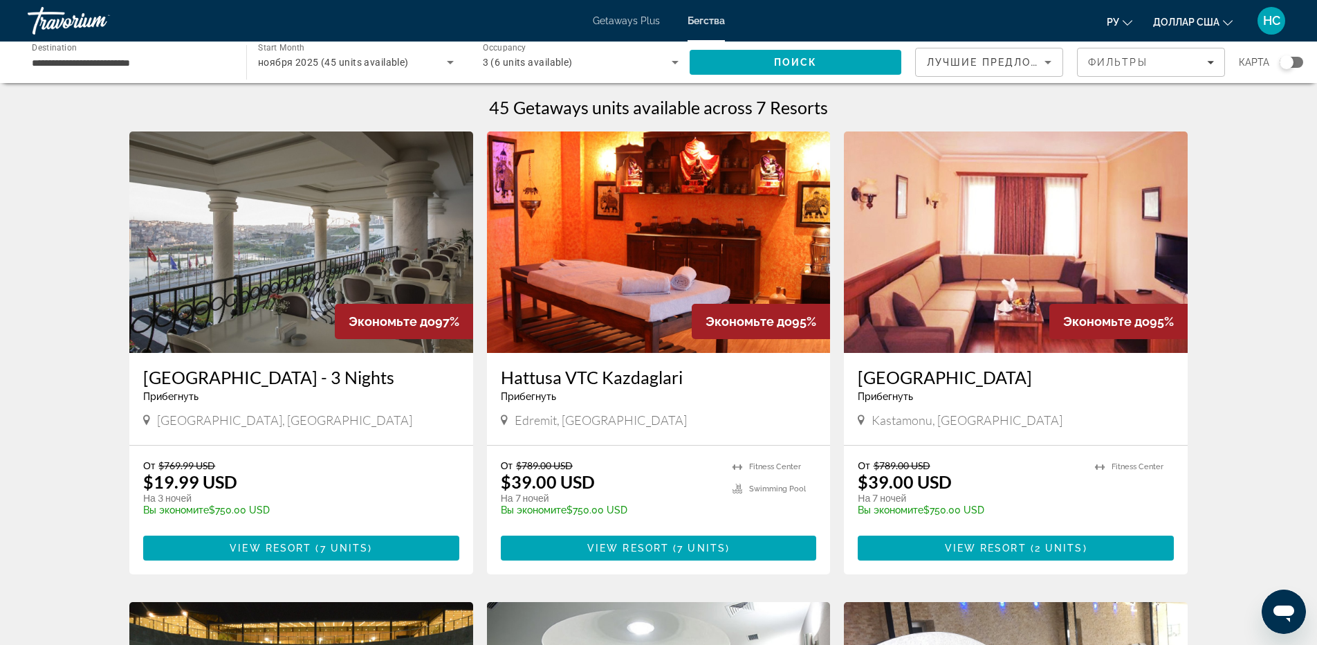
click at [122, 71] on div "**********" at bounding box center [130, 62] width 196 height 39
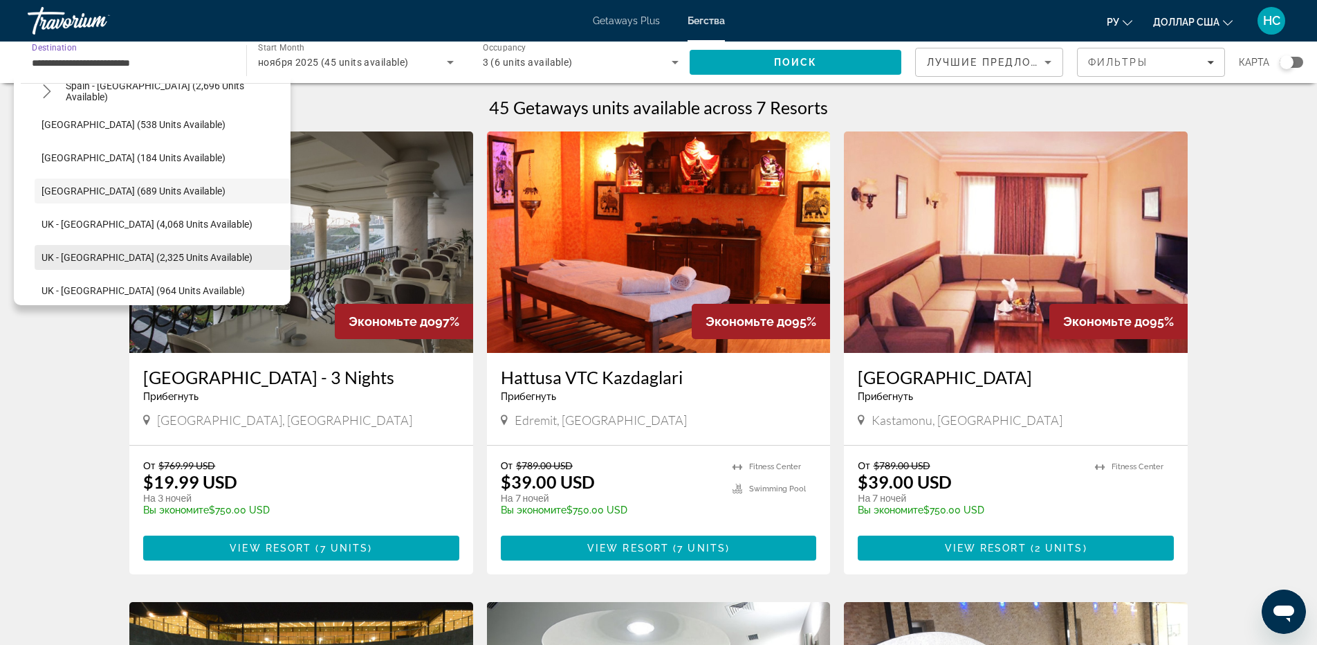
scroll to position [1021, 0]
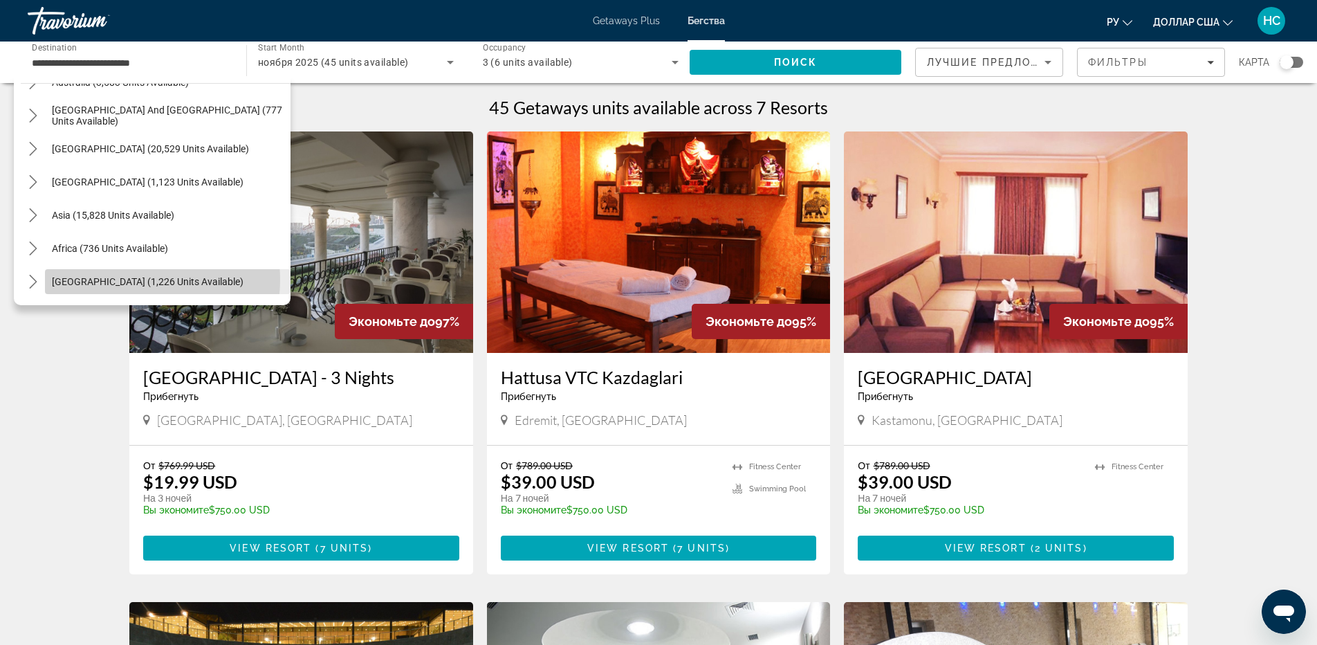
click at [126, 279] on span "[GEOGRAPHIC_DATA] (1,226 units available)" at bounding box center [148, 281] width 192 height 11
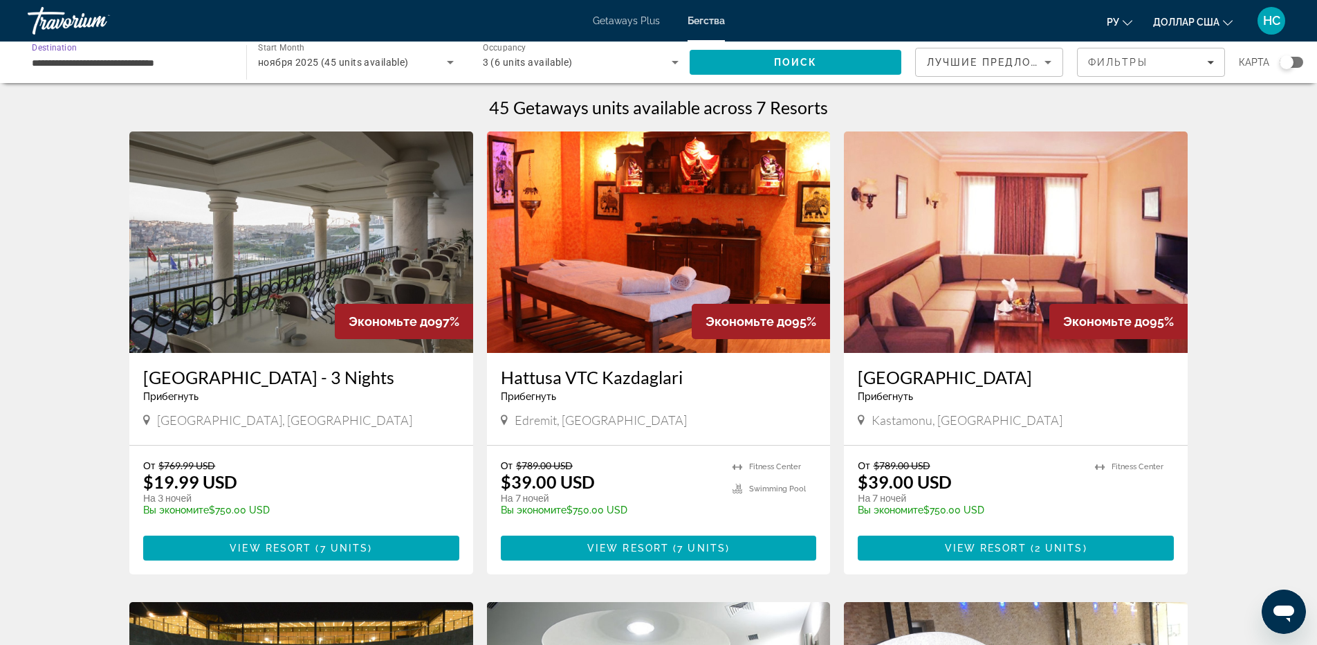
click at [144, 50] on div "**********" at bounding box center [130, 62] width 196 height 39
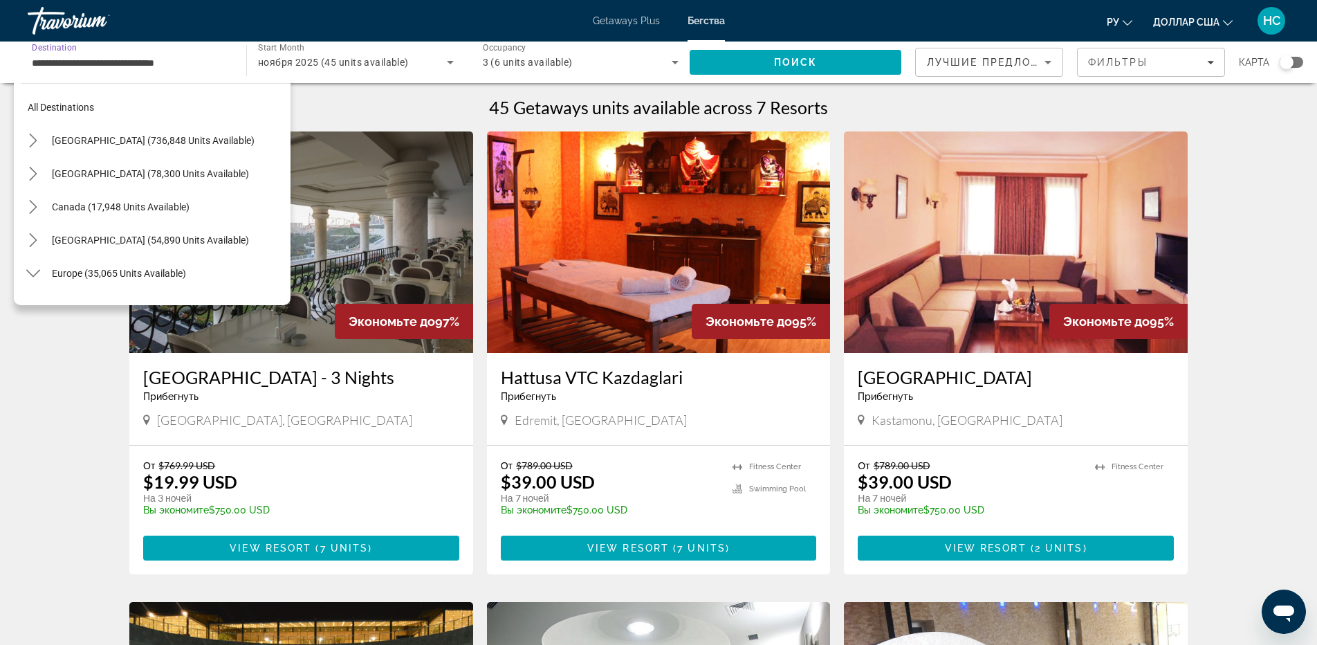
scroll to position [1111, 0]
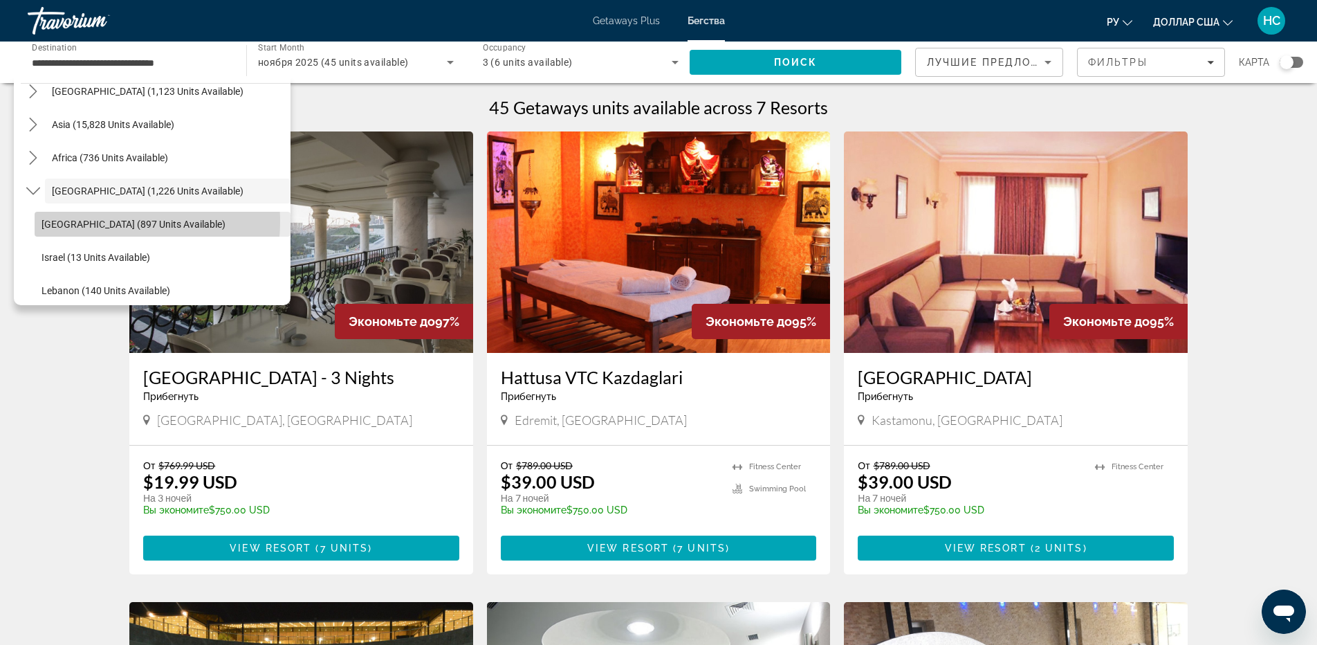
click at [99, 221] on span "[GEOGRAPHIC_DATA] (897 units available)" at bounding box center [133, 224] width 184 height 11
type input "**********"
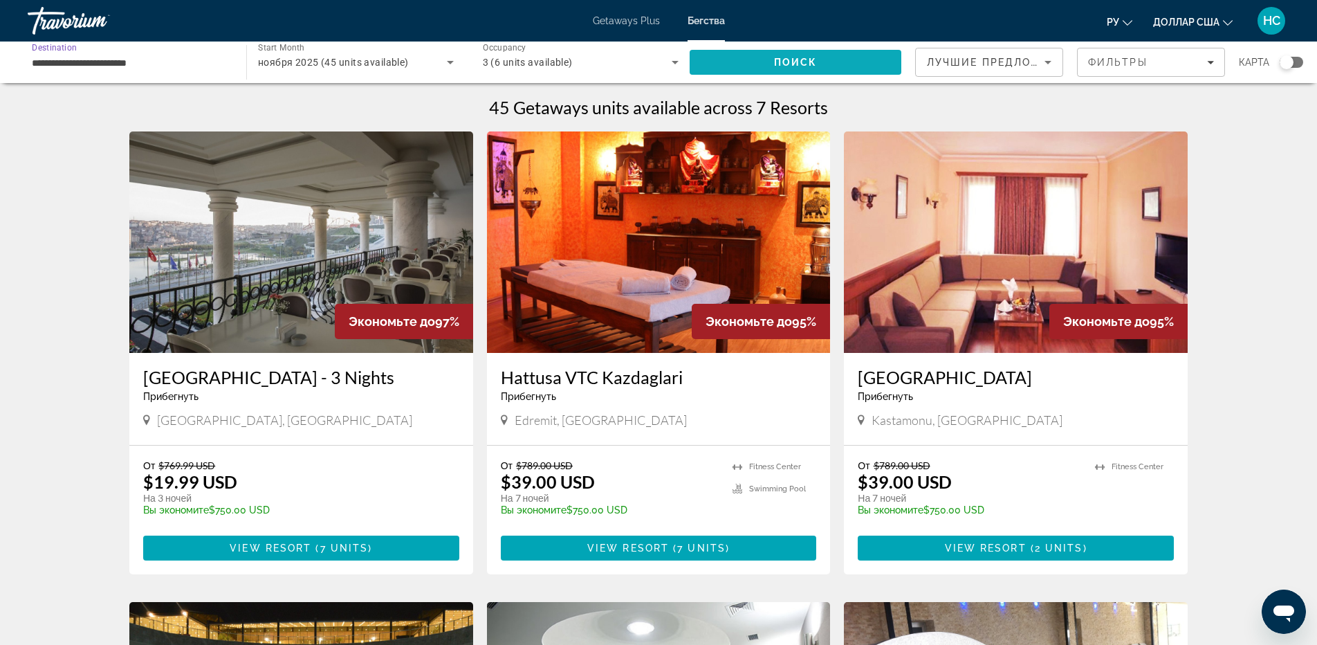
click at [766, 64] on span "Search" at bounding box center [796, 62] width 212 height 33
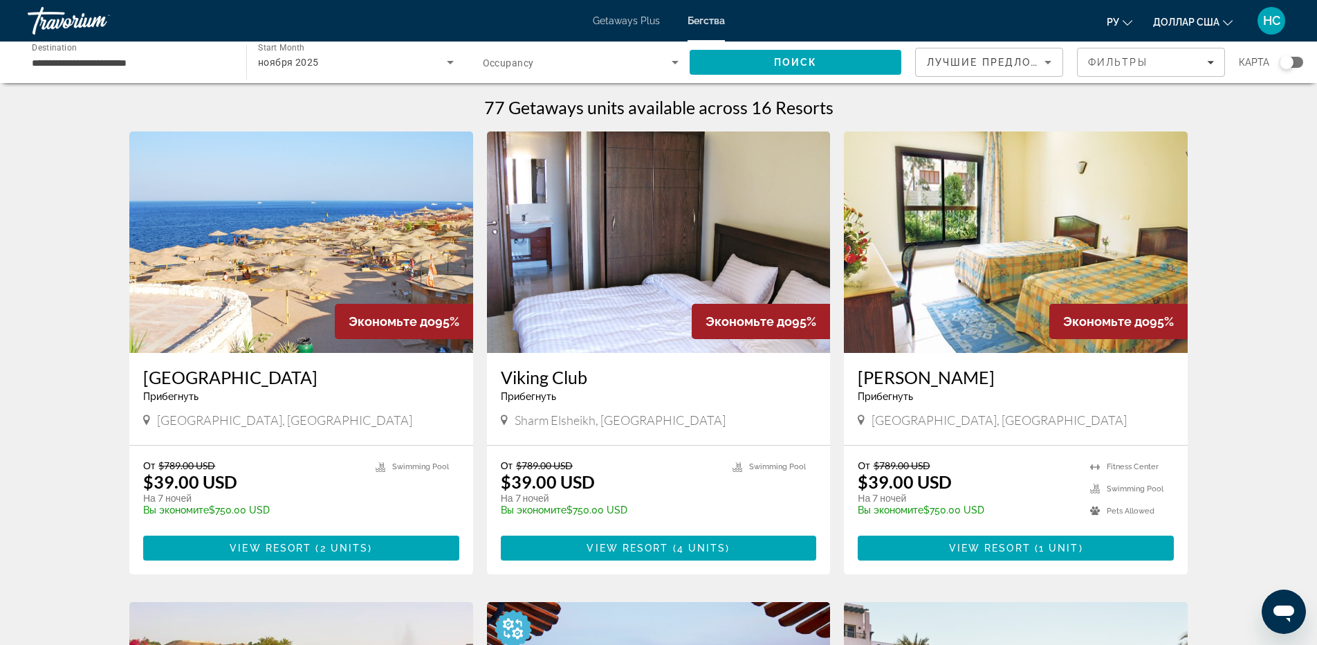
click at [636, 21] on font "Getaways Plus" at bounding box center [626, 20] width 67 height 11
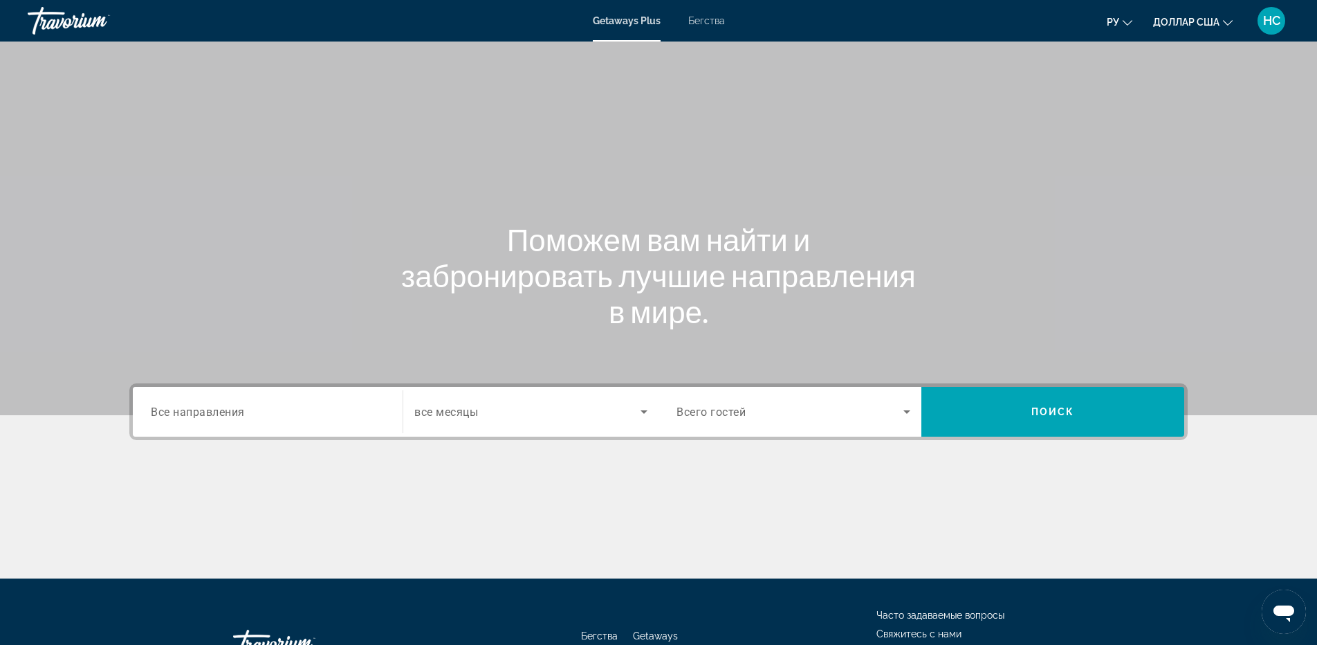
click at [240, 410] on span "Все направления" at bounding box center [198, 411] width 94 height 13
click at [240, 410] on input "Destination Все направления" at bounding box center [268, 412] width 234 height 17
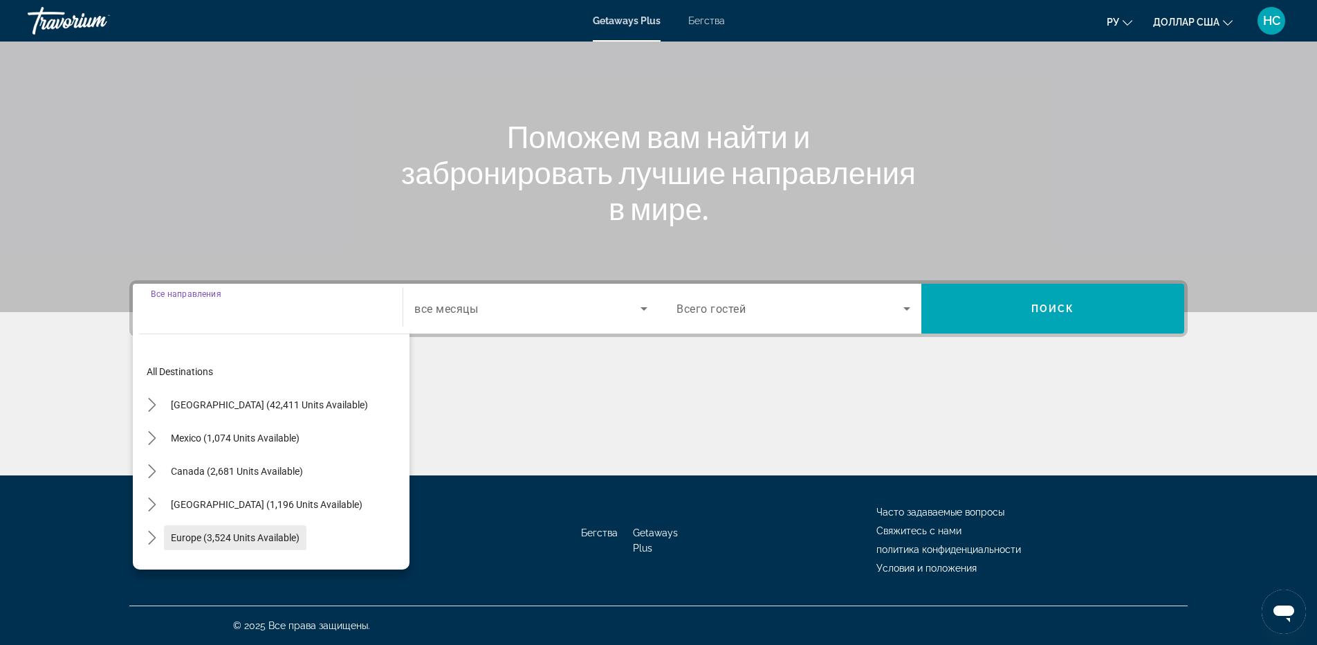
scroll to position [224, 0]
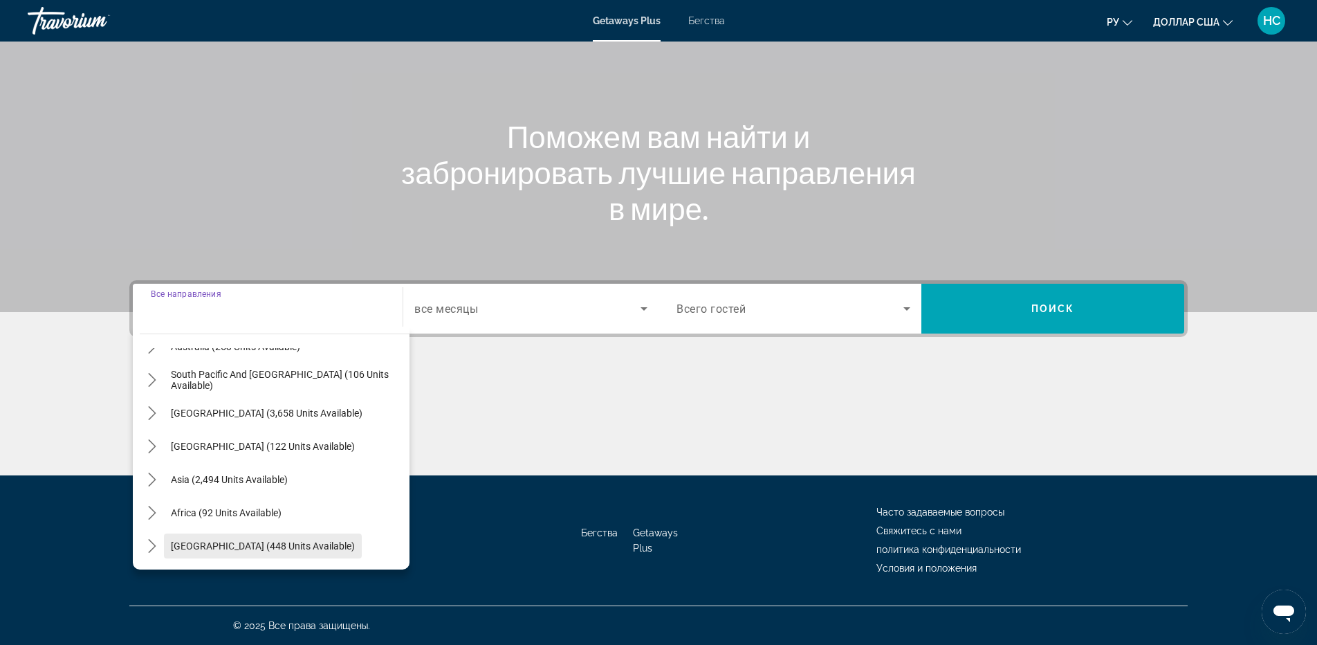
click at [270, 547] on span "[GEOGRAPHIC_DATA] (448 units available)" at bounding box center [263, 545] width 184 height 11
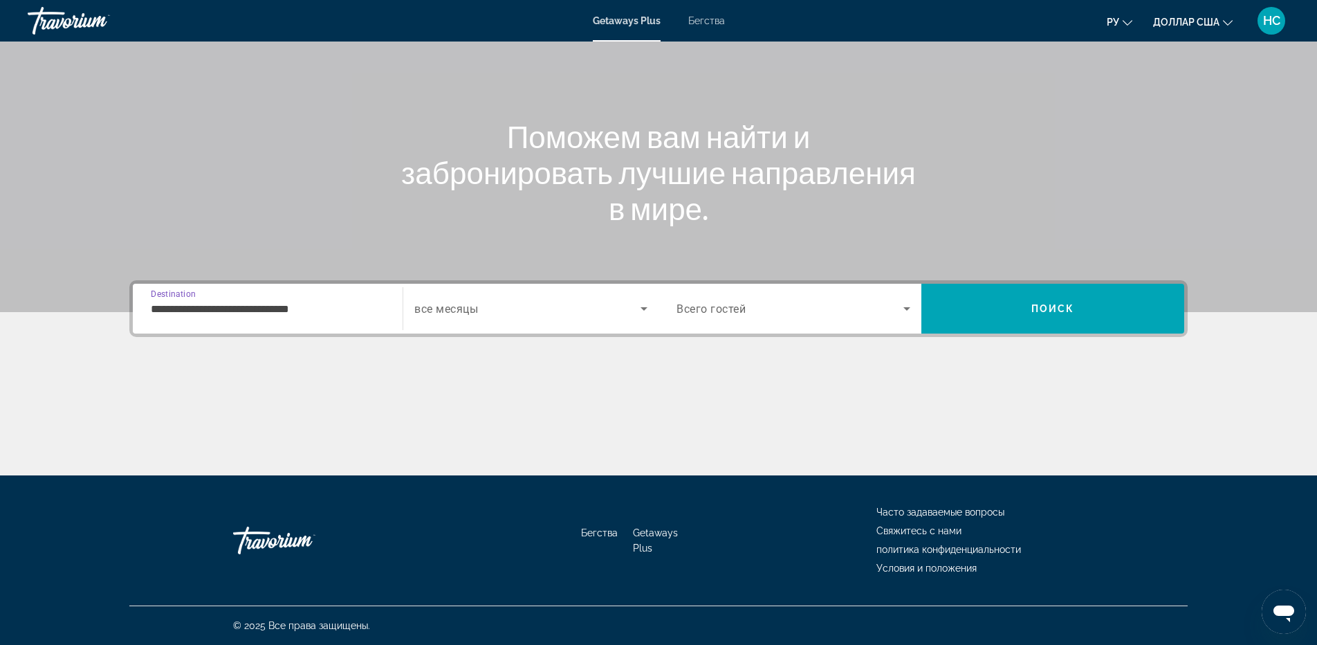
click at [302, 313] on input "**********" at bounding box center [268, 309] width 234 height 17
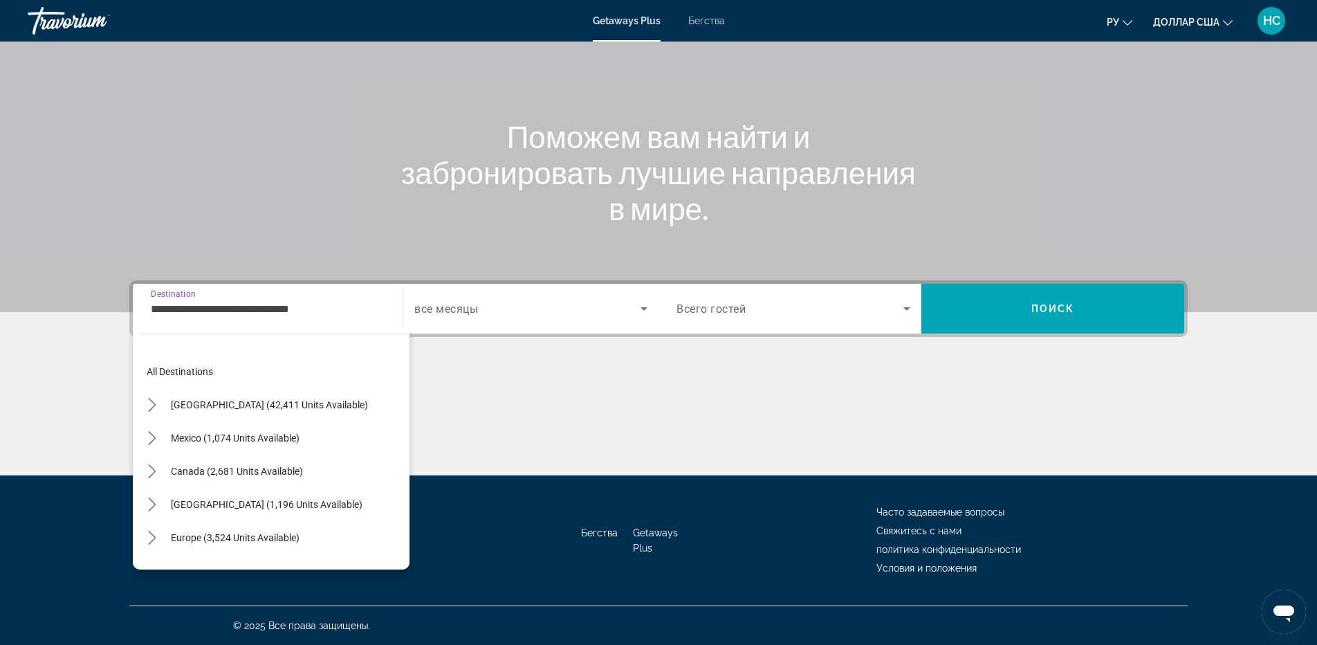
scroll to position [315, 0]
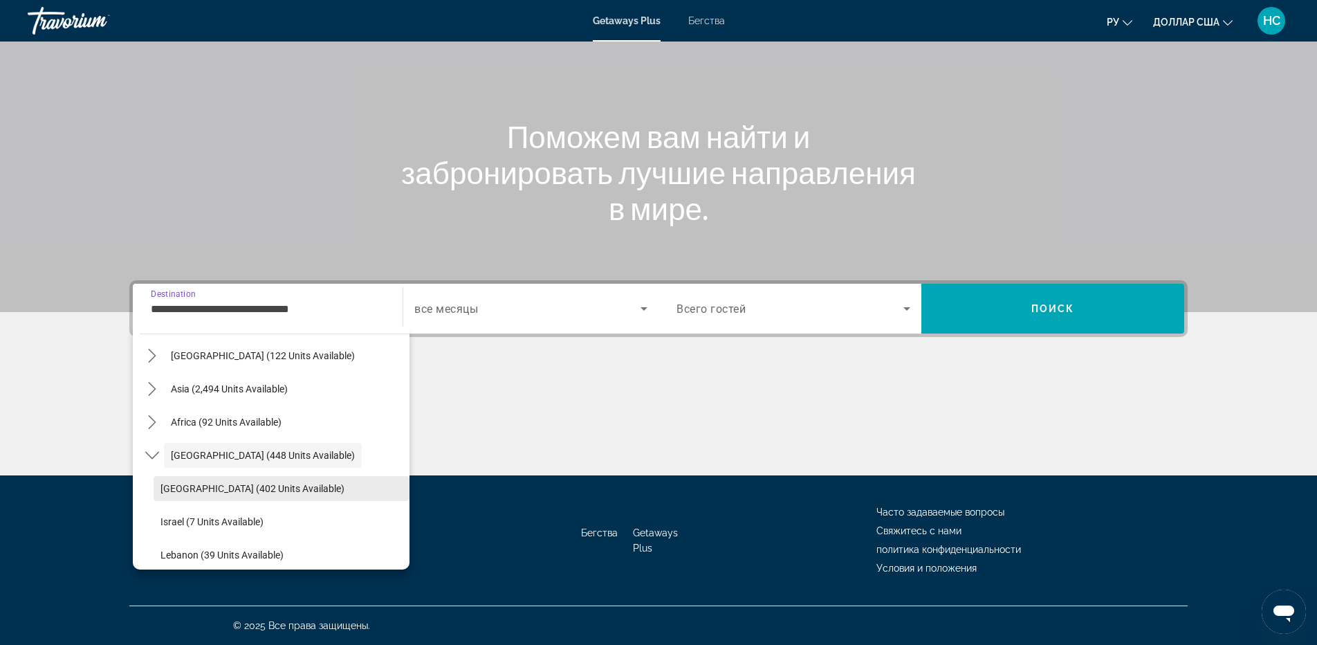
click at [275, 483] on span "[GEOGRAPHIC_DATA] (402 units available)" at bounding box center [252, 488] width 184 height 11
type input "**********"
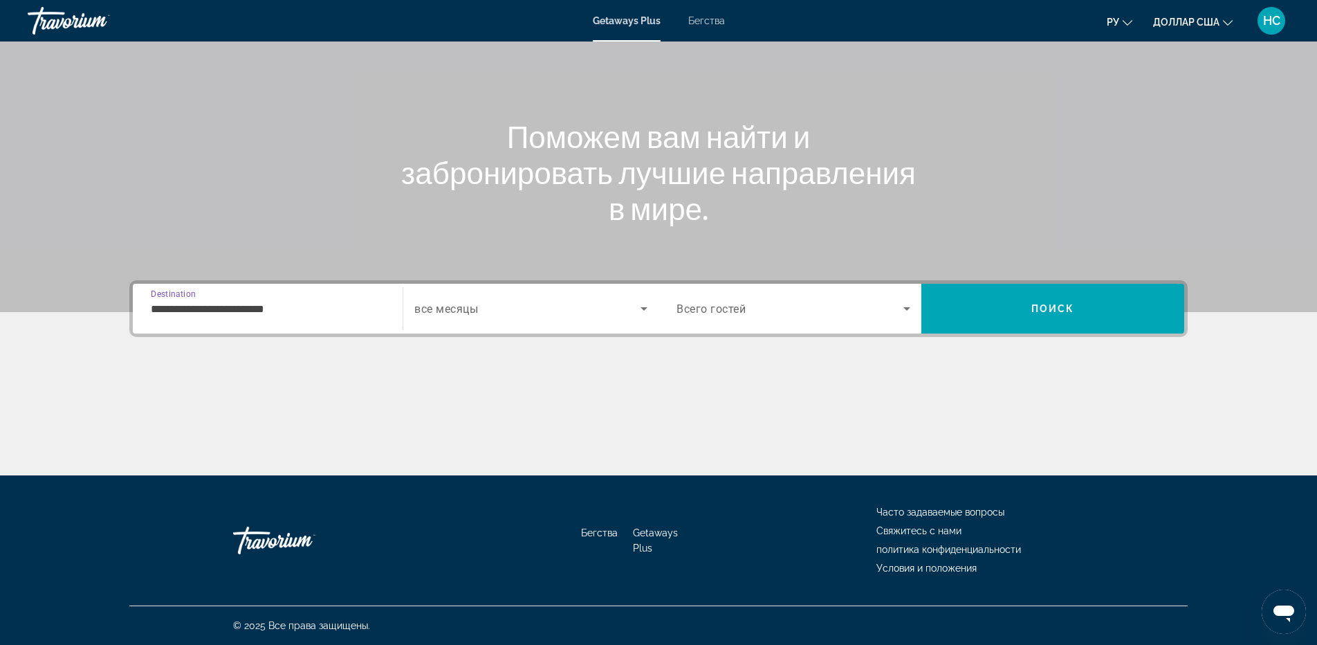
click at [528, 307] on span "Search widget" at bounding box center [527, 308] width 226 height 17
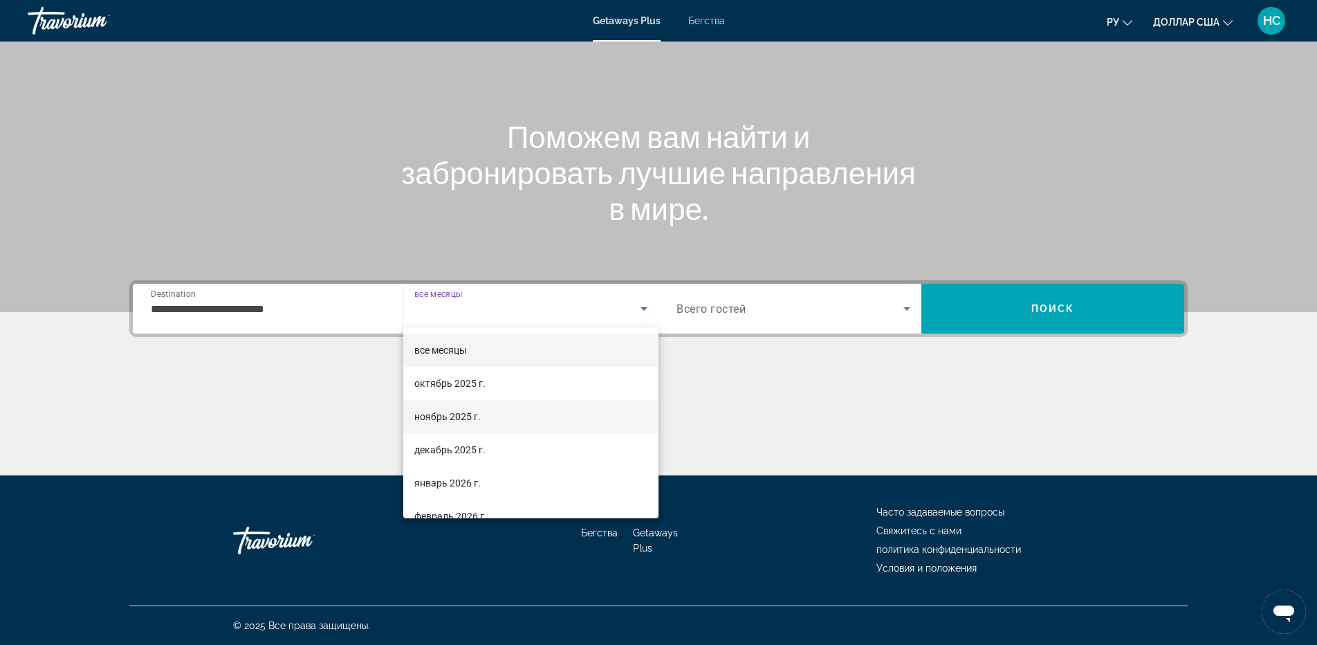
click at [485, 423] on mat-option "ноябрь 2025 г." at bounding box center [530, 416] width 255 height 33
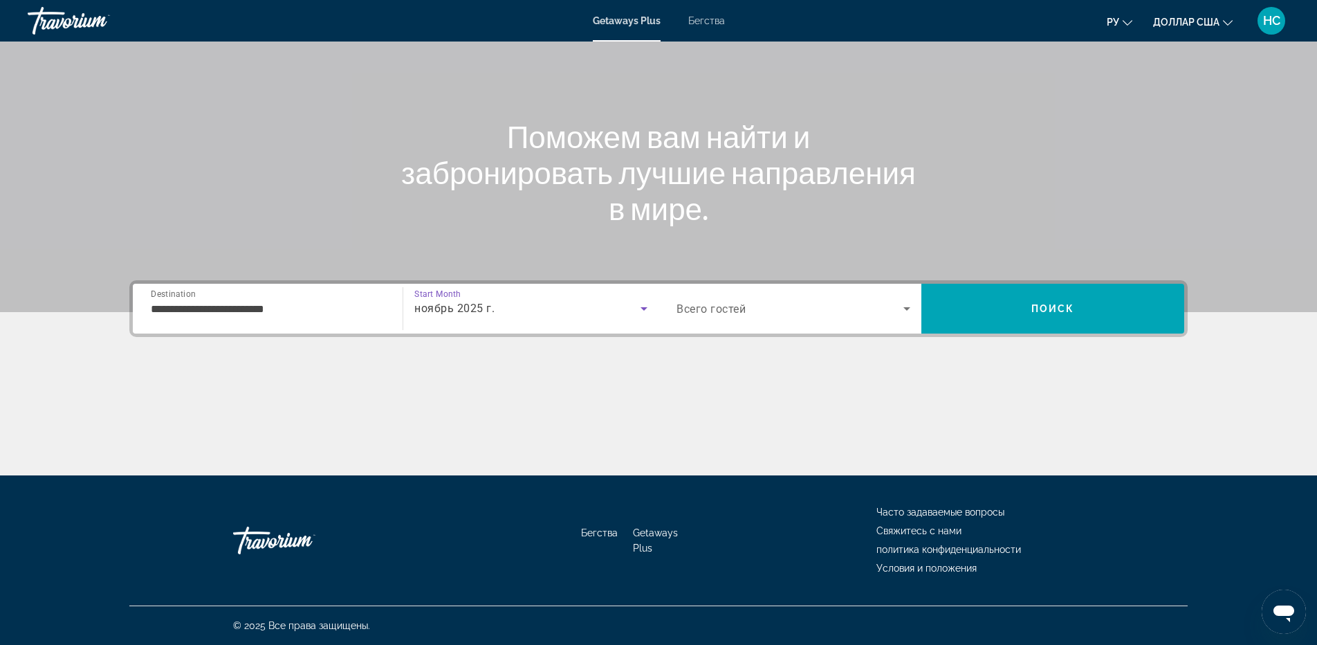
click at [839, 324] on div "Search widget" at bounding box center [793, 308] width 234 height 39
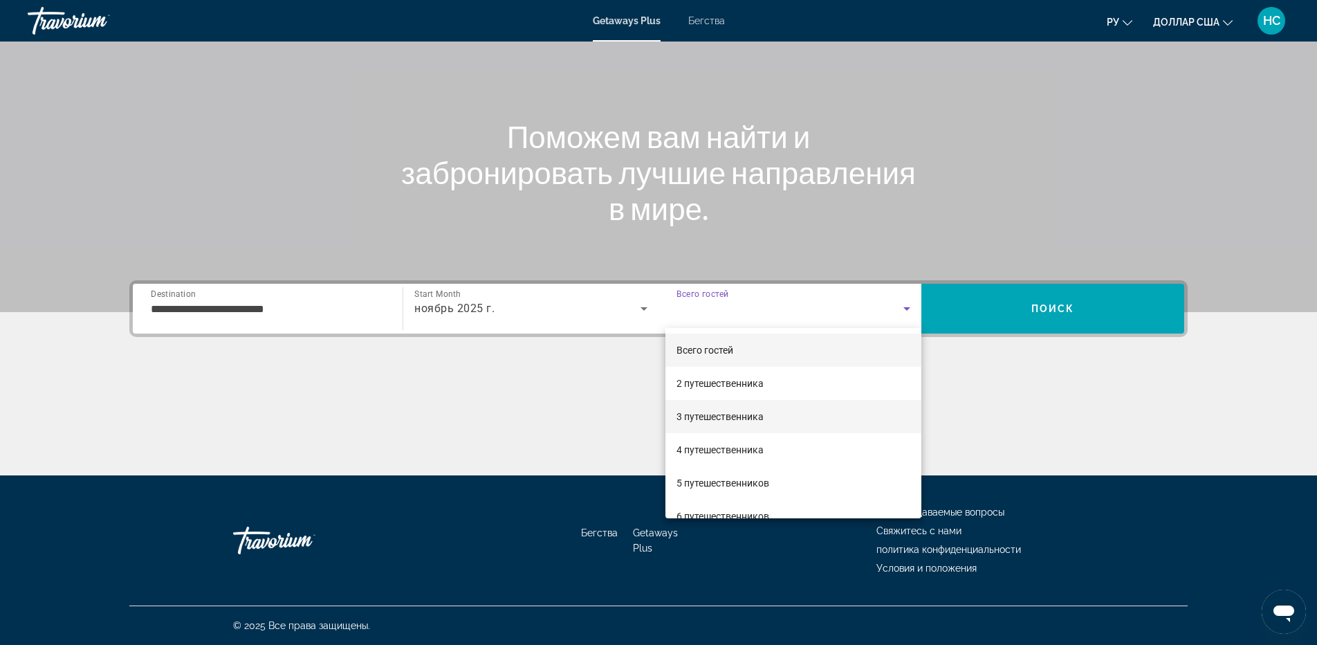
click at [761, 413] on font "3 путешественника" at bounding box center [719, 416] width 87 height 11
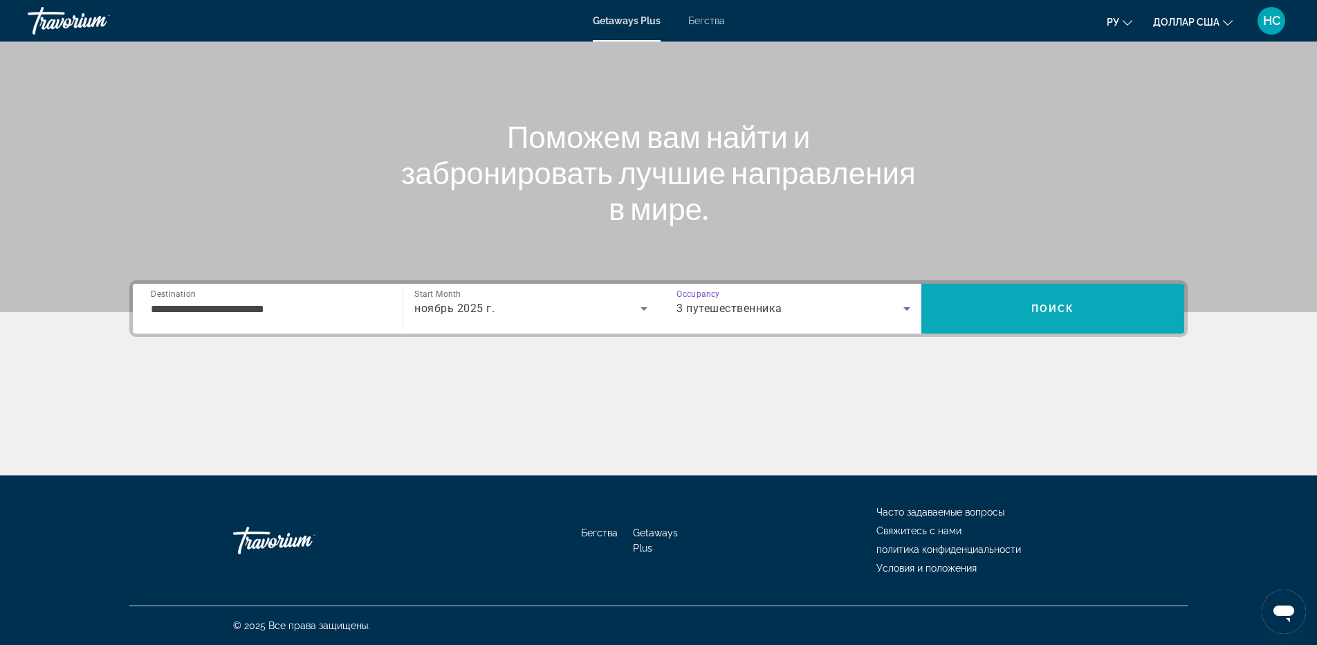
click at [1101, 305] on span "Search" at bounding box center [1052, 308] width 263 height 33
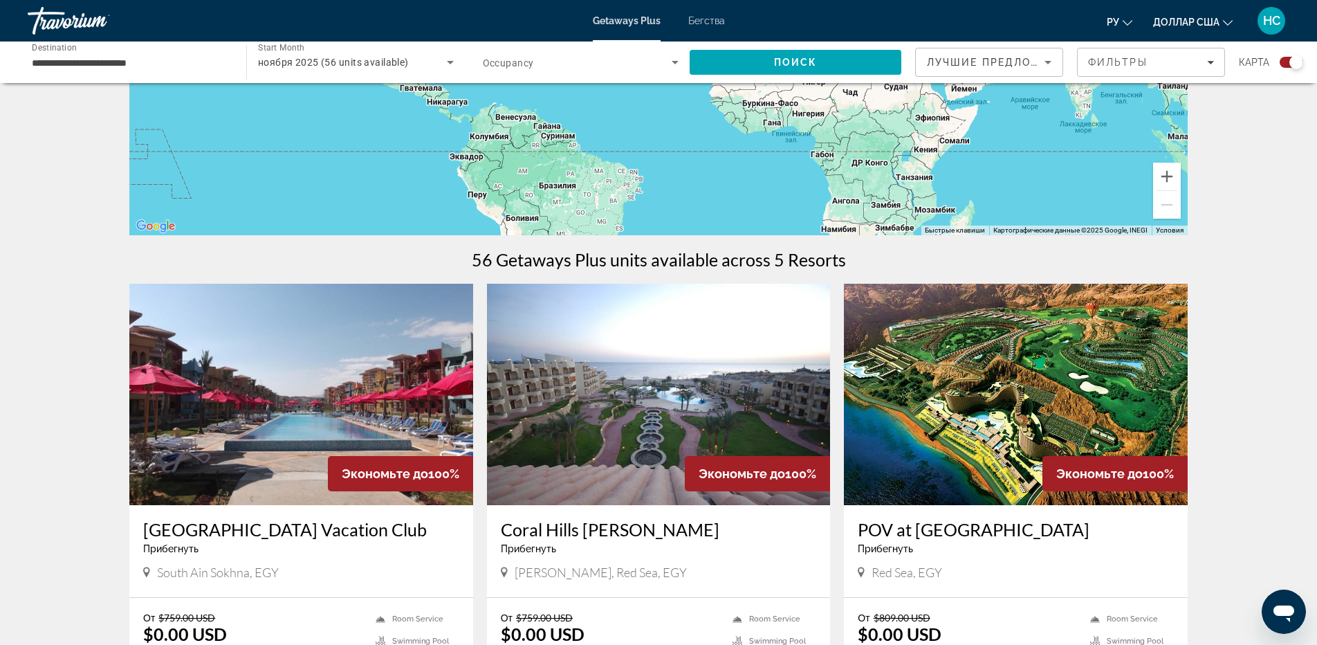
scroll to position [346, 0]
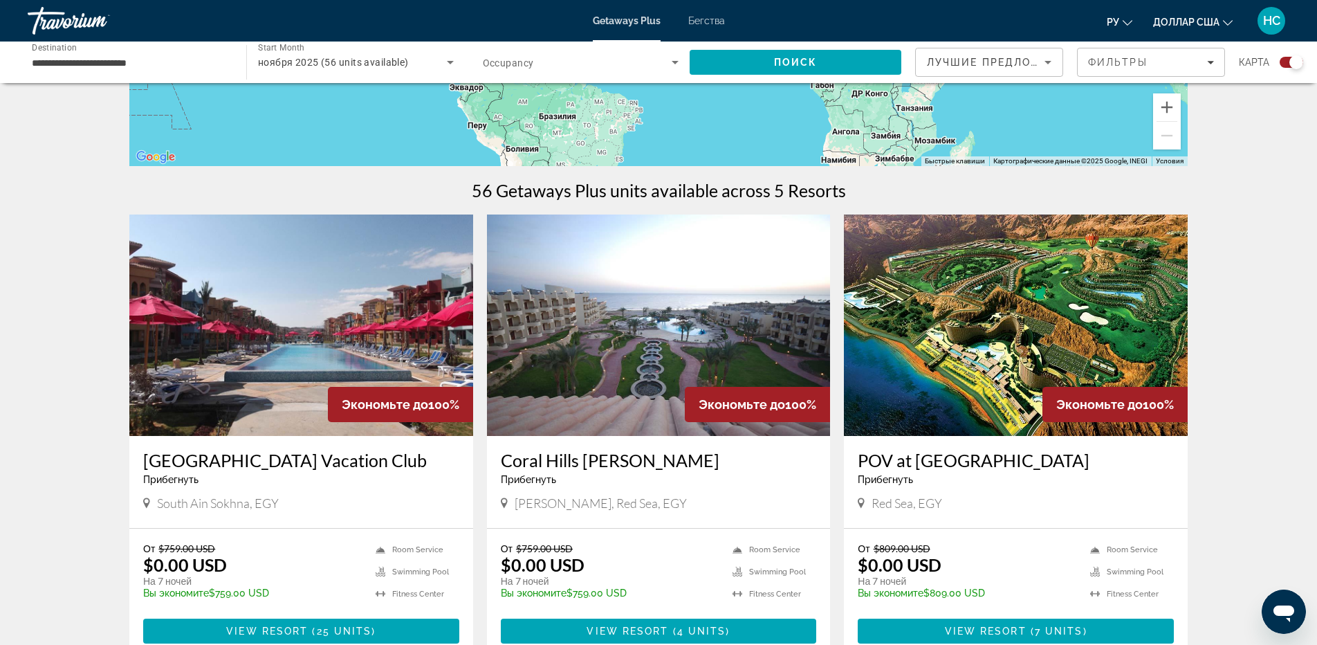
click at [690, 351] on img "Основное содержание" at bounding box center [659, 324] width 344 height 221
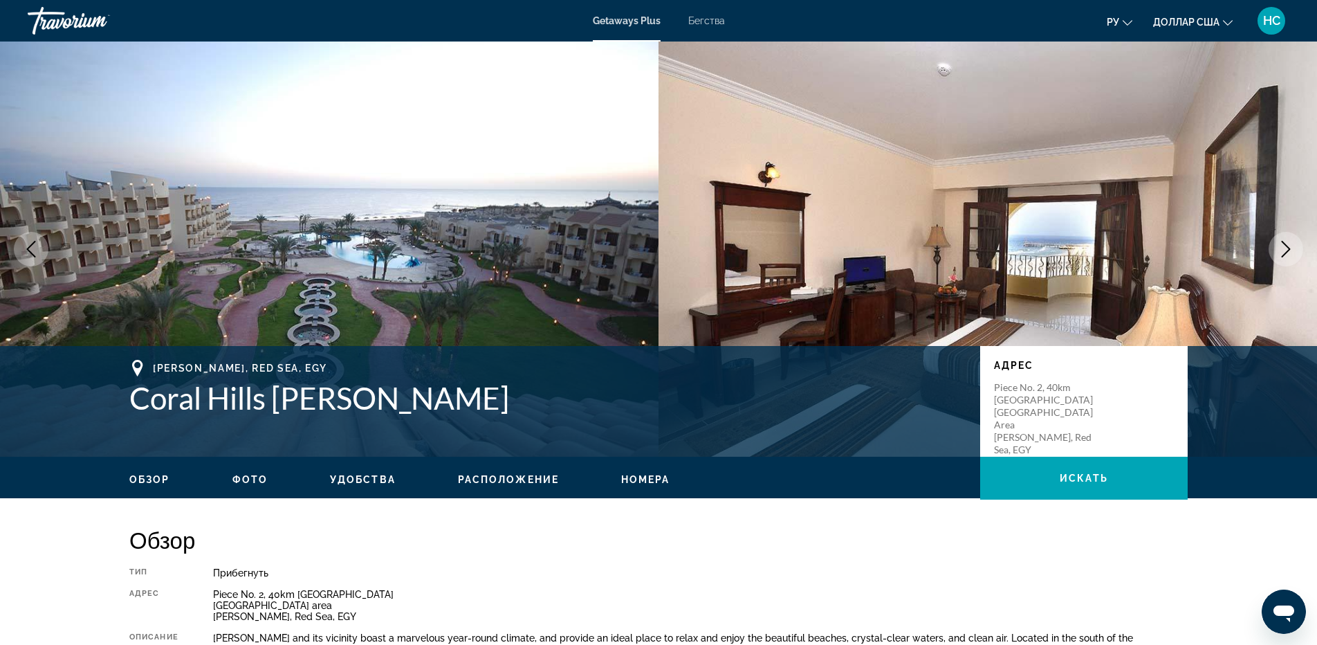
click at [1291, 252] on icon "Next image" at bounding box center [1285, 249] width 17 height 17
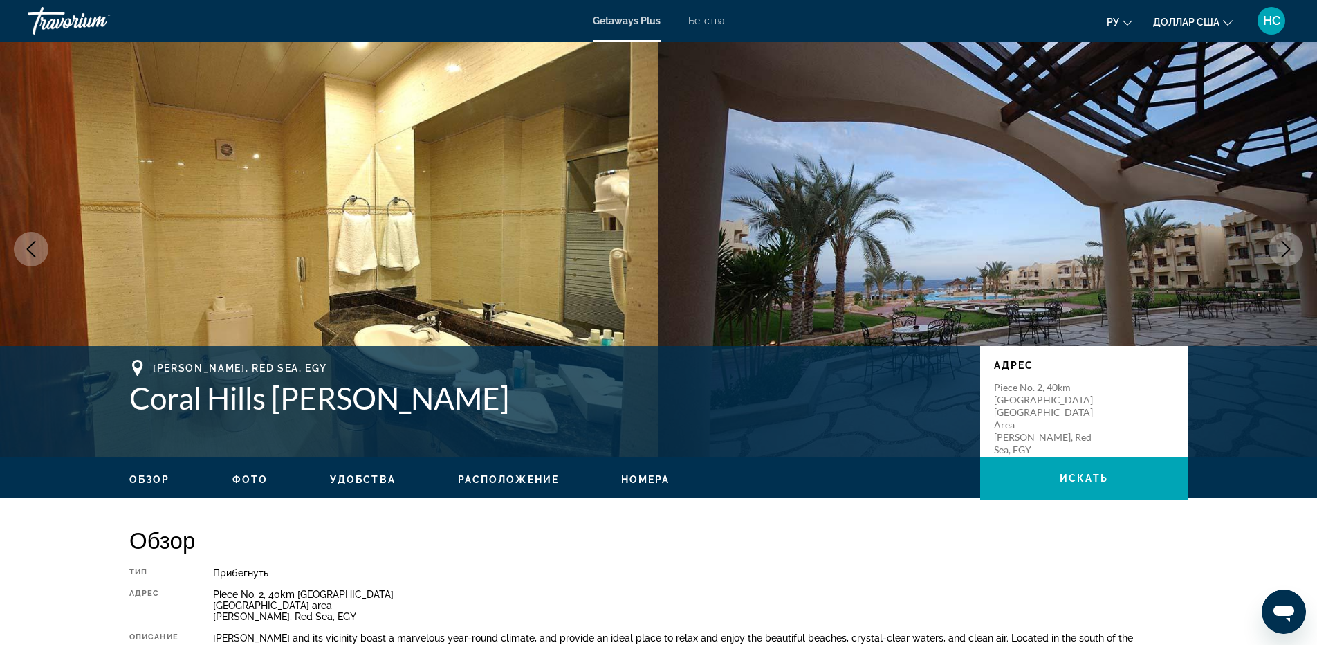
click at [1291, 252] on icon "Next image" at bounding box center [1285, 249] width 17 height 17
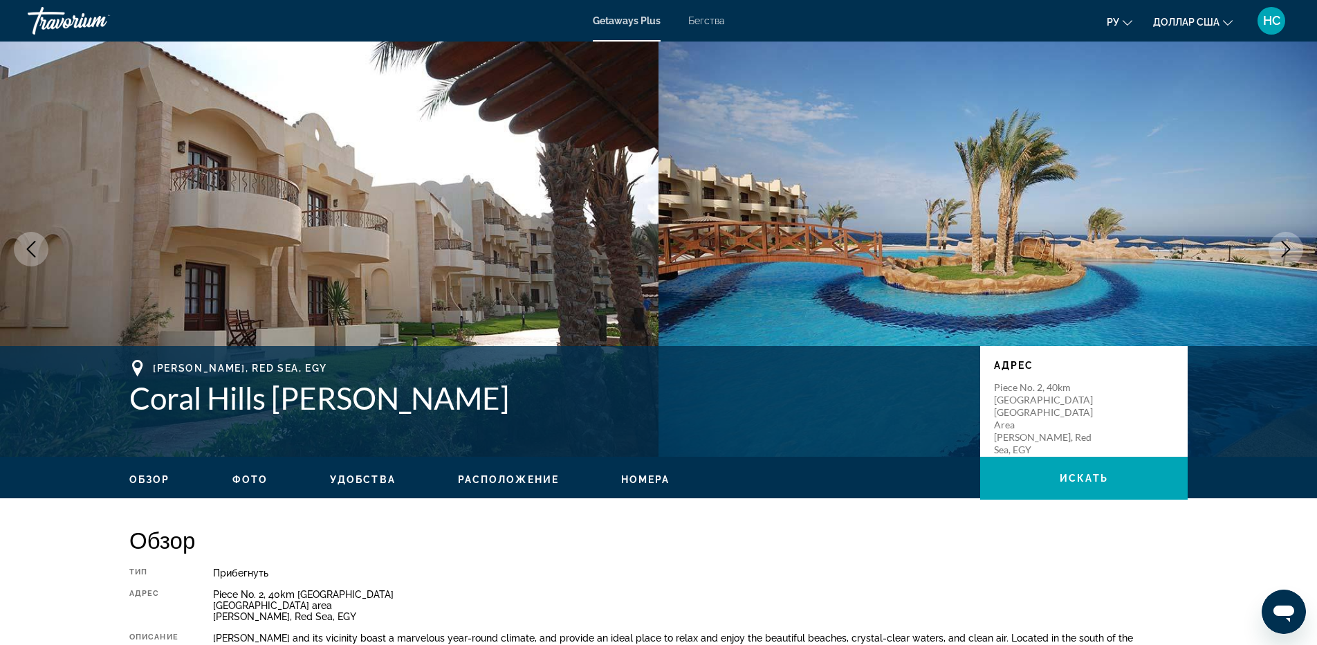
click at [1291, 252] on icon "Next image" at bounding box center [1285, 249] width 17 height 17
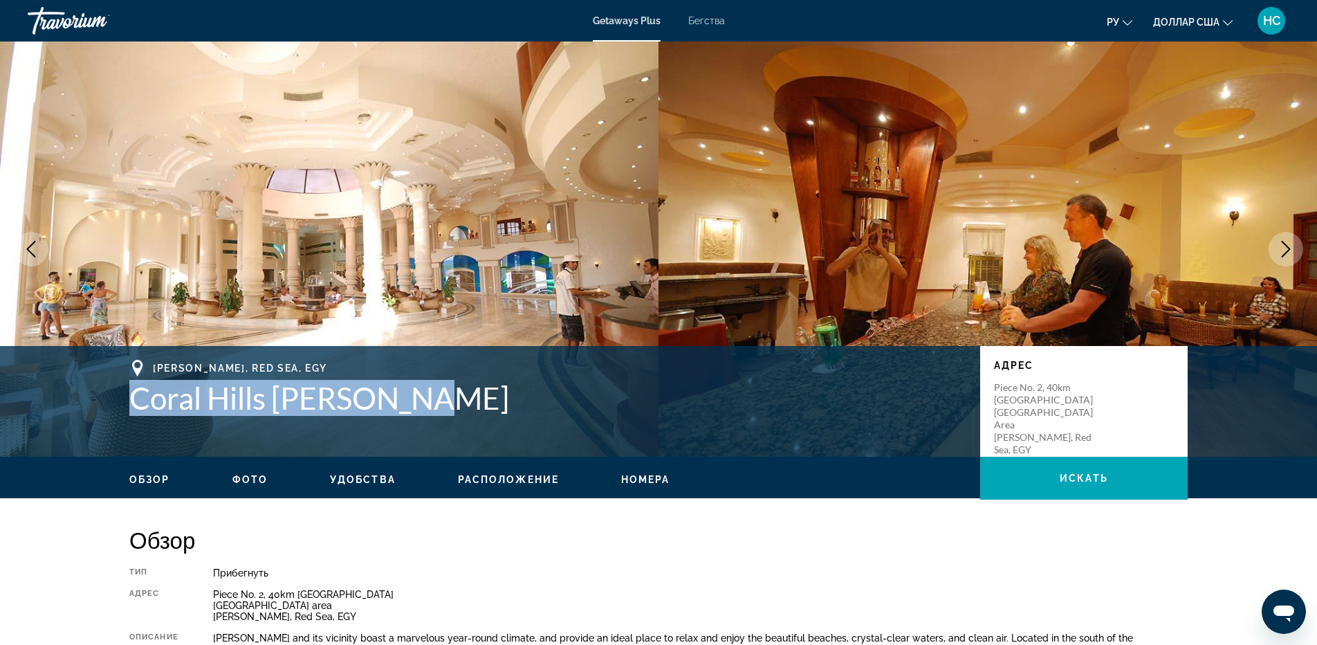
drag, startPoint x: 433, startPoint y: 396, endPoint x: 131, endPoint y: 403, distance: 301.6
click at [131, 403] on h1 "Coral Hills [PERSON_NAME]" at bounding box center [547, 398] width 837 height 36
copy h1 "Coral Hills [PERSON_NAME]"
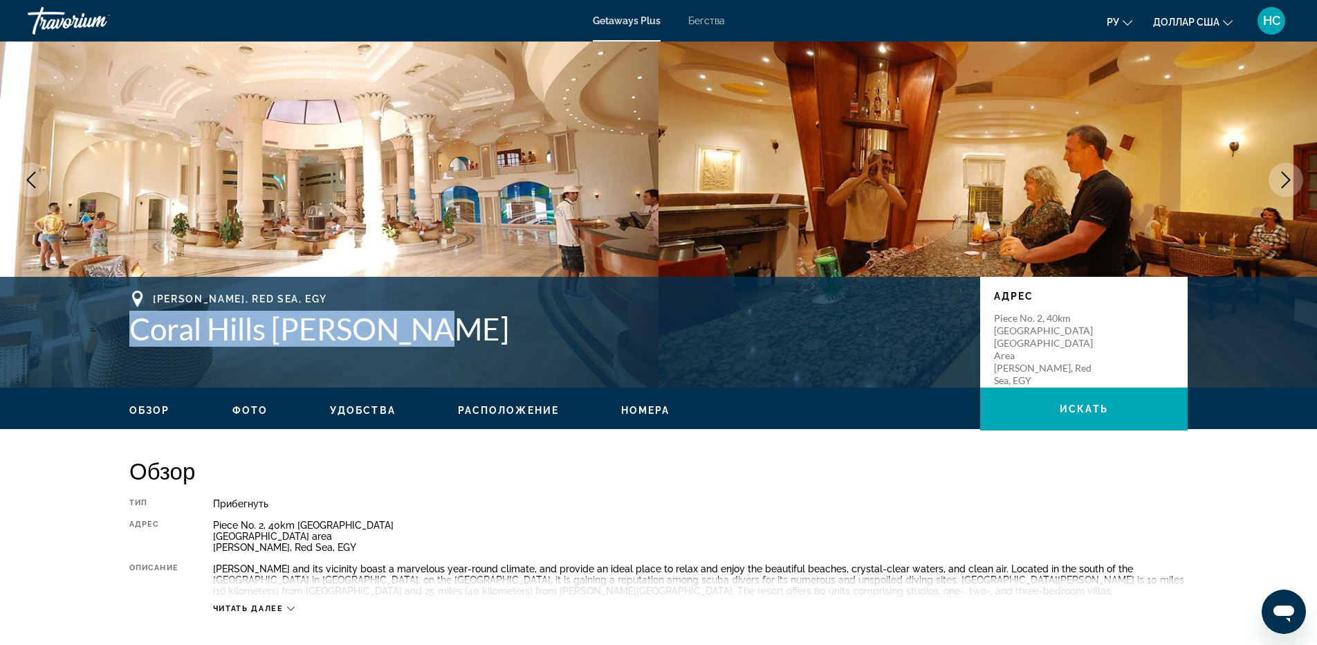
click at [1291, 185] on icon "Next image" at bounding box center [1285, 180] width 17 height 17
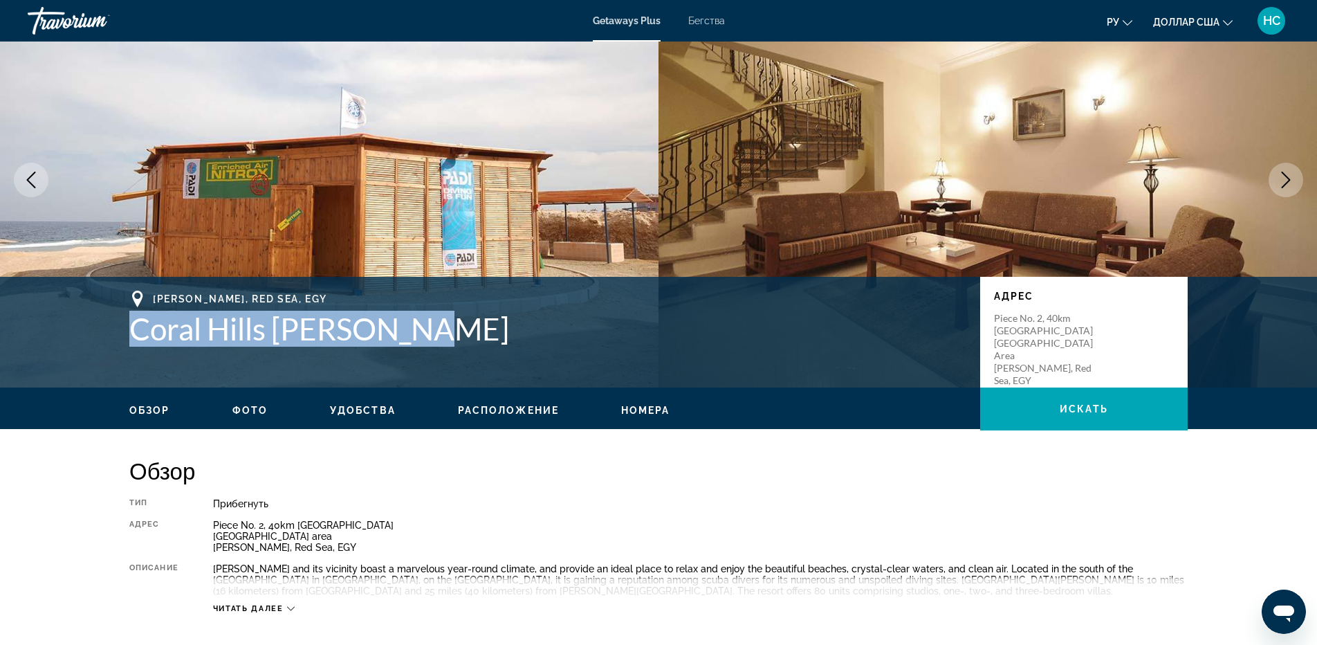
click at [1291, 185] on icon "Next image" at bounding box center [1285, 180] width 17 height 17
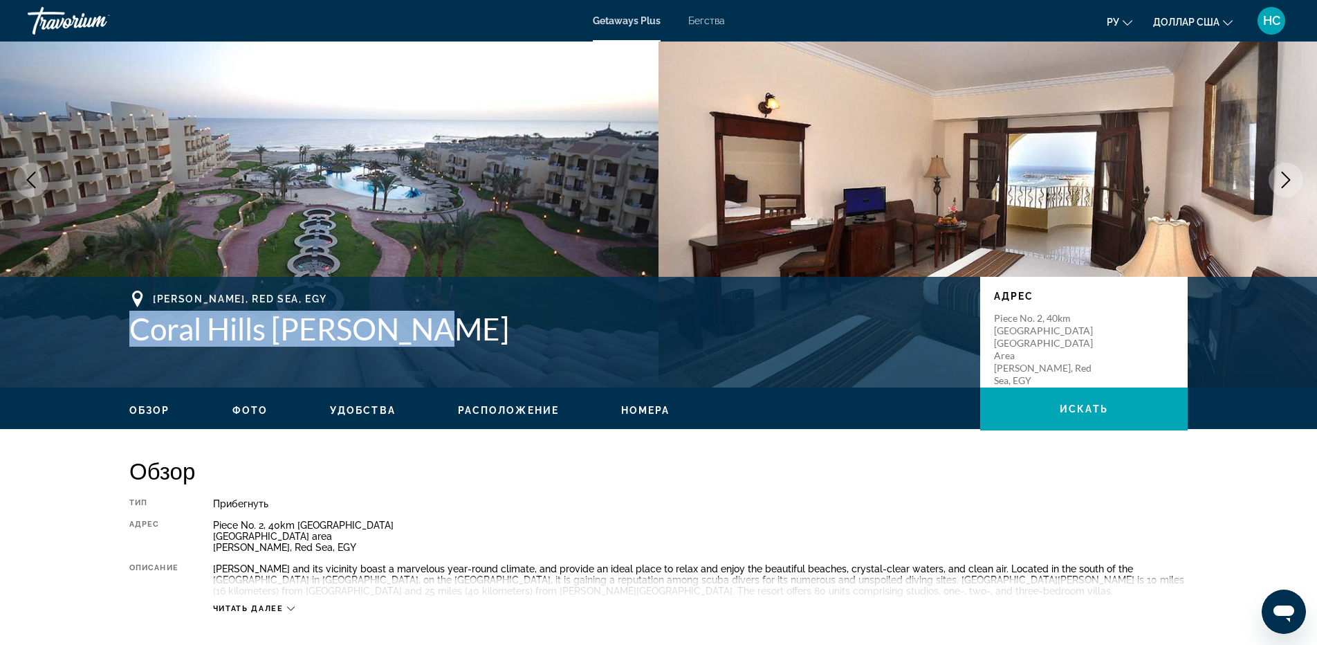
click at [1291, 185] on icon "Next image" at bounding box center [1285, 180] width 17 height 17
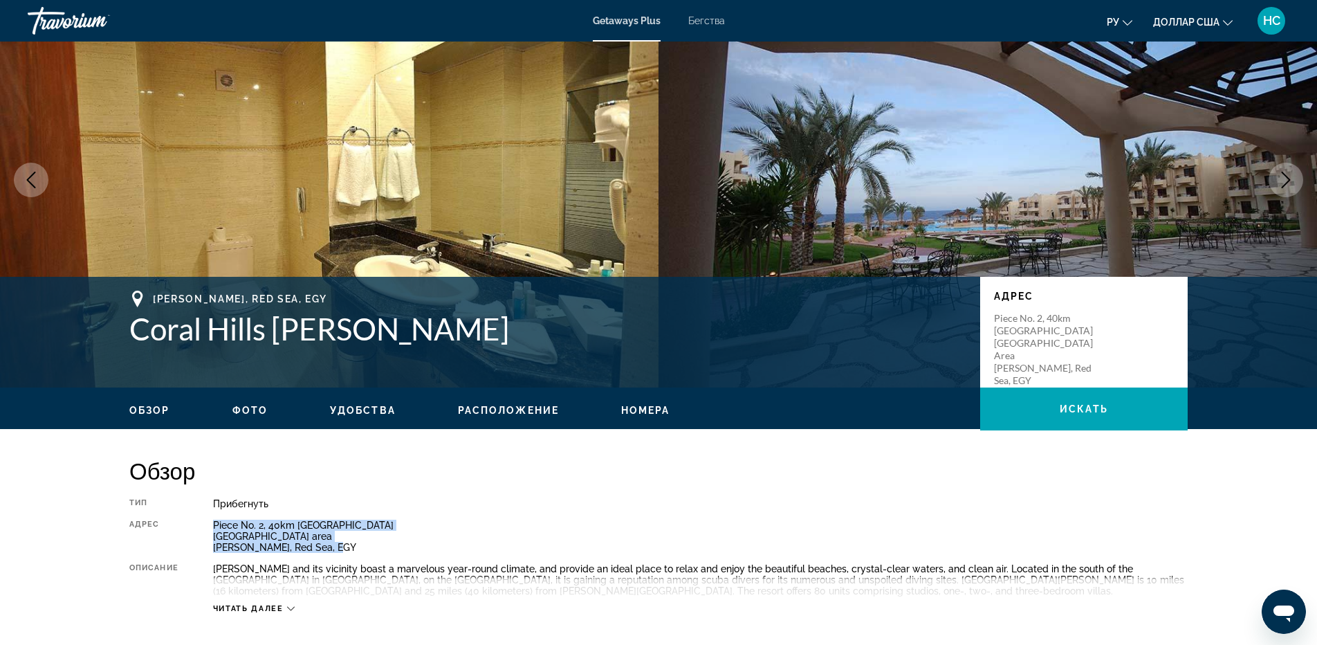
drag, startPoint x: 214, startPoint y: 521, endPoint x: 343, endPoint y: 545, distance: 131.4
click at [343, 545] on div "Piece No. 2, 40km [GEOGRAPHIC_DATA] [GEOGRAPHIC_DATA] area [PERSON_NAME], [GEOG…" at bounding box center [700, 535] width 974 height 33
copy div "Piece No. 2, 40km [GEOGRAPHIC_DATA] [GEOGRAPHIC_DATA] area [PERSON_NAME], [GEOG…"
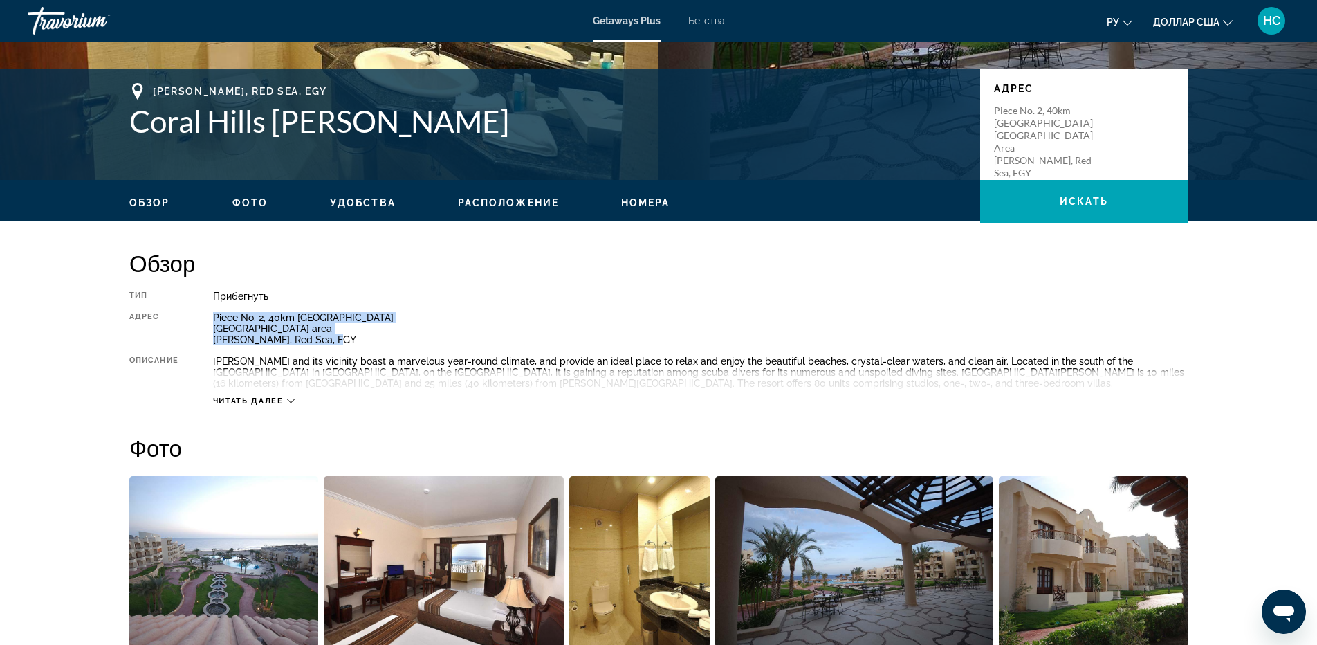
scroll to position [346, 0]
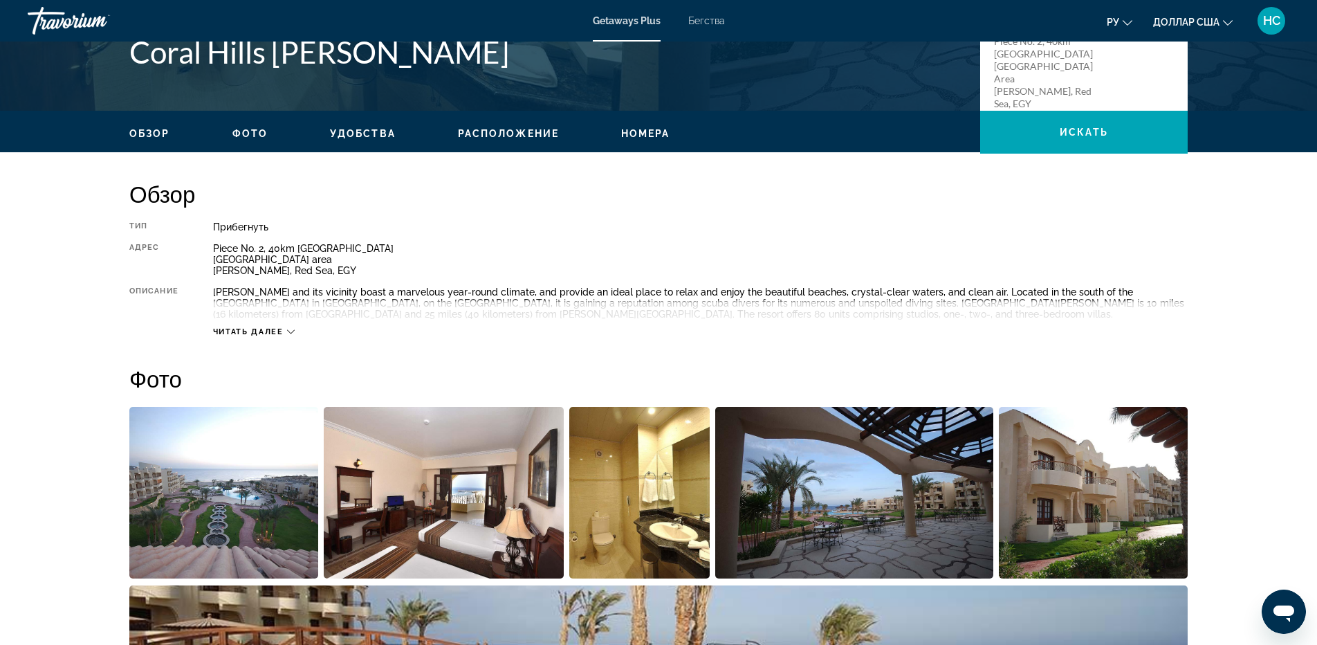
click at [277, 320] on div "Читать далее" at bounding box center [700, 318] width 974 height 38
click at [273, 334] on span "Читать далее" at bounding box center [248, 331] width 71 height 9
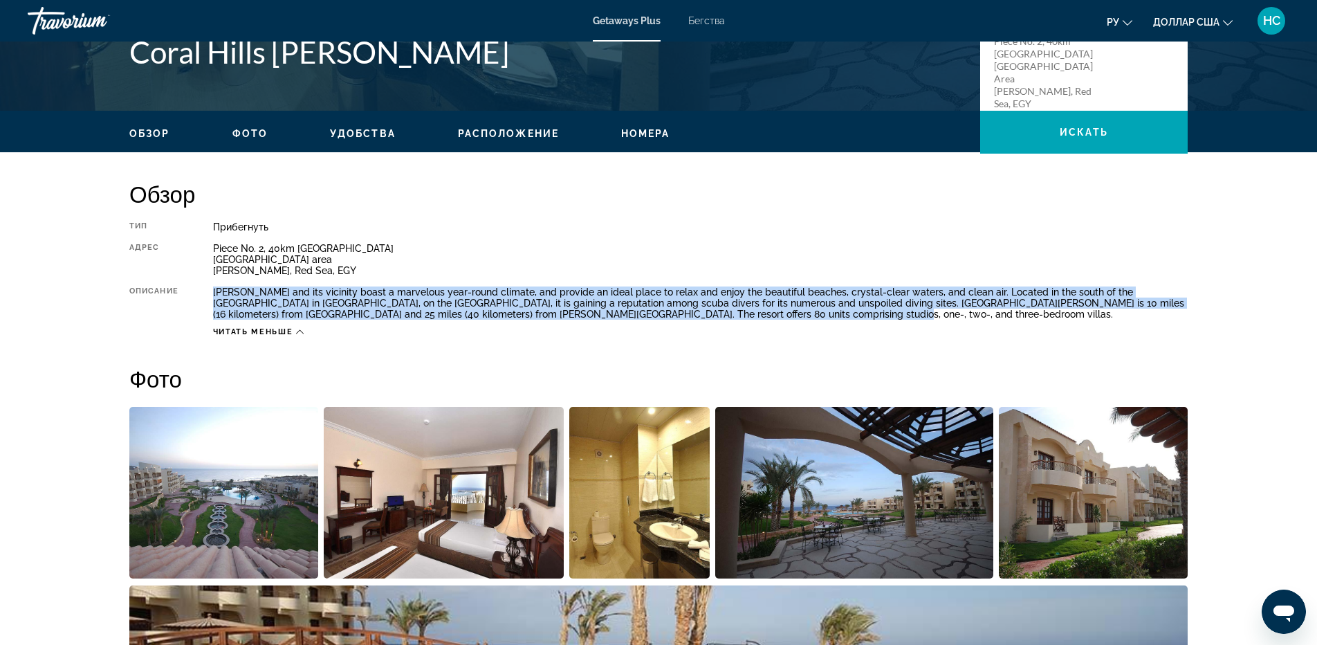
drag, startPoint x: 216, startPoint y: 288, endPoint x: 799, endPoint y: 313, distance: 584.2
click at [799, 313] on div "[PERSON_NAME] and its vicinity boast a marvelous year-round climate, and provid…" at bounding box center [700, 302] width 974 height 33
copy div "[PERSON_NAME] and its vicinity boast a marvelous year-round climate, and provid…"
